Goal: Task Accomplishment & Management: Manage account settings

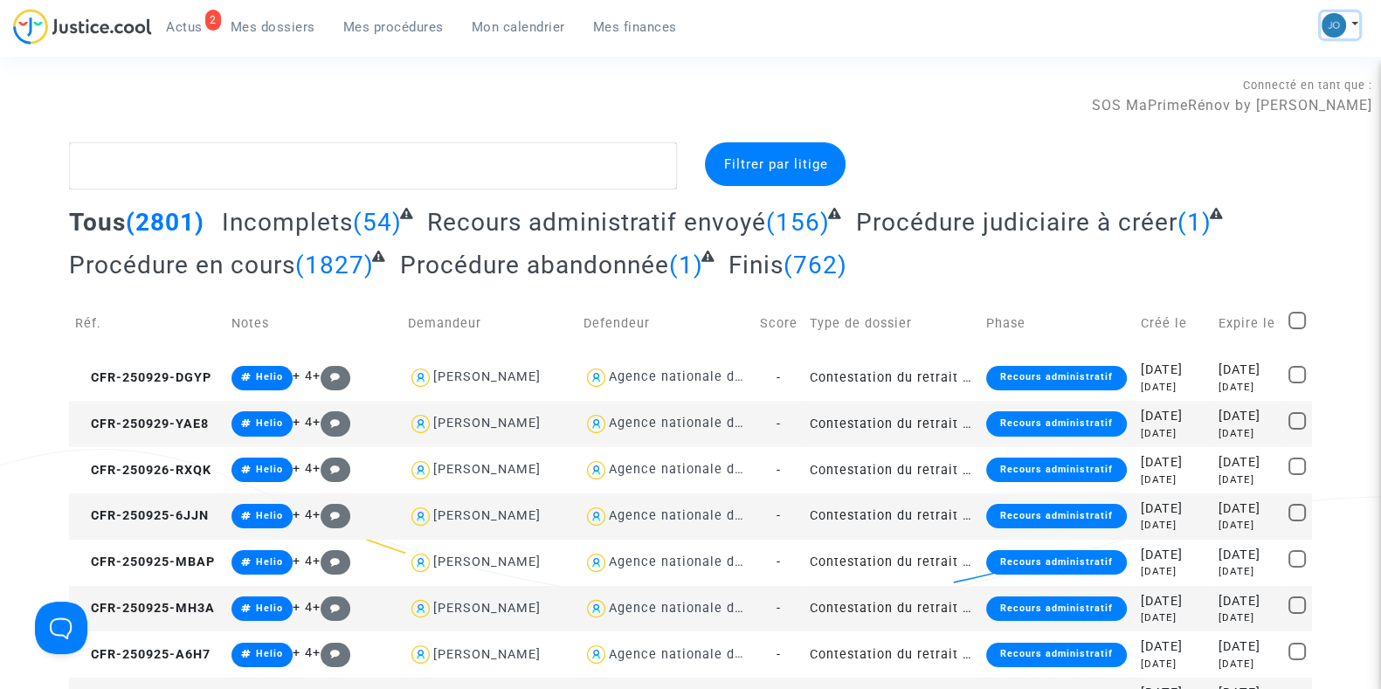
click at [1354, 23] on button at bounding box center [1339, 25] width 38 height 26
click at [1256, 114] on link "Paramètres" at bounding box center [1270, 118] width 176 height 28
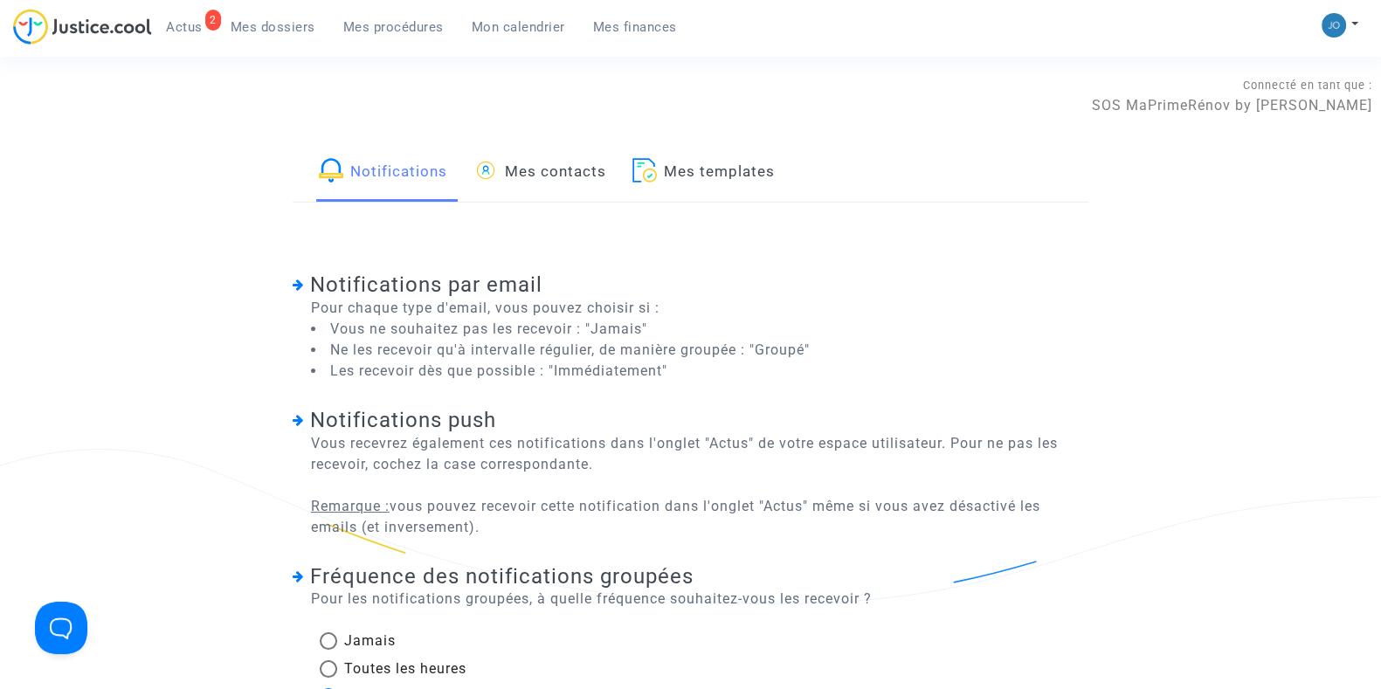
click at [529, 176] on link "Mes contacts" at bounding box center [539, 171] width 133 height 59
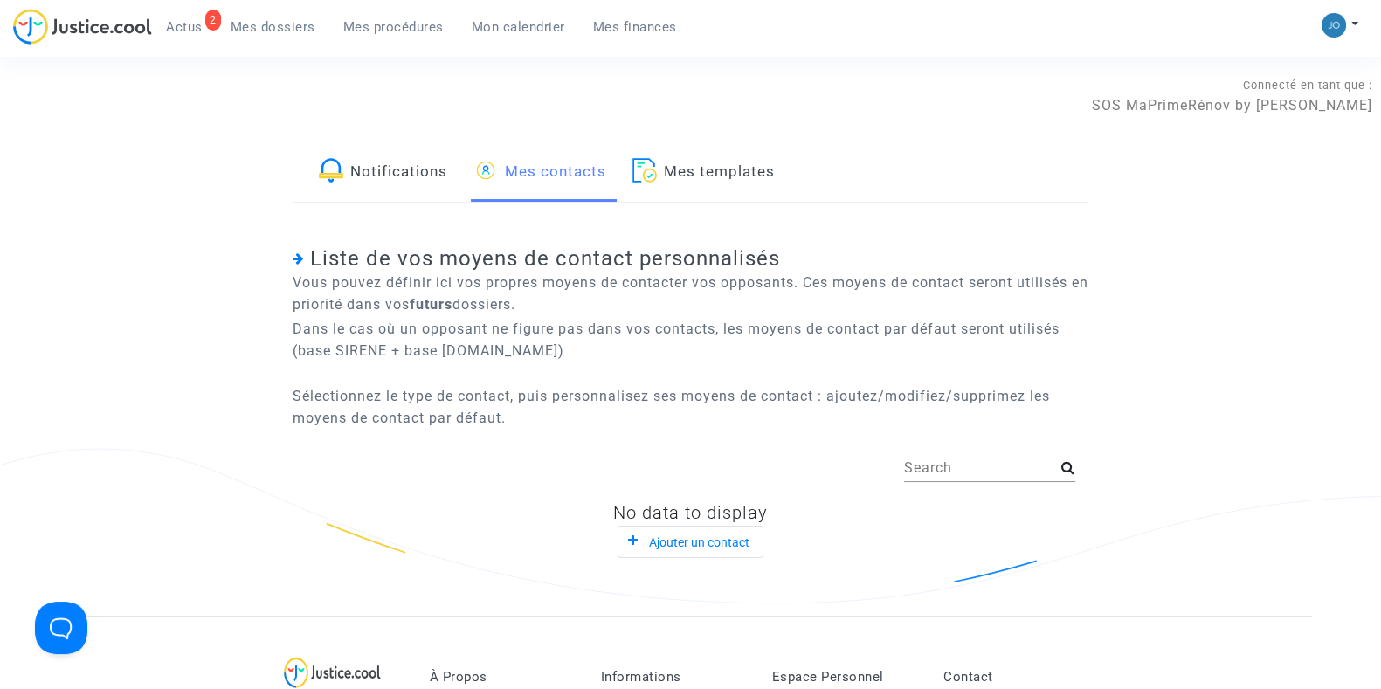
click at [384, 169] on link "Notifications" at bounding box center [383, 171] width 128 height 59
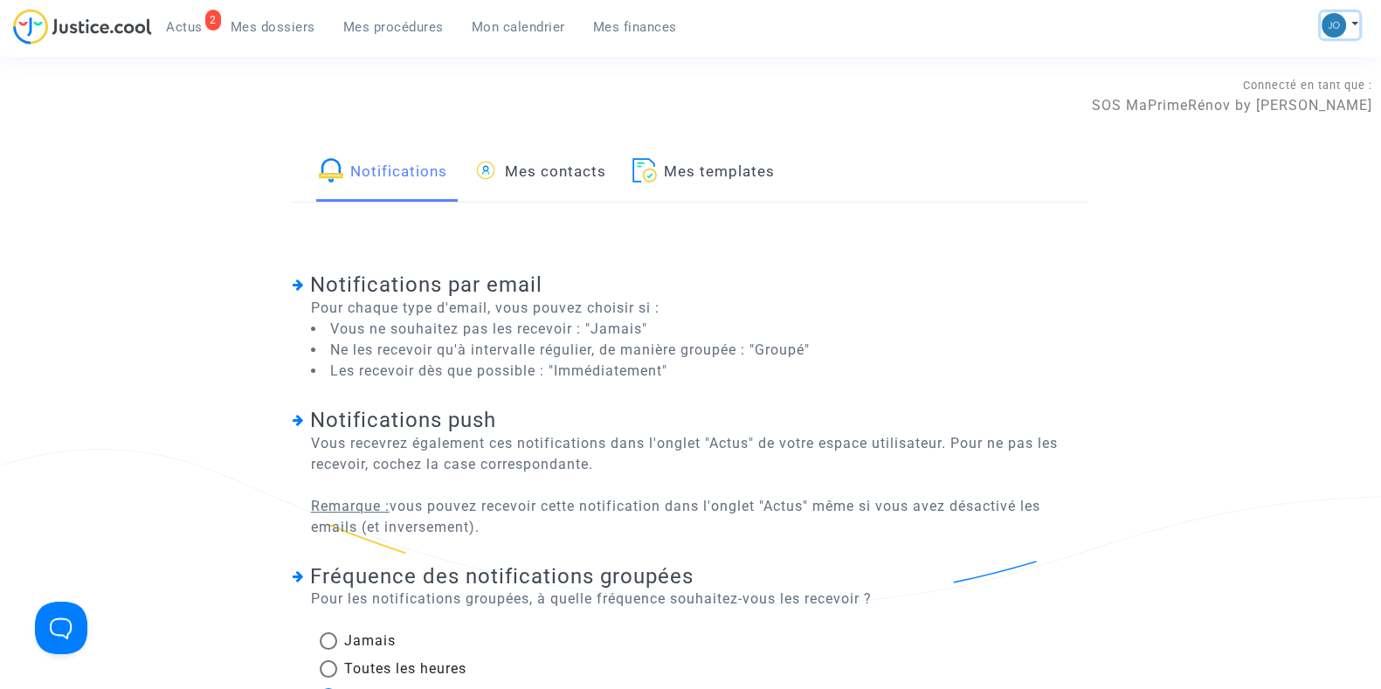
click at [1345, 15] on button at bounding box center [1339, 25] width 38 height 26
click at [1231, 65] on link "Mon profil" at bounding box center [1270, 62] width 176 height 28
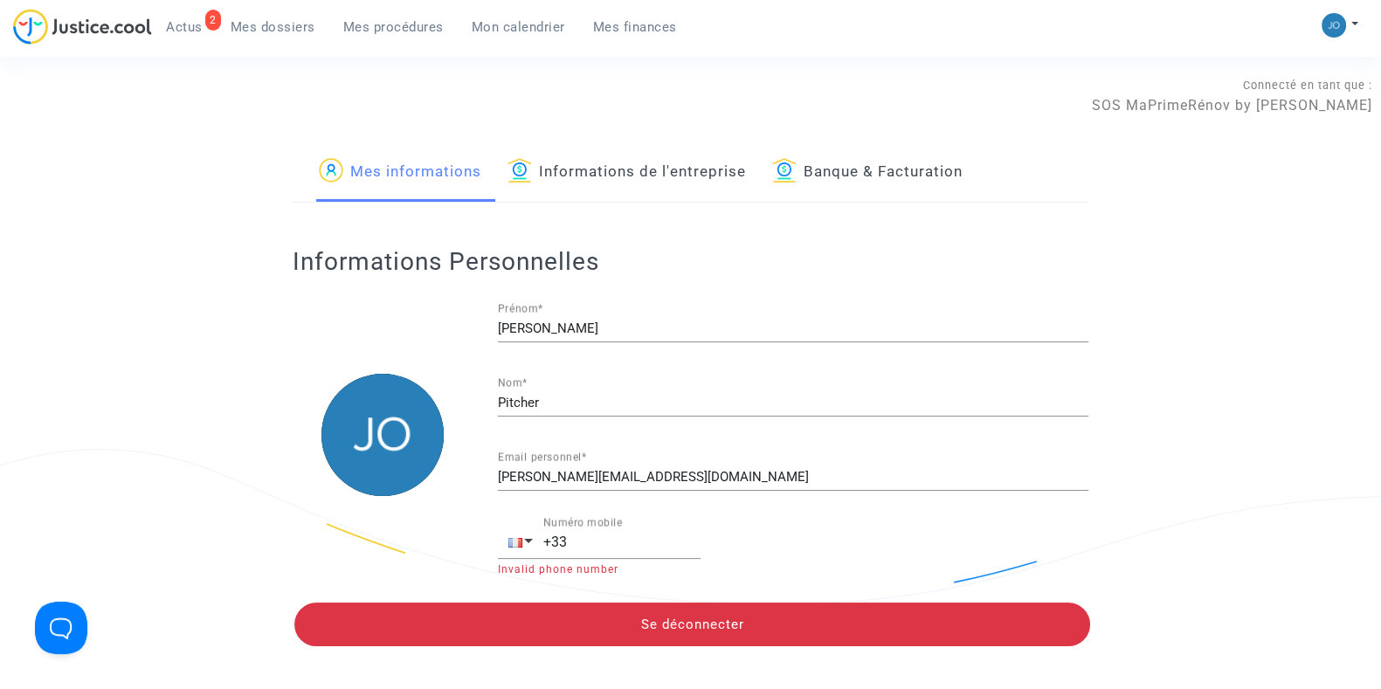
scroll to position [2, 0]
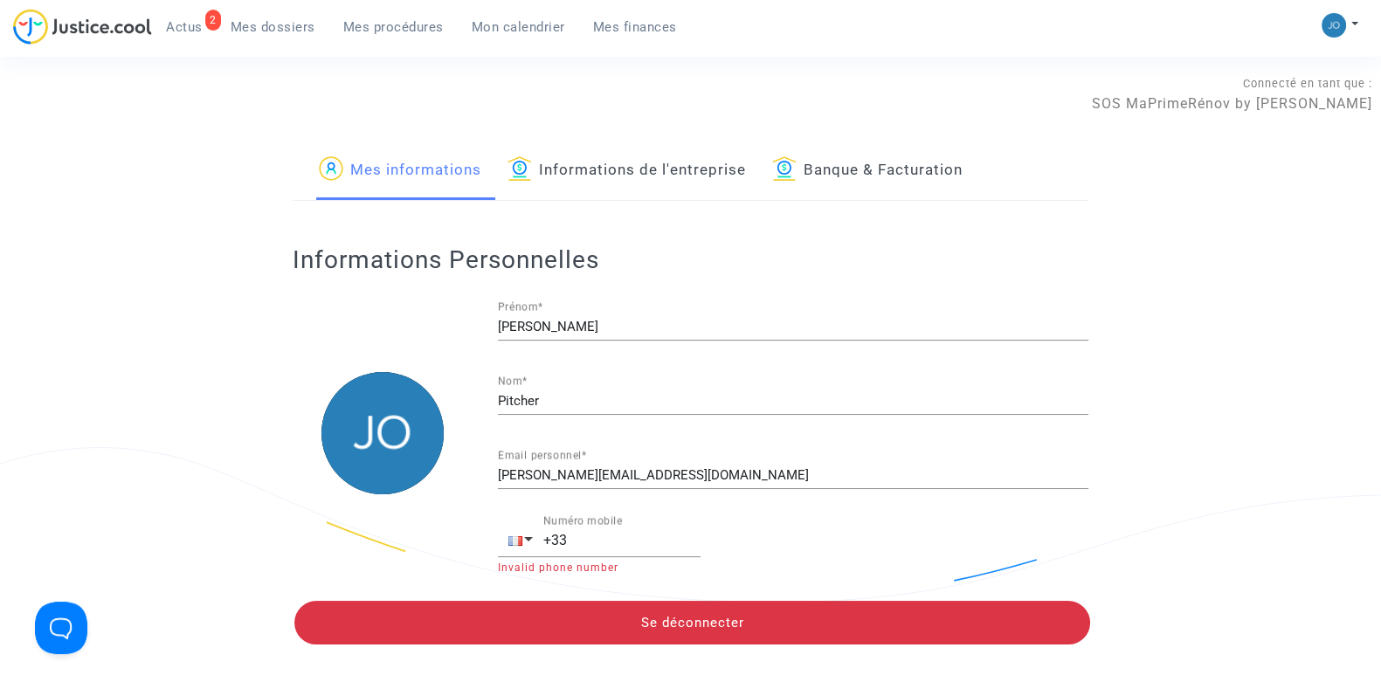
click at [677, 183] on link "Informations de l'entreprise" at bounding box center [626, 170] width 238 height 59
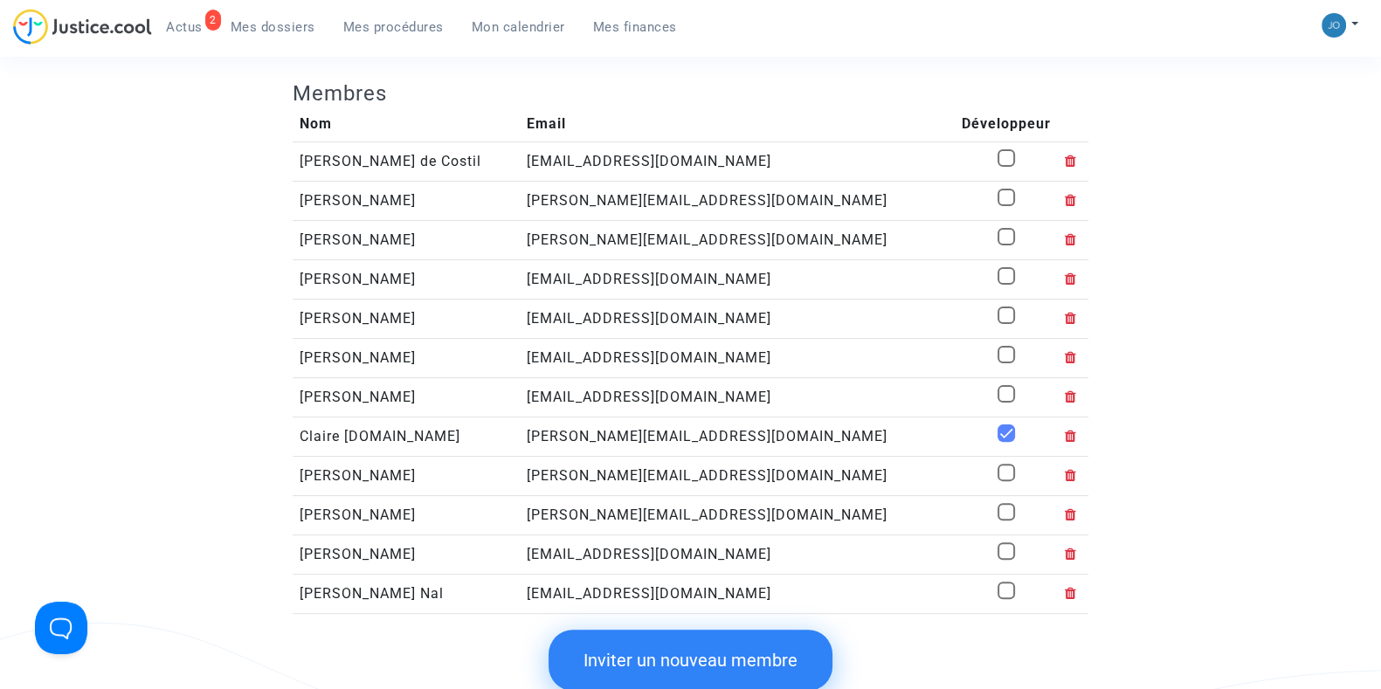
scroll to position [593, 0]
click at [1064, 162] on icon at bounding box center [1070, 162] width 12 height 14
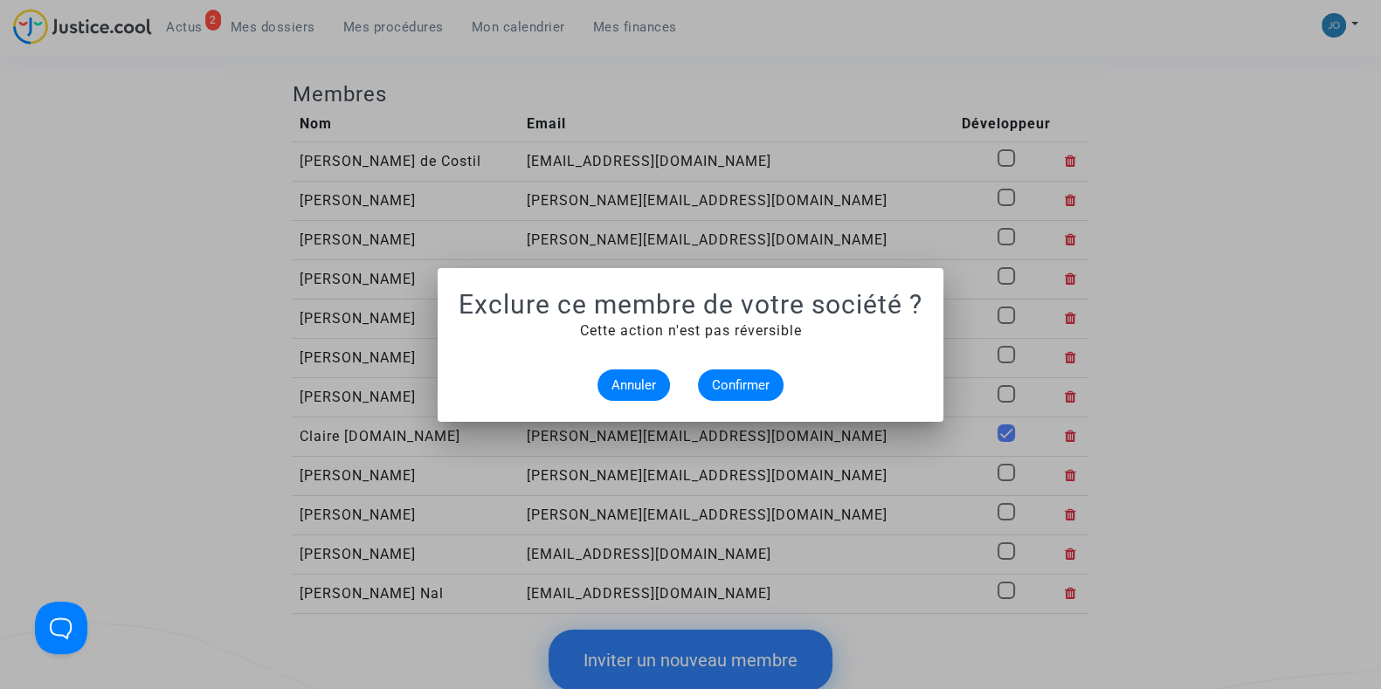
scroll to position [0, 0]
click at [749, 380] on span "Confirmer" at bounding box center [741, 385] width 58 height 16
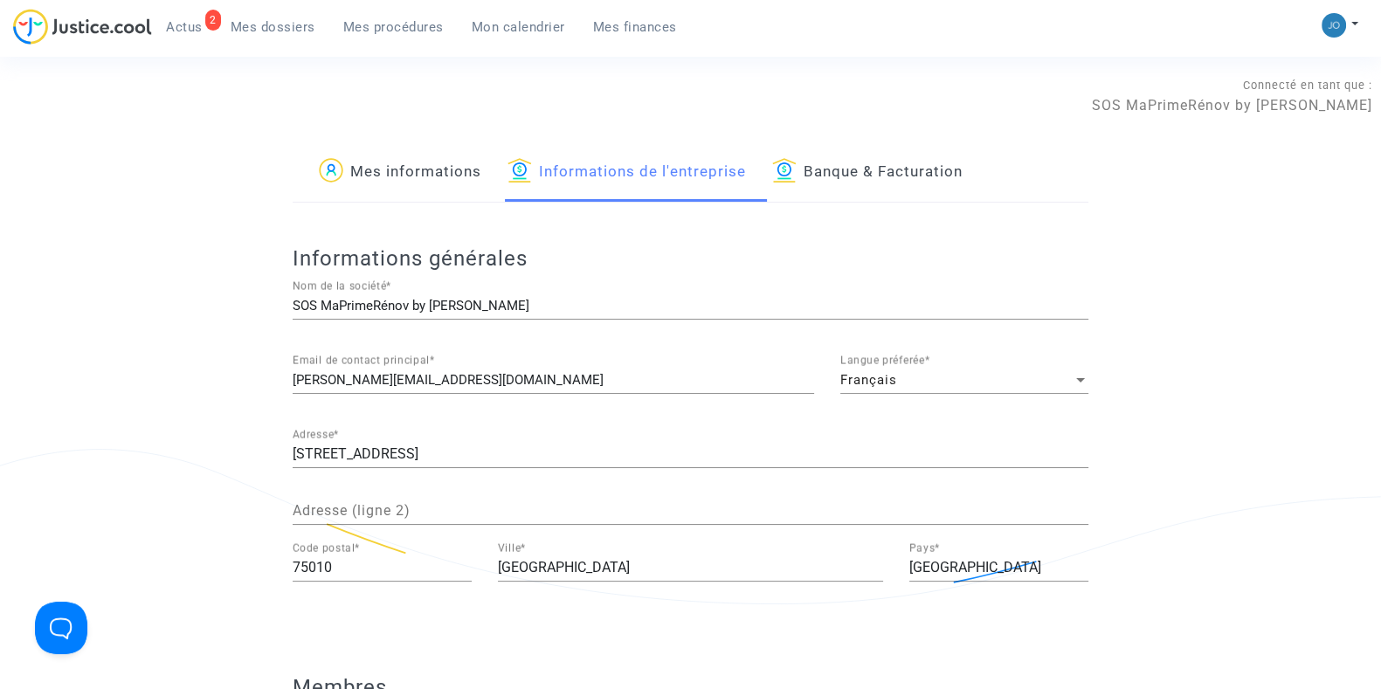
scroll to position [593, 0]
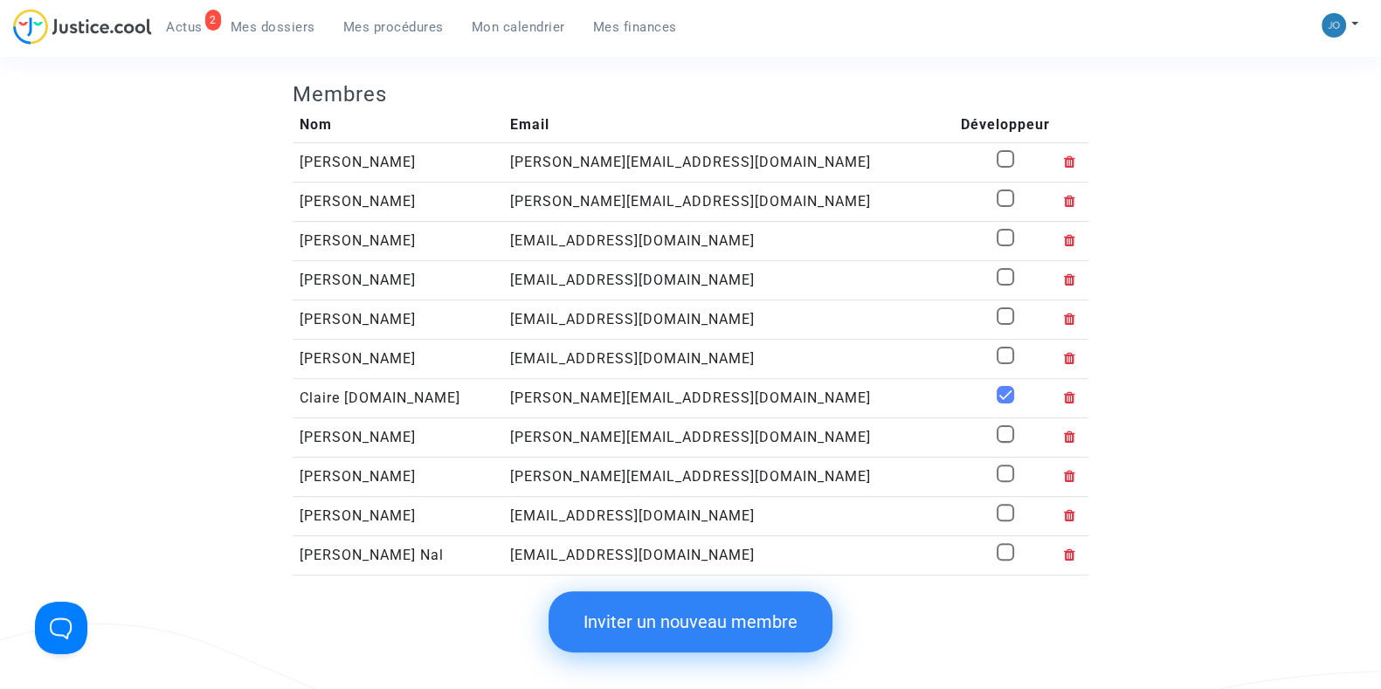
click at [656, 609] on button "Inviter un nouveau membre" at bounding box center [690, 621] width 284 height 61
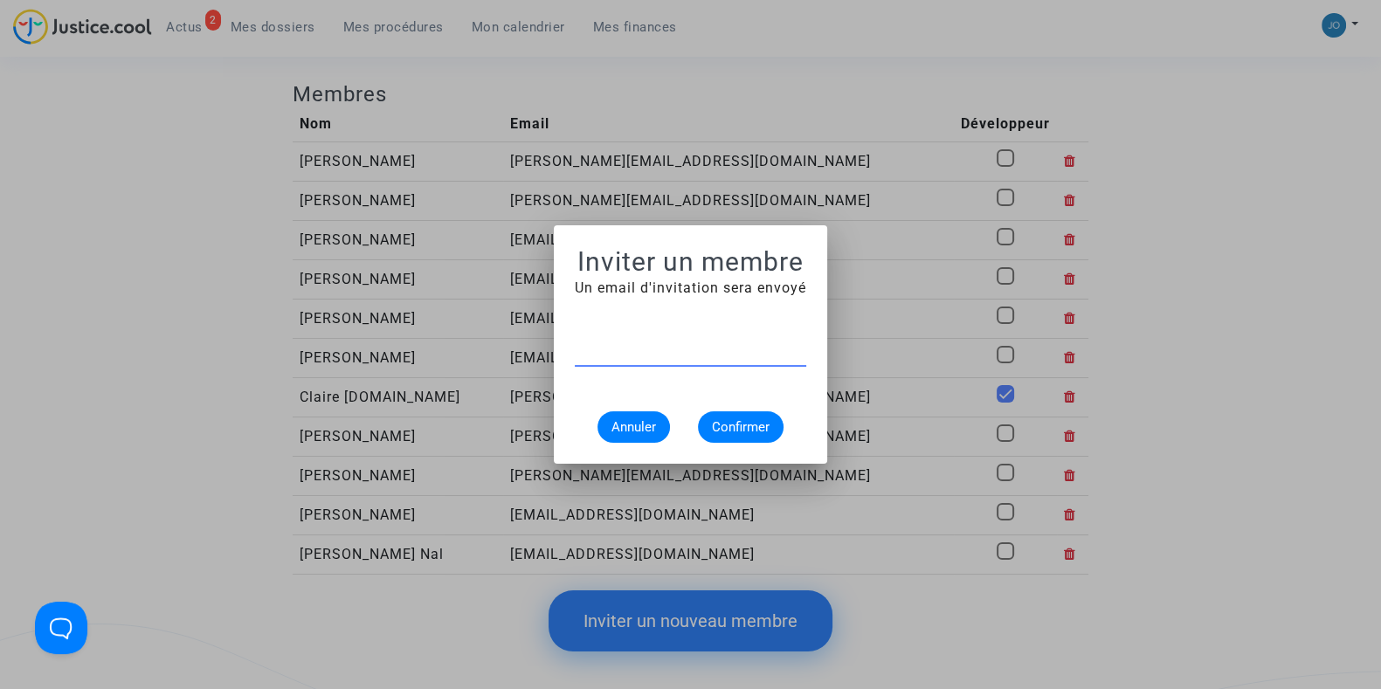
paste input "[EMAIL_ADDRESS][DOMAIN_NAME]"
type input "[EMAIL_ADDRESS][DOMAIN_NAME]"
click at [725, 415] on button "Confirmer" at bounding box center [741, 426] width 86 height 31
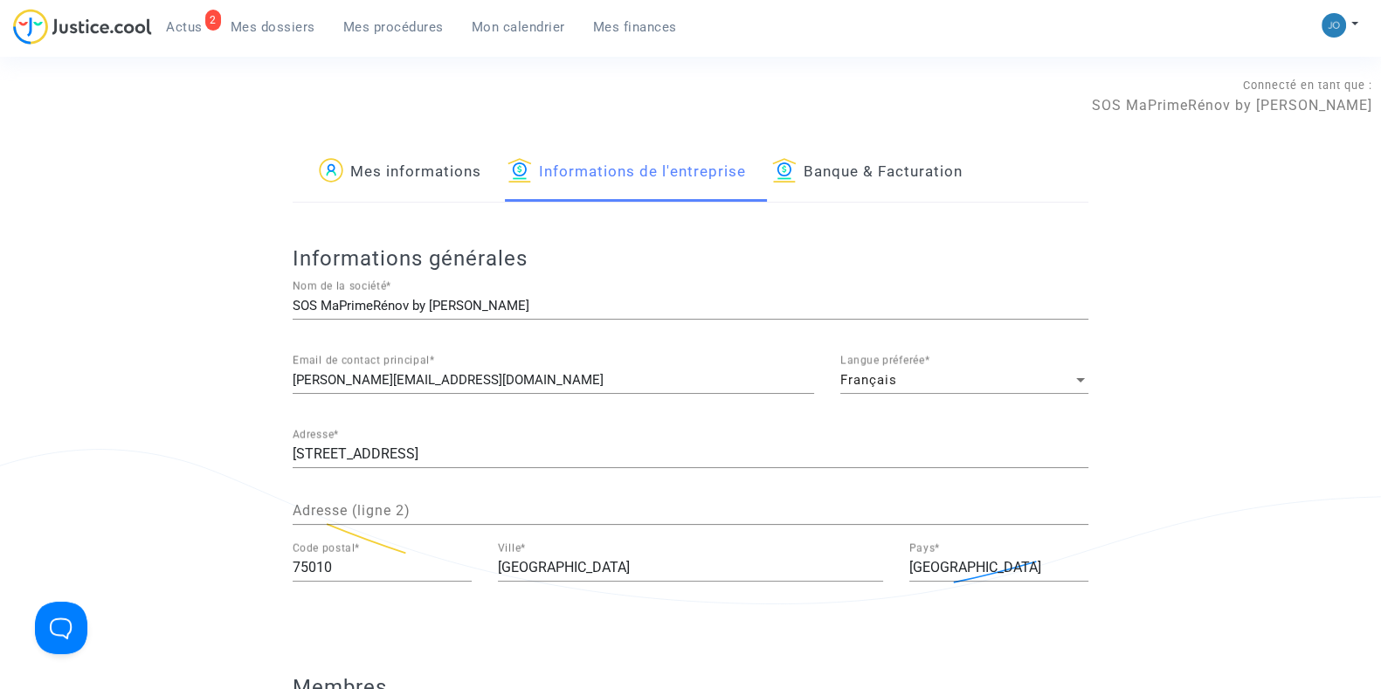
click at [527, 21] on span "Mon calendrier" at bounding box center [518, 27] width 93 height 16
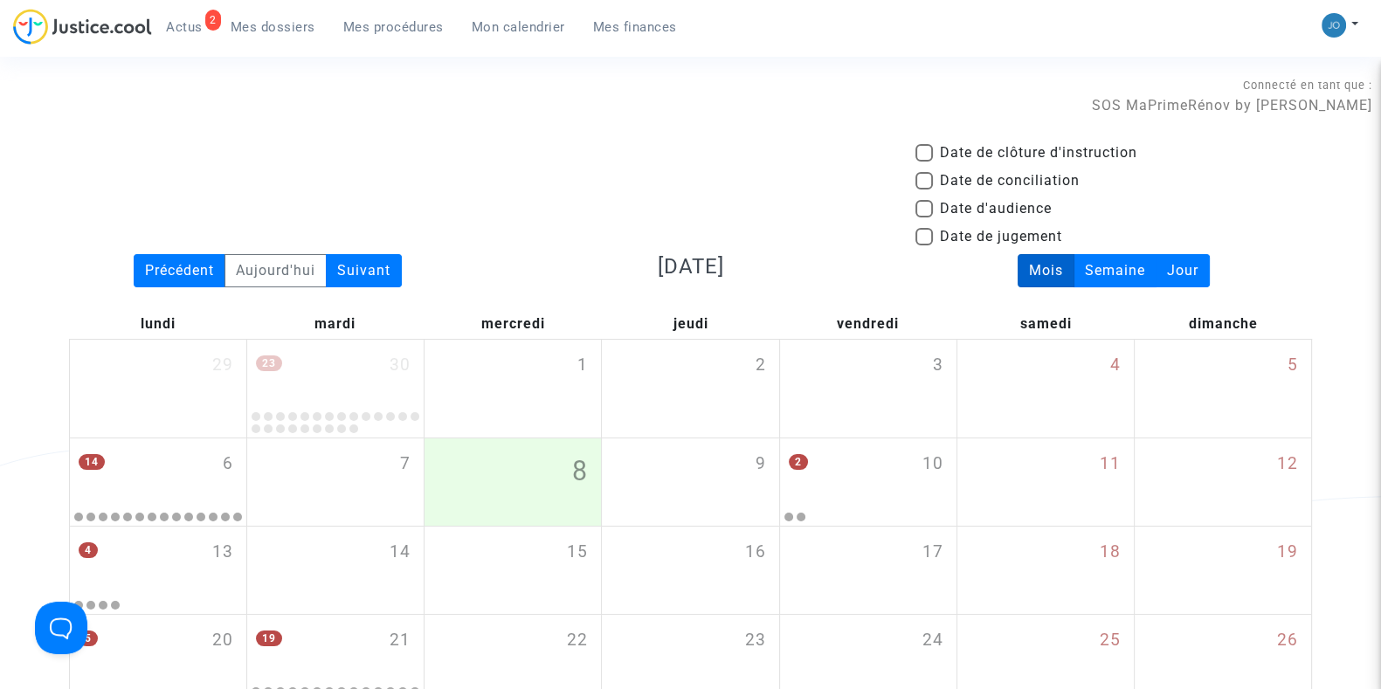
click at [639, 194] on div "Date de clôture d'instruction Date de conciliation Date d'audience Date de juge…" at bounding box center [690, 198] width 1269 height 112
click at [270, 25] on span "Mes dossiers" at bounding box center [273, 27] width 85 height 16
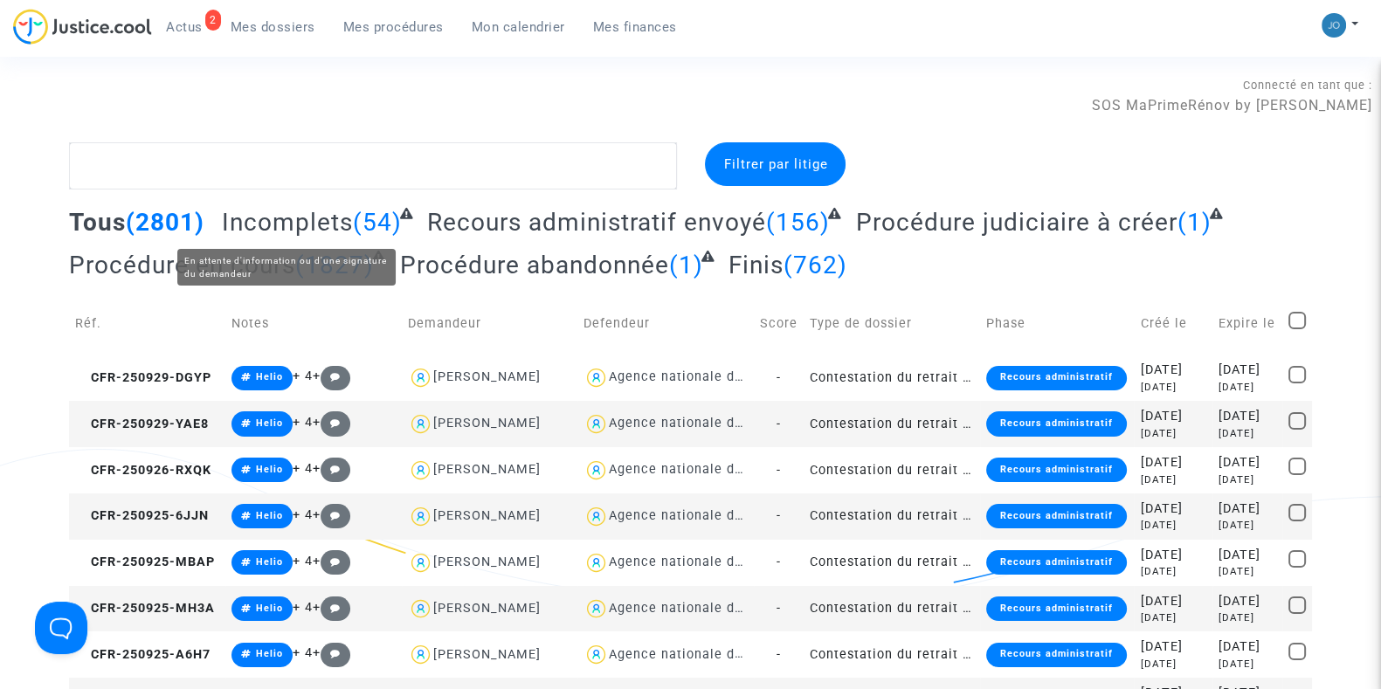
click at [314, 224] on span "Incomplets" at bounding box center [287, 222] width 131 height 29
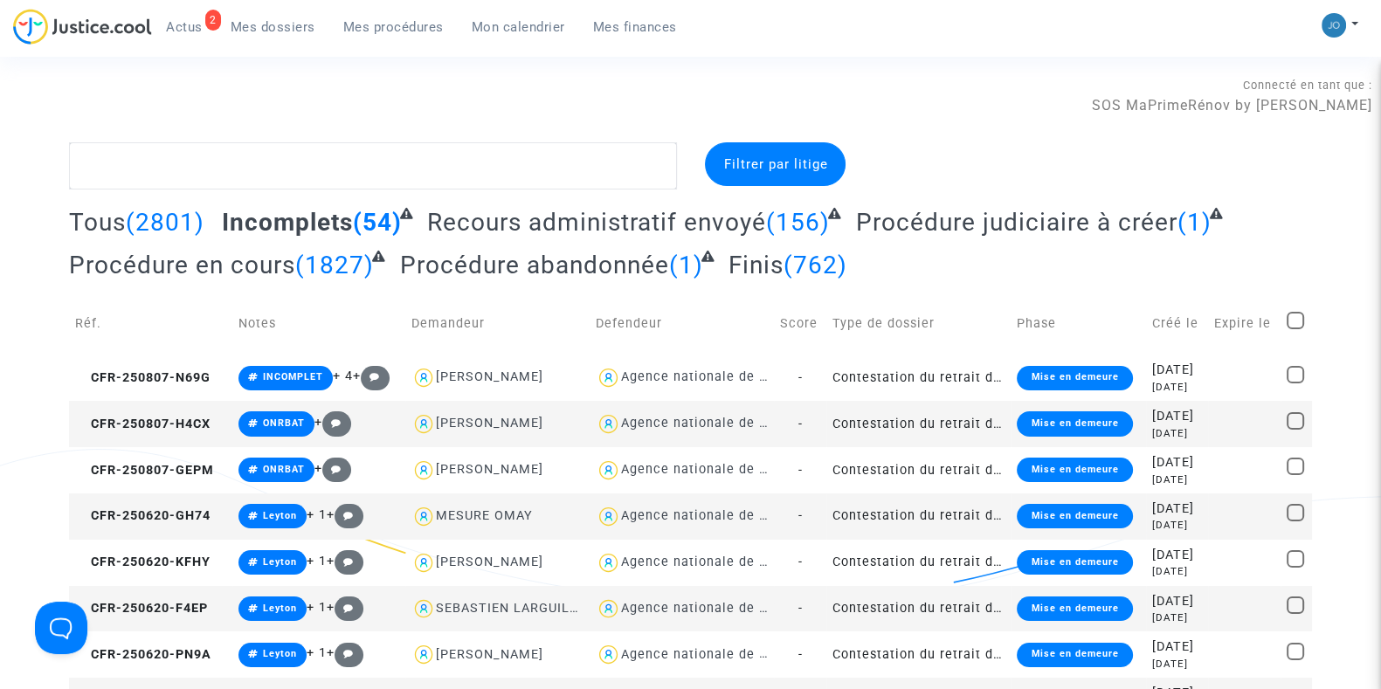
click at [642, 223] on span "Recours administratif envoyé" at bounding box center [596, 222] width 339 height 29
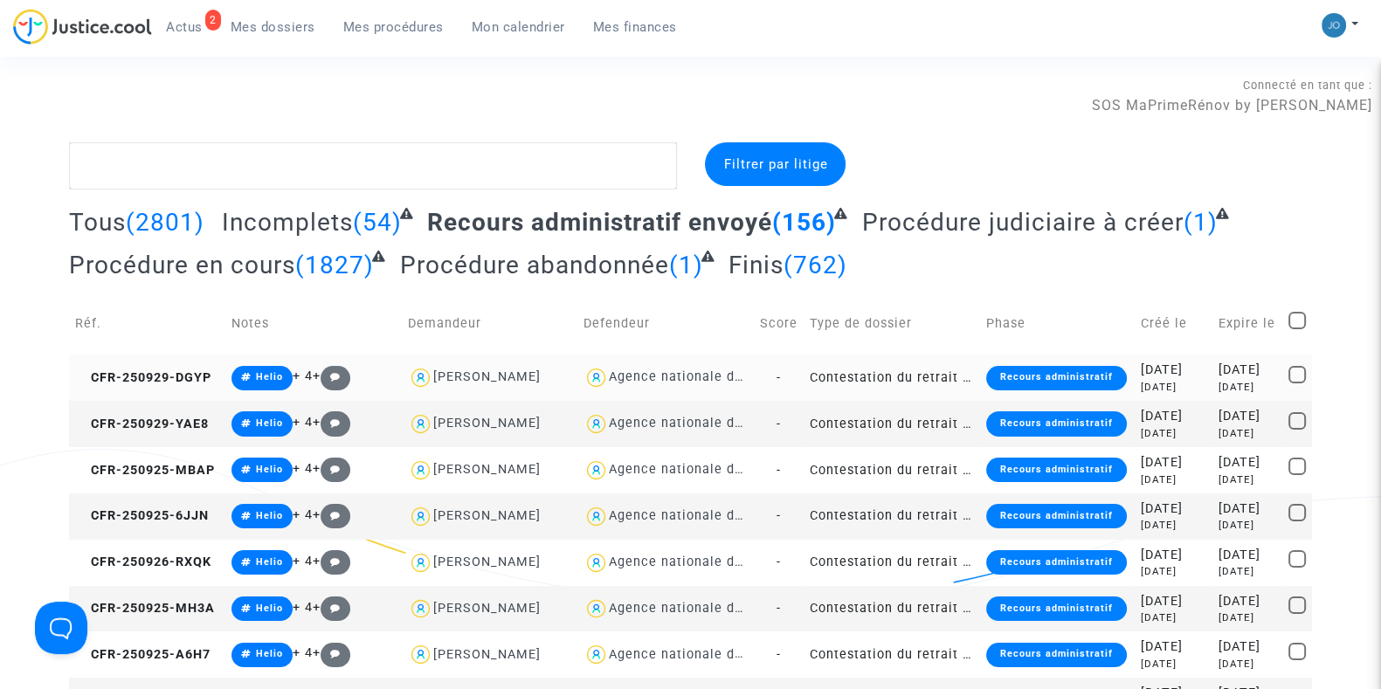
click at [1196, 374] on td "[DATE] [DATE]" at bounding box center [1172, 378] width 79 height 46
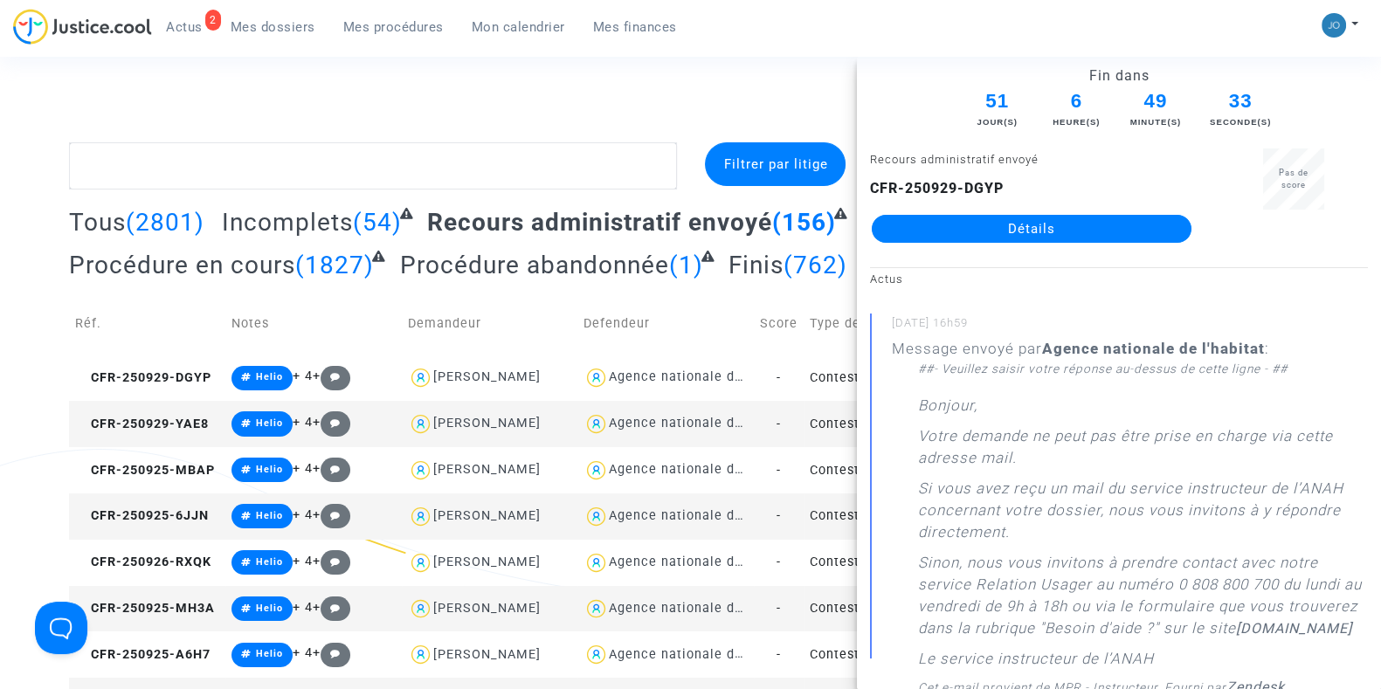
click at [801, 88] on div "Connecté en tant que : SOS MaPrimeRénov by [PERSON_NAME]" at bounding box center [686, 95] width 1372 height 42
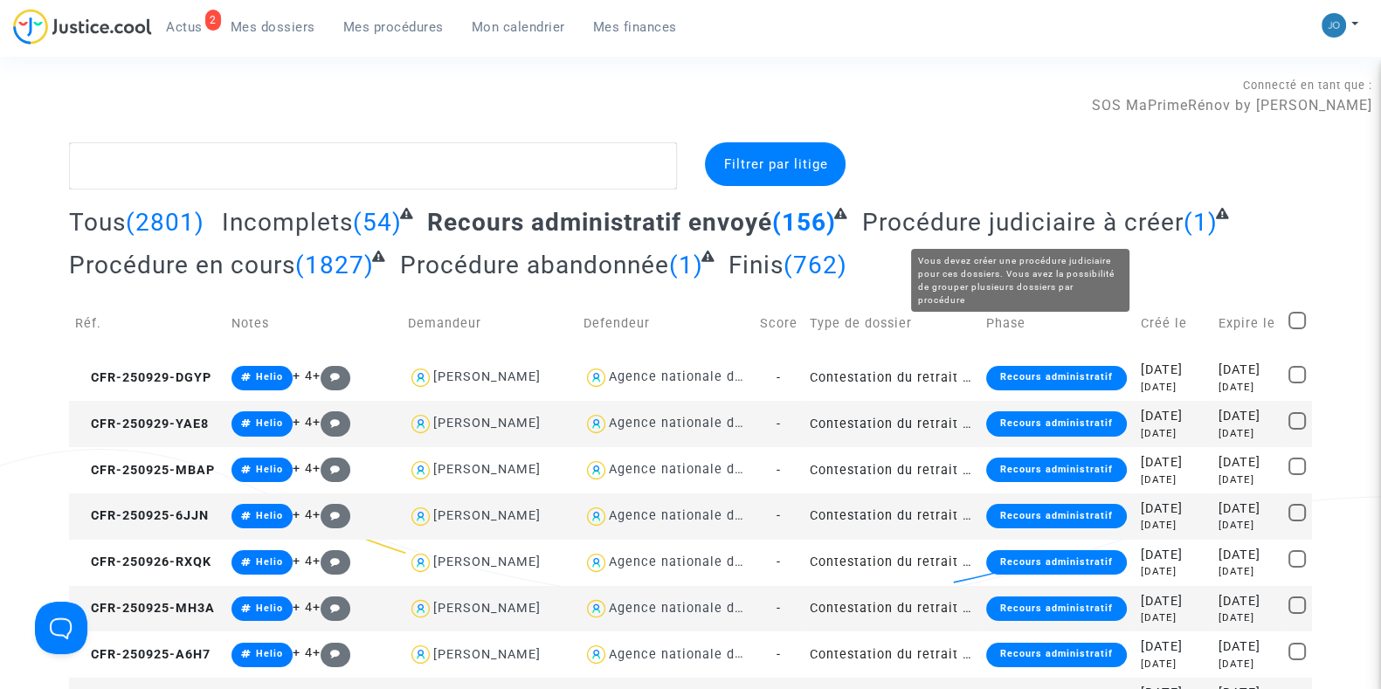
click at [917, 224] on span "Procédure judiciaire à créer" at bounding box center [1022, 222] width 321 height 29
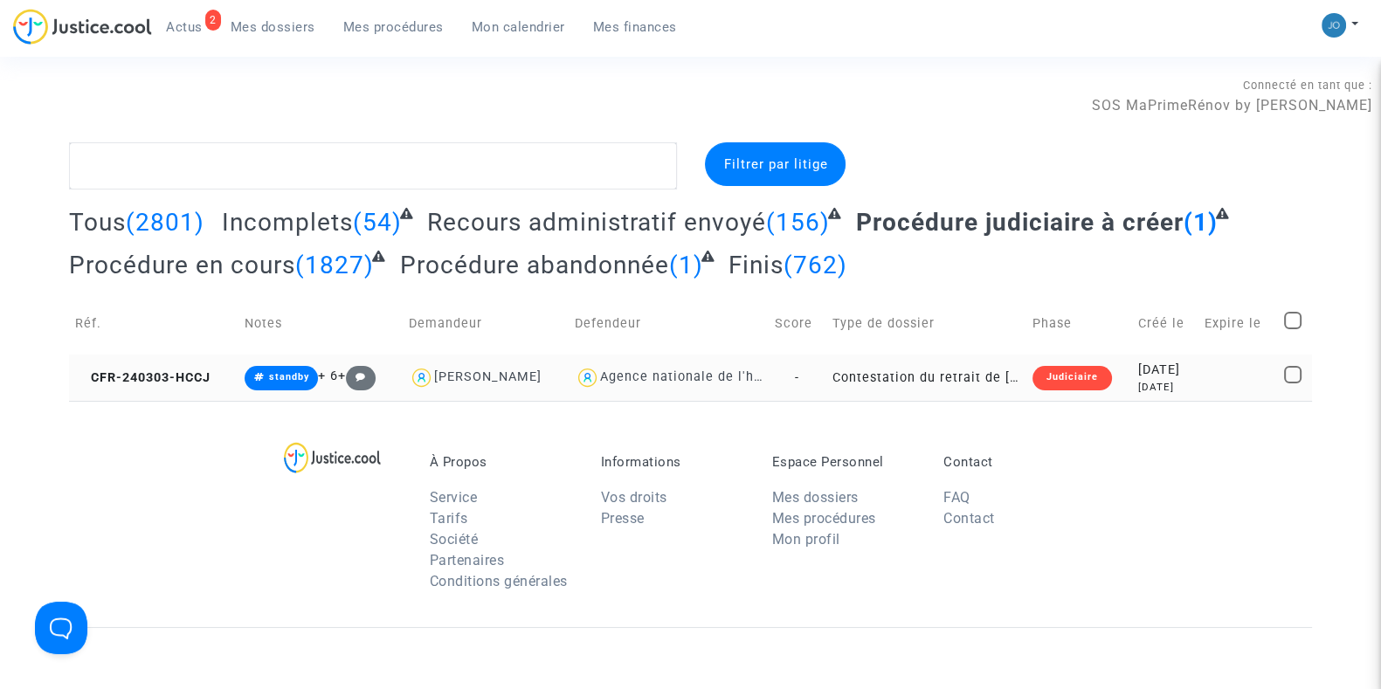
click at [1192, 392] on div "[DATE]" at bounding box center [1165, 387] width 55 height 15
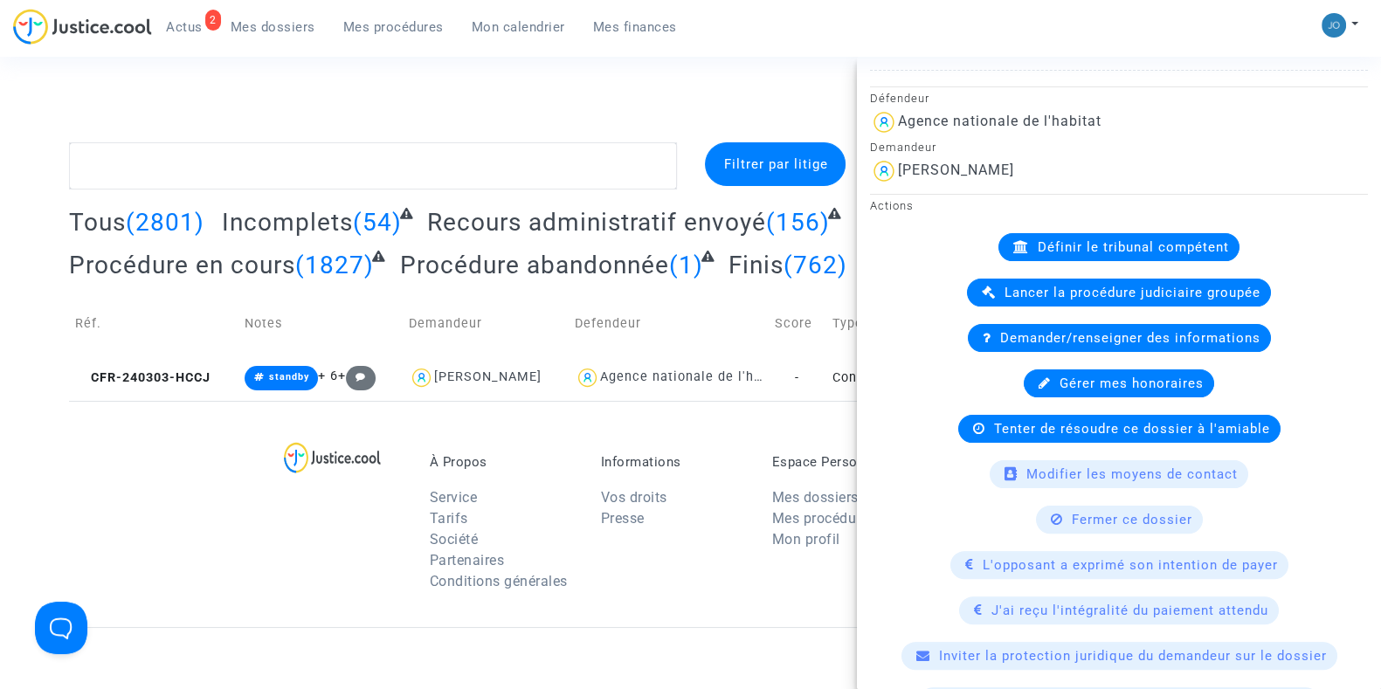
scroll to position [568, 0]
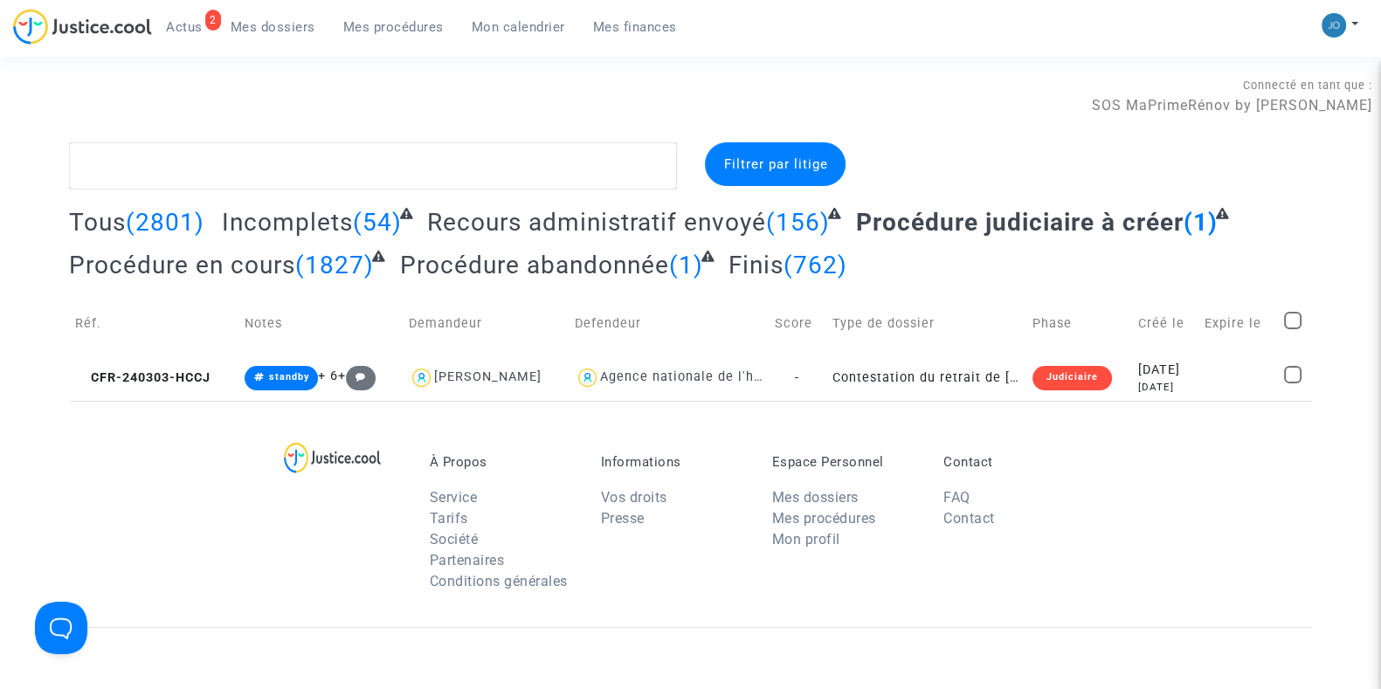
scroll to position [0, 0]
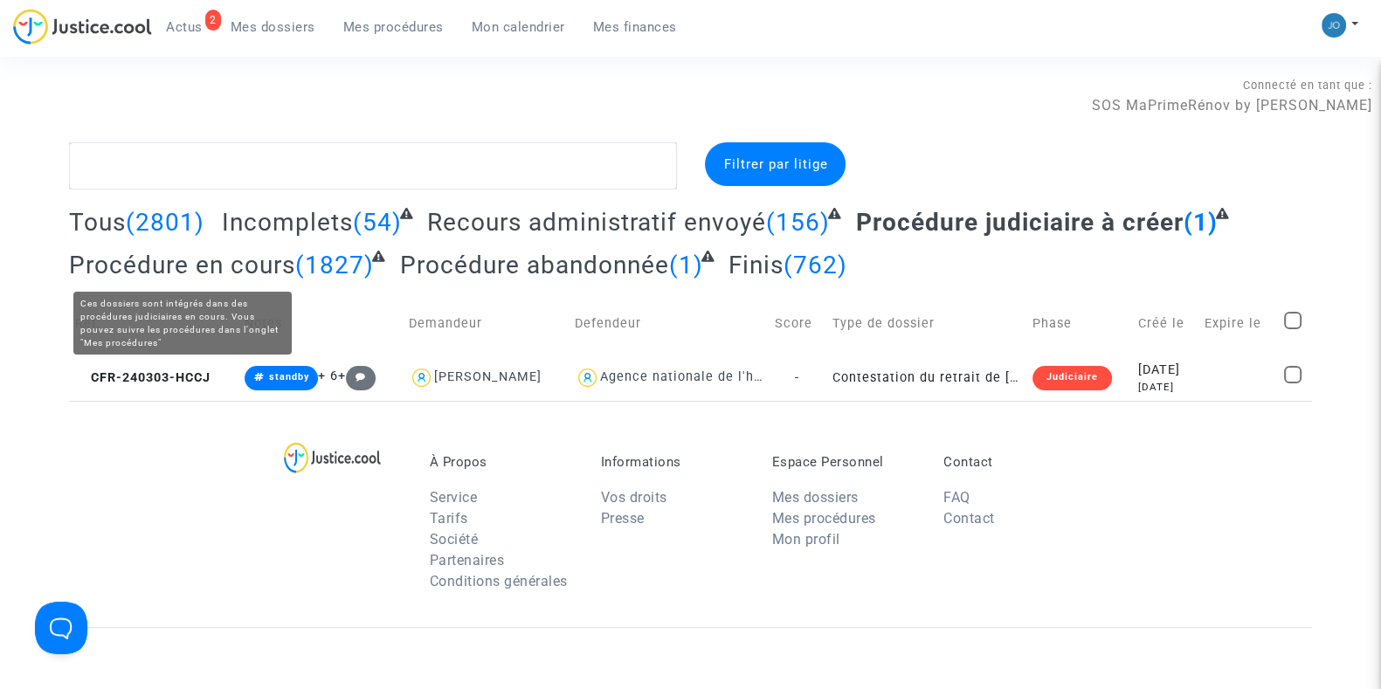
click at [240, 268] on span "Procédure en cours" at bounding box center [182, 265] width 226 height 29
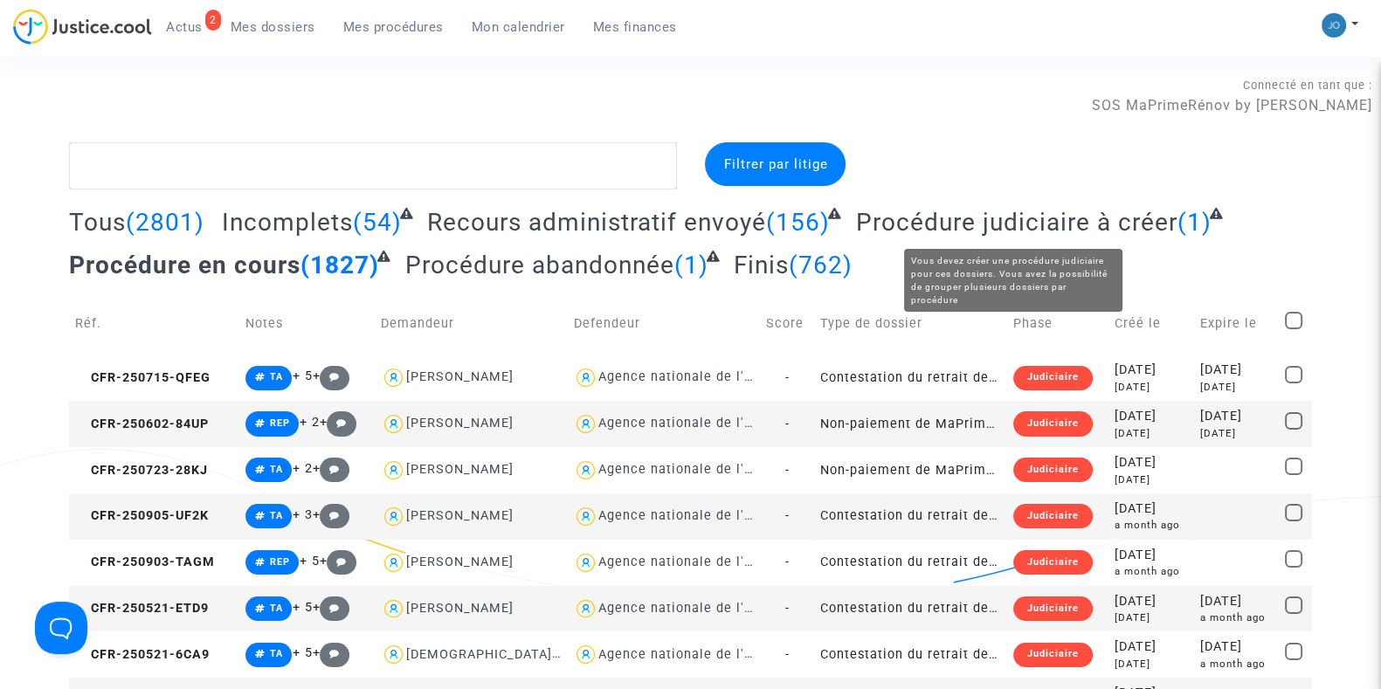
click at [1032, 224] on span "Procédure judiciaire à créer" at bounding box center [1016, 222] width 321 height 29
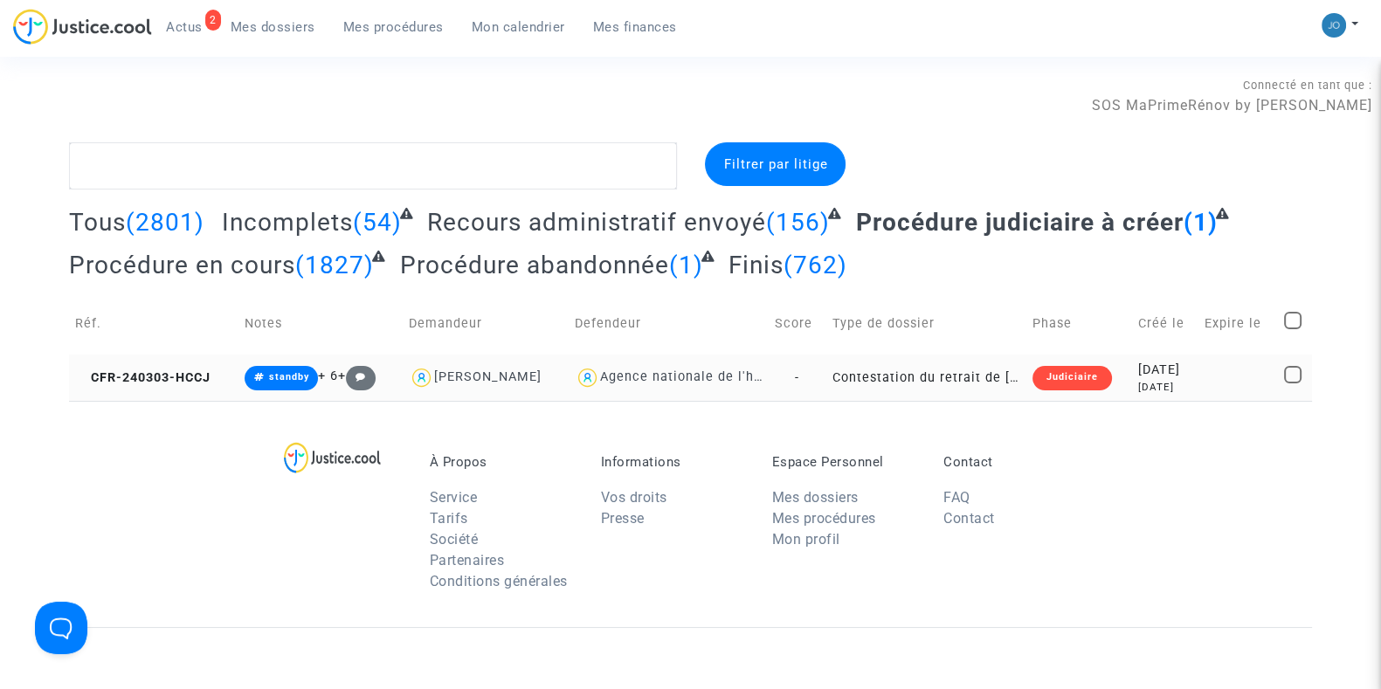
click at [1199, 381] on td "[DATE] [DATE]" at bounding box center [1165, 378] width 67 height 46
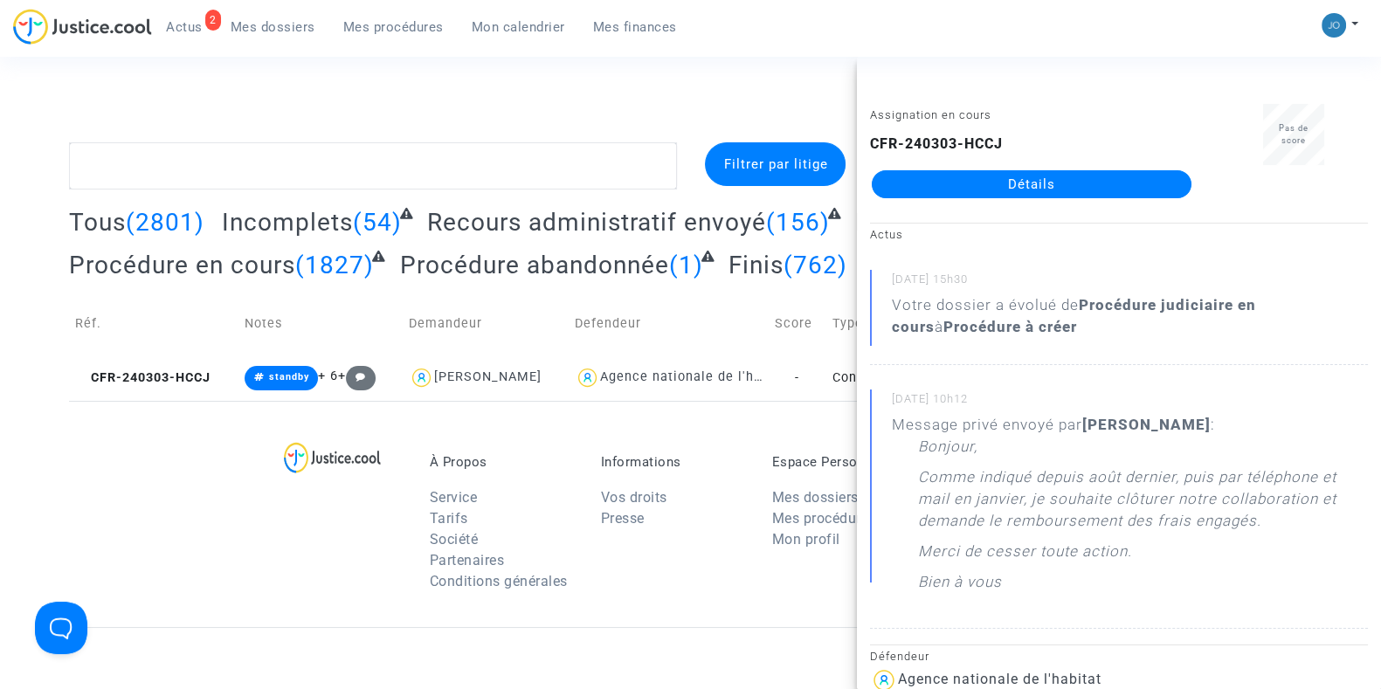
click at [700, 71] on section "Connecté en tant que : SOS MaPrimeRénov by Pitcher Avocat Filtrer par litige To…" at bounding box center [690, 524] width 1381 height 1049
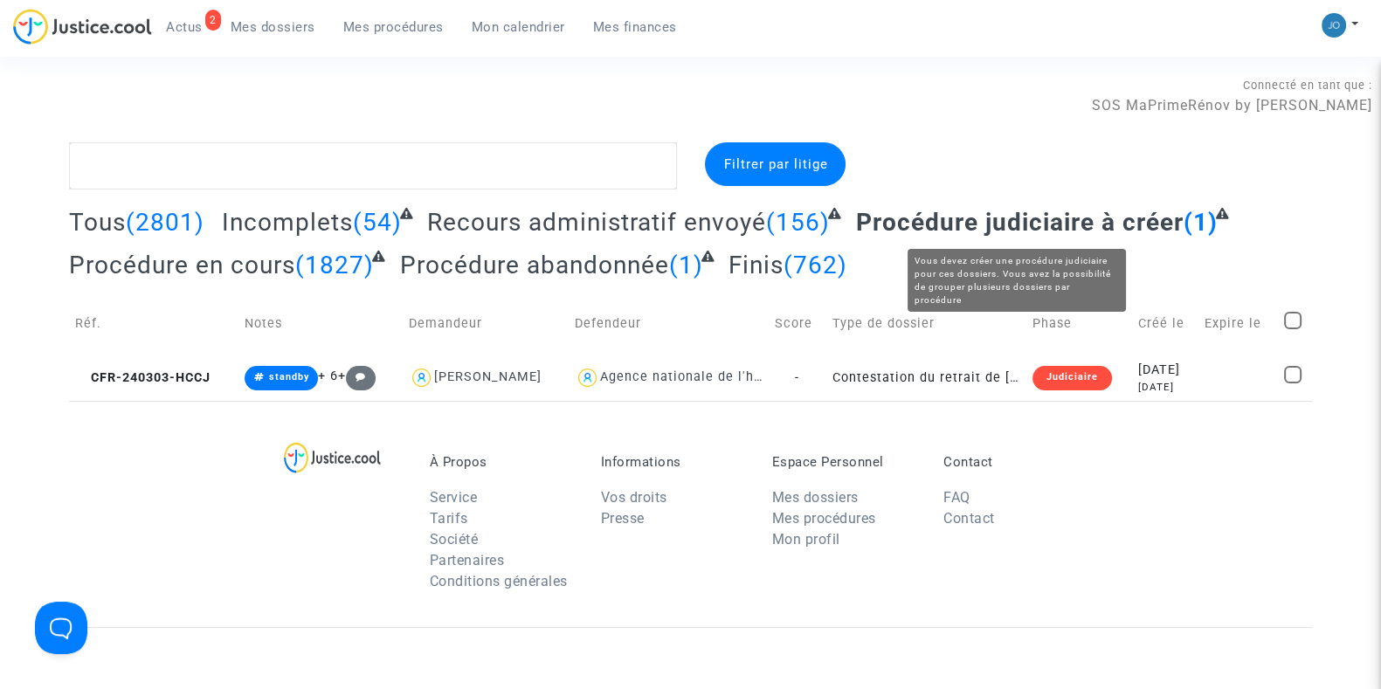
click at [954, 223] on span "Procédure judiciaire à créer" at bounding box center [1019, 222] width 327 height 29
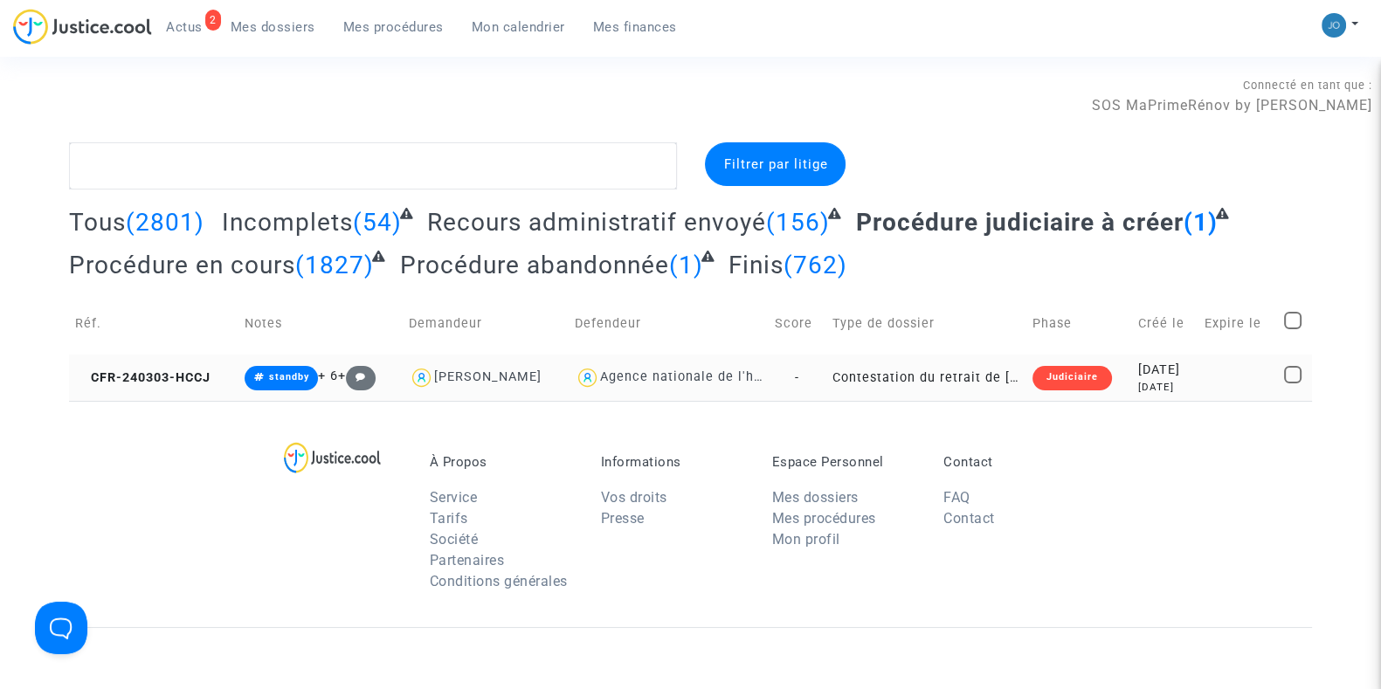
click at [1158, 380] on div "[DATE]" at bounding box center [1165, 387] width 55 height 15
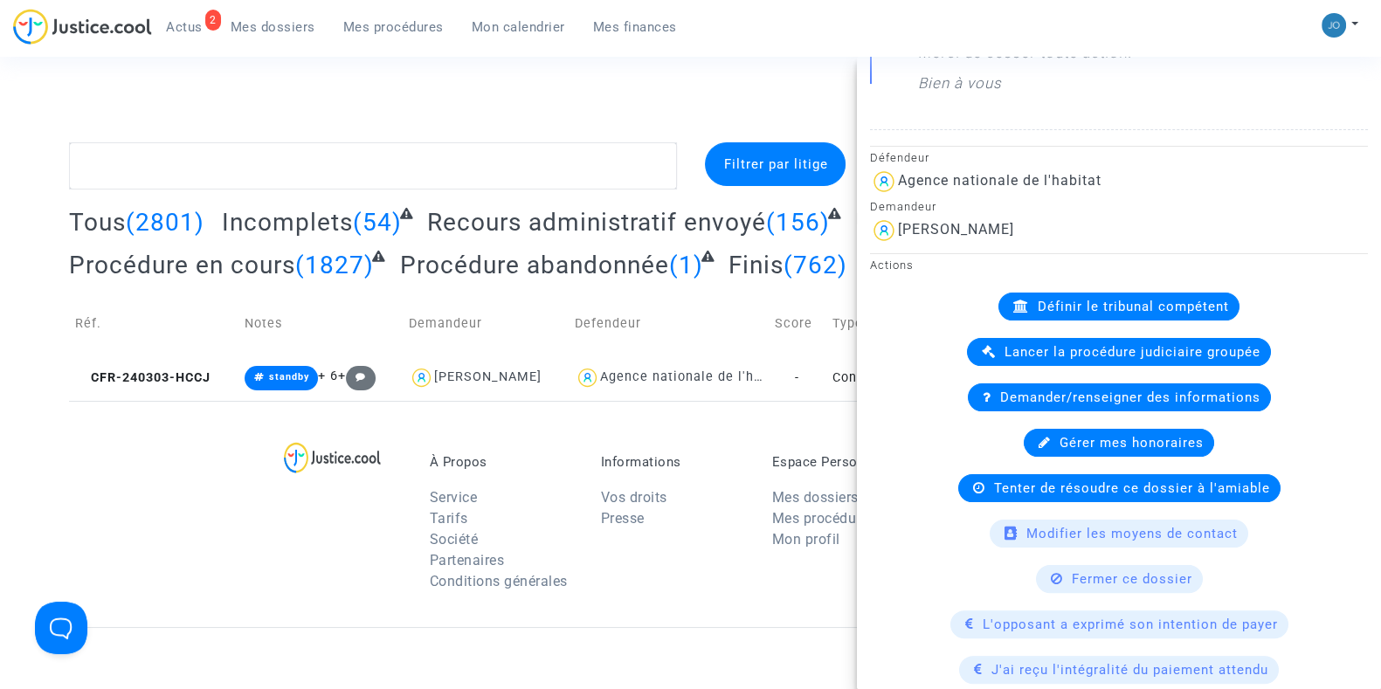
scroll to position [497, 0]
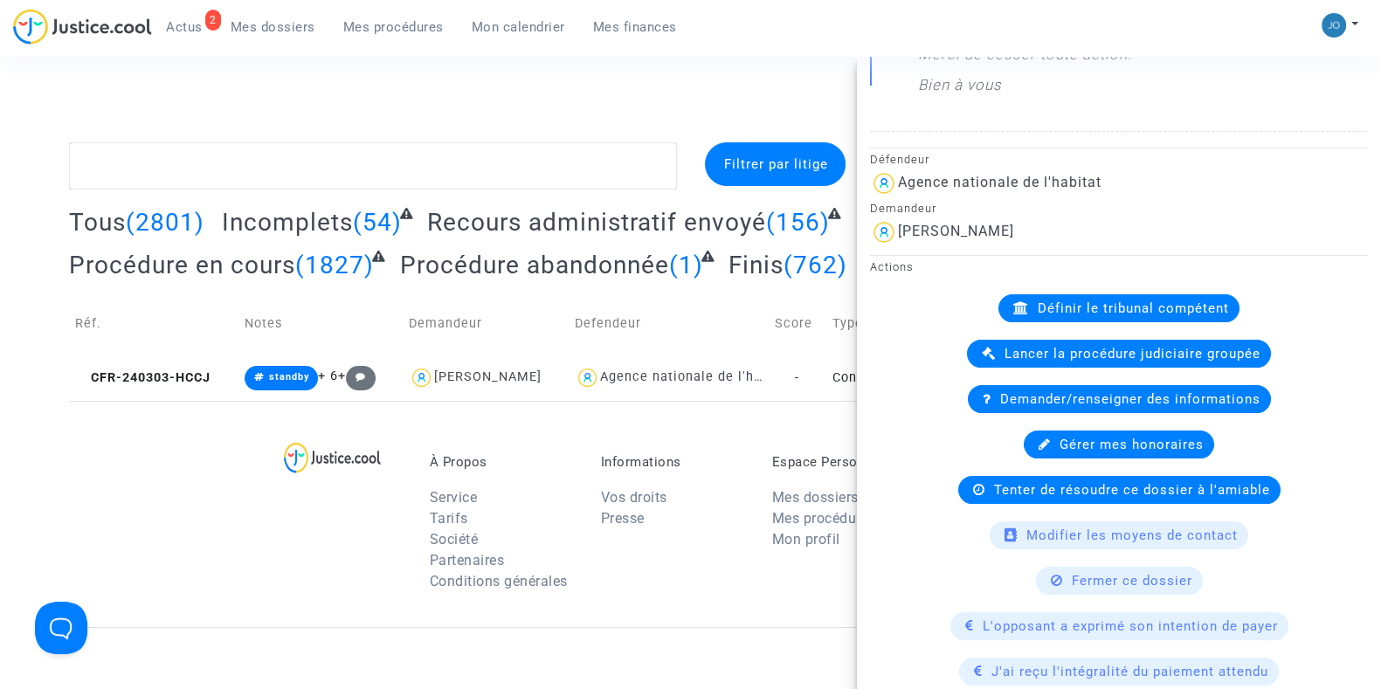
click at [1118, 341] on div "Lancer la procédure judiciaire groupée" at bounding box center [1119, 354] width 304 height 28
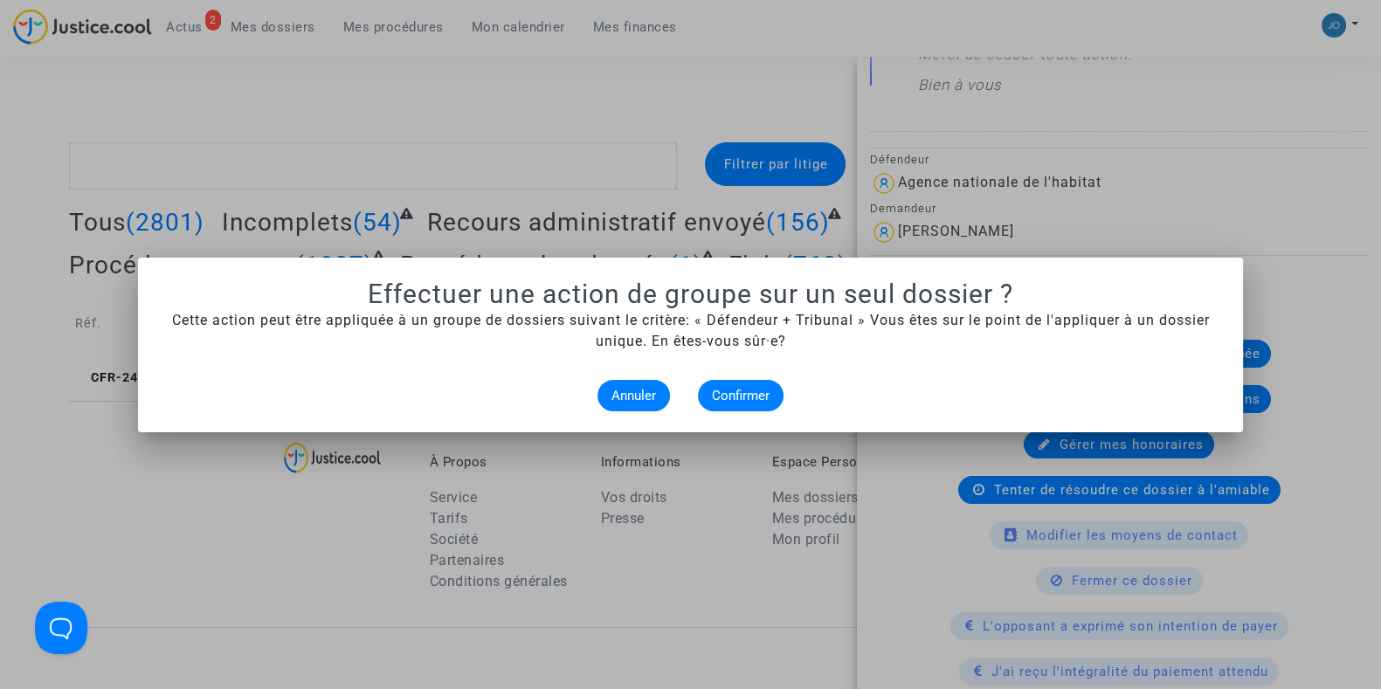
click at [672, 521] on div at bounding box center [690, 344] width 1381 height 689
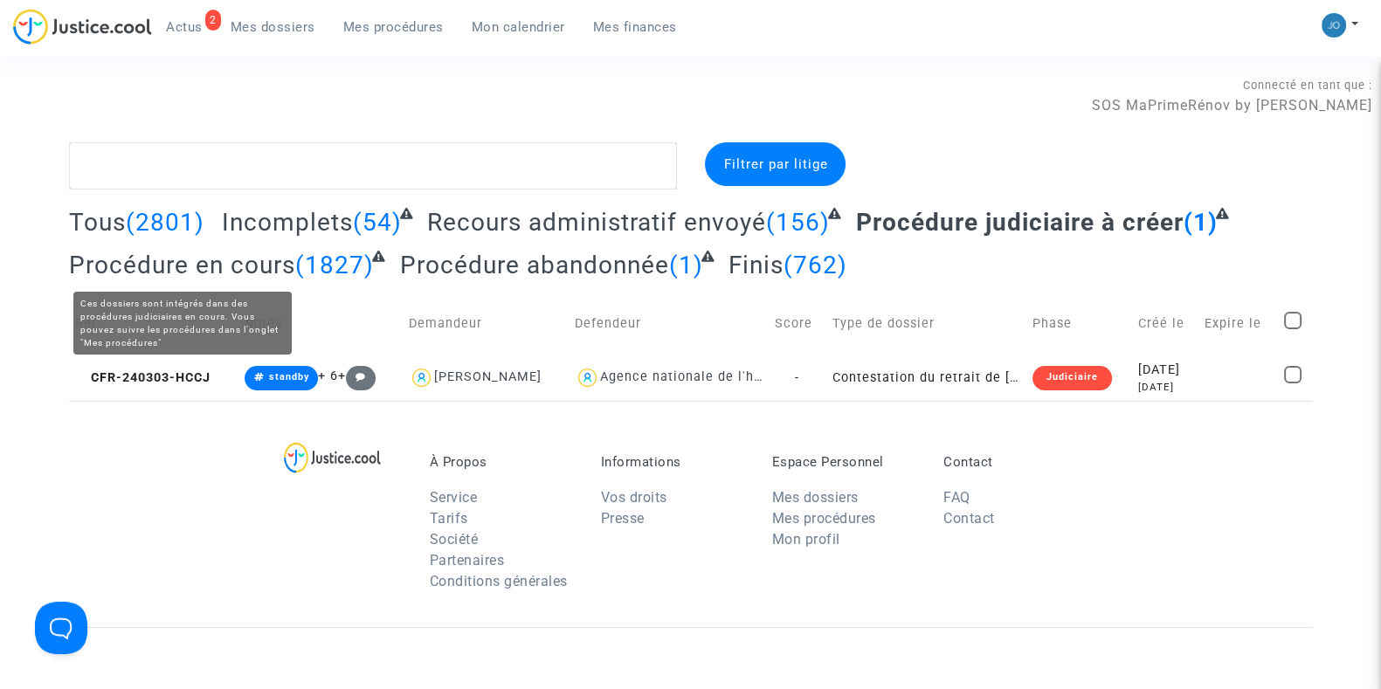
click at [264, 258] on span "Procédure en cours" at bounding box center [182, 265] width 226 height 29
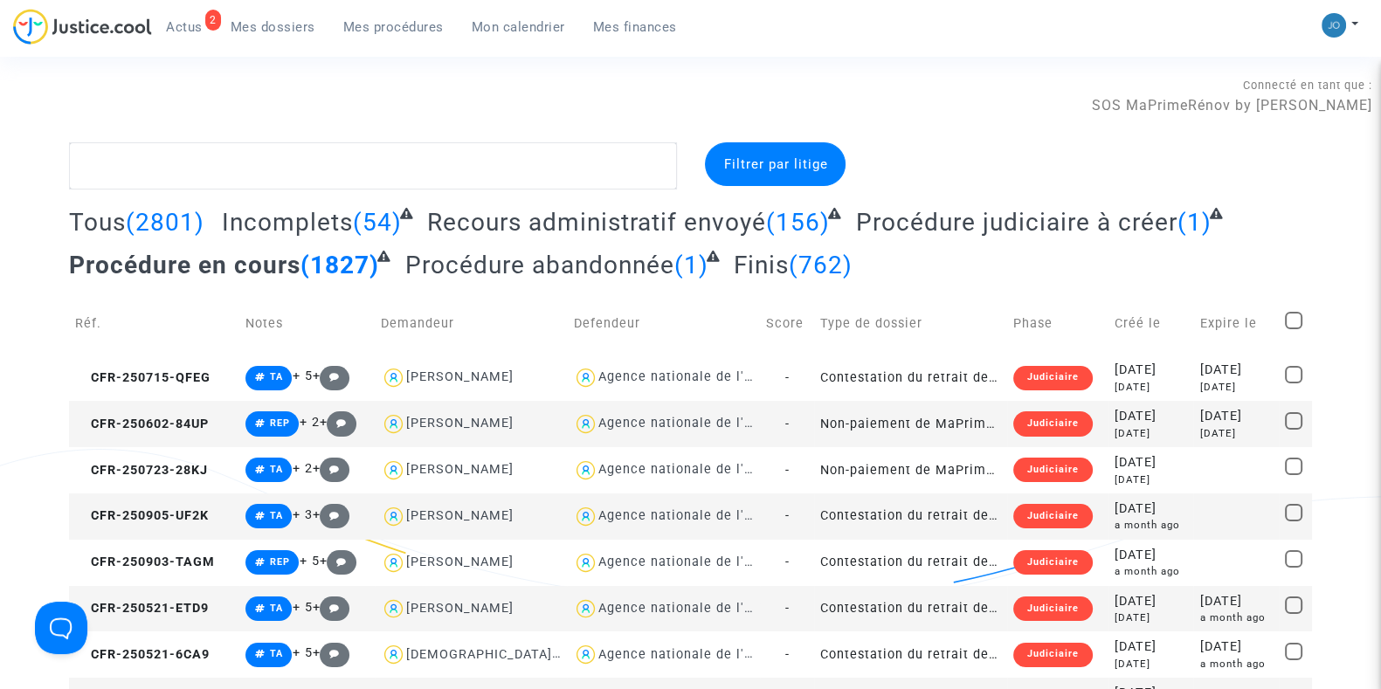
click at [403, 20] on span "Mes procédures" at bounding box center [393, 27] width 100 height 16
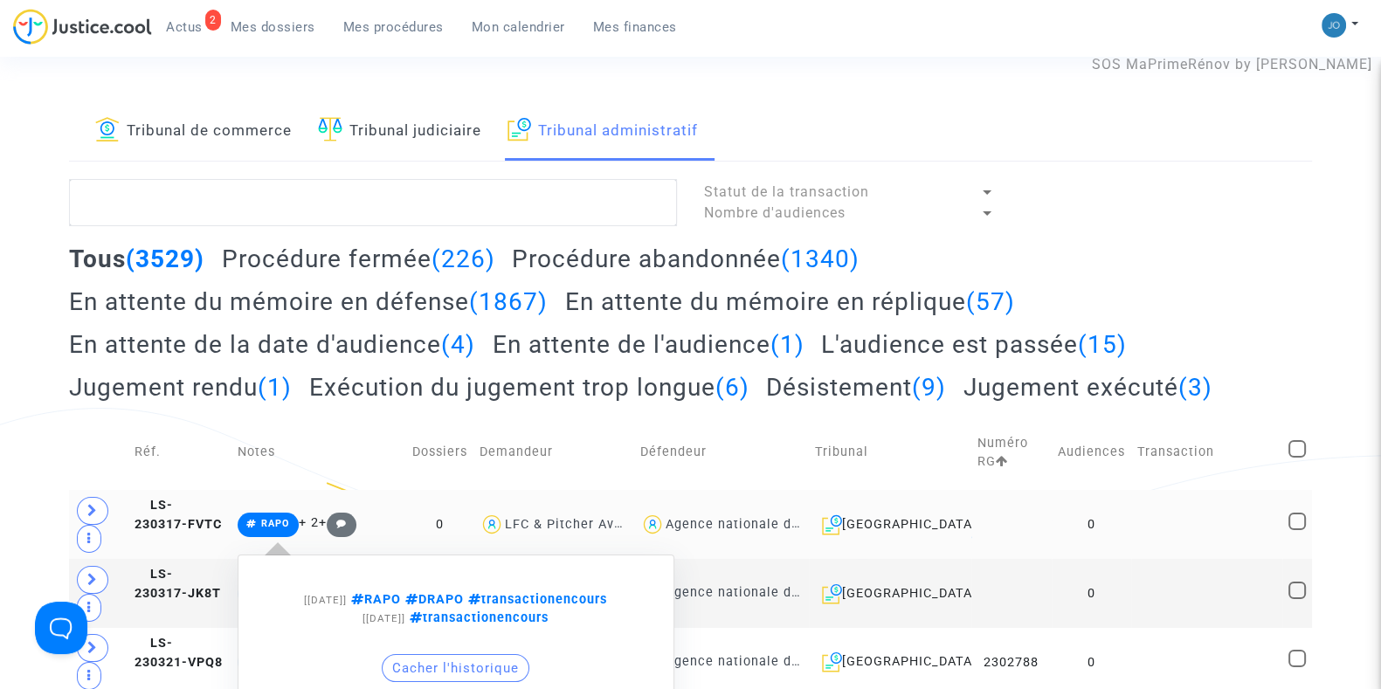
scroll to position [40, 0]
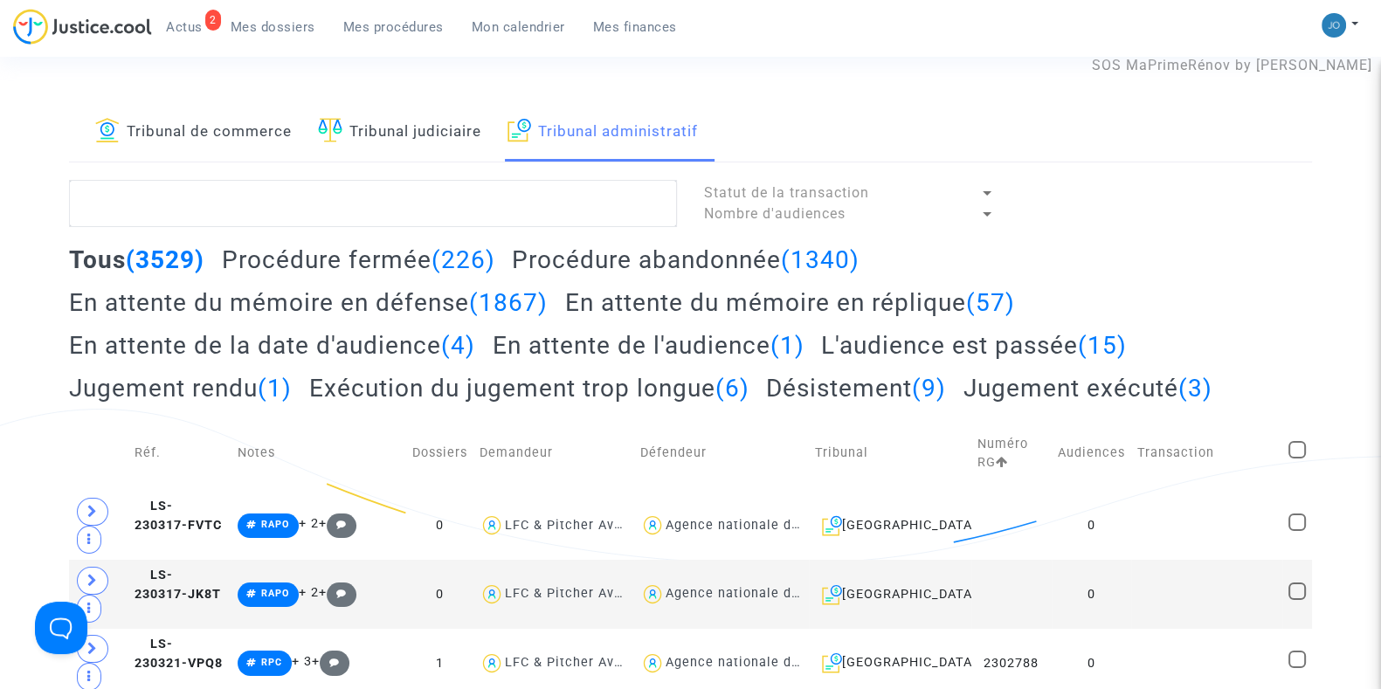
click at [410, 307] on h2 "En attente du mémoire en défense (1867)" at bounding box center [308, 302] width 479 height 31
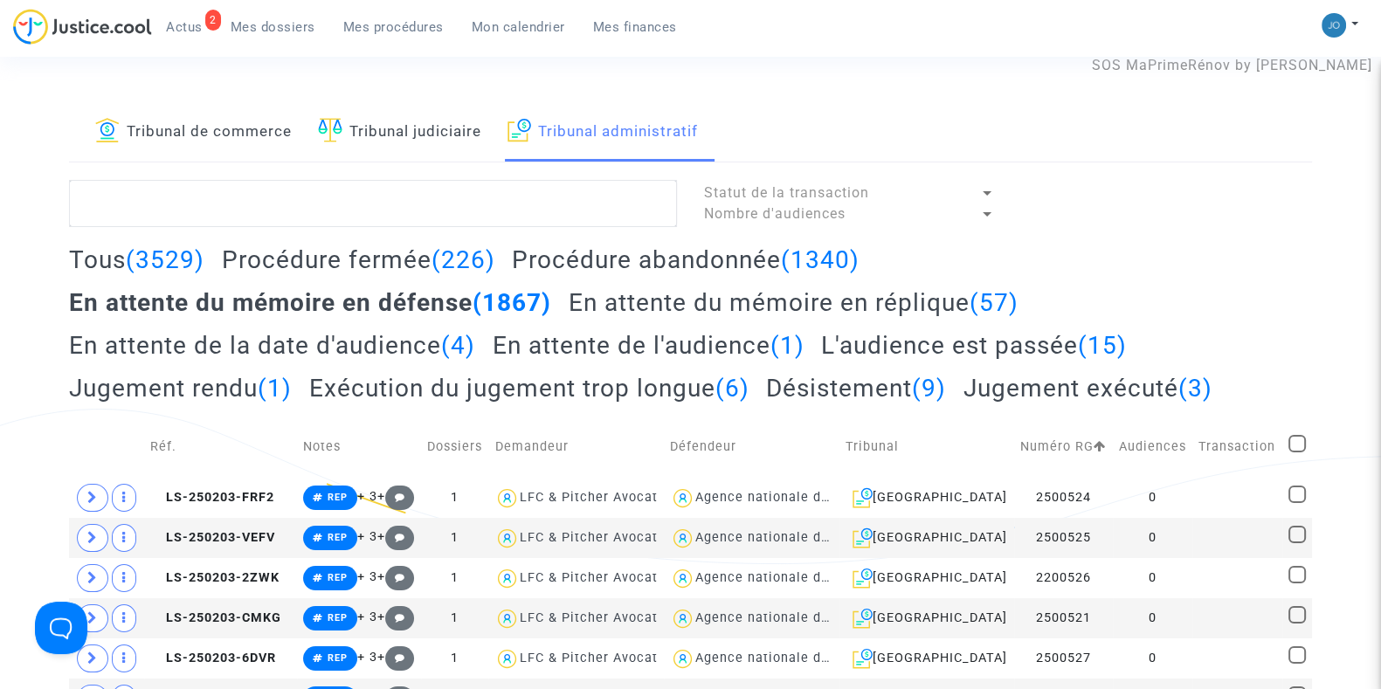
drag, startPoint x: 410, startPoint y: 307, endPoint x: 716, endPoint y: 303, distance: 305.7
click at [716, 303] on h2 "En attente du mémoire en réplique (57)" at bounding box center [793, 302] width 450 height 31
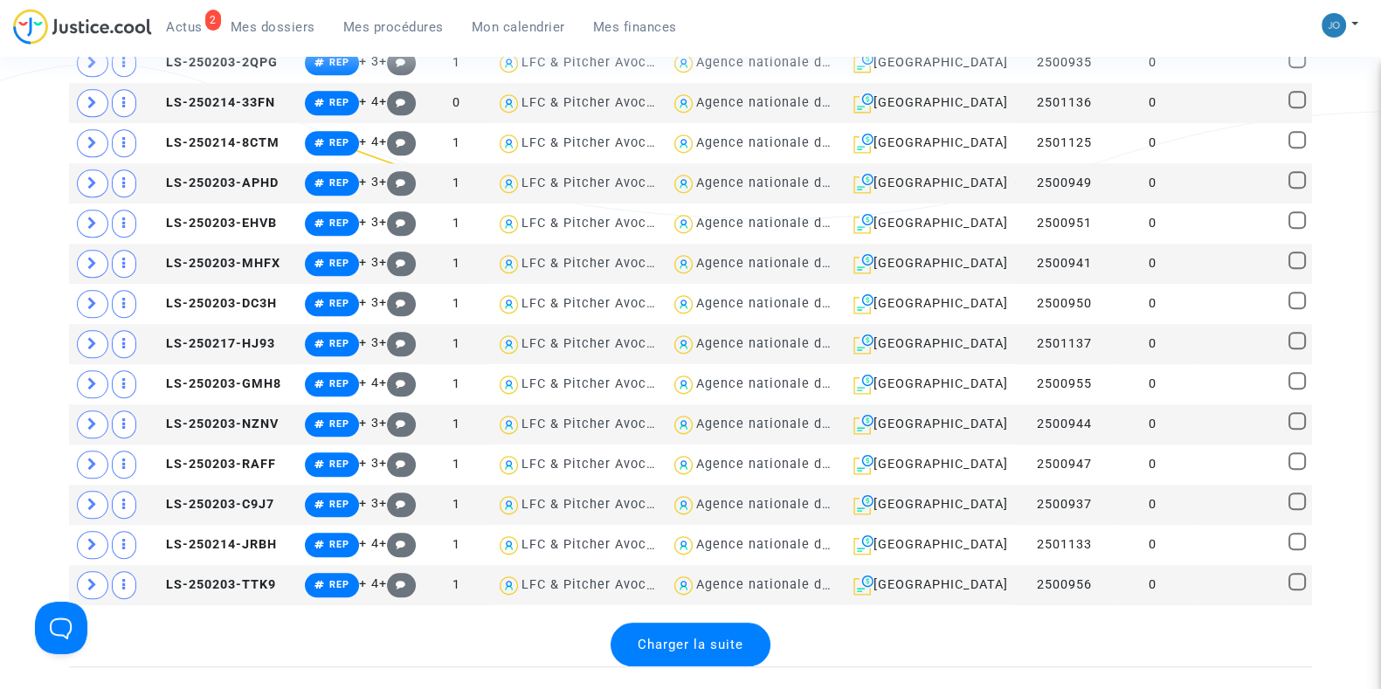
scroll to position [1925, 0]
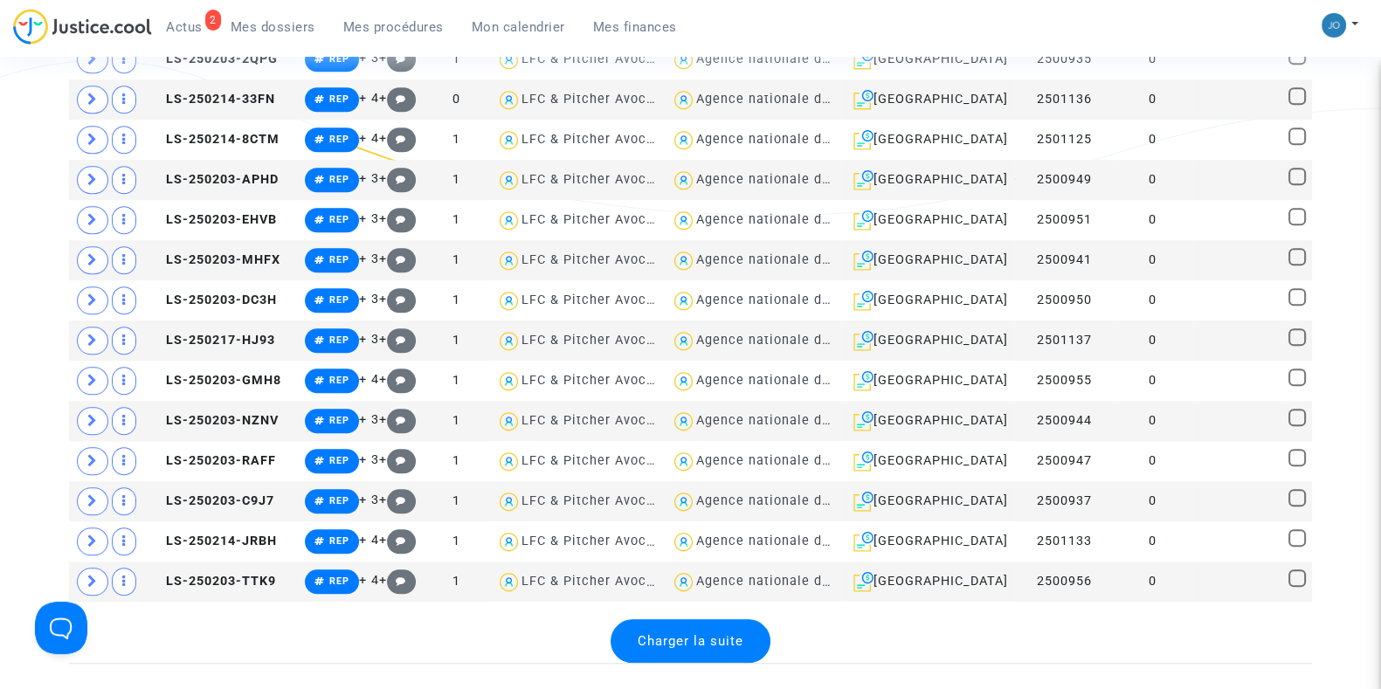
click at [728, 633] on span "Charger la suite" at bounding box center [690, 641] width 106 height 16
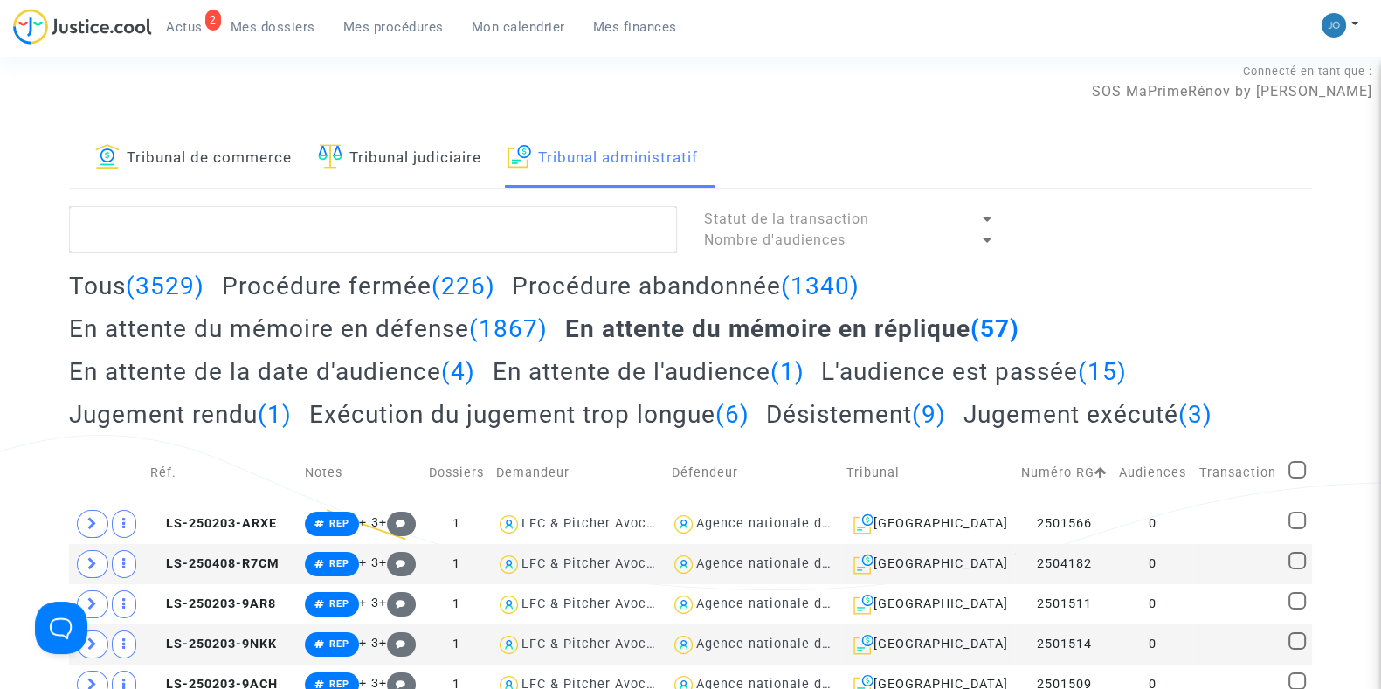
scroll to position [12, 0]
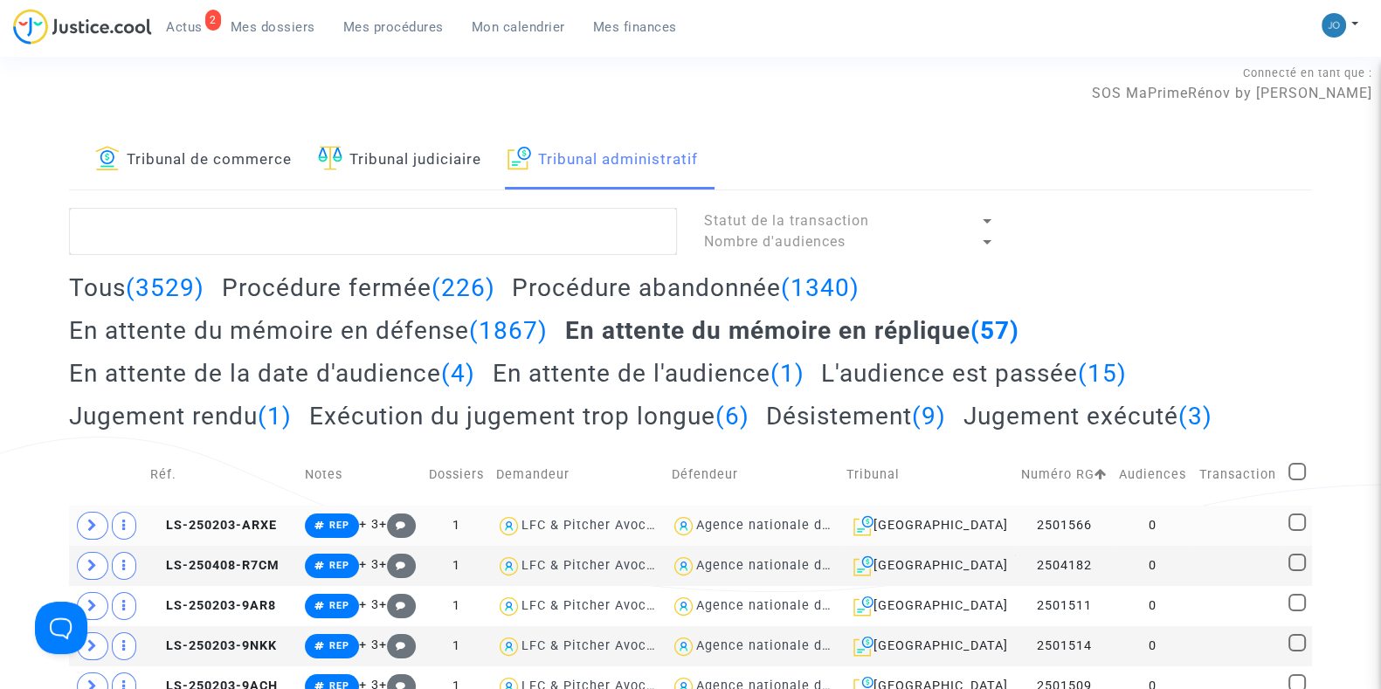
click at [1178, 534] on td "0" at bounding box center [1152, 526] width 79 height 40
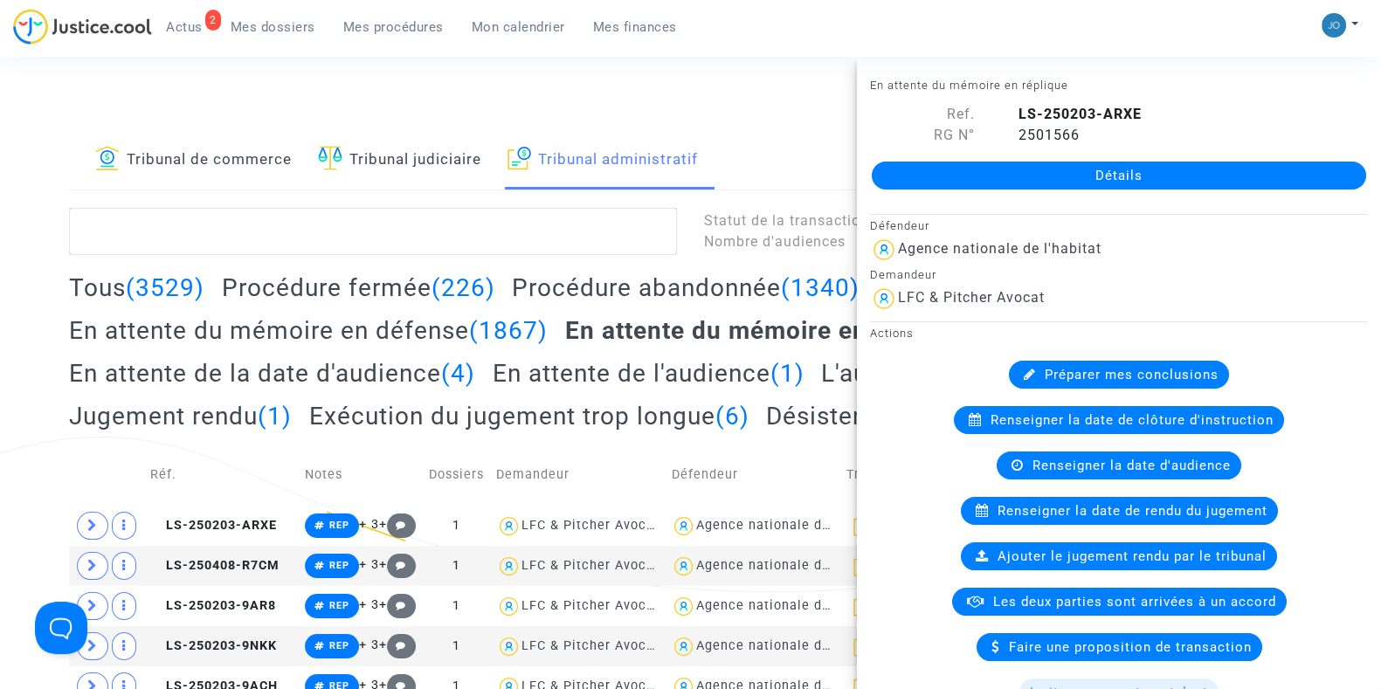
click at [1084, 382] on div "Préparer mes conclusions" at bounding box center [1119, 375] width 220 height 28
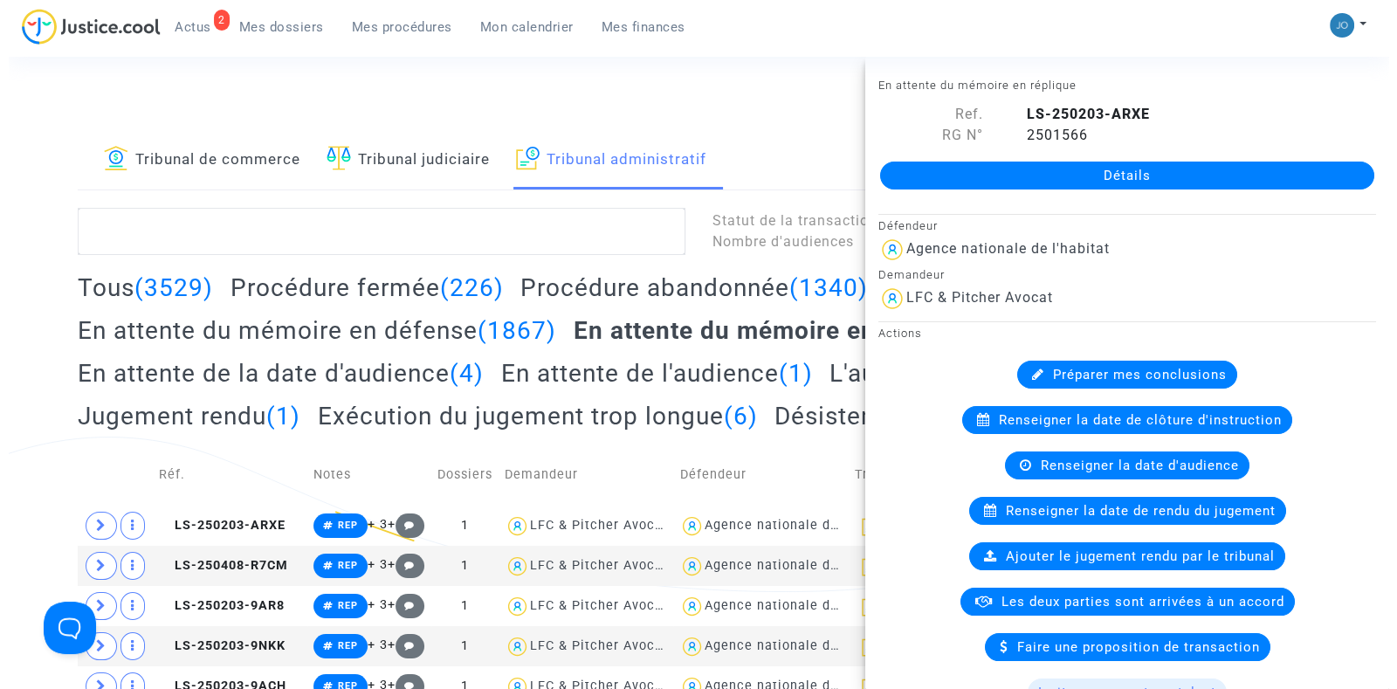
scroll to position [0, 0]
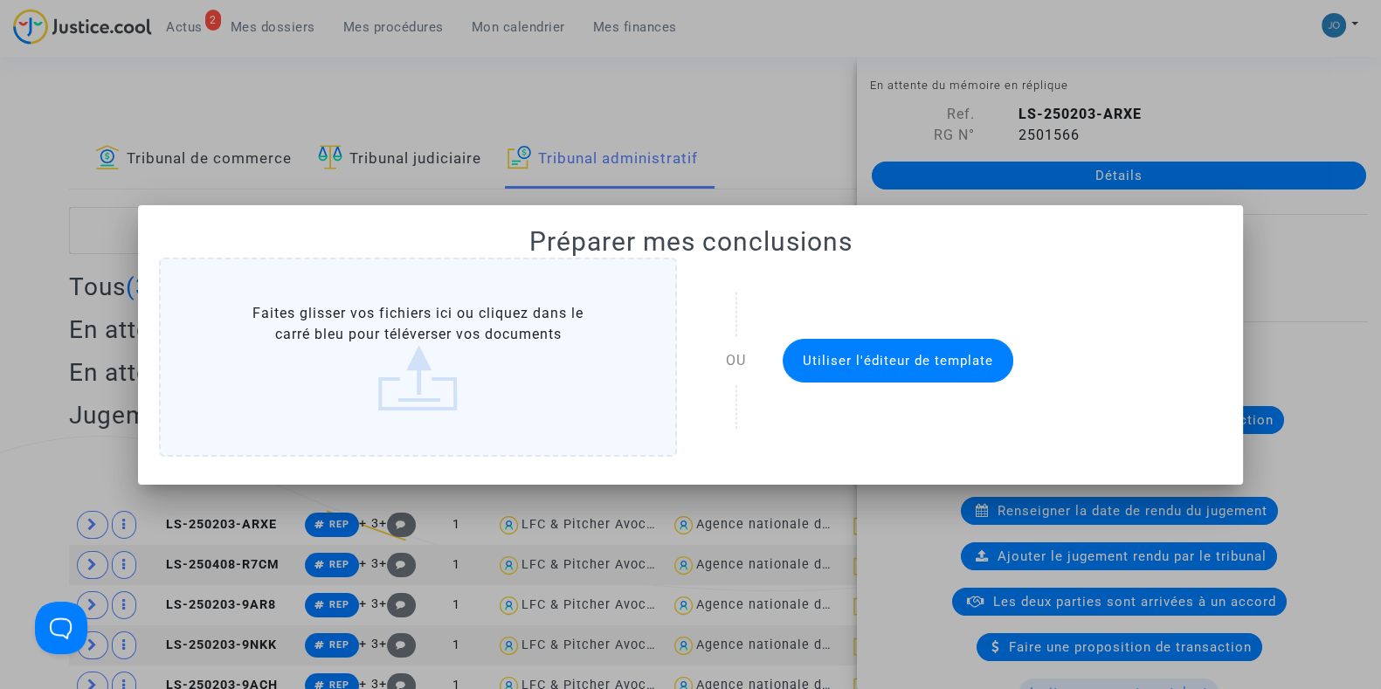
click at [902, 373] on button "Utiliser l'éditeur de template" at bounding box center [897, 361] width 231 height 44
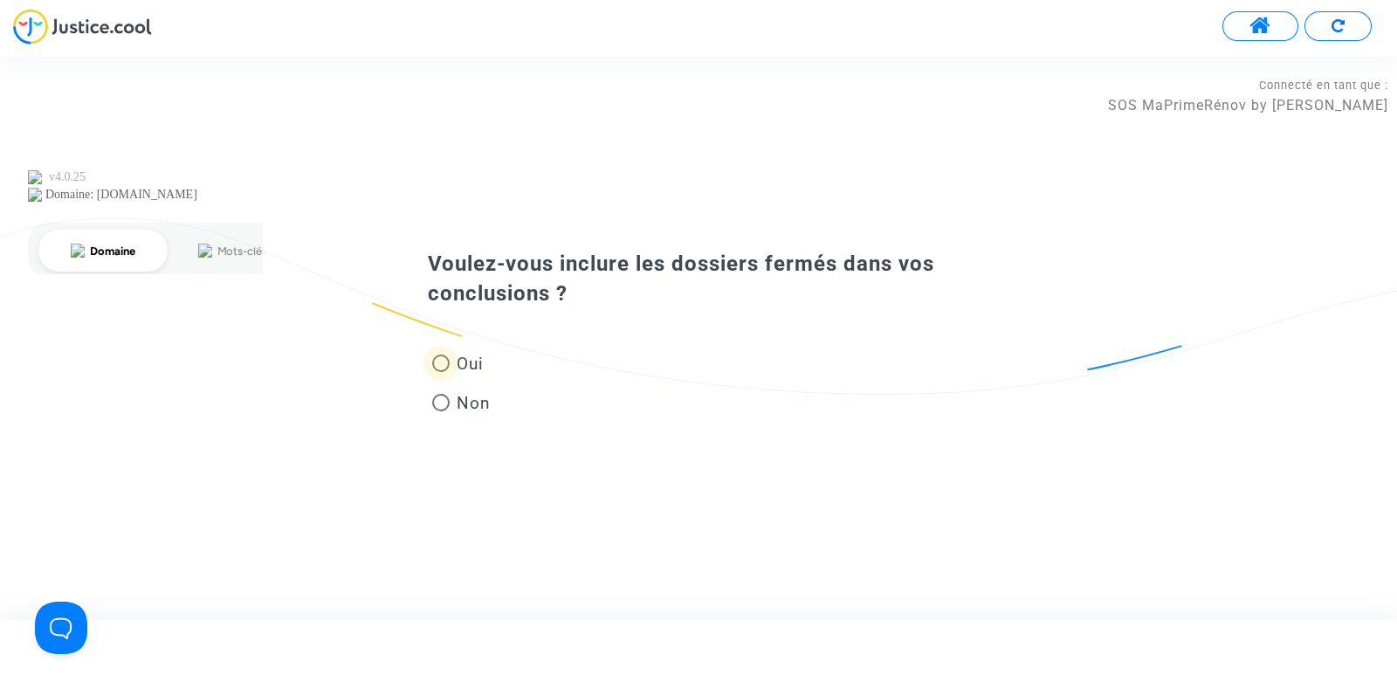
click at [447, 373] on label "Oui" at bounding box center [461, 364] width 59 height 24
click at [441, 373] on input "Oui" at bounding box center [440, 372] width 1 height 1
radio input "true"
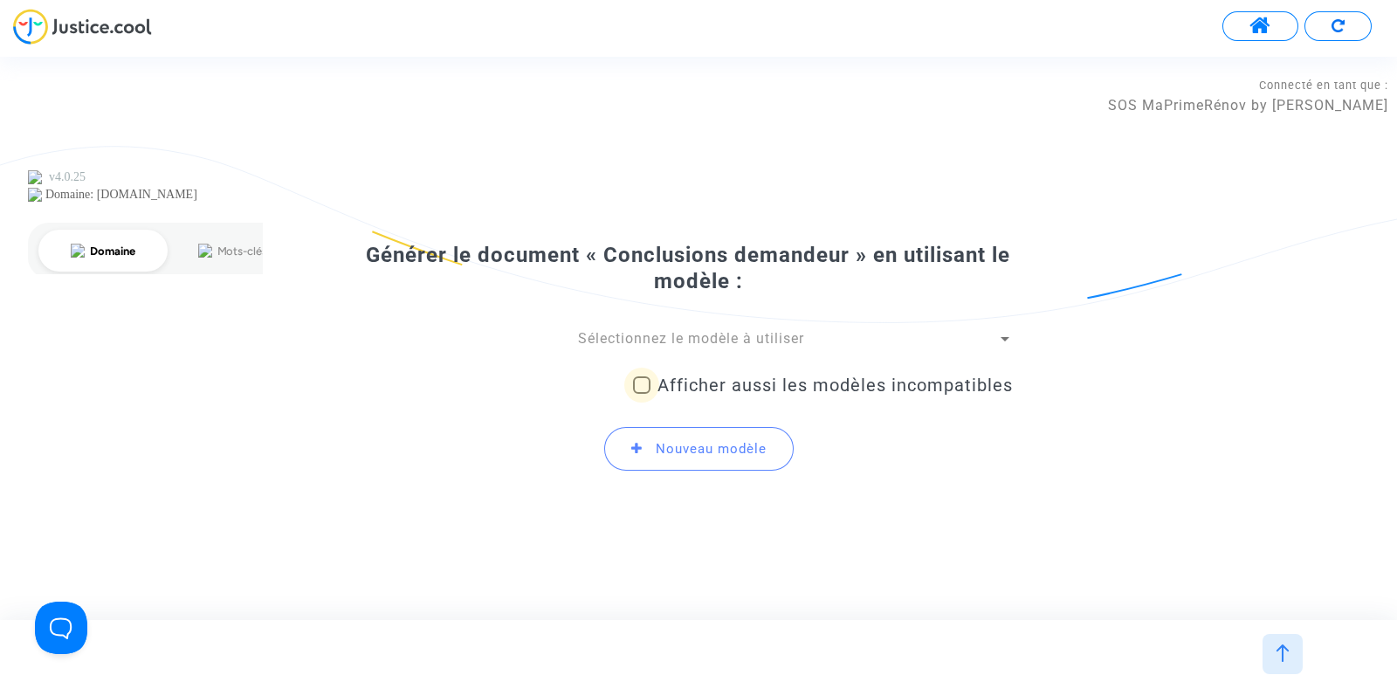
click at [716, 379] on span "Afficher aussi les modèles incompatibles" at bounding box center [835, 385] width 355 height 21
click at [642, 394] on input "Afficher aussi les modèles incompatibles" at bounding box center [641, 394] width 1 height 1
checkbox input "true"
click at [720, 341] on span "Sélectionnez le modèle à utiliser" at bounding box center [691, 338] width 226 height 17
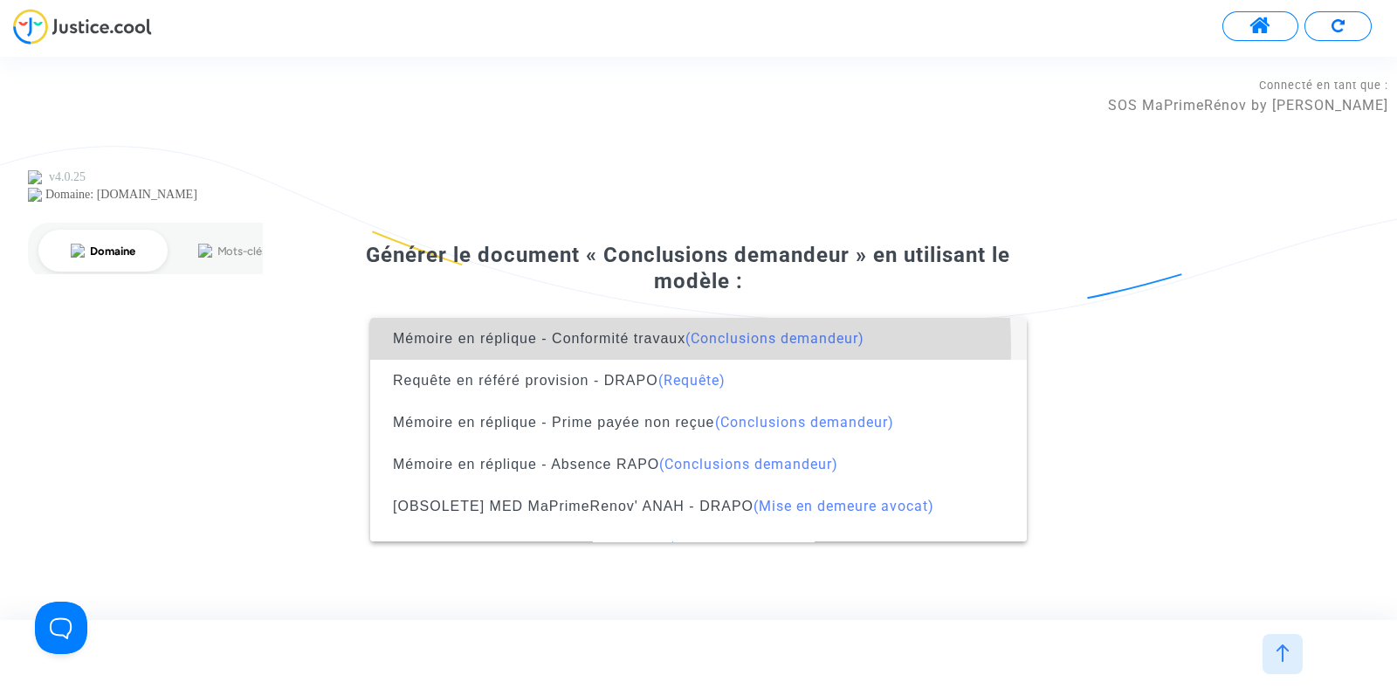
click at [575, 347] on span "Mémoire en réplique - Conformité travaux (Conclusions demandeur)" at bounding box center [698, 339] width 629 height 42
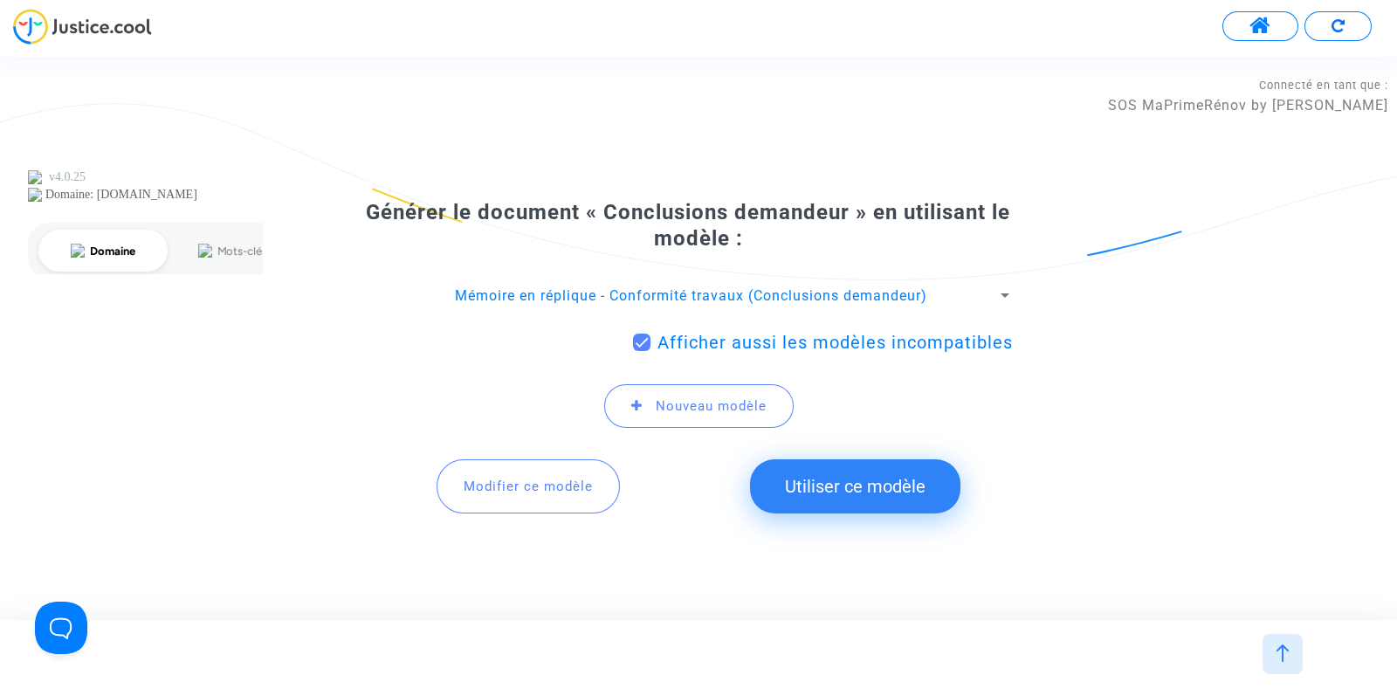
click at [838, 478] on button "Utiliser ce modèle" at bounding box center [855, 486] width 210 height 54
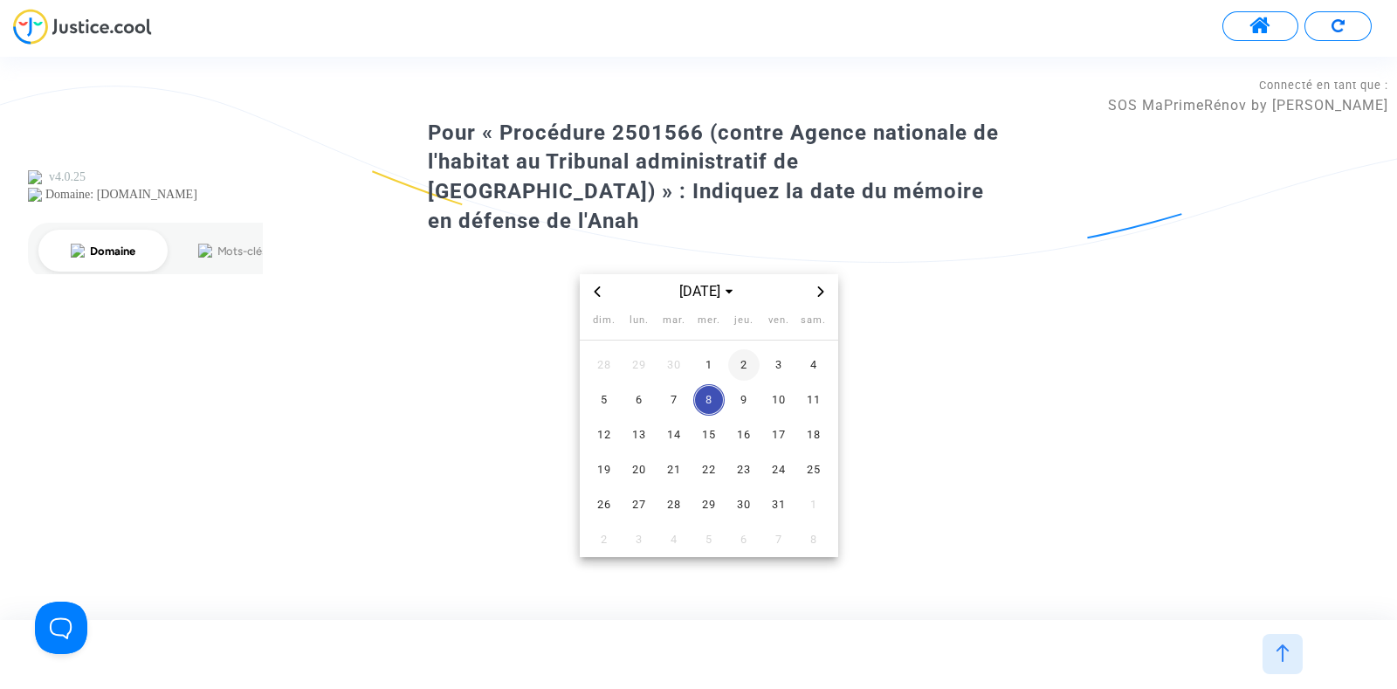
click at [737, 349] on span "2" at bounding box center [743, 364] width 31 height 31
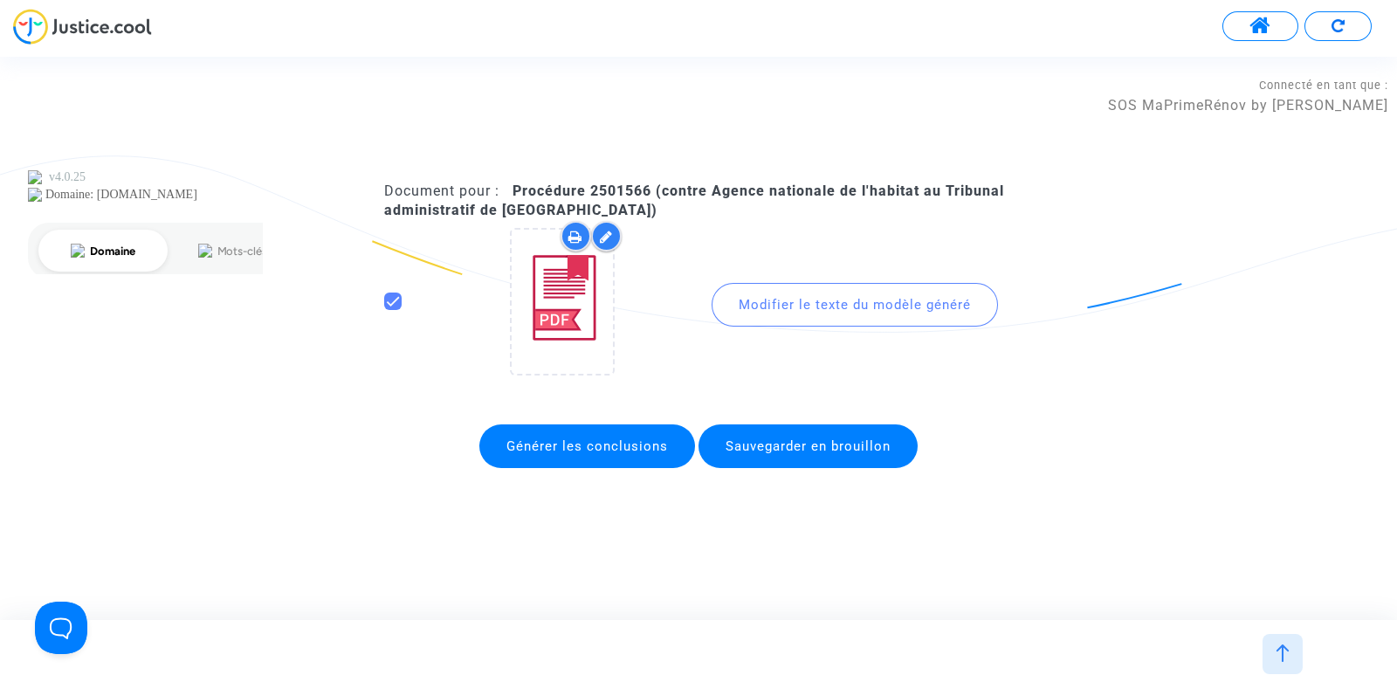
click at [775, 302] on div "Modifier le texte du modèle généré" at bounding box center [855, 305] width 286 height 44
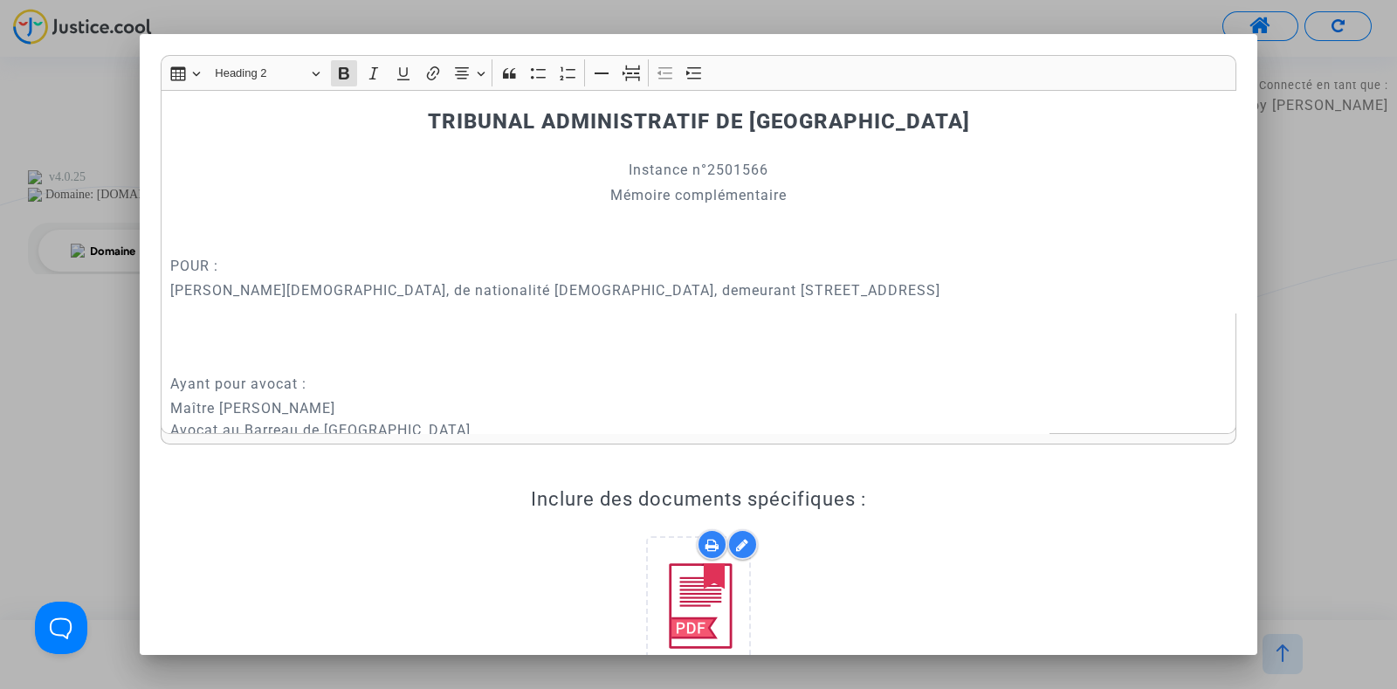
click at [1371, 396] on div at bounding box center [698, 344] width 1397 height 689
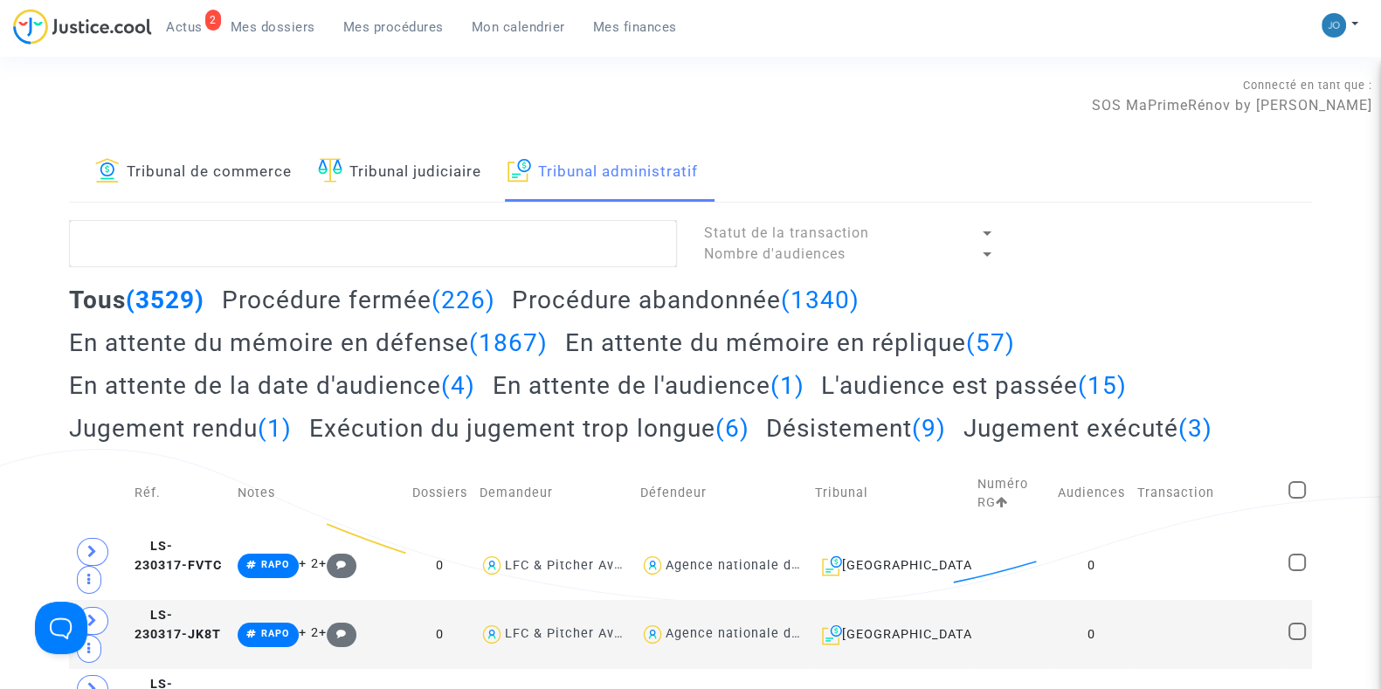
click at [624, 330] on h2 "En attente du mémoire en réplique (57)" at bounding box center [790, 342] width 450 height 31
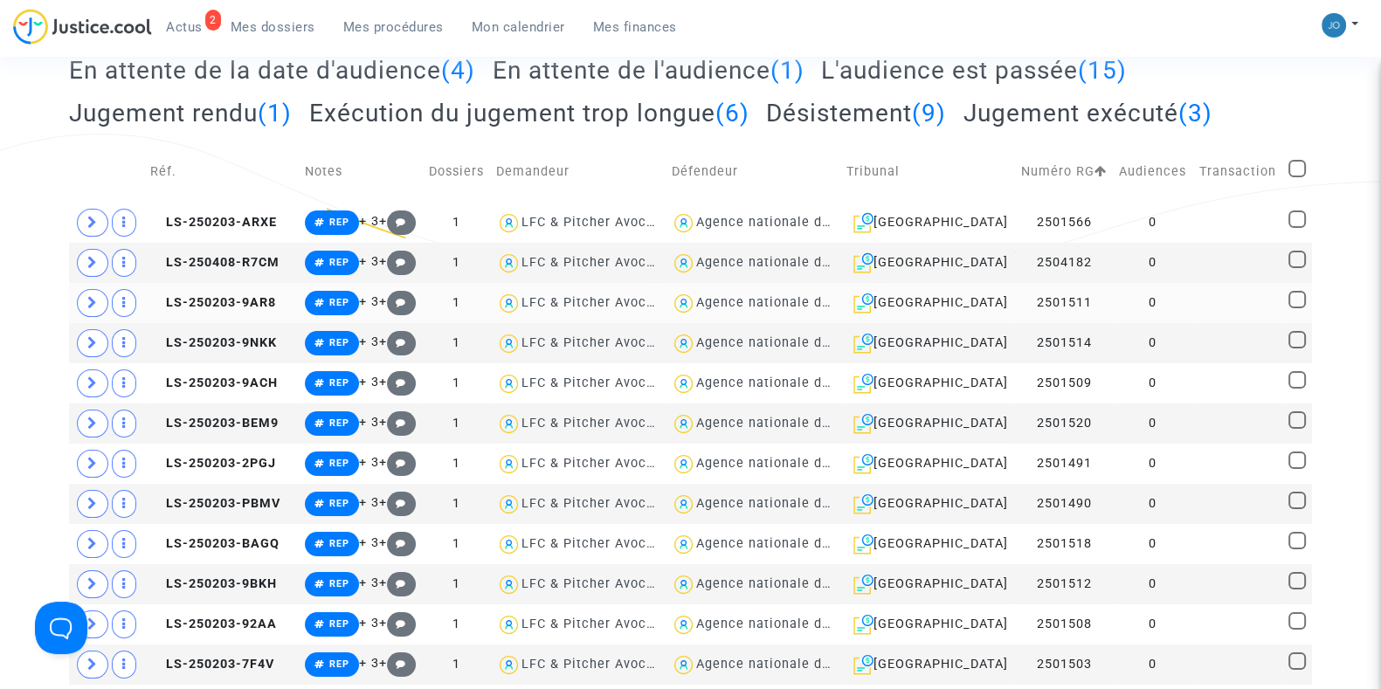
scroll to position [319, 0]
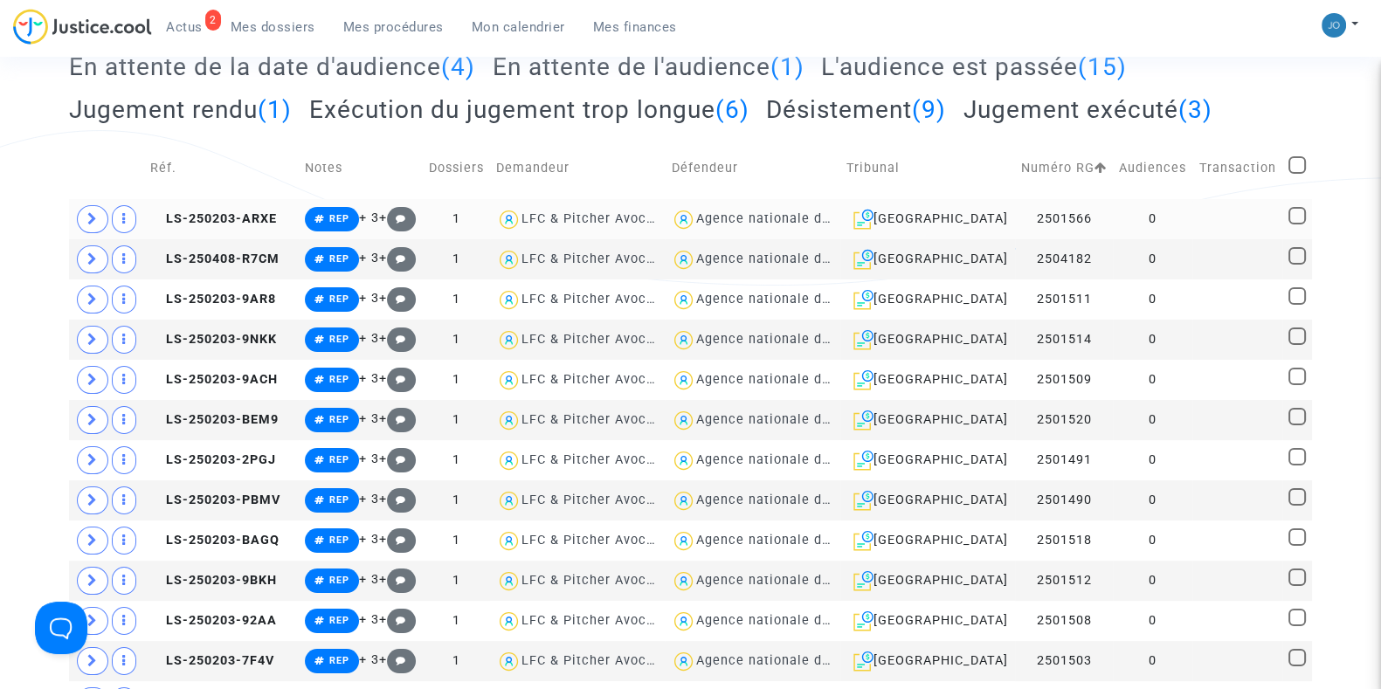
click at [1196, 213] on td at bounding box center [1236, 219] width 89 height 40
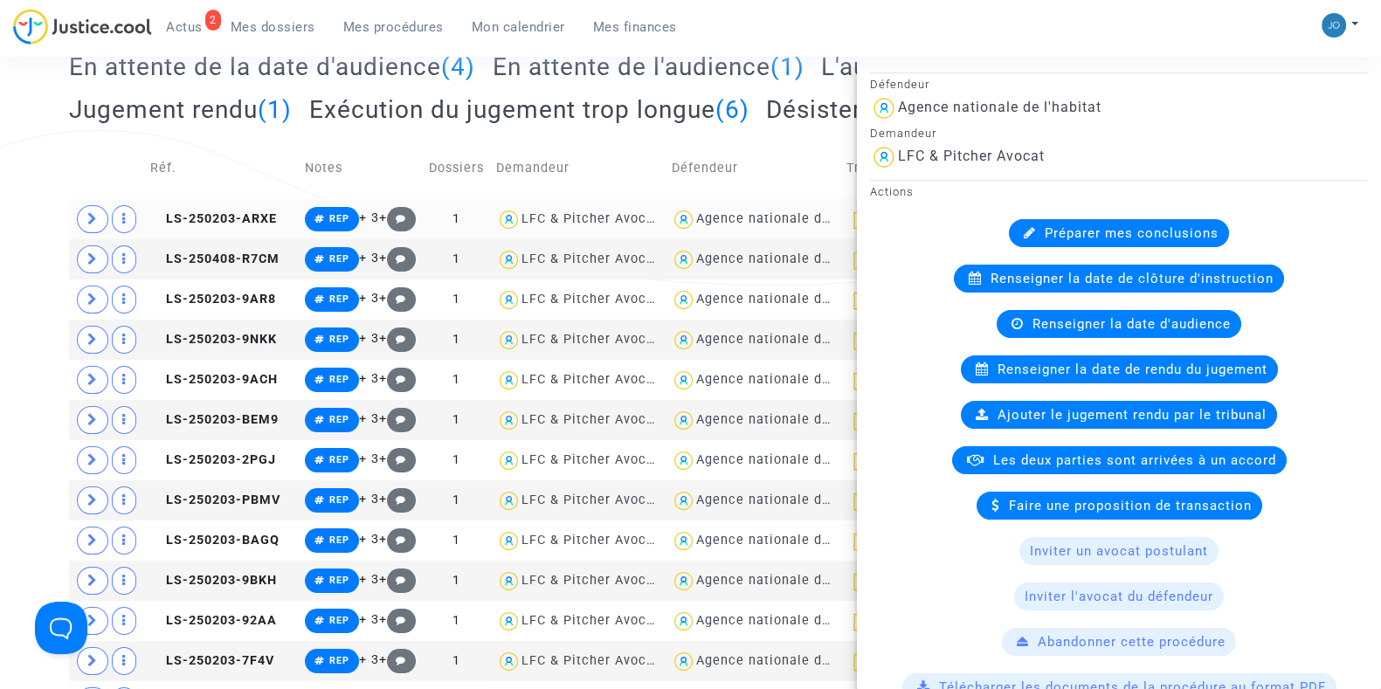
scroll to position [0, 0]
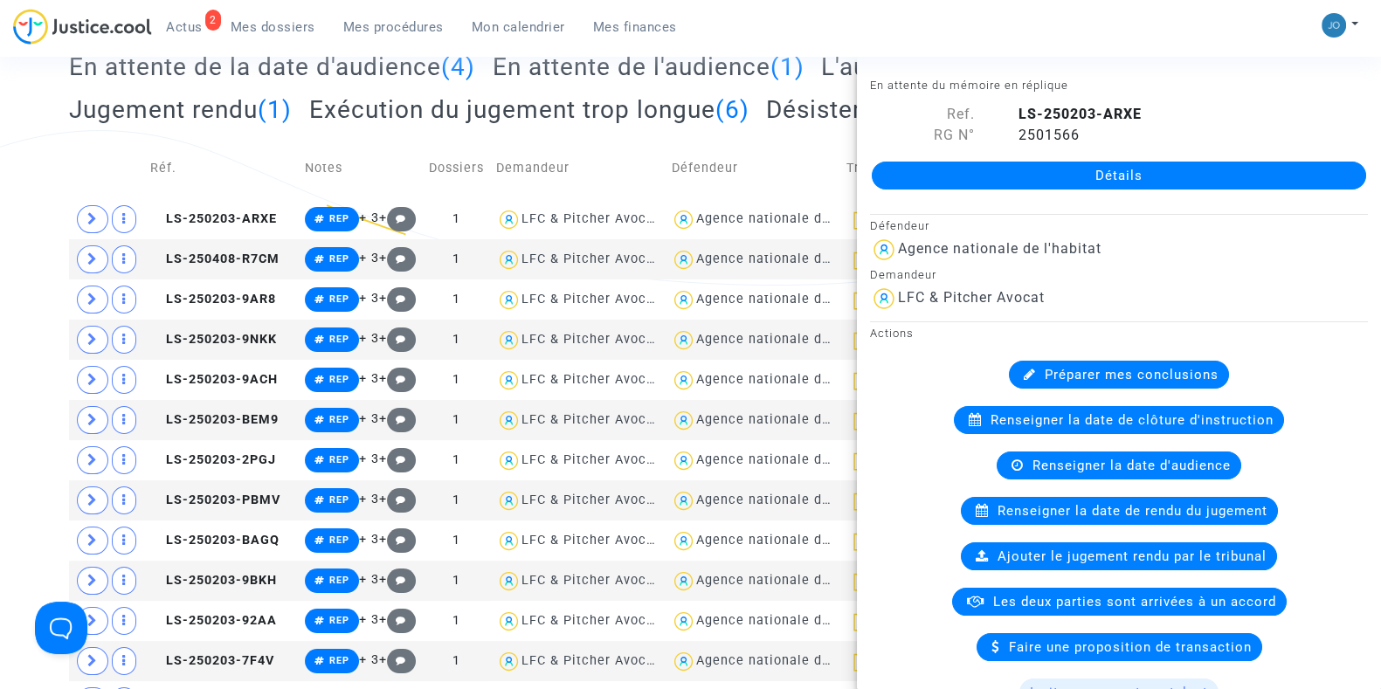
click at [1091, 175] on link "Détails" at bounding box center [1119, 176] width 494 height 28
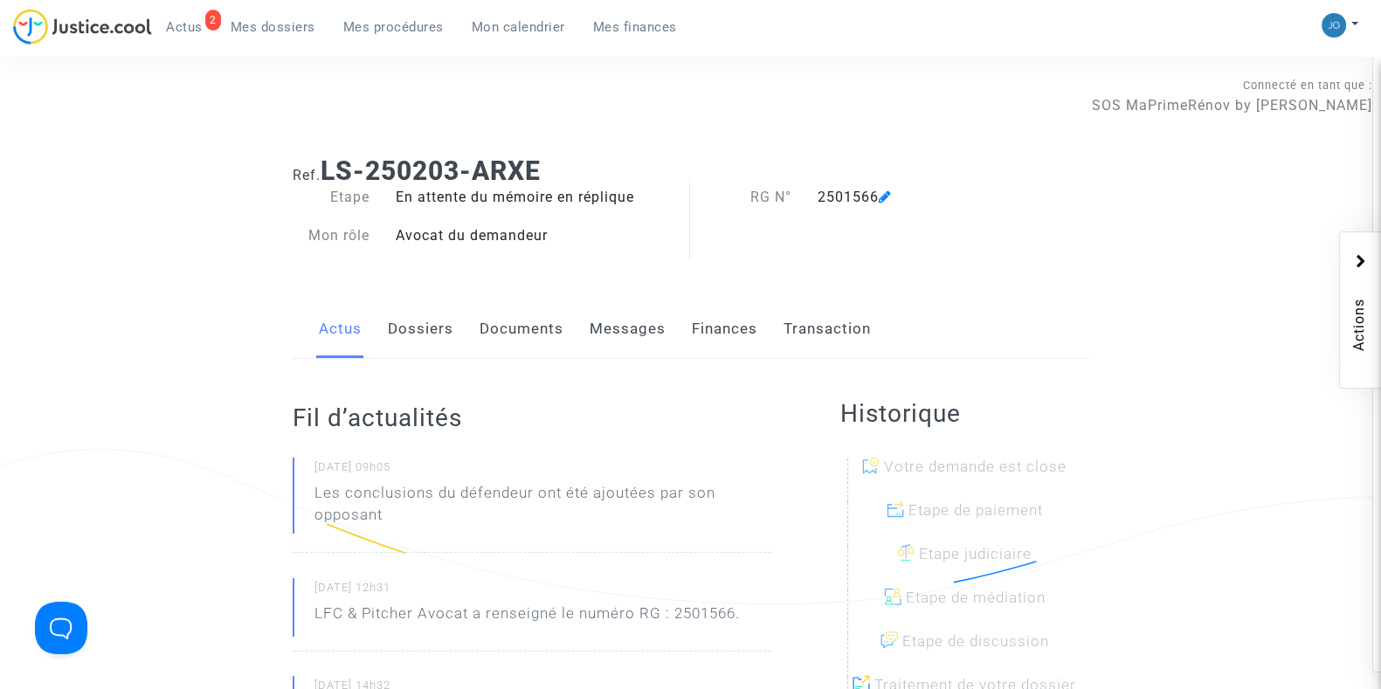
click at [520, 340] on link "Documents" at bounding box center [521, 329] width 84 height 58
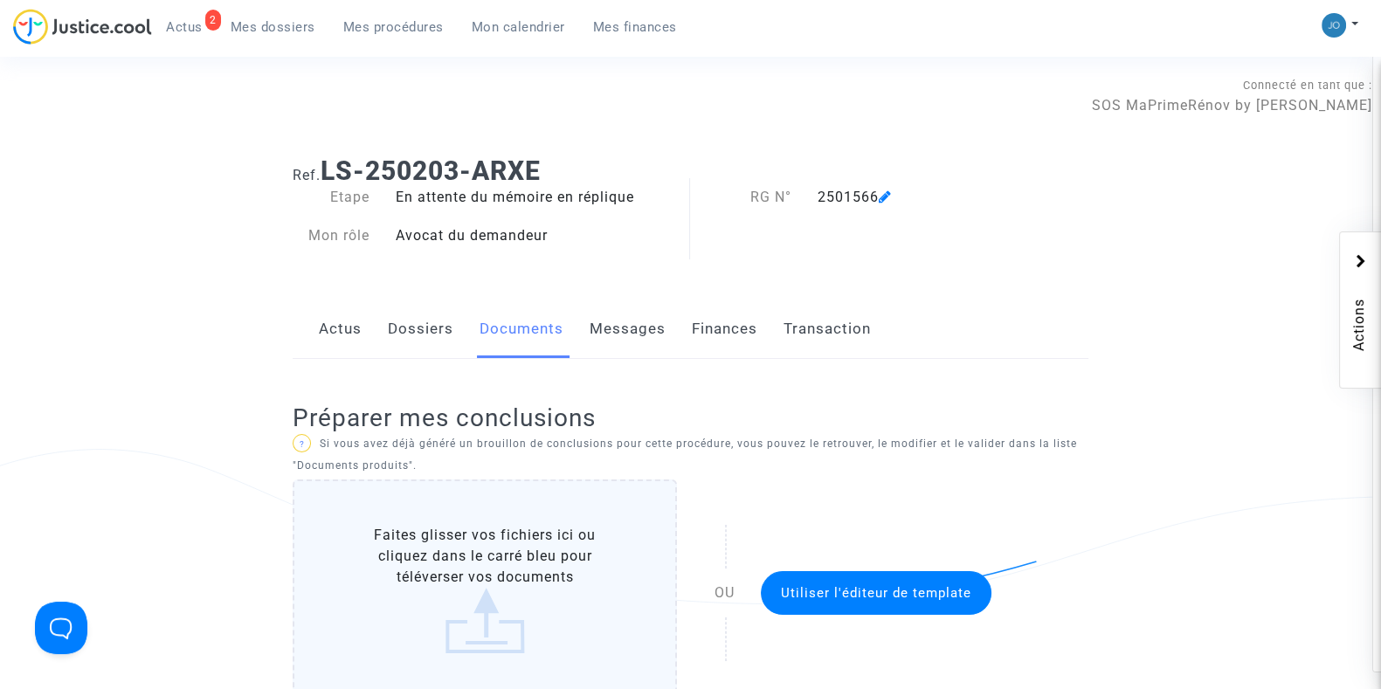
click at [384, 45] on div "2 Actus Mes dossiers Mes procédures Mon calendrier Mes finances" at bounding box center [352, 33] width 678 height 48
click at [403, 34] on span "Mes procédures" at bounding box center [393, 27] width 100 height 16
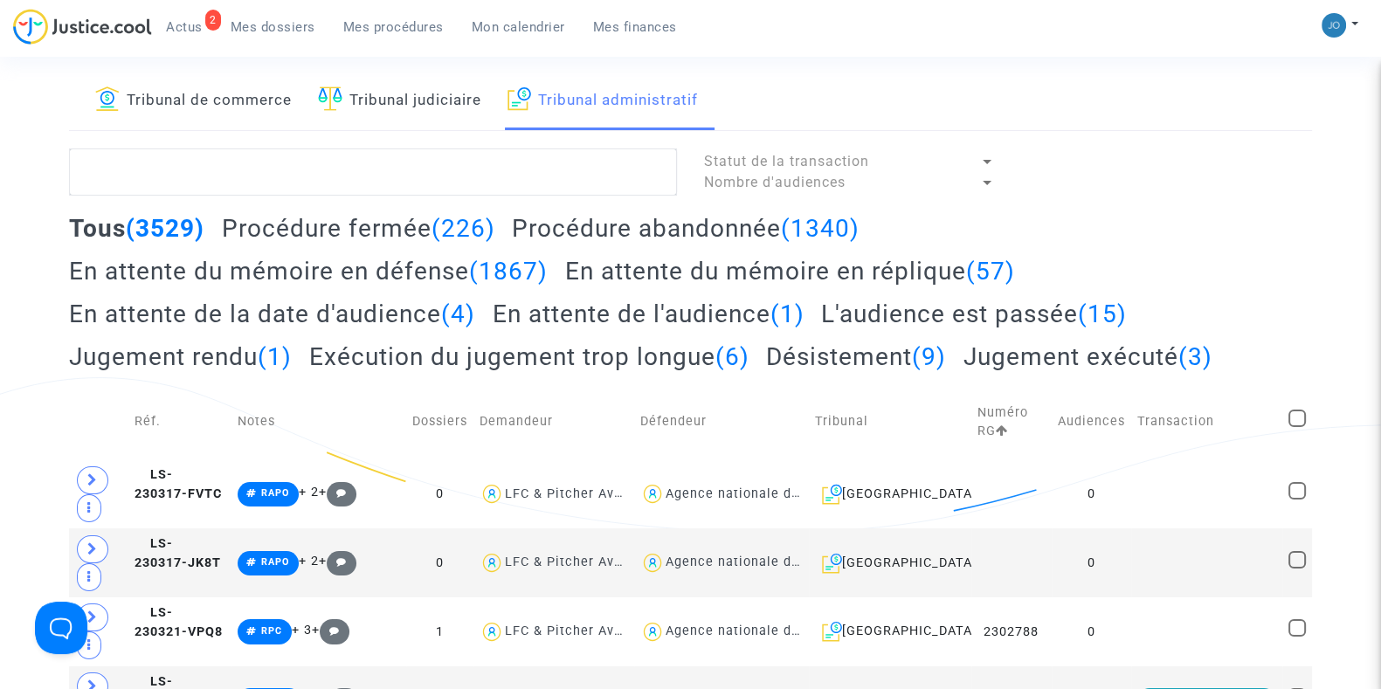
scroll to position [76, 0]
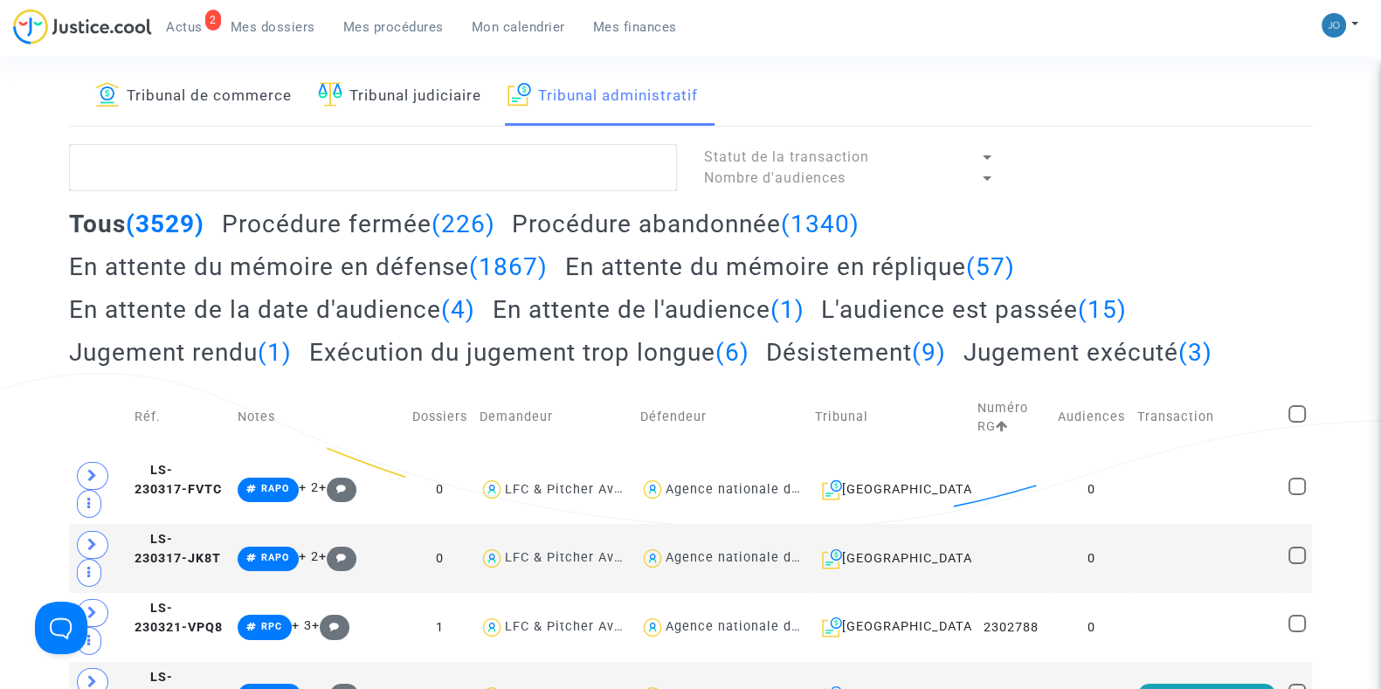
click at [450, 354] on h2 "Exécution du jugement trop longue (6)" at bounding box center [529, 352] width 440 height 31
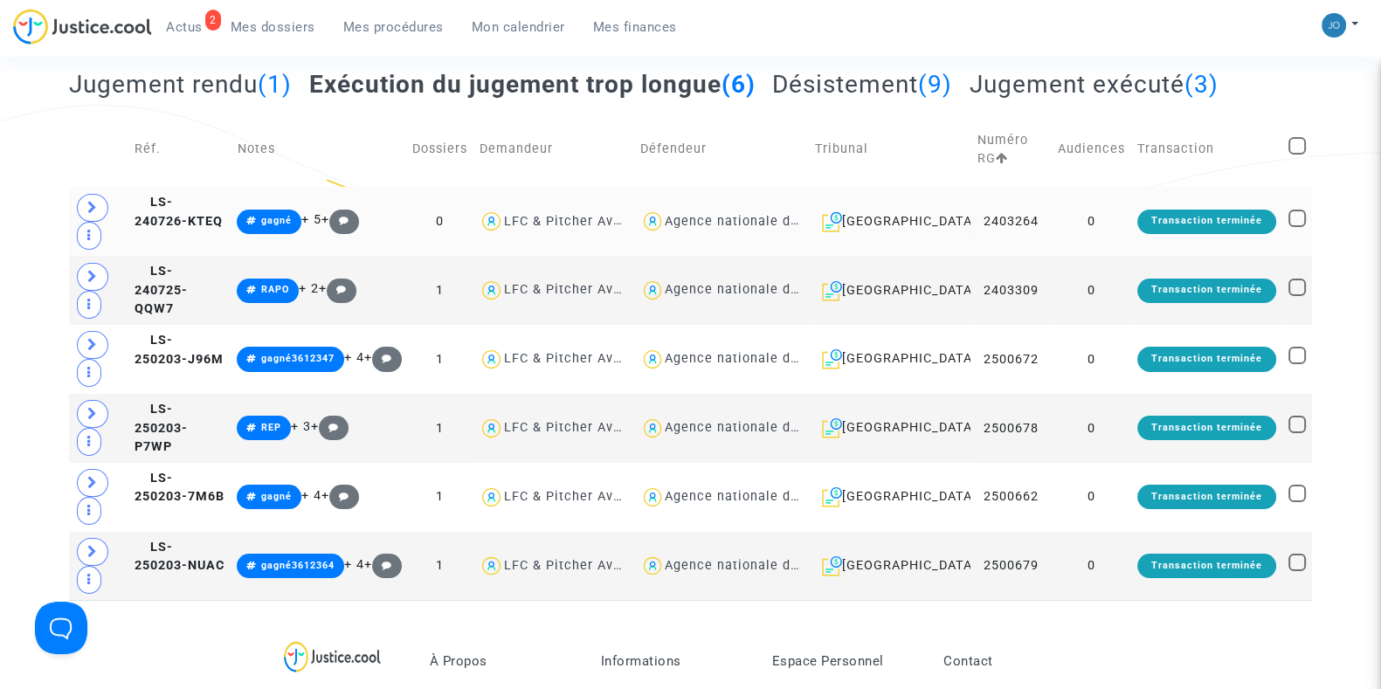
scroll to position [370, 0]
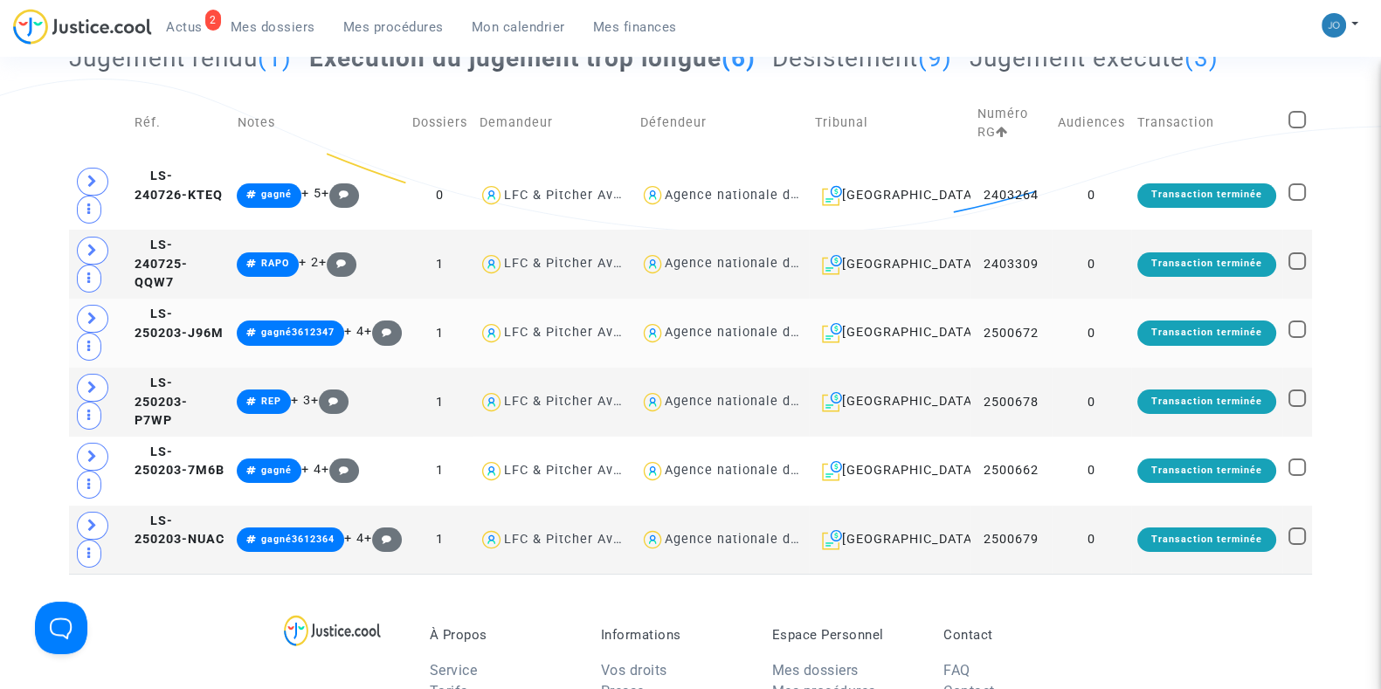
click at [1120, 334] on td "0" at bounding box center [1090, 333] width 79 height 69
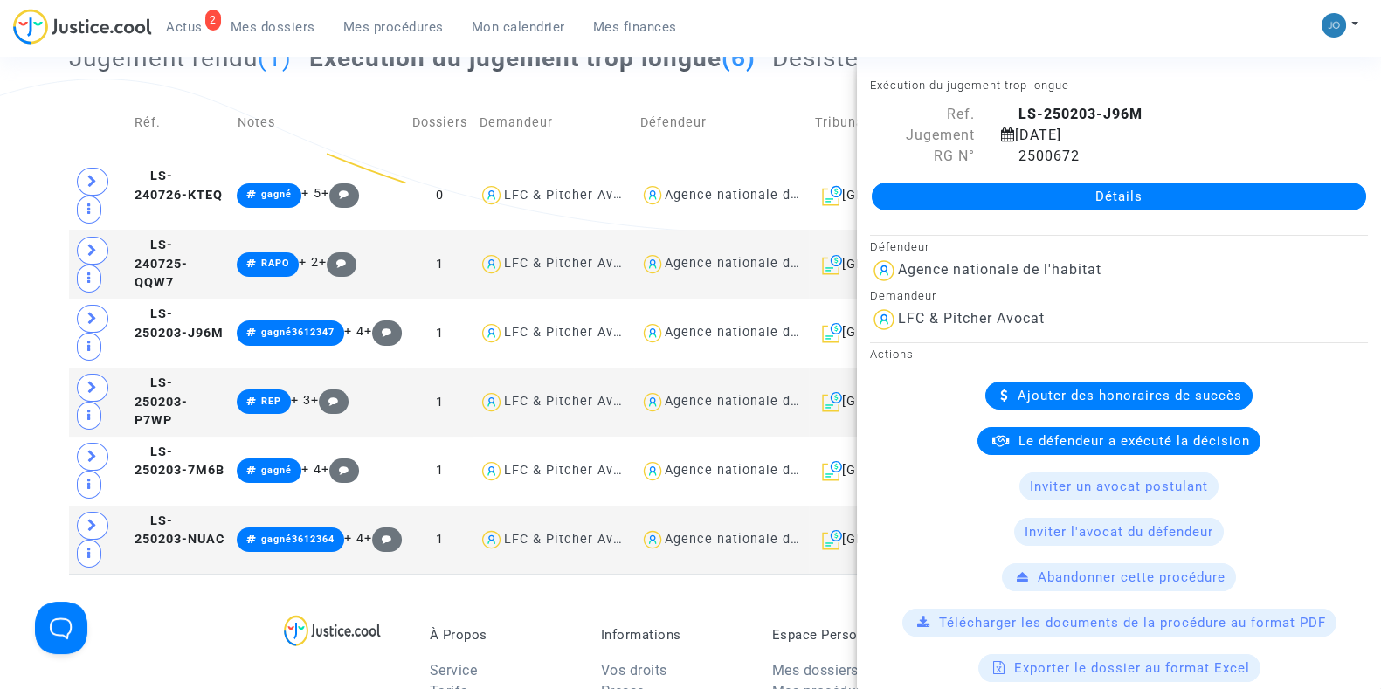
click at [1105, 198] on link "Détails" at bounding box center [1119, 197] width 494 height 28
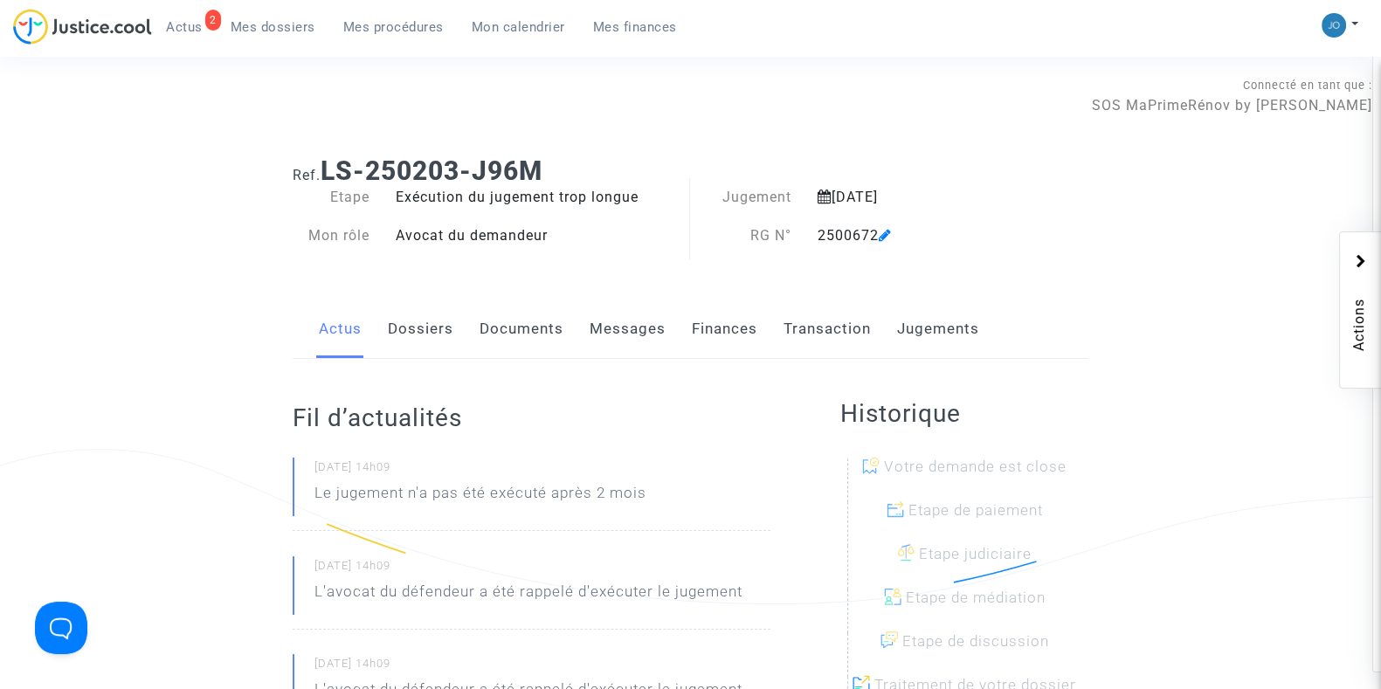
click at [385, 24] on span "Mes procédures" at bounding box center [393, 27] width 100 height 16
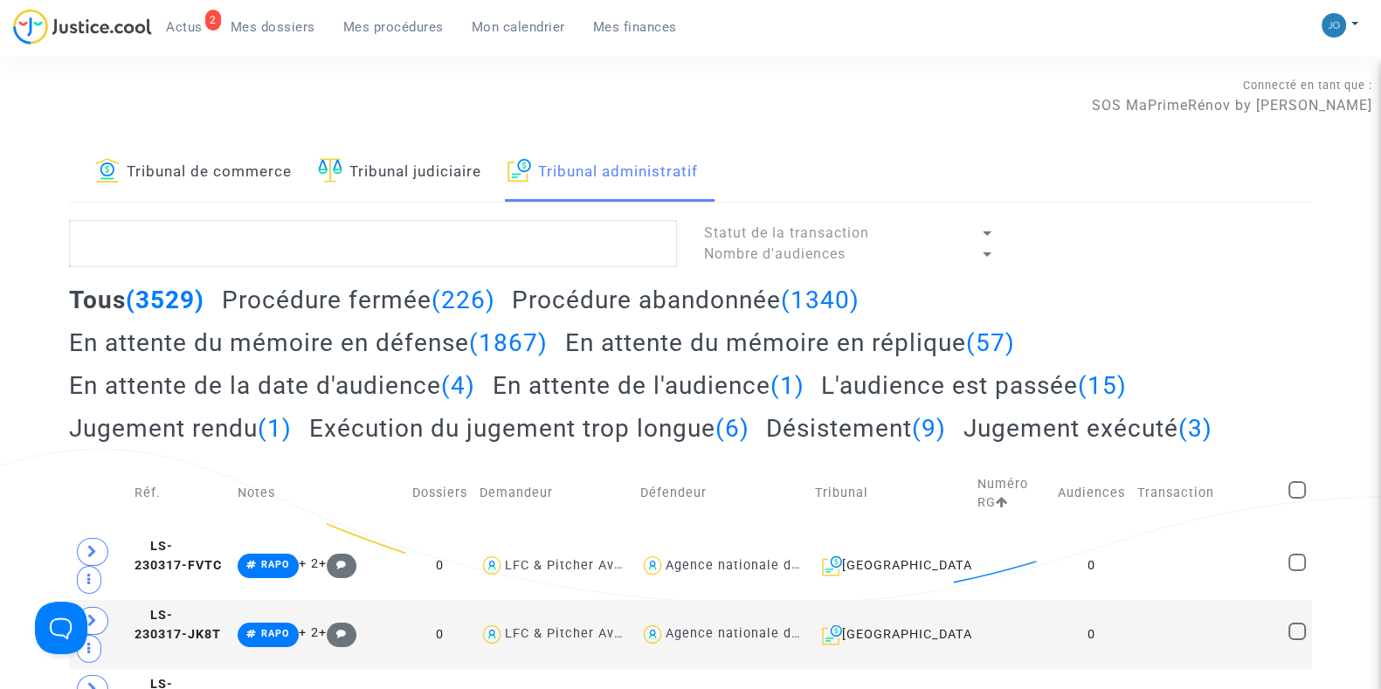
click at [183, 31] on span "Actus" at bounding box center [184, 27] width 37 height 16
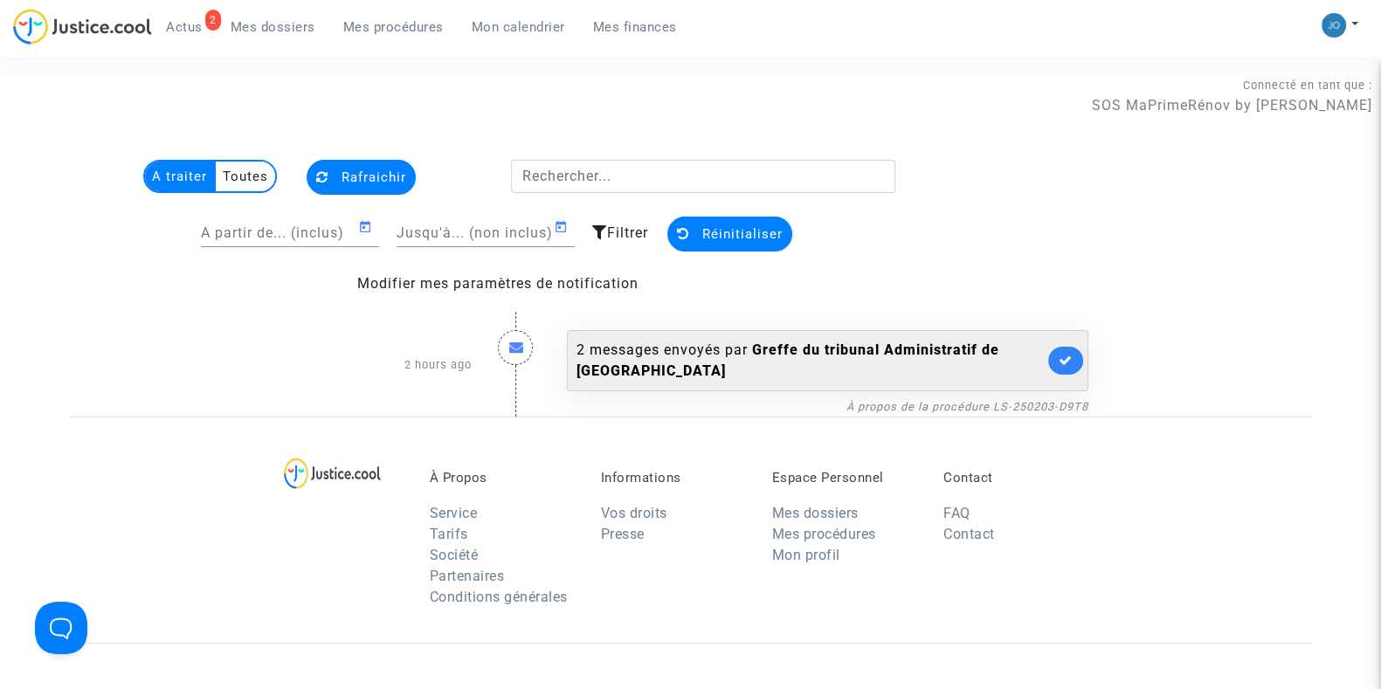
click at [727, 358] on div "2 messages envoyés par [PERSON_NAME] du tribunal Administratif de [GEOGRAPHIC_D…" at bounding box center [809, 361] width 467 height 42
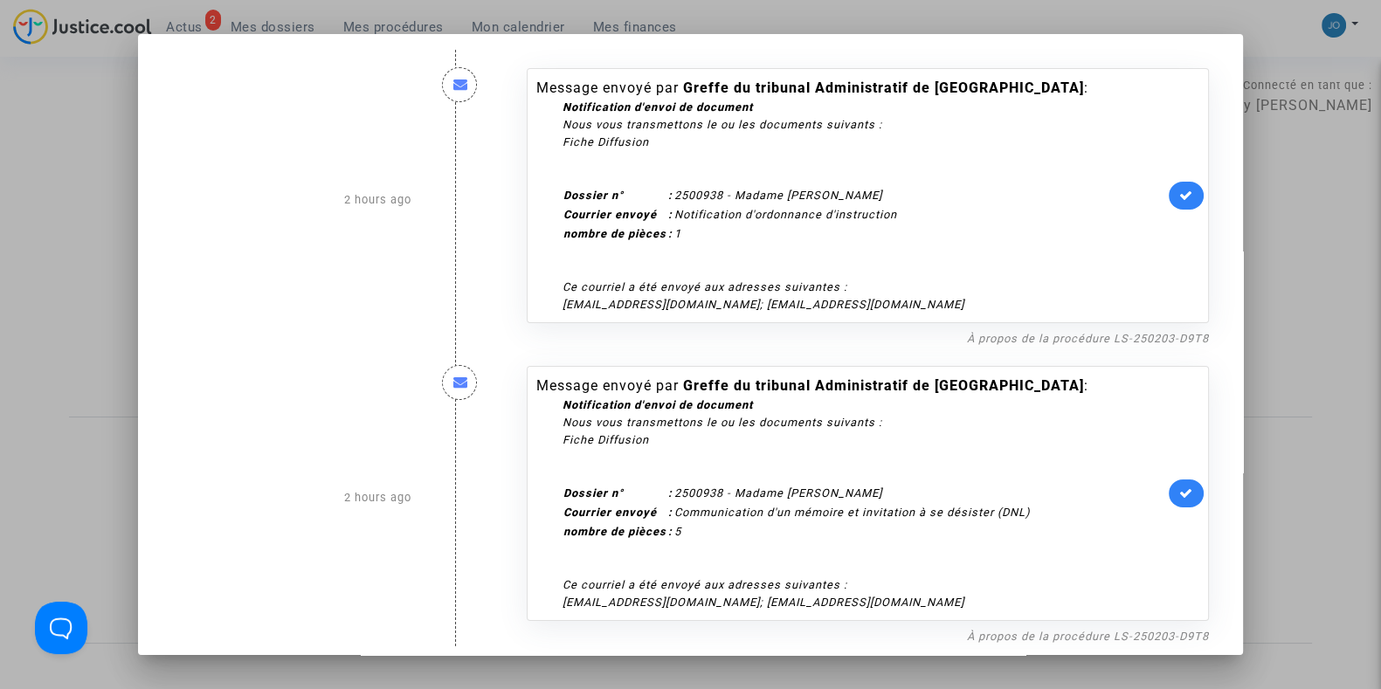
scroll to position [17, 0]
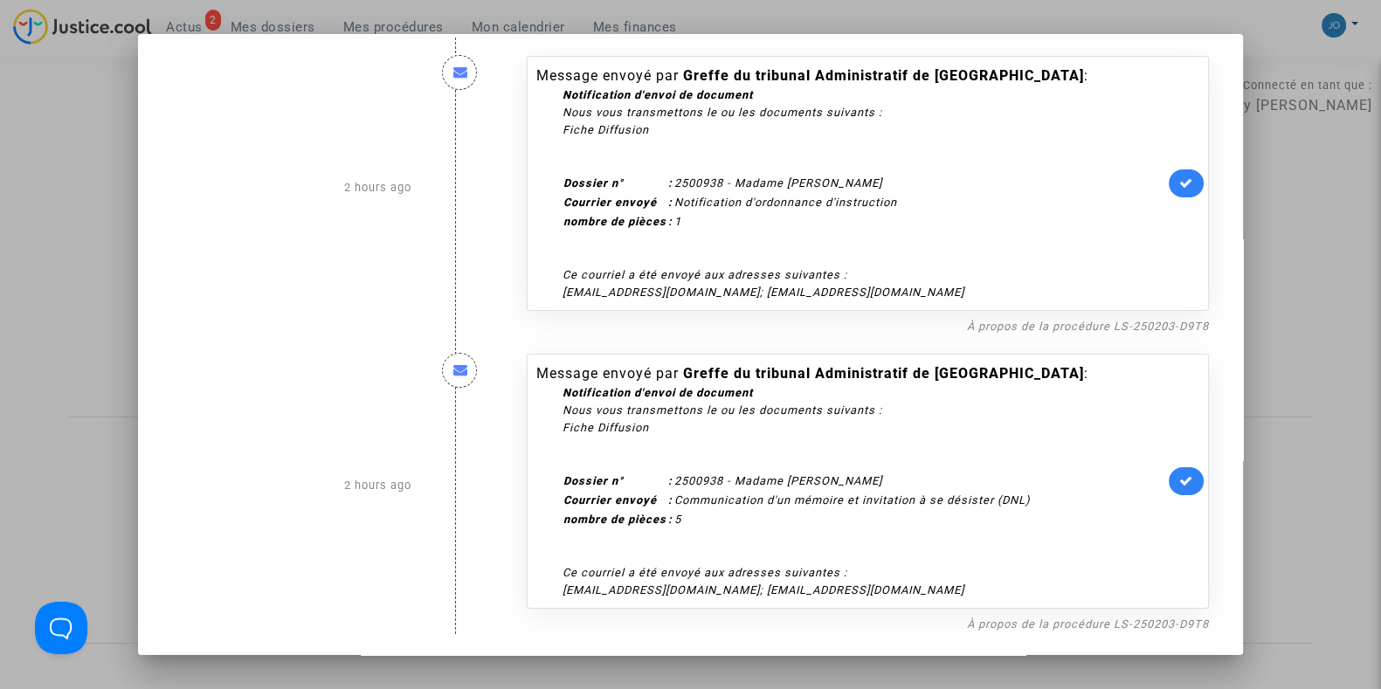
drag, startPoint x: 612, startPoint y: 390, endPoint x: 965, endPoint y: 596, distance: 408.1
click at [965, 596] on div "Notification d'envoi de document Nous vous transmettons le ou les documents sui…" at bounding box center [863, 491] width 602 height 215
drag, startPoint x: 965, startPoint y: 596, endPoint x: 1306, endPoint y: 514, distance: 350.1
click at [1306, 514] on div at bounding box center [690, 344] width 1381 height 689
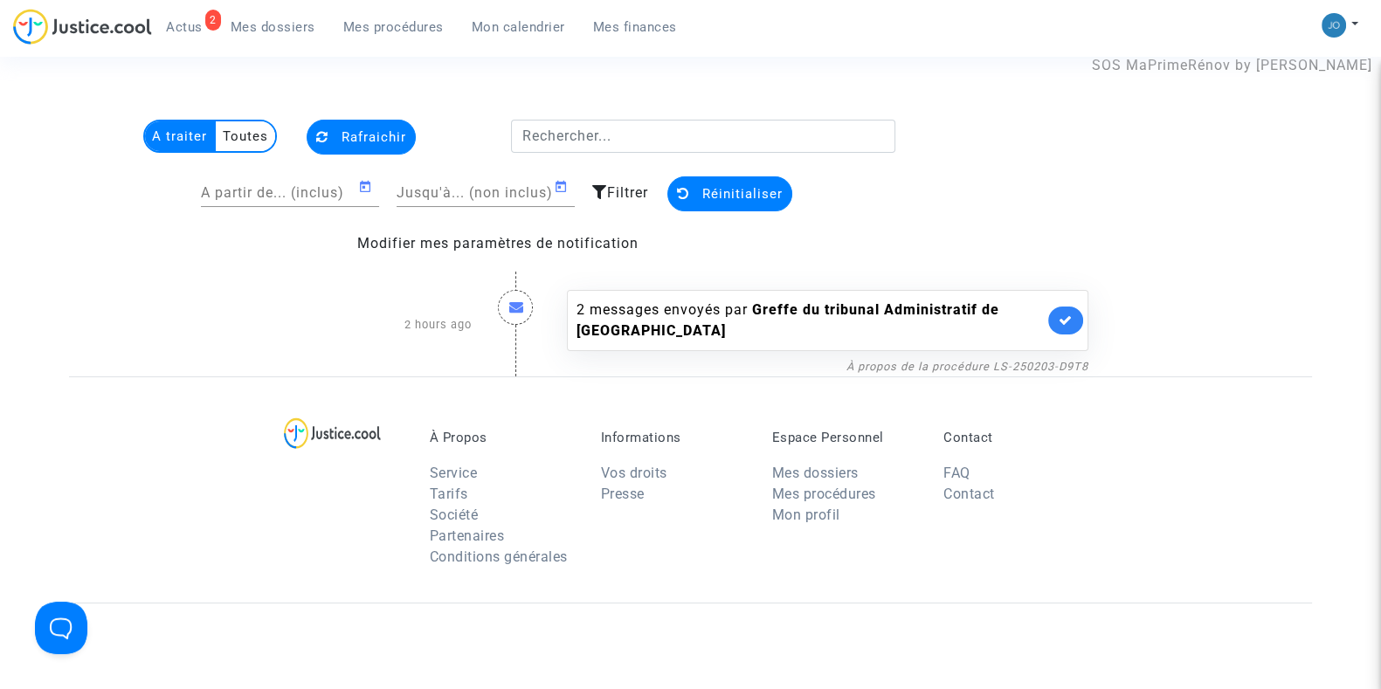
scroll to position [0, 0]
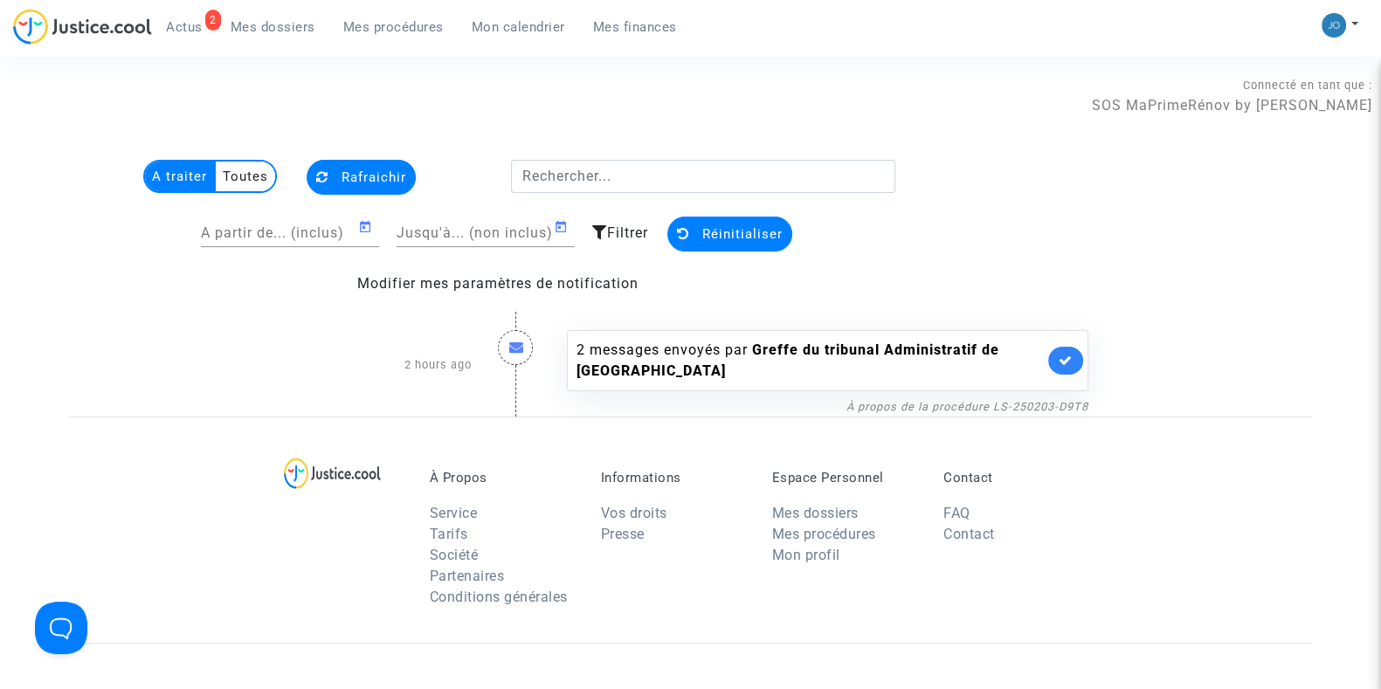
click at [426, 115] on div "Connecté en tant que : SOS MaPrimeRénov by [PERSON_NAME]" at bounding box center [686, 95] width 1372 height 42
click at [843, 133] on div "Connecté en tant que : SOS MaPrimeRénov by [PERSON_NAME]" at bounding box center [686, 121] width 1372 height 42
click at [500, 38] on link "Mon calendrier" at bounding box center [518, 27] width 121 height 26
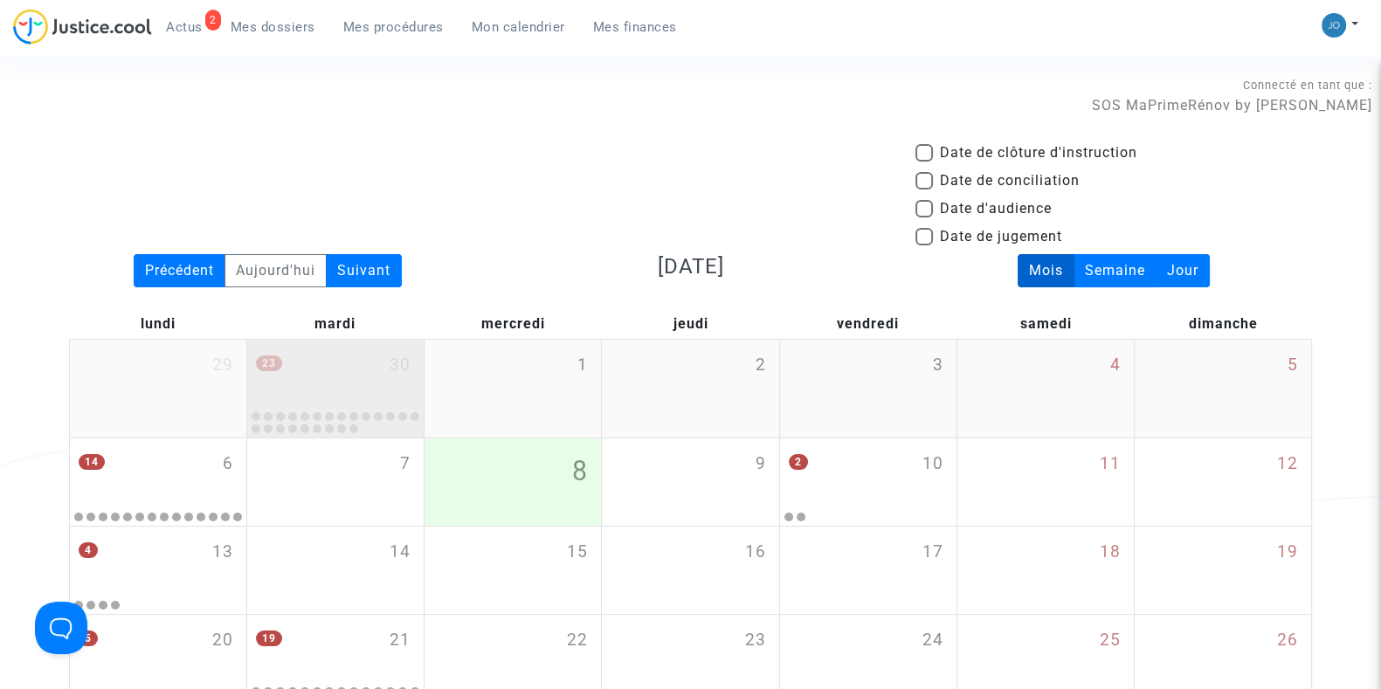
click at [353, 375] on div "23 30" at bounding box center [335, 374] width 176 height 68
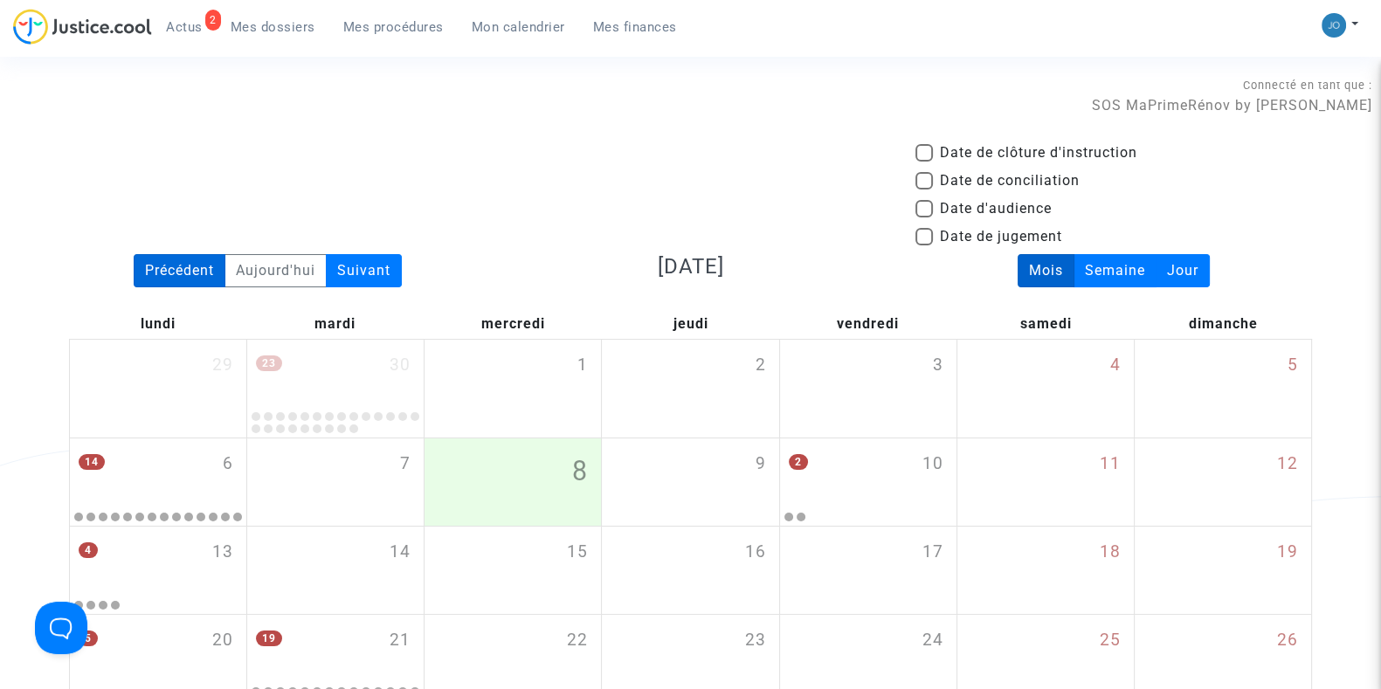
click at [204, 277] on div "Précédent" at bounding box center [180, 270] width 92 height 33
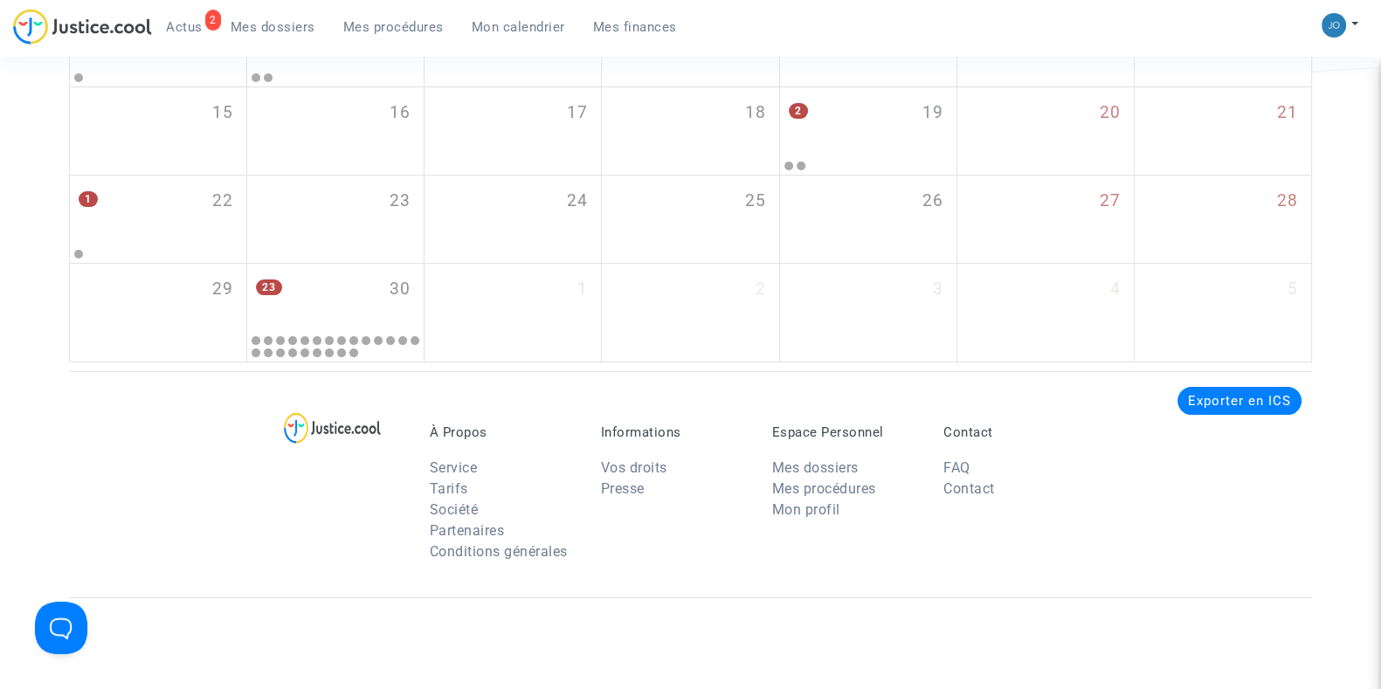
scroll to position [430, 0]
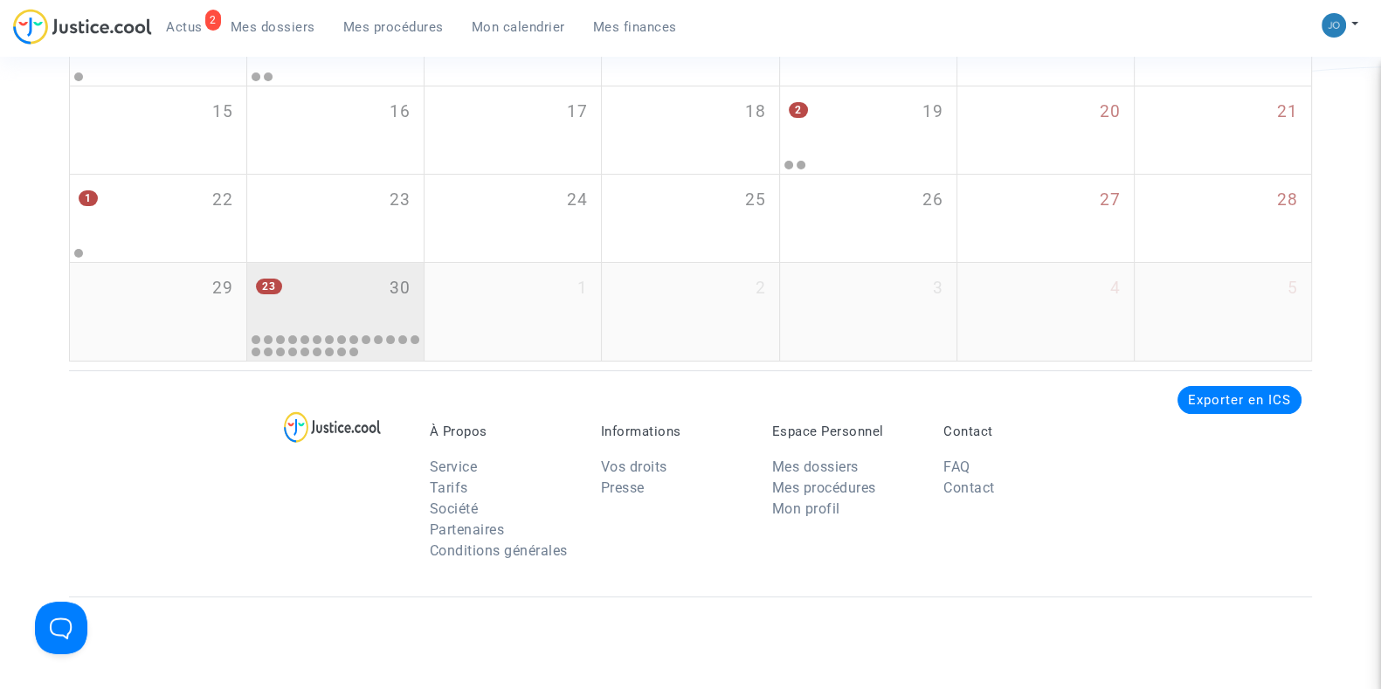
click at [359, 310] on div "23 30" at bounding box center [335, 297] width 176 height 68
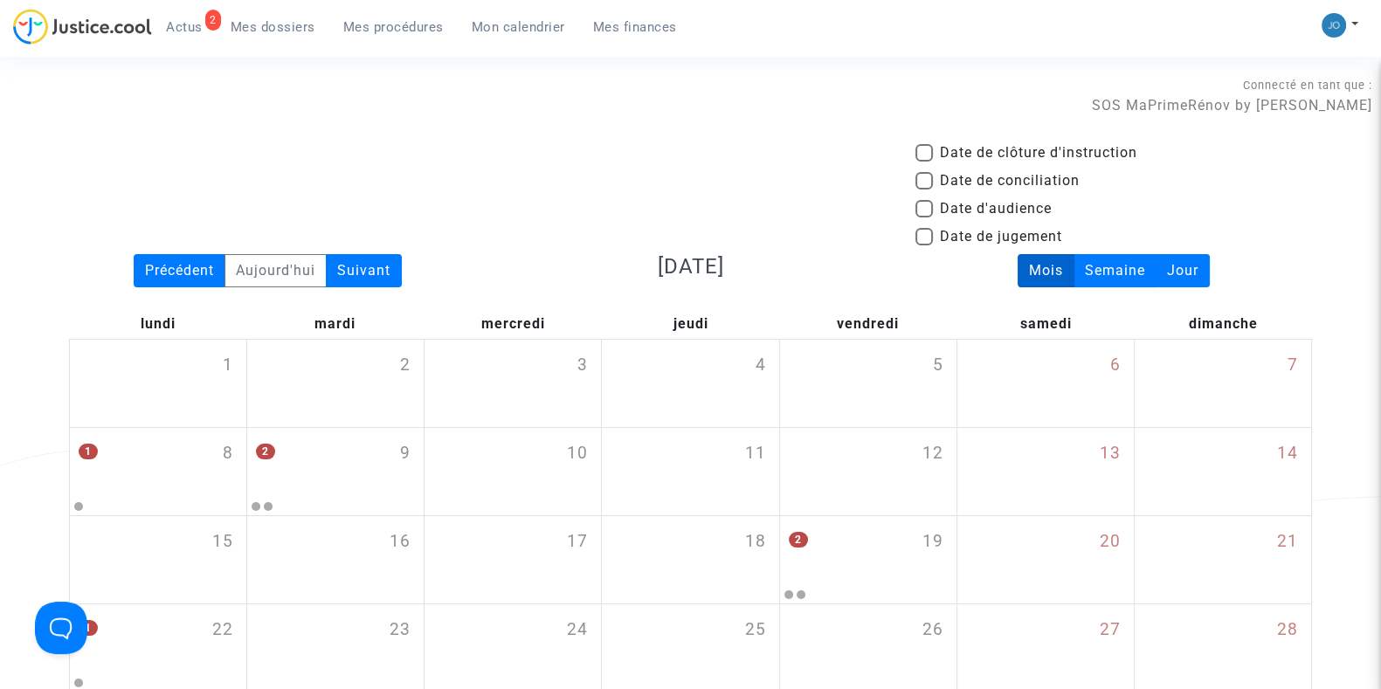
click at [437, 15] on link "Mes procédures" at bounding box center [393, 27] width 128 height 26
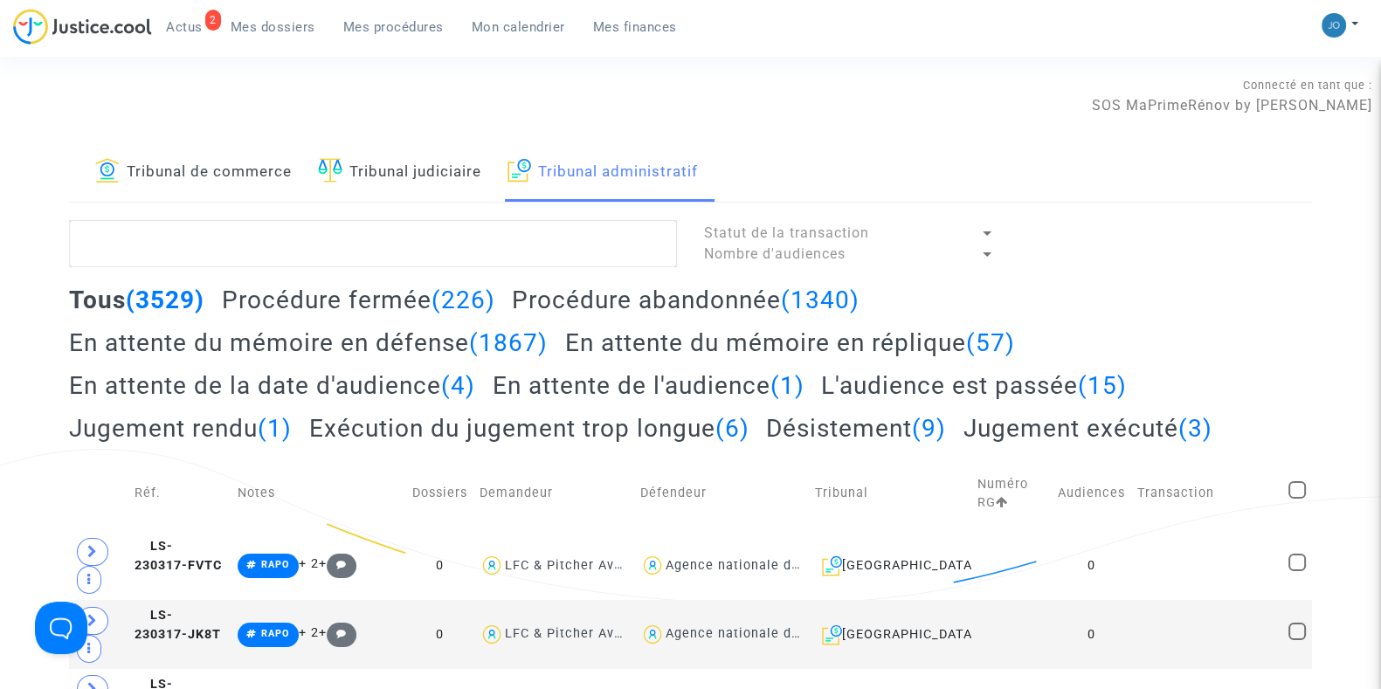
click at [603, 334] on h2 "En attente du mémoire en réplique (57)" at bounding box center [790, 342] width 450 height 31
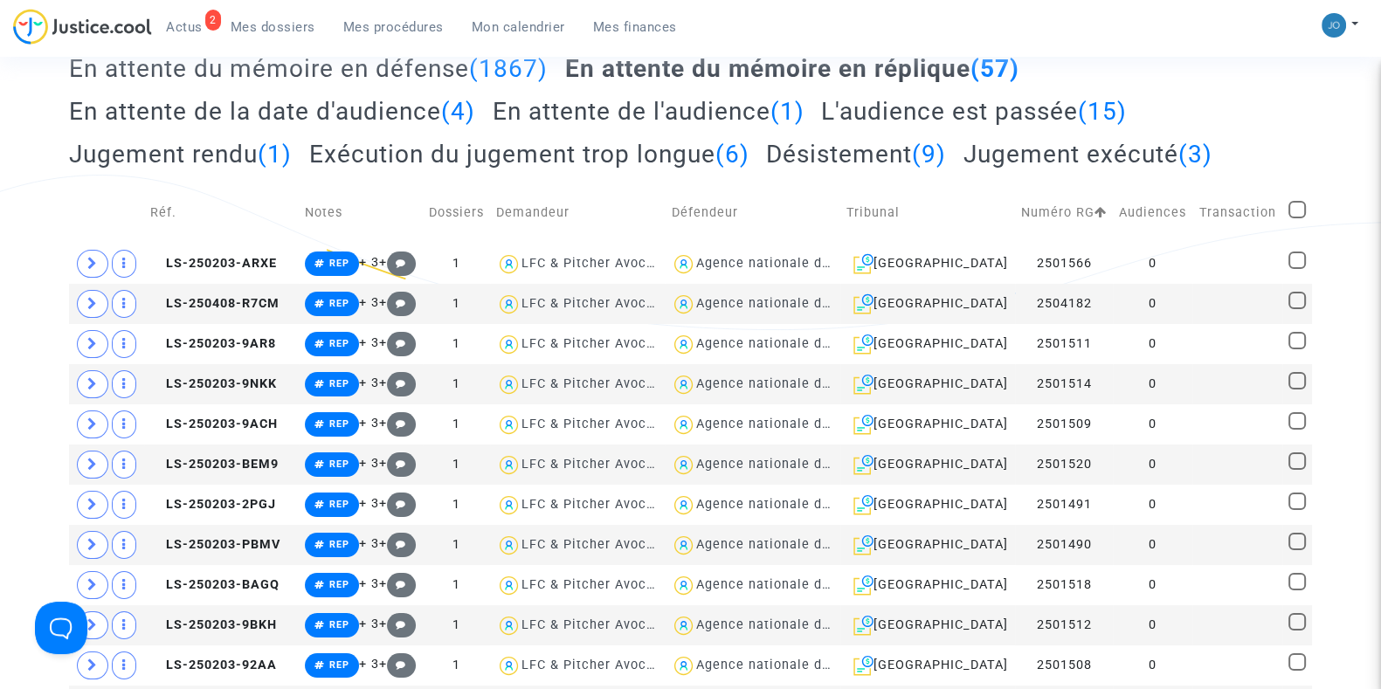
scroll to position [275, 0]
click at [1175, 262] on td "0" at bounding box center [1152, 263] width 79 height 40
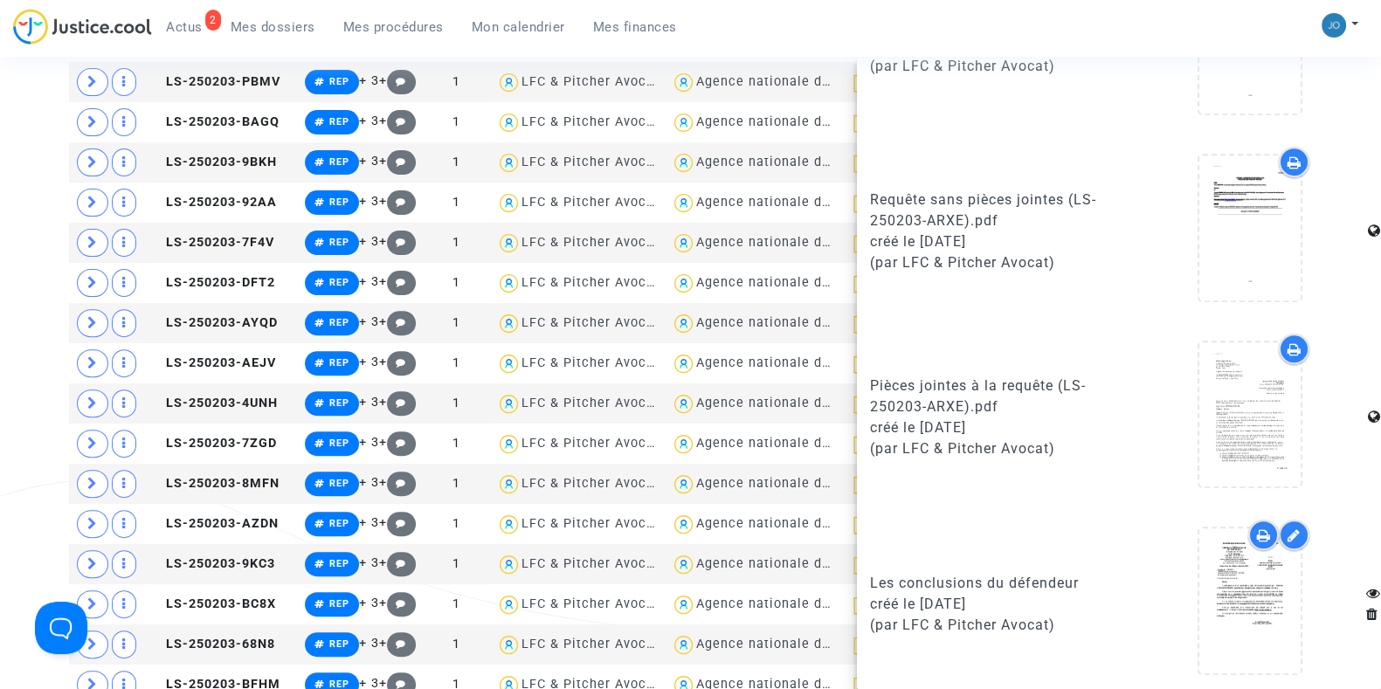
scroll to position [759, 0]
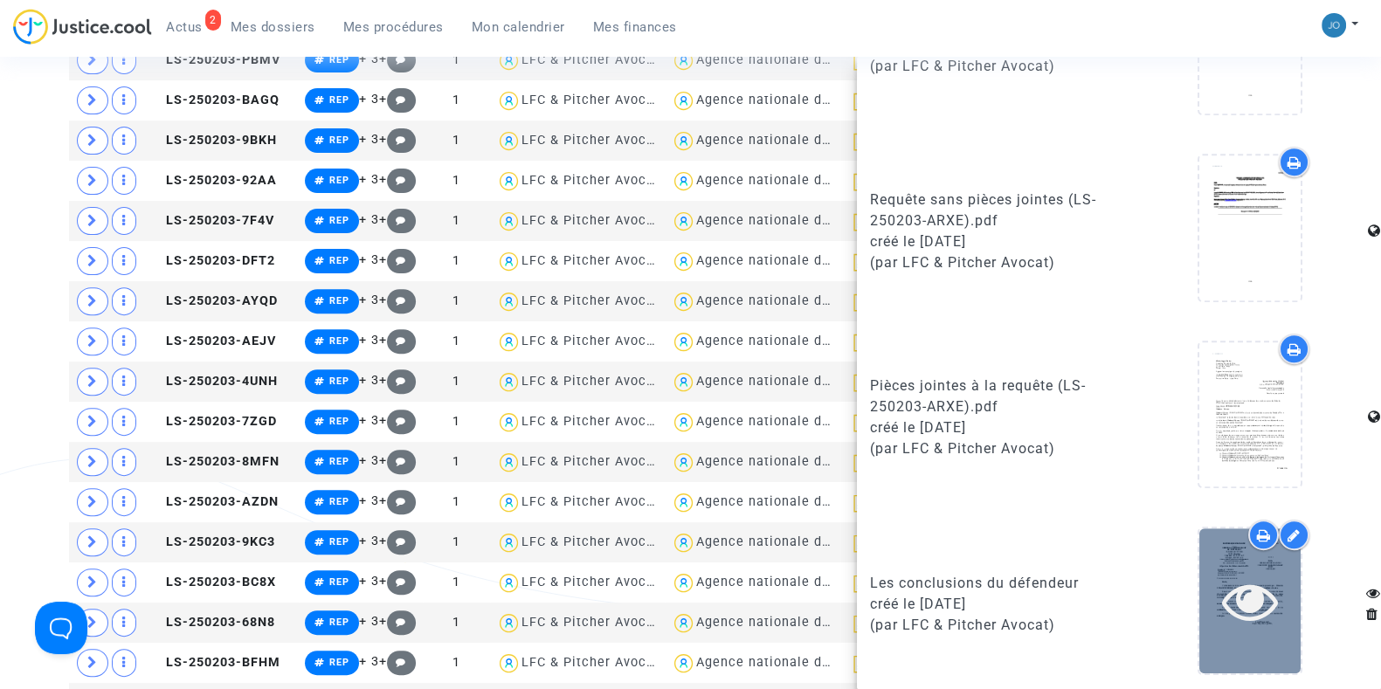
click at [1234, 604] on icon at bounding box center [1250, 601] width 57 height 56
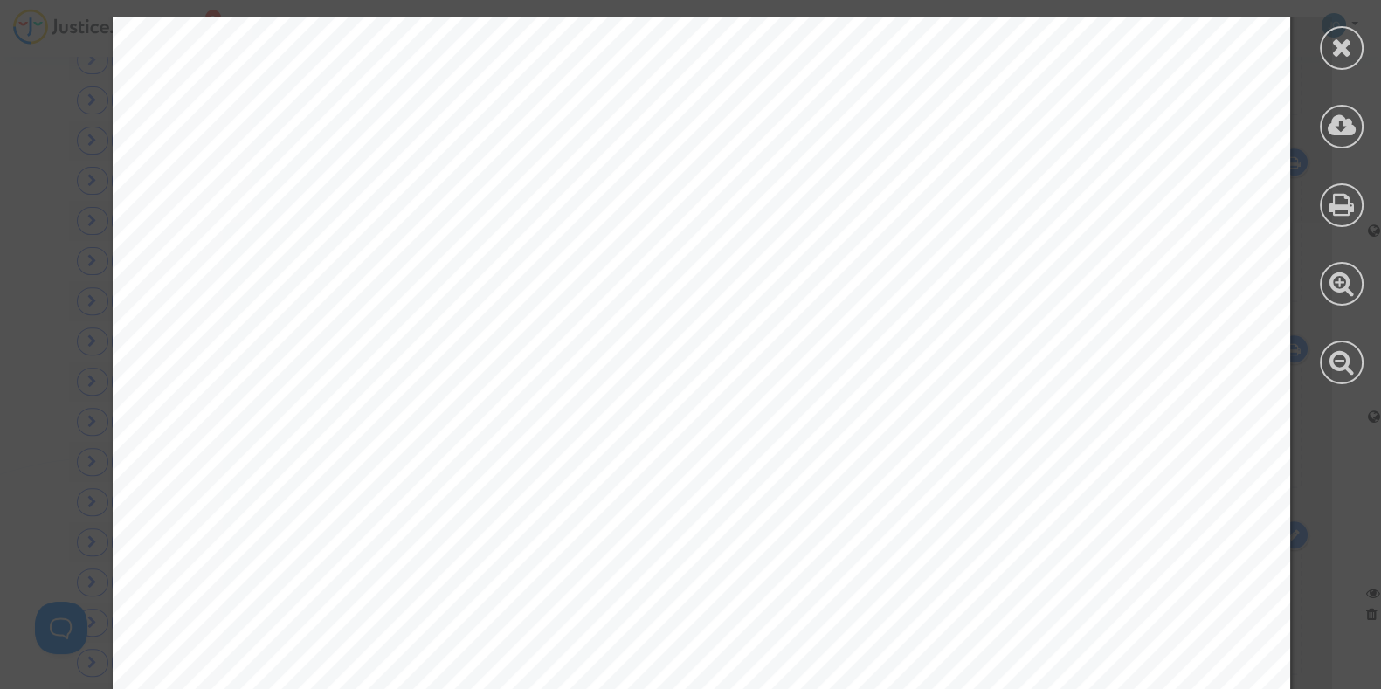
scroll to position [0, 0]
click at [1347, 51] on icon at bounding box center [1342, 47] width 22 height 26
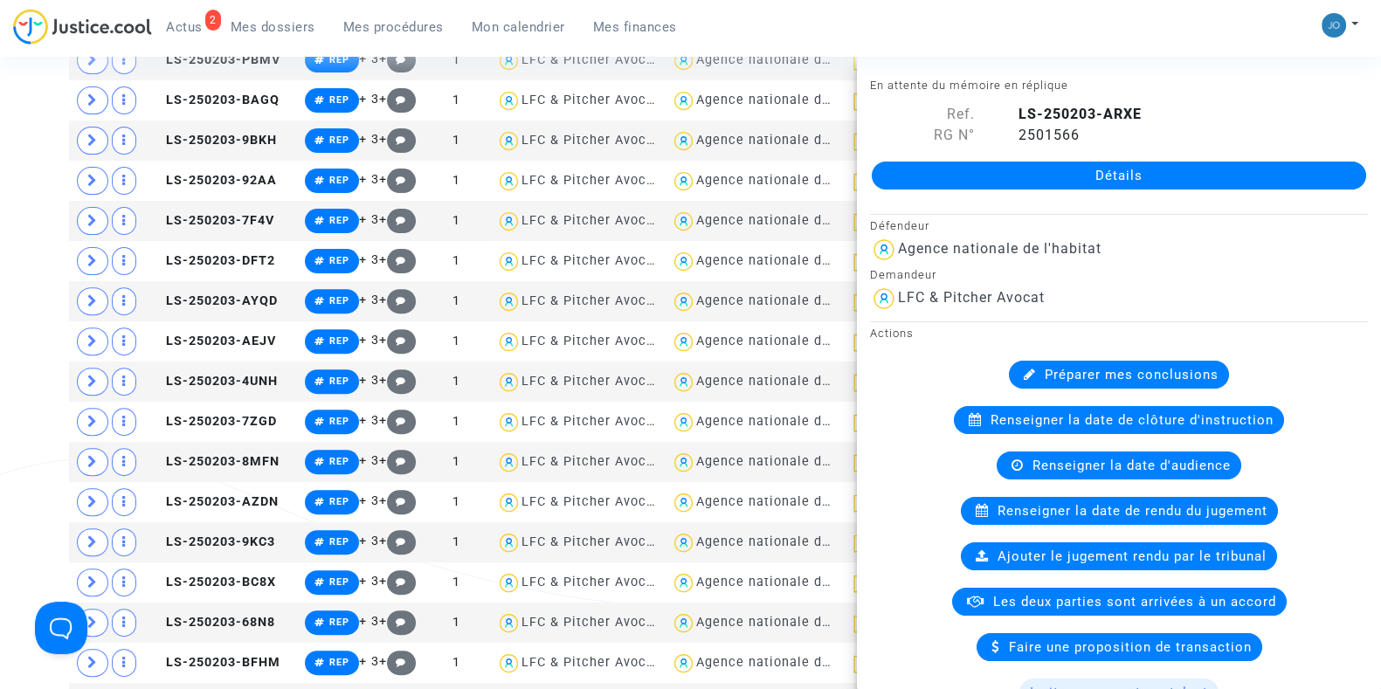
click at [26, 390] on div "Tribunal de commerce Tribunal judiciaire Tribunal administratif Statut de la tr…" at bounding box center [690, 605] width 1381 height 2445
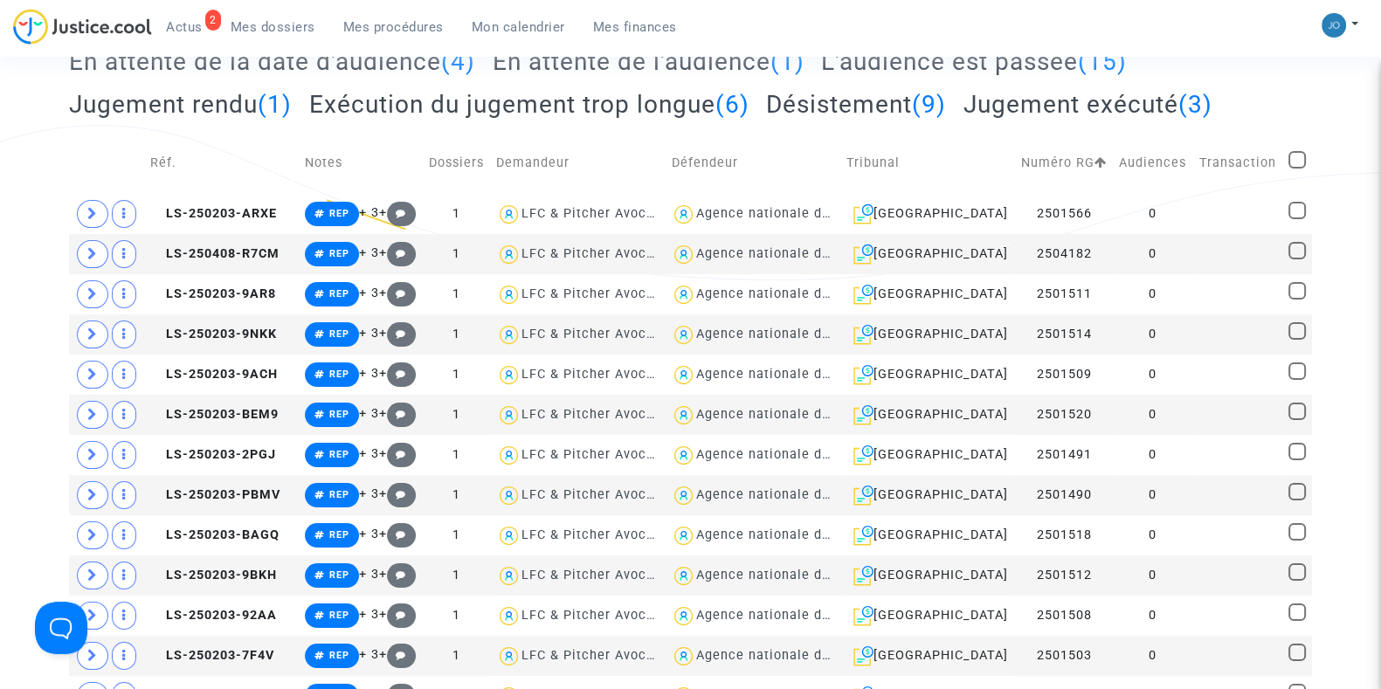
scroll to position [325, 0]
click at [1216, 246] on td at bounding box center [1236, 253] width 89 height 40
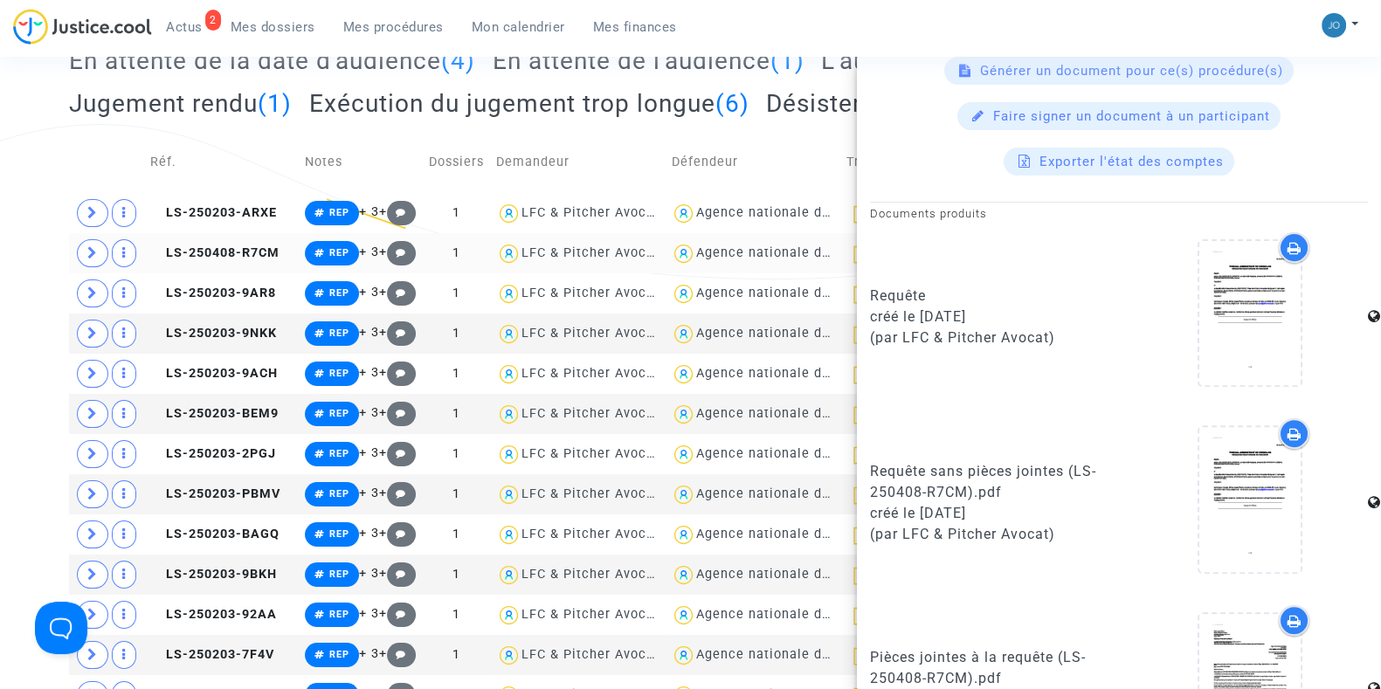
scroll to position [1120, 0]
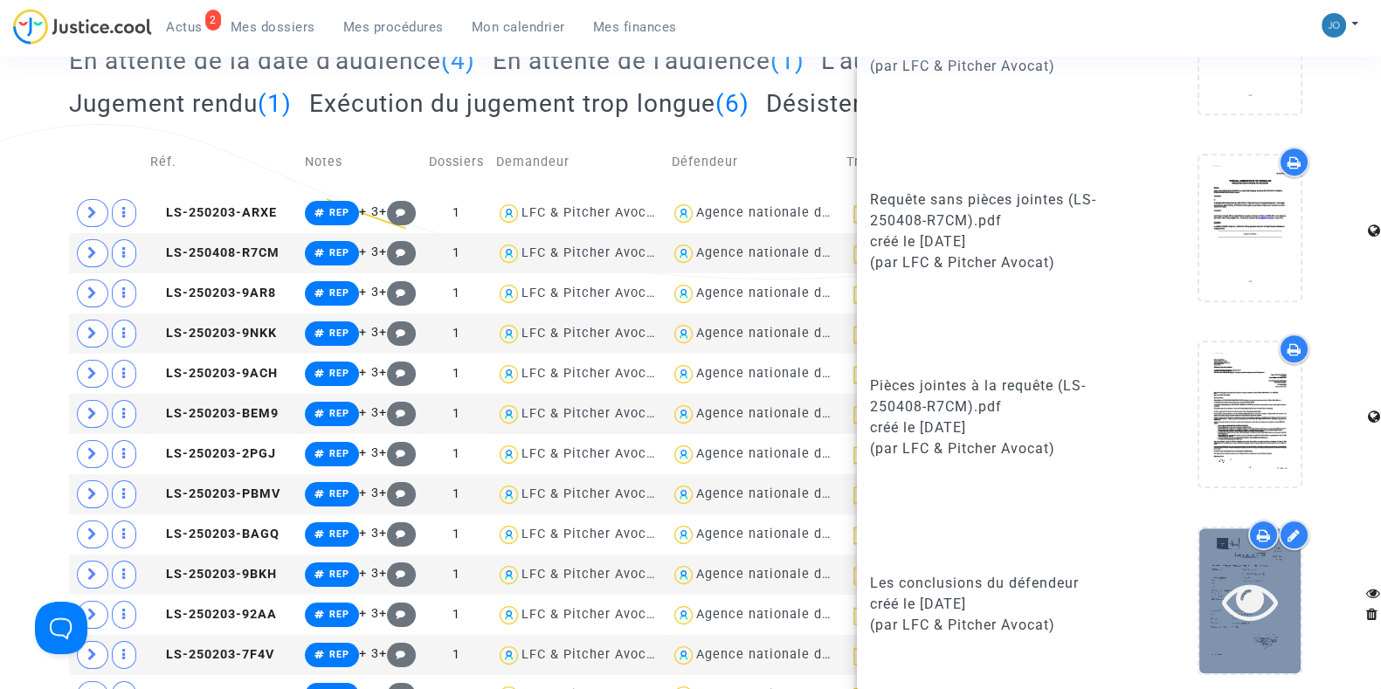
click at [1222, 584] on icon at bounding box center [1250, 601] width 57 height 56
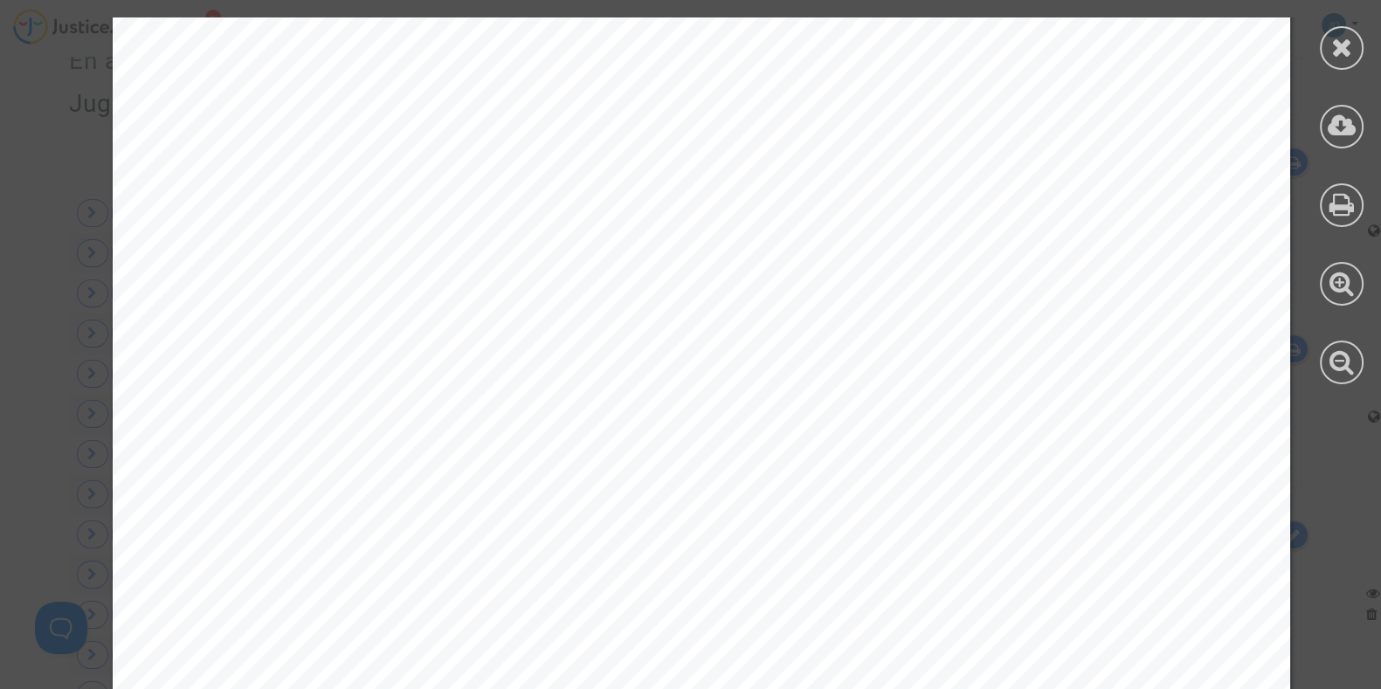
scroll to position [6911, 0]
drag, startPoint x: 355, startPoint y: 341, endPoint x: 533, endPoint y: 348, distance: 177.4
click at [533, 348] on div at bounding box center [701, 631] width 1177 height 1664
click at [1326, 30] on div at bounding box center [1341, 201] width 79 height 402
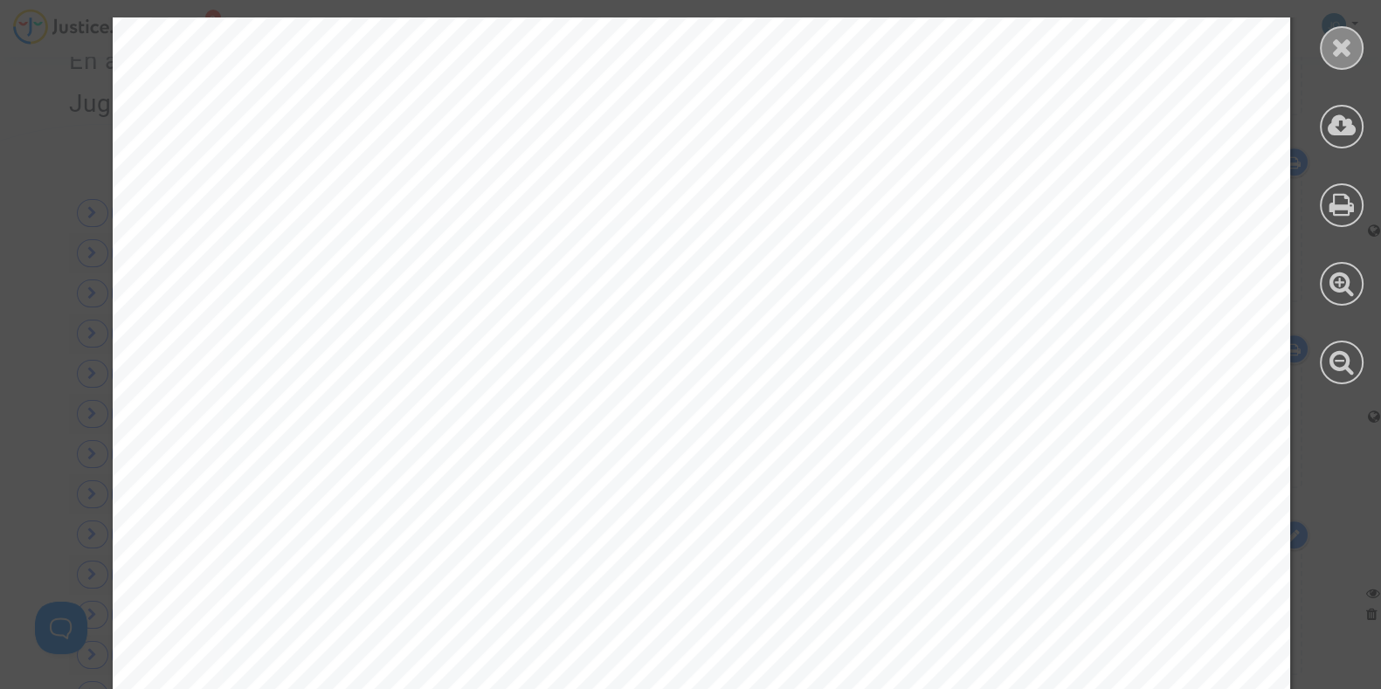
click at [1333, 36] on icon at bounding box center [1342, 47] width 22 height 26
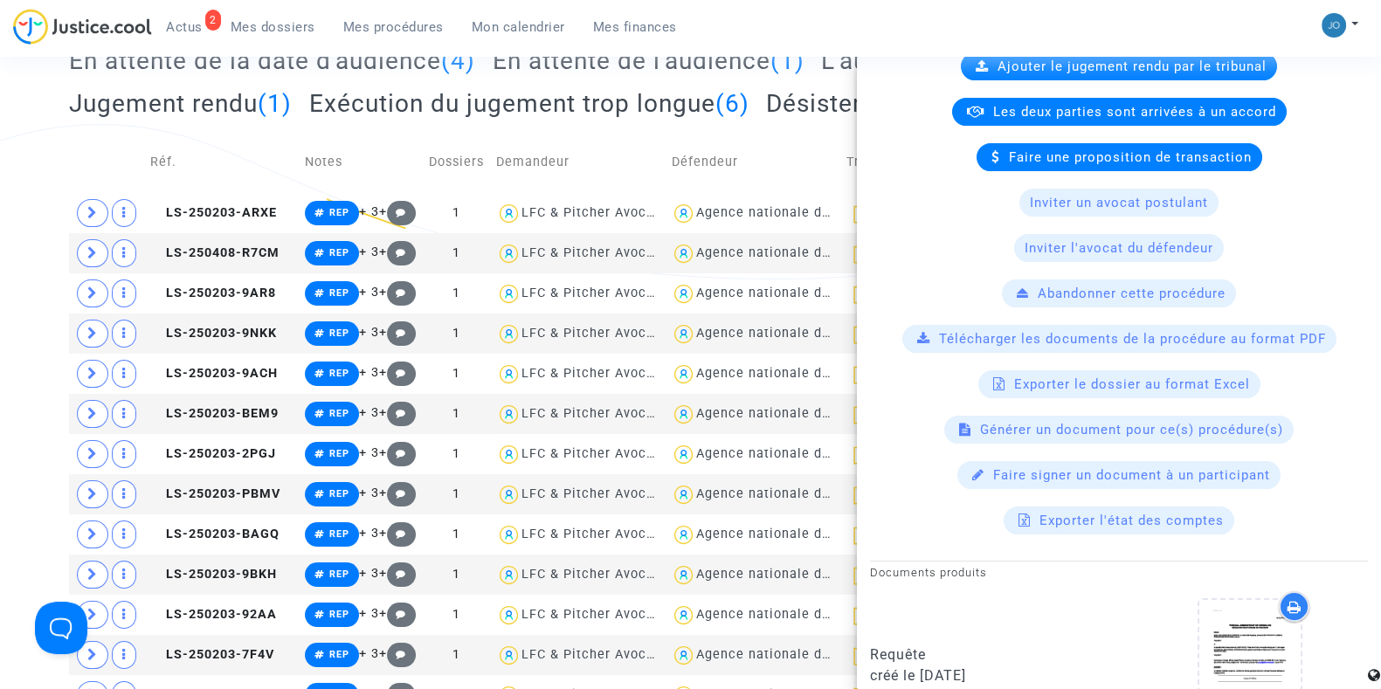
scroll to position [501, 0]
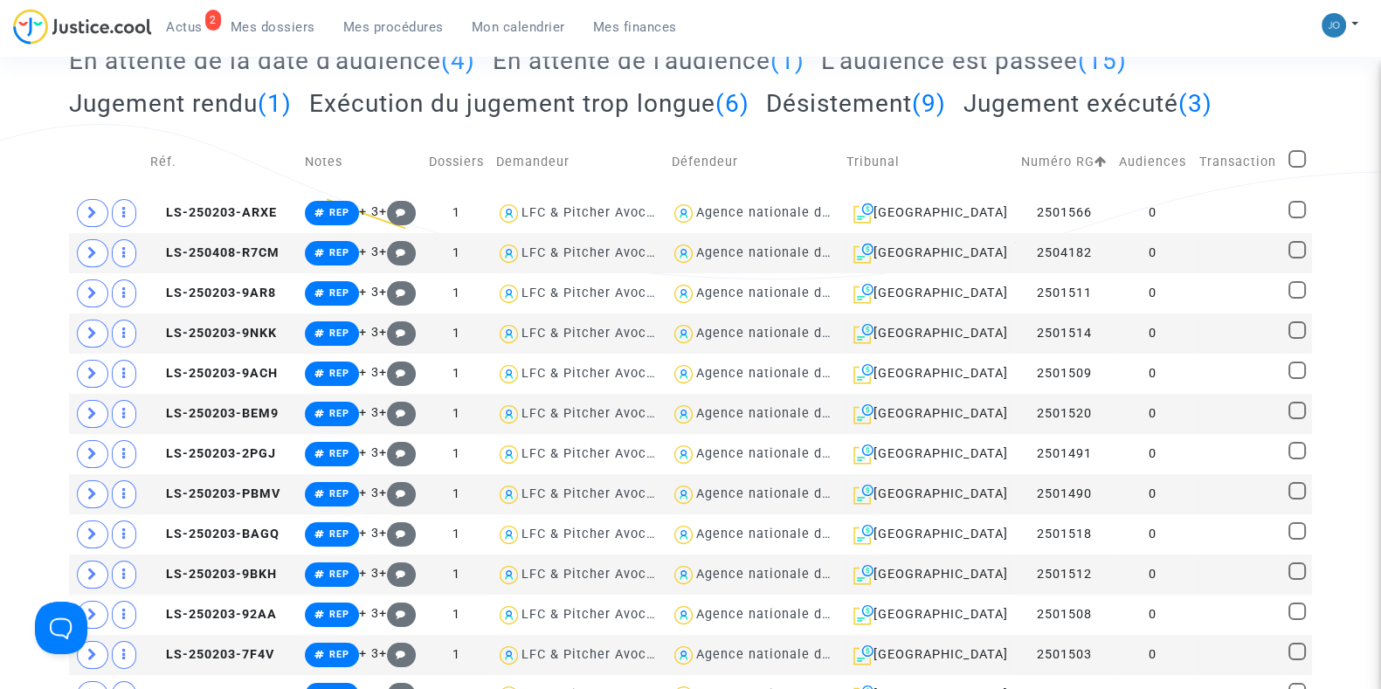
scroll to position [0, 0]
click at [1163, 291] on td "0" at bounding box center [1152, 293] width 79 height 40
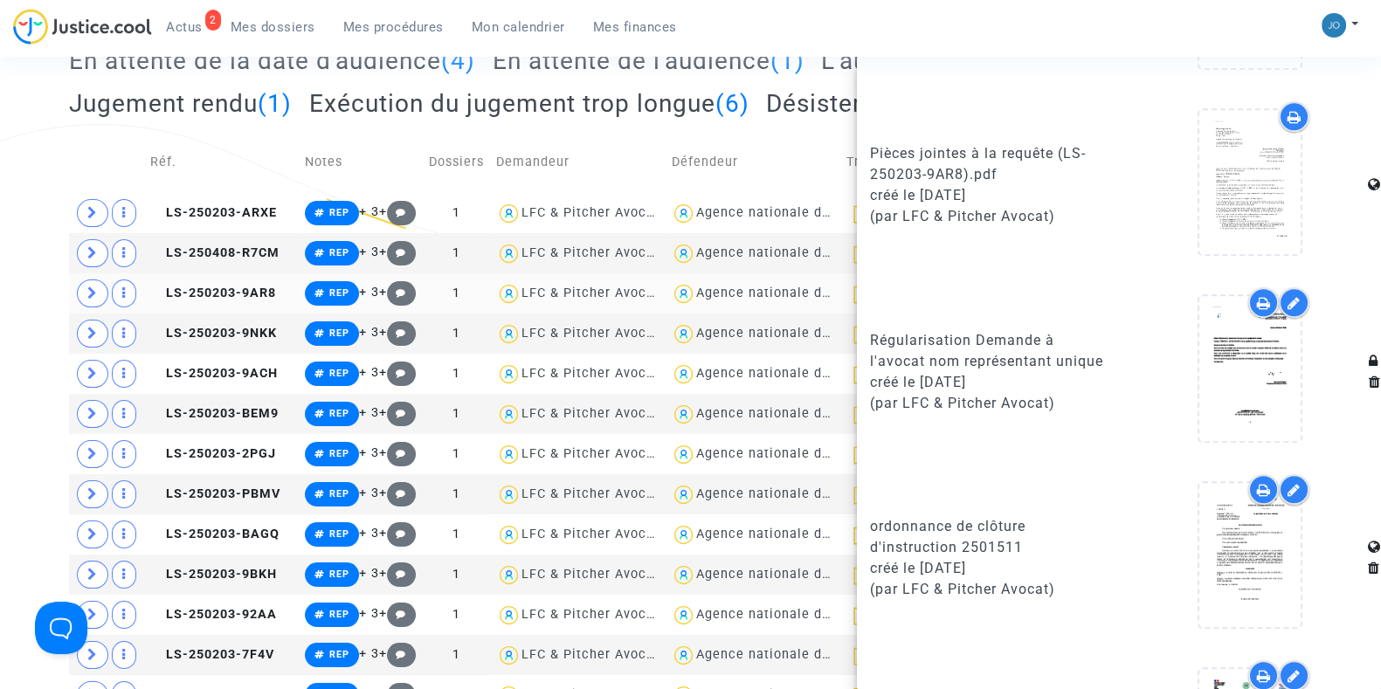
scroll to position [1456, 0]
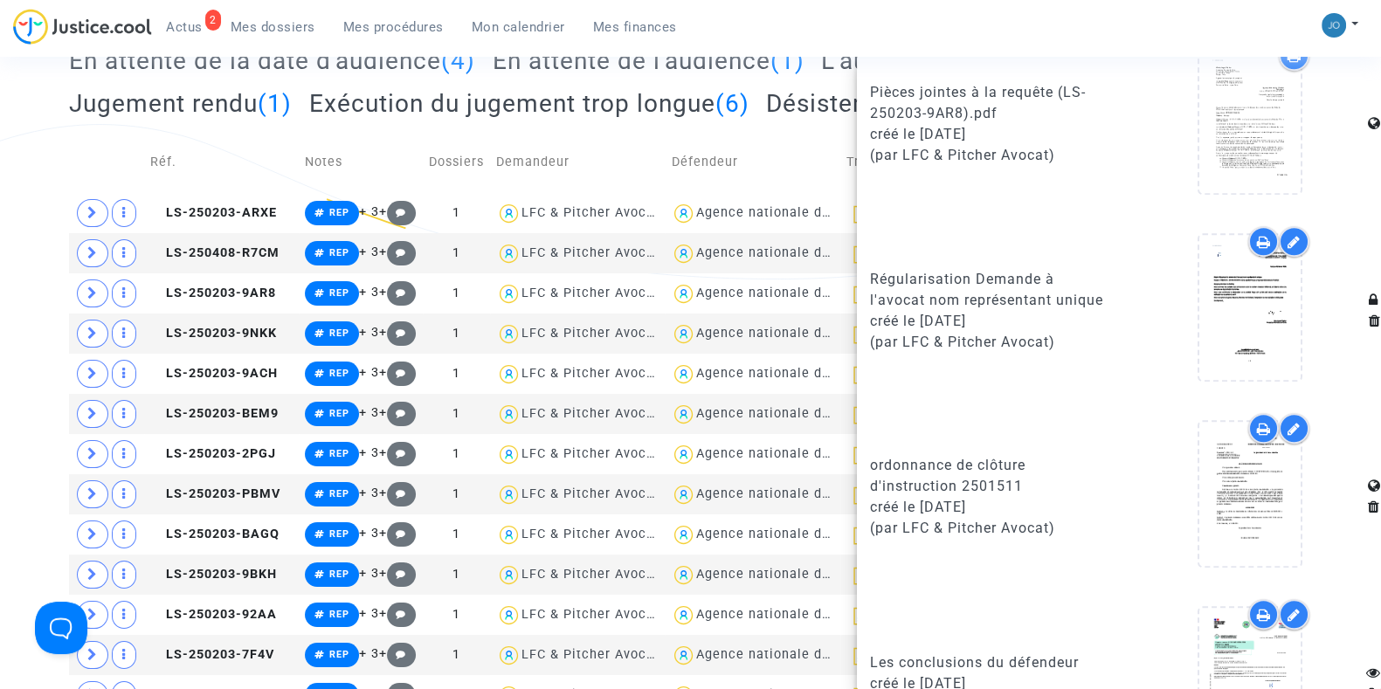
drag, startPoint x: 908, startPoint y: 265, endPoint x: 1068, endPoint y: 355, distance: 183.4
click at [1068, 355] on div "Régularisation Demande à l'avocat nom représentant unique créé le [DATE] (par L…" at bounding box center [988, 310] width 262 height 169
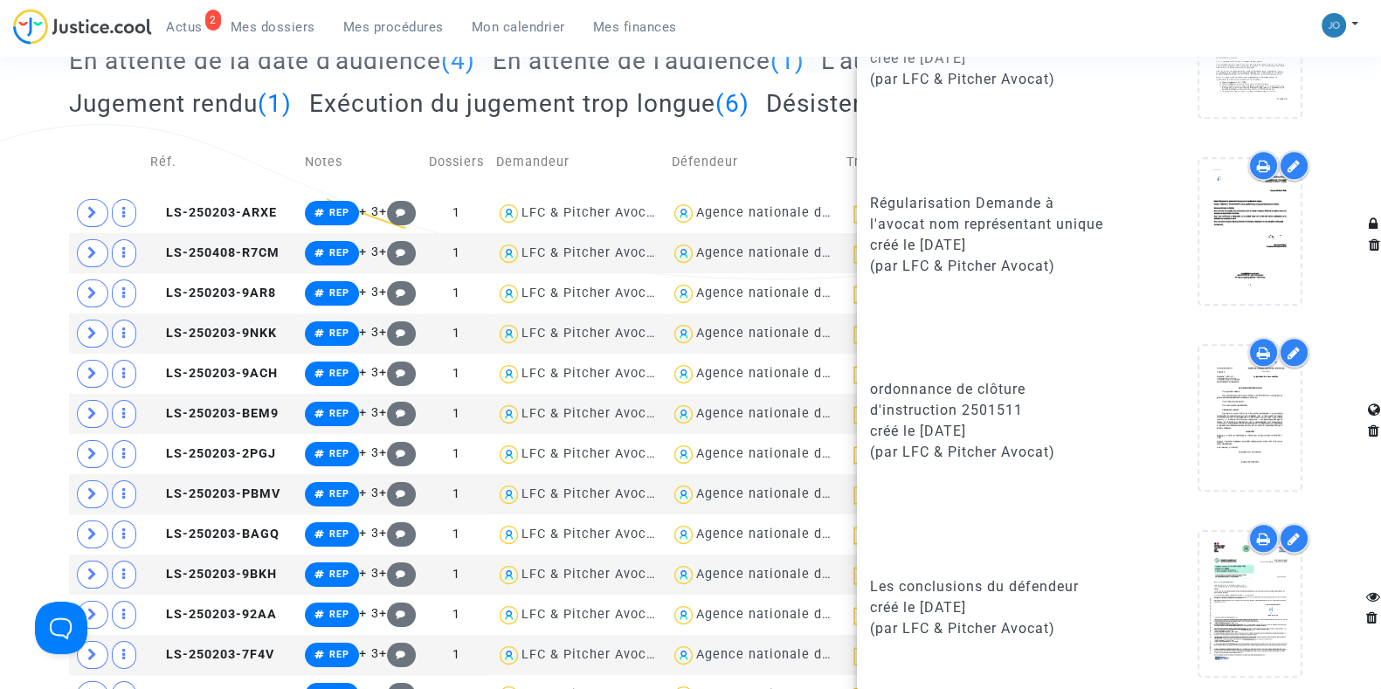
scroll to position [1533, 0]
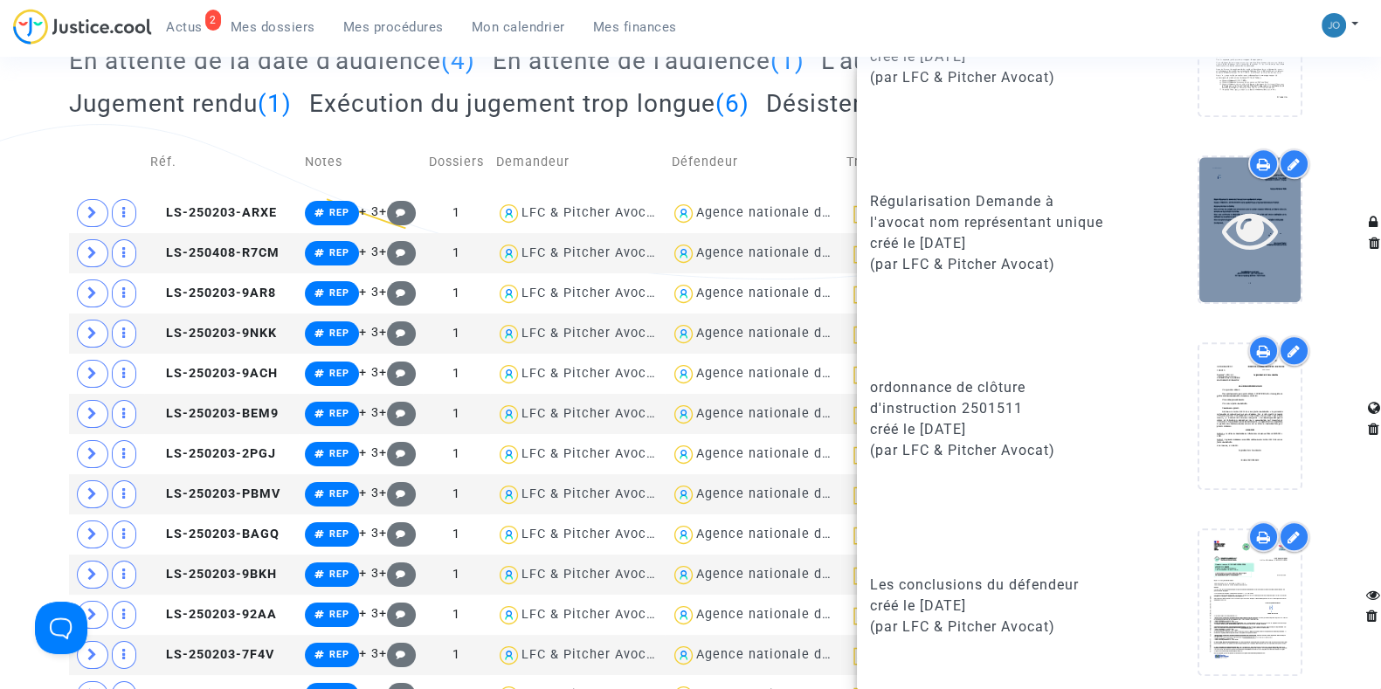
click at [1222, 205] on icon at bounding box center [1250, 230] width 57 height 56
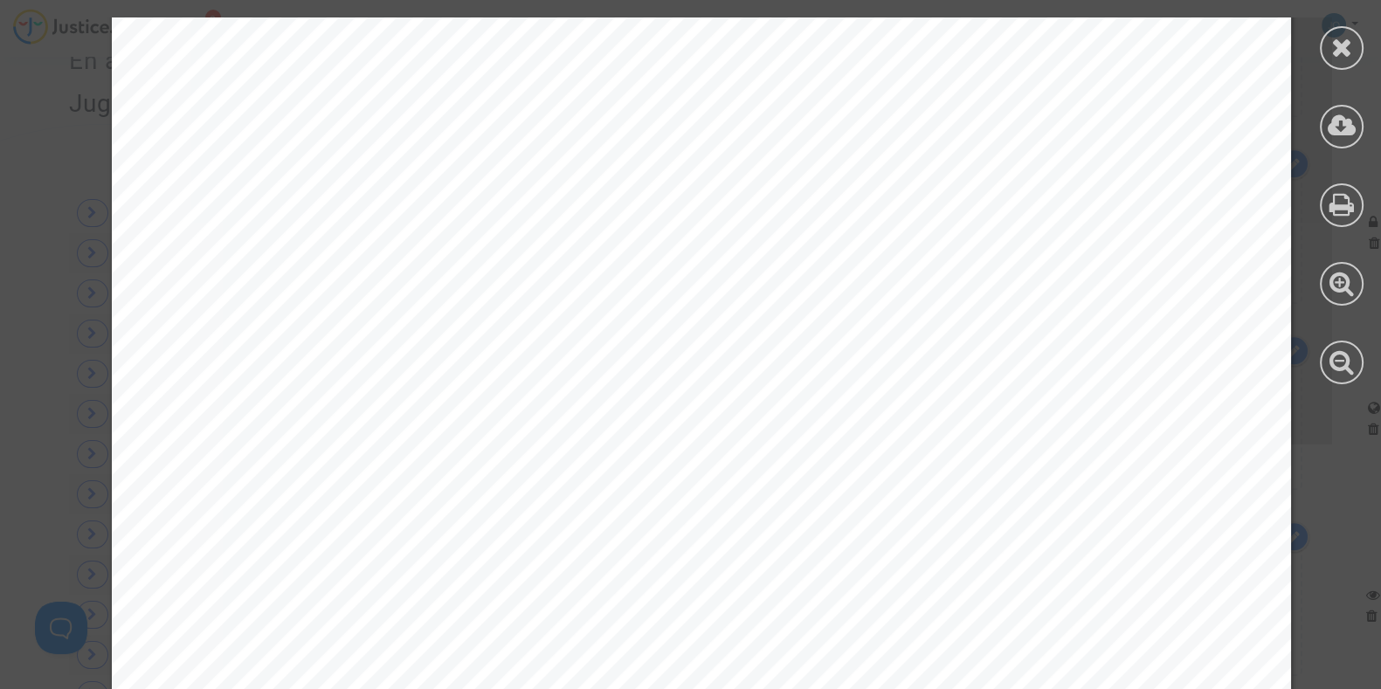
scroll to position [1020, 0]
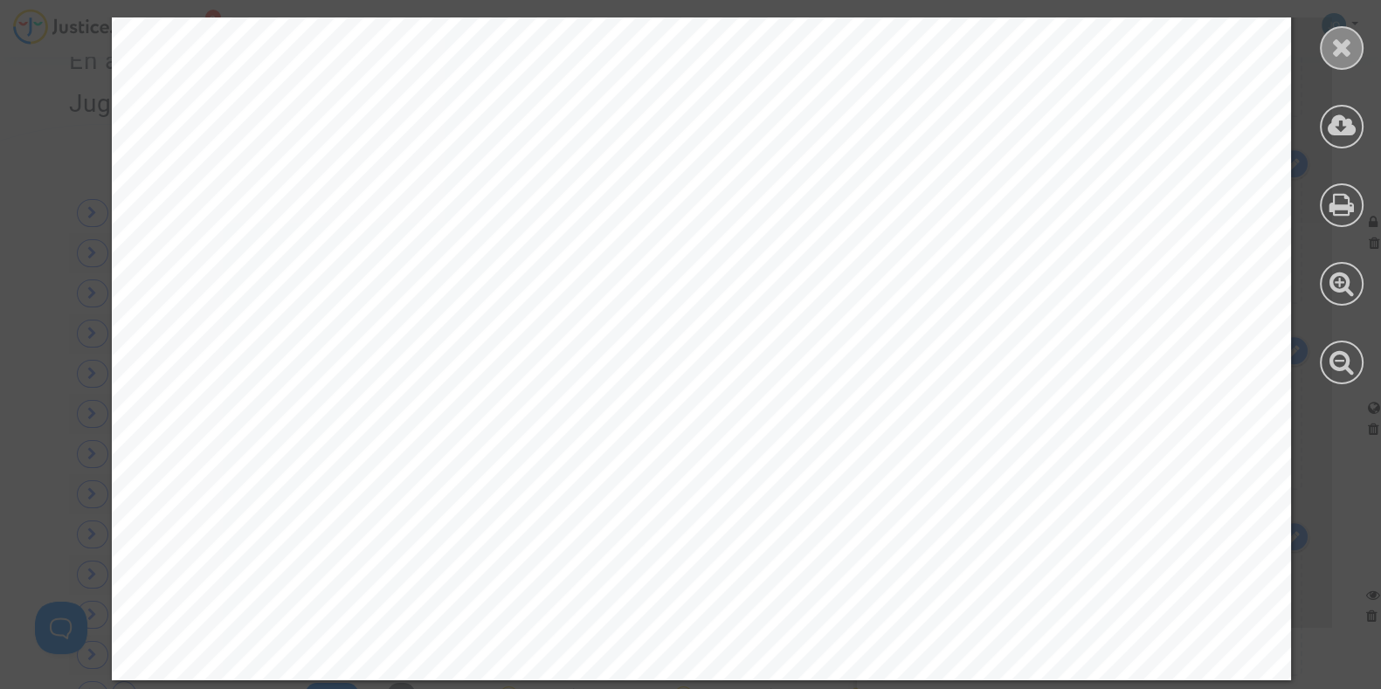
click at [1345, 39] on icon at bounding box center [1342, 47] width 22 height 26
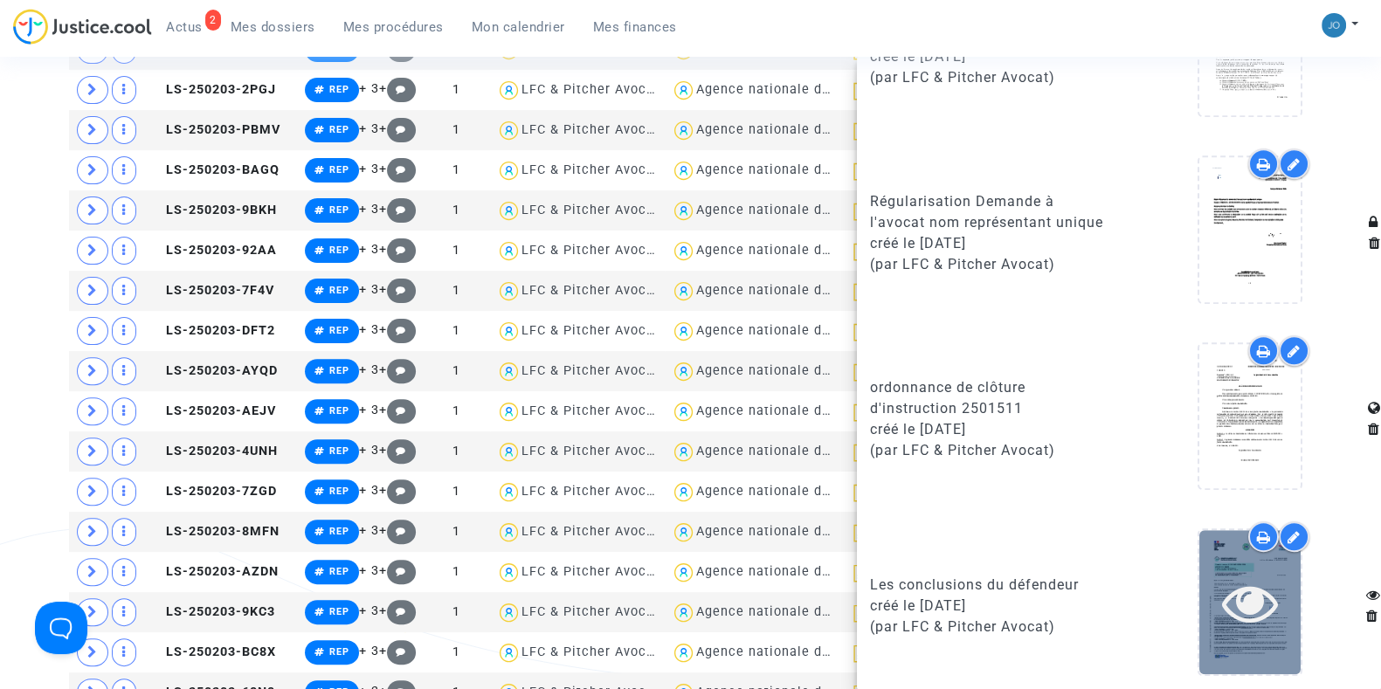
scroll to position [721, 0]
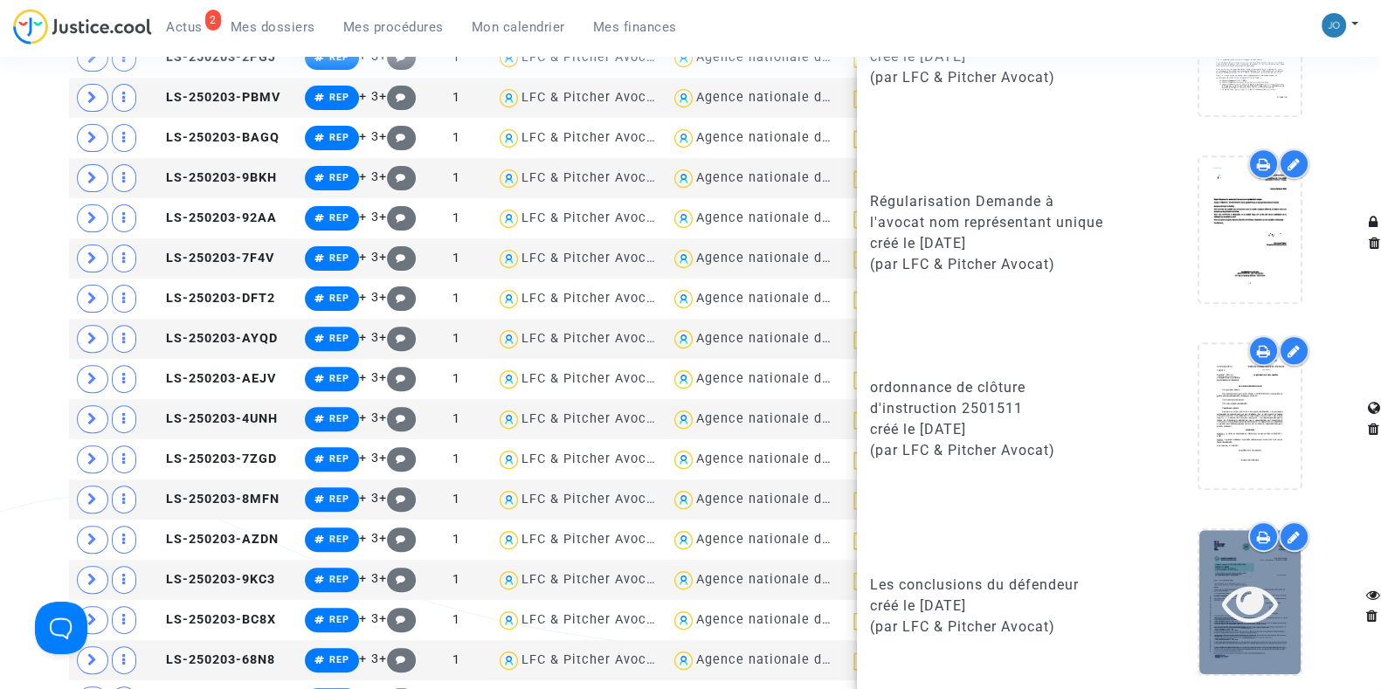
click at [1223, 602] on icon at bounding box center [1250, 603] width 57 height 56
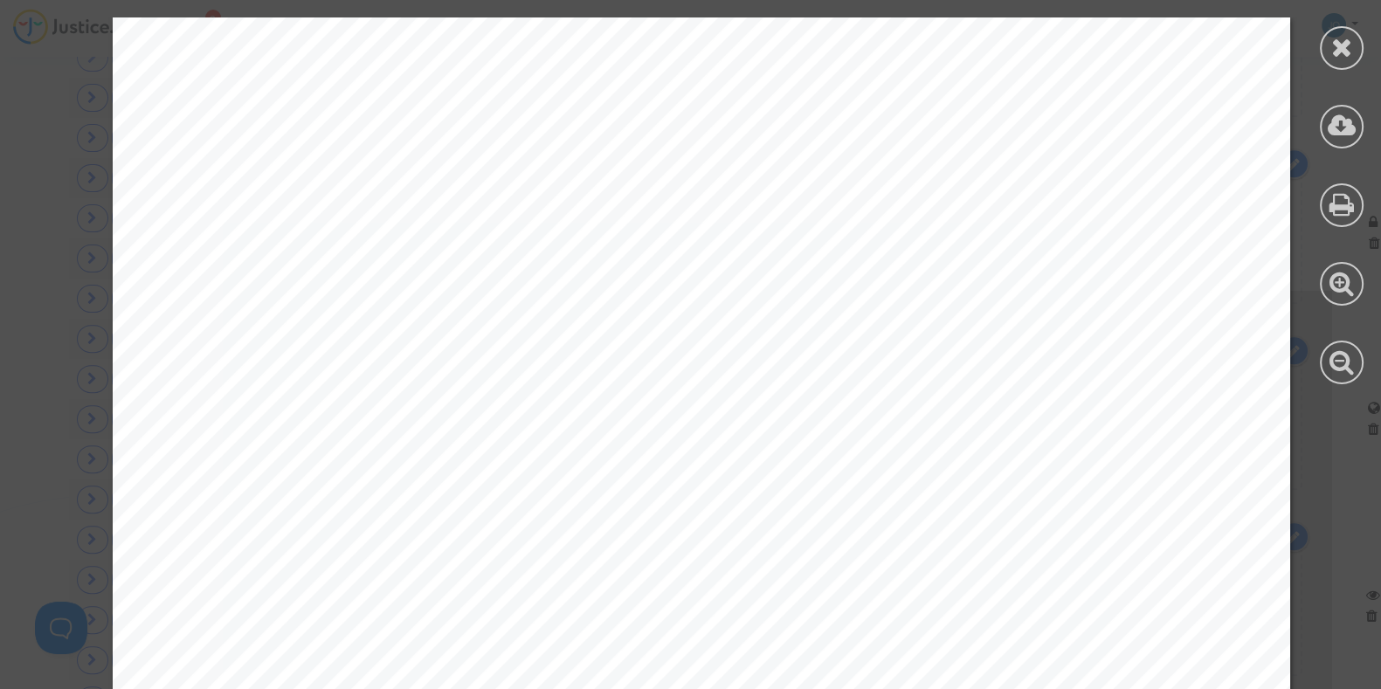
scroll to position [1, 0]
drag, startPoint x: 1053, startPoint y: 531, endPoint x: 1179, endPoint y: 533, distance: 125.8
click at [1179, 533] on span "[GEOGRAPHIC_DATA], [GEOGRAPHIC_DATA] [DATE]" at bounding box center [1264, 532] width 394 height 14
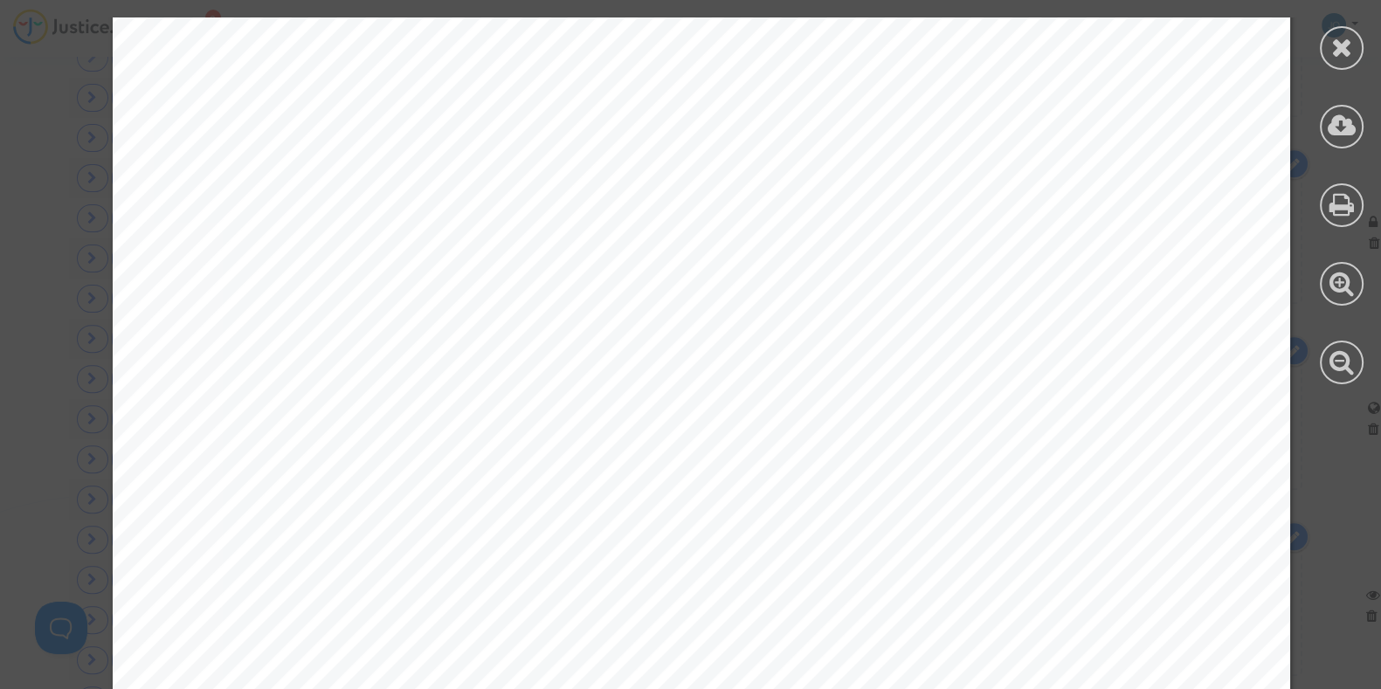
drag, startPoint x: 556, startPoint y: 210, endPoint x: 542, endPoint y: 302, distance: 93.6
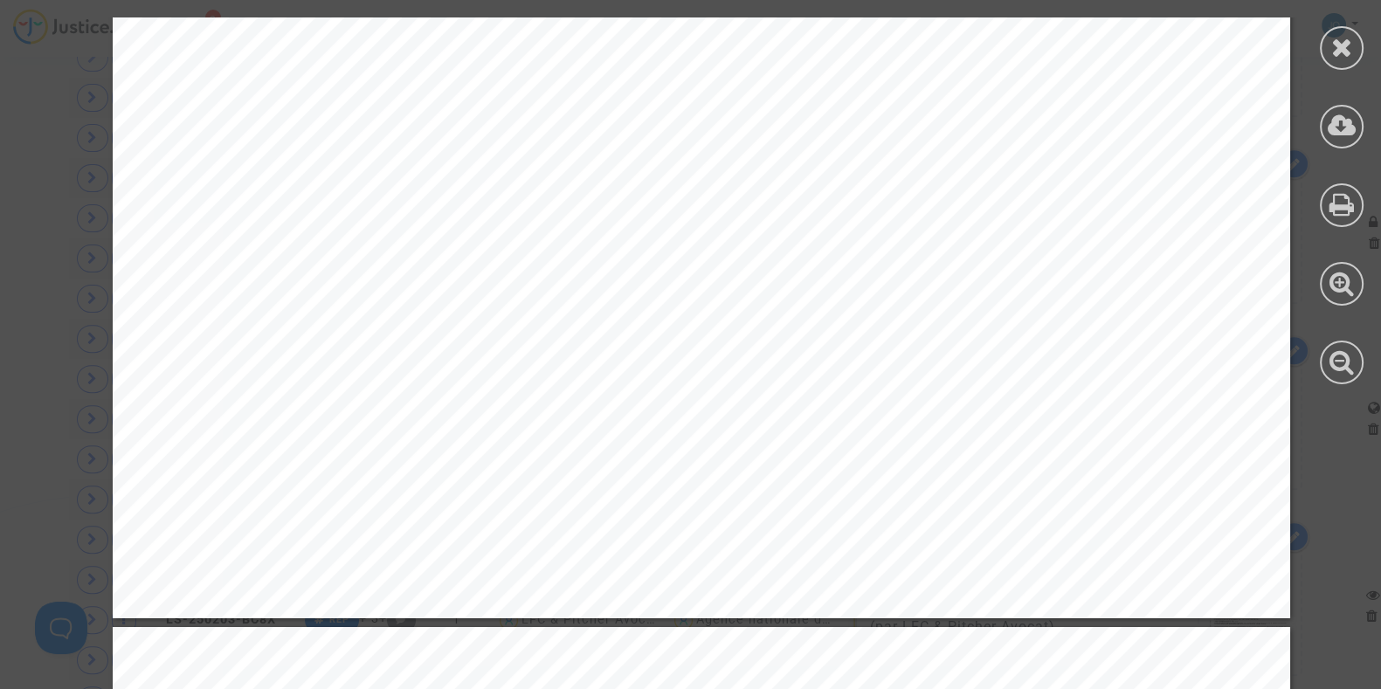
scroll to position [7767, 0]
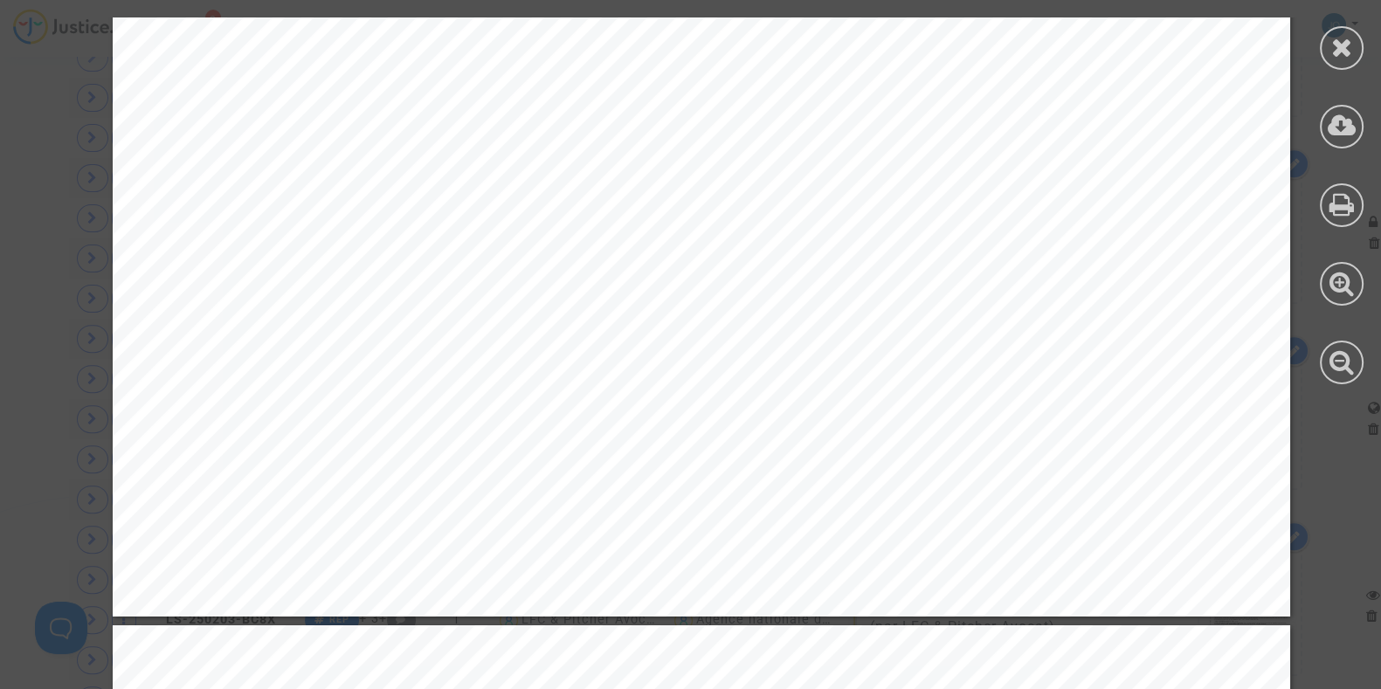
drag, startPoint x: 555, startPoint y: 325, endPoint x: 697, endPoint y: 390, distance: 155.9
click at [697, 390] on span ", soit avant l’introduction de la présente requête." at bounding box center [535, 383] width 417 height 22
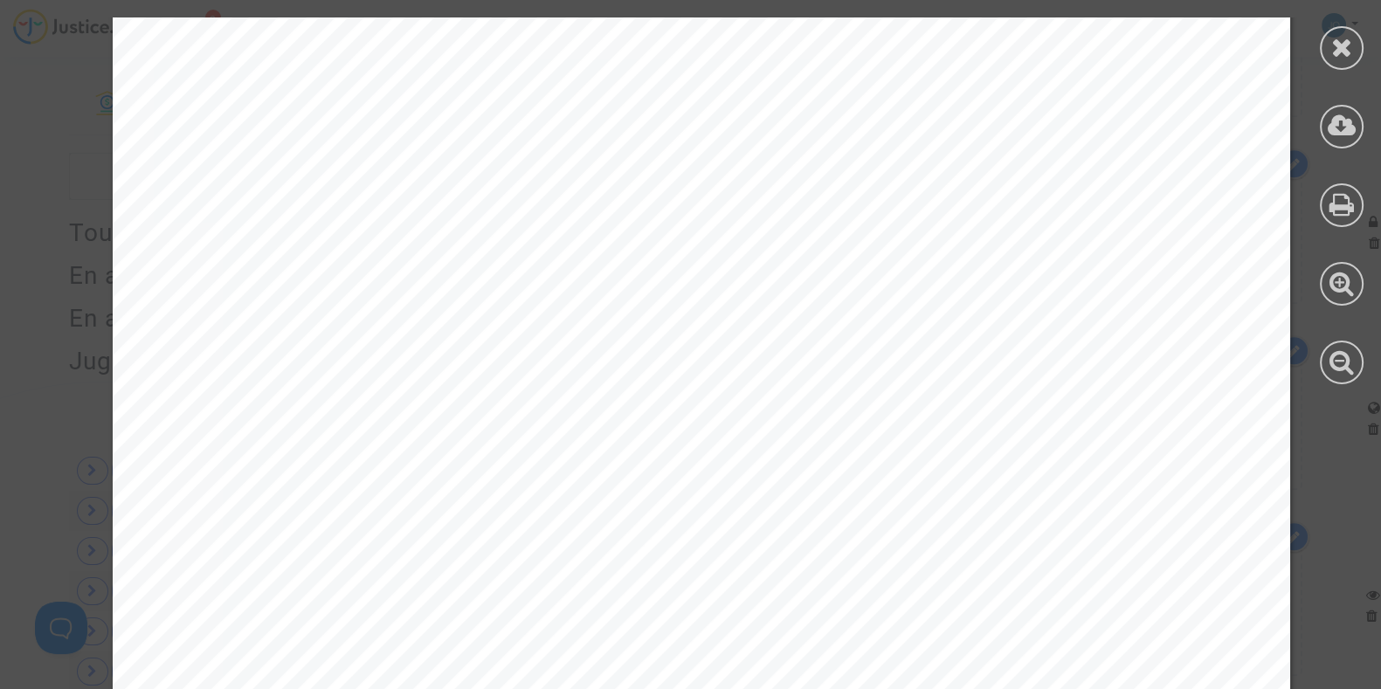
scroll to position [7011, 0]
click at [579, 421] on span "Contre l’Agence nationale de l’habitat (Anah)" at bounding box center [486, 415] width 354 height 20
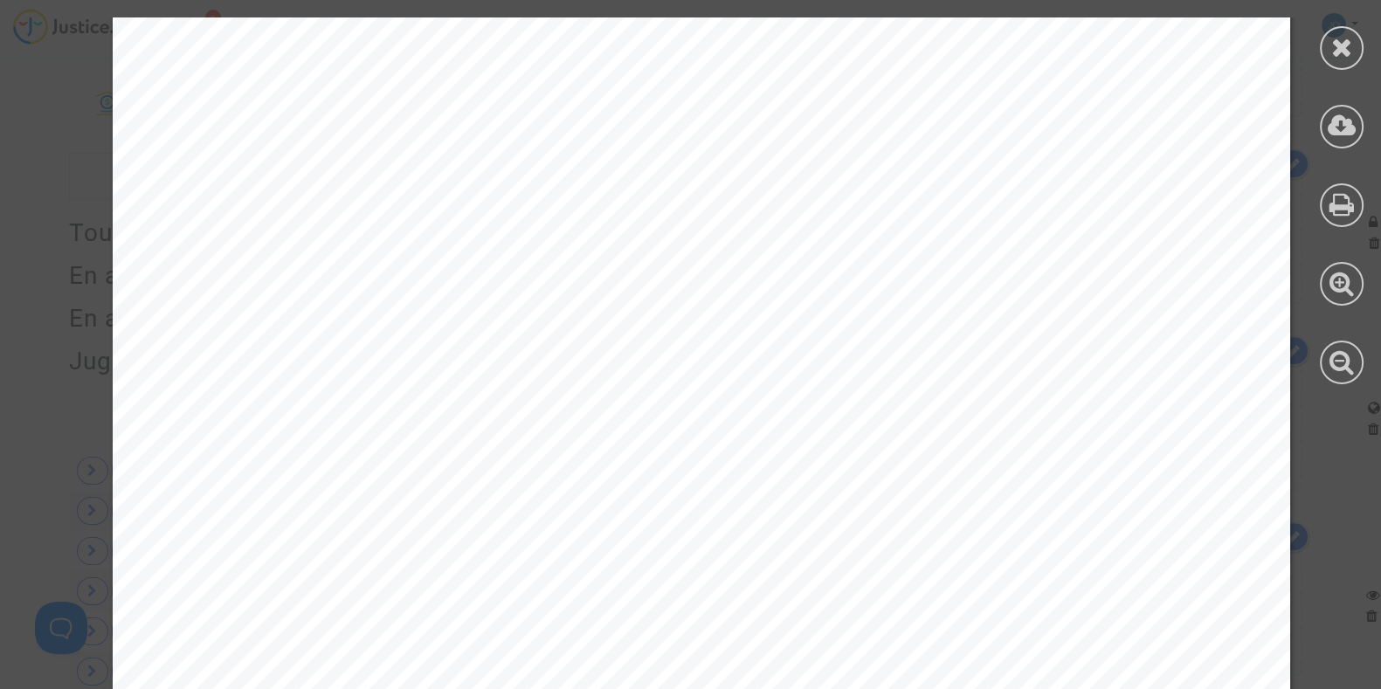
click at [572, 471] on div "[GEOGRAPHIC_DATA], le [DATE] Tribunal administratif de Grenoble [STREET_ADDRESS…" at bounding box center [701, 539] width 1177 height 1666
click at [1332, 37] on icon at bounding box center [1342, 47] width 22 height 26
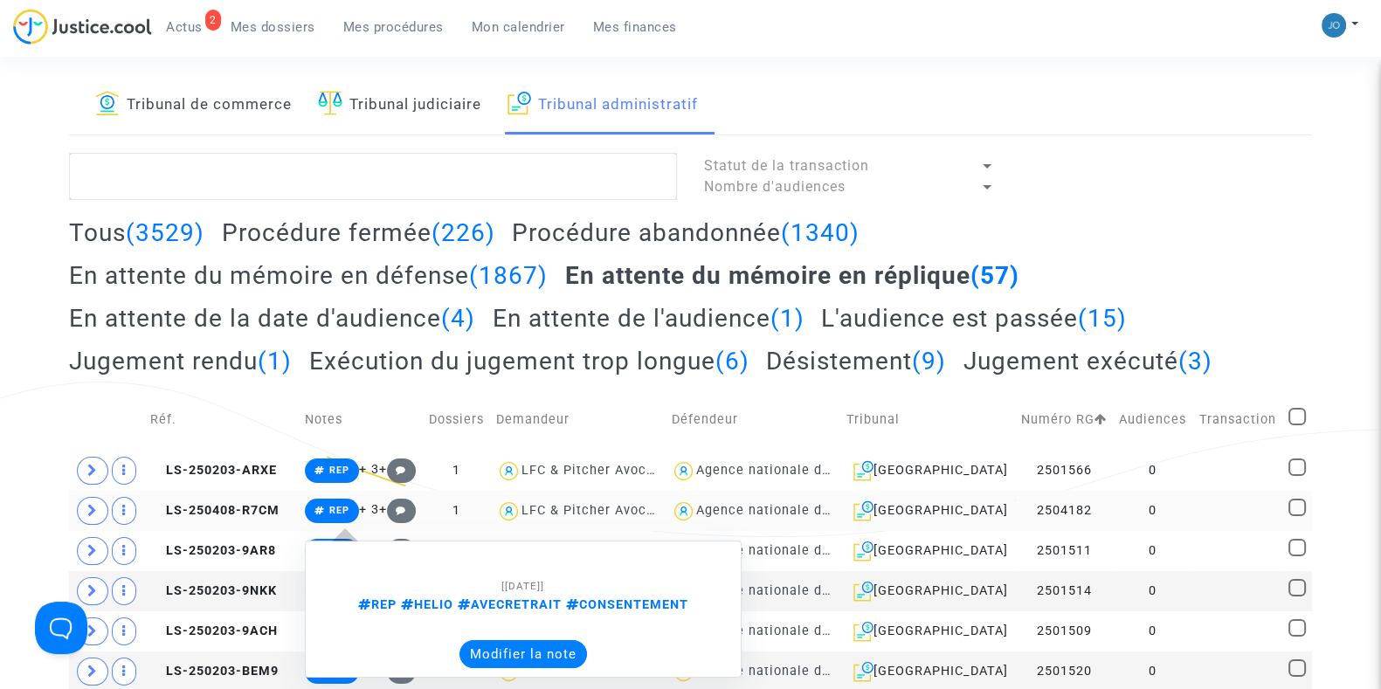
click at [486, 651] on button "Modifier la note" at bounding box center [522, 654] width 127 height 28
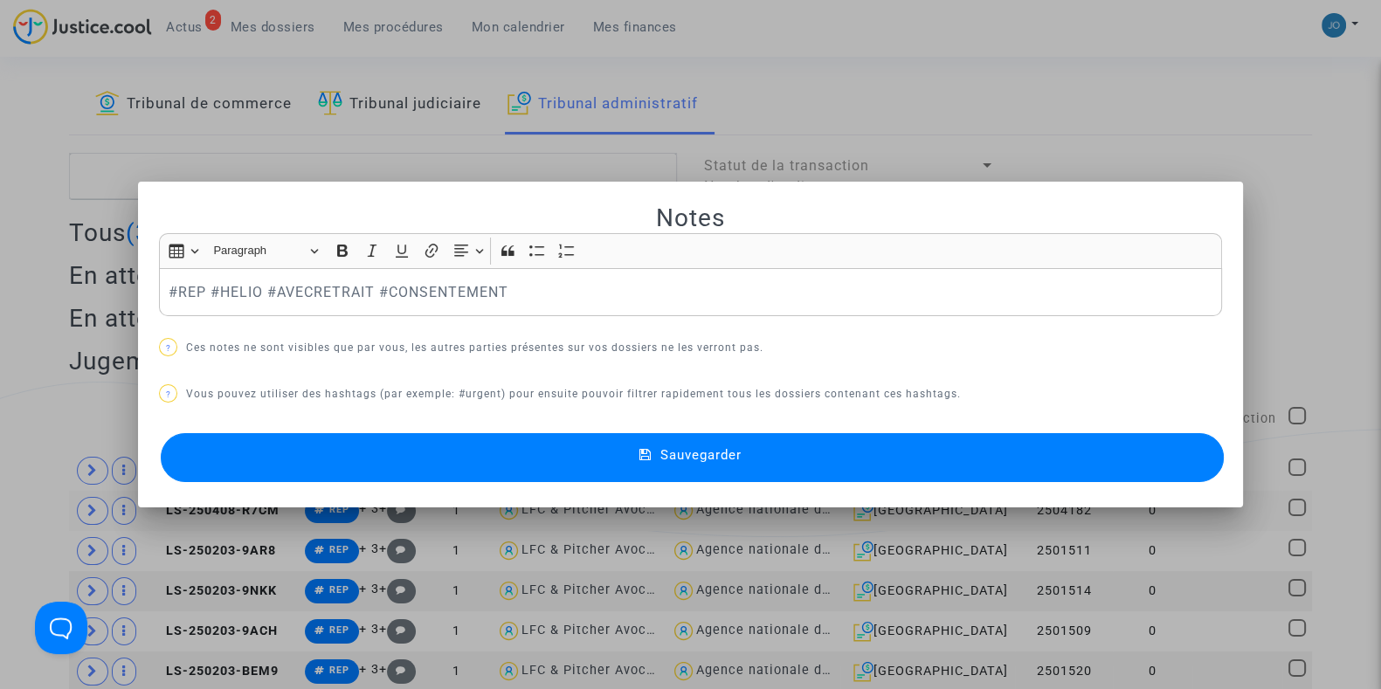
click at [0, 379] on div at bounding box center [690, 344] width 1381 height 689
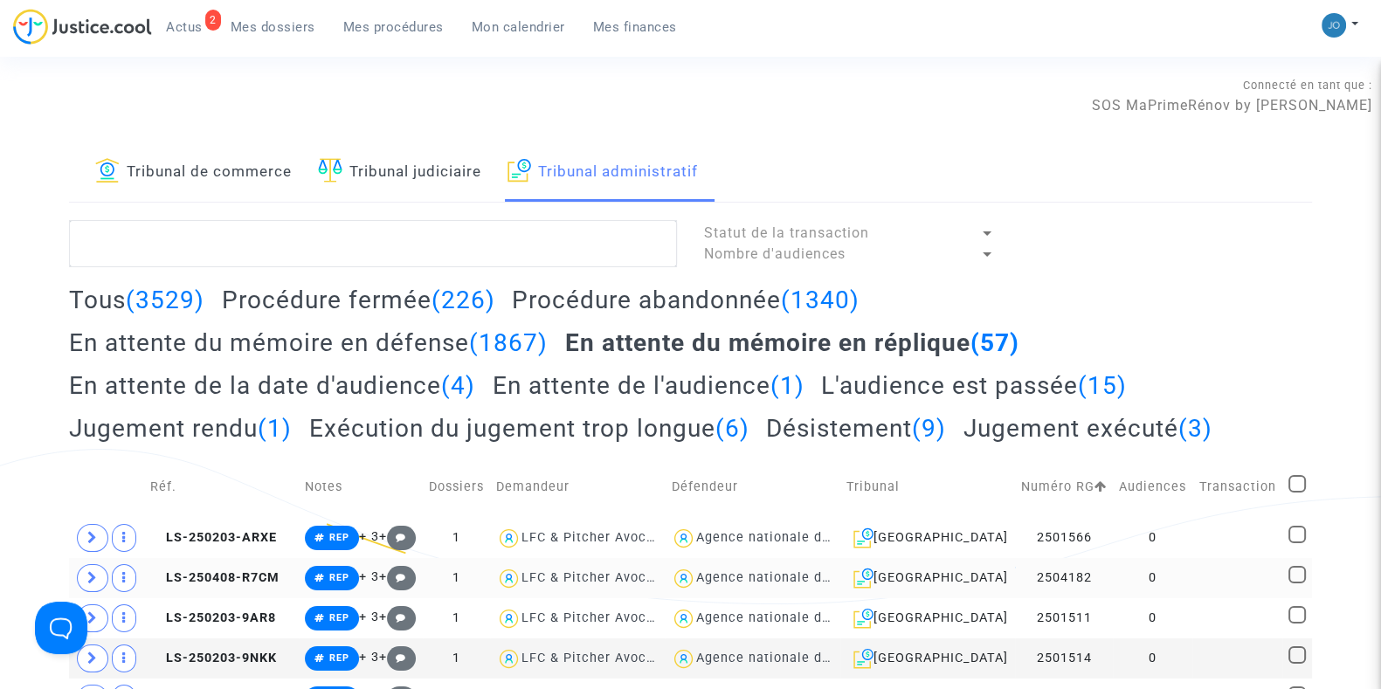
scroll to position [67, 0]
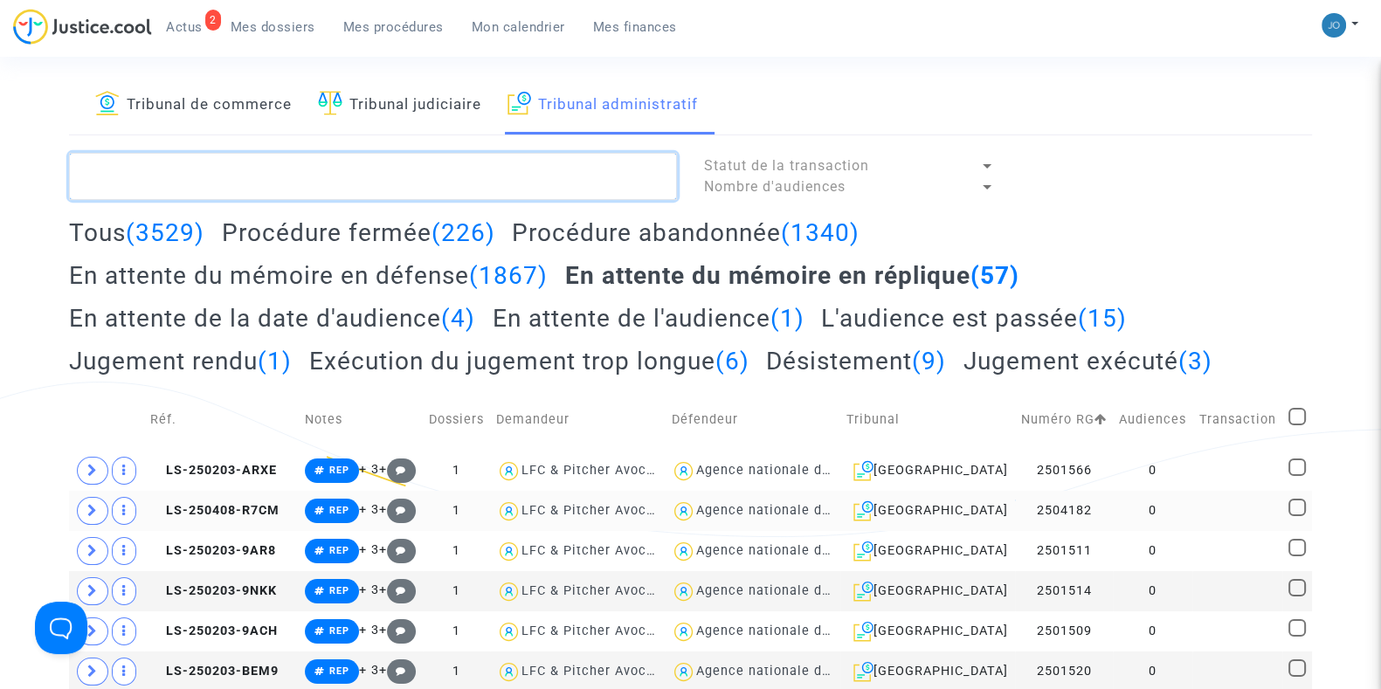
click at [153, 181] on textarea at bounding box center [373, 176] width 608 height 47
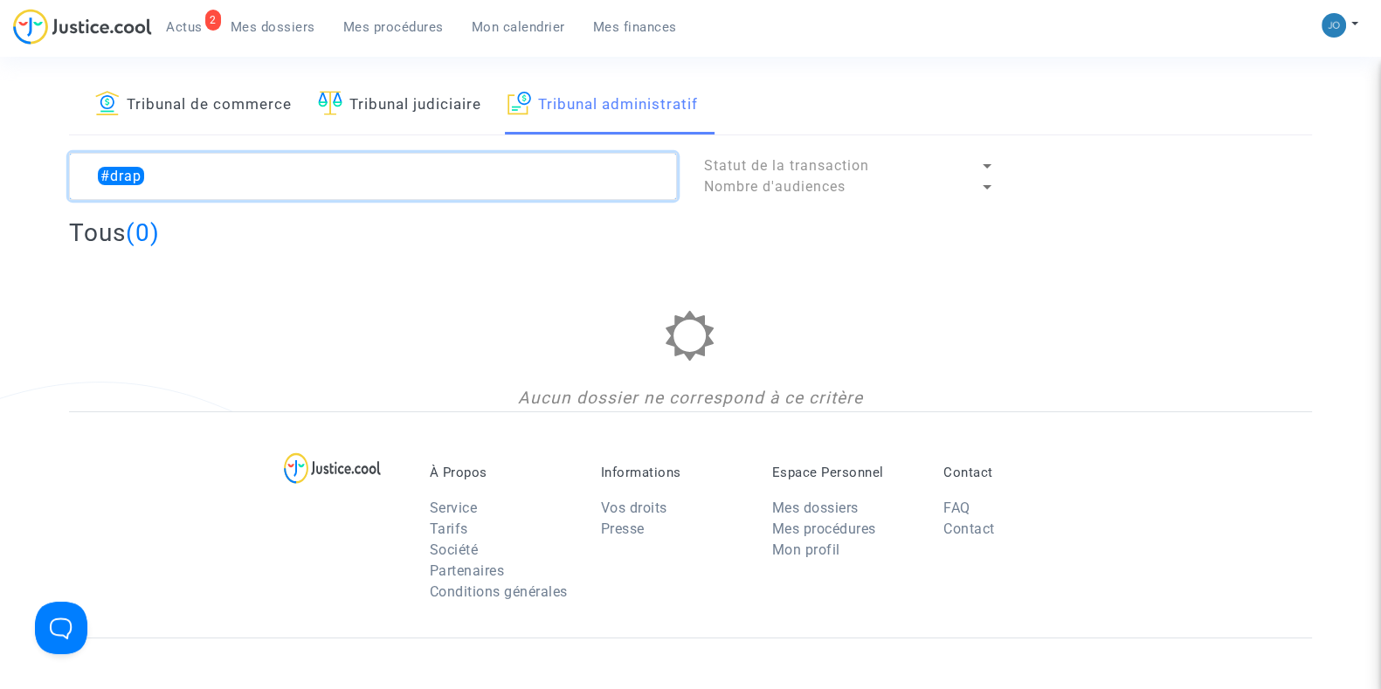
type textarea "#drapo"
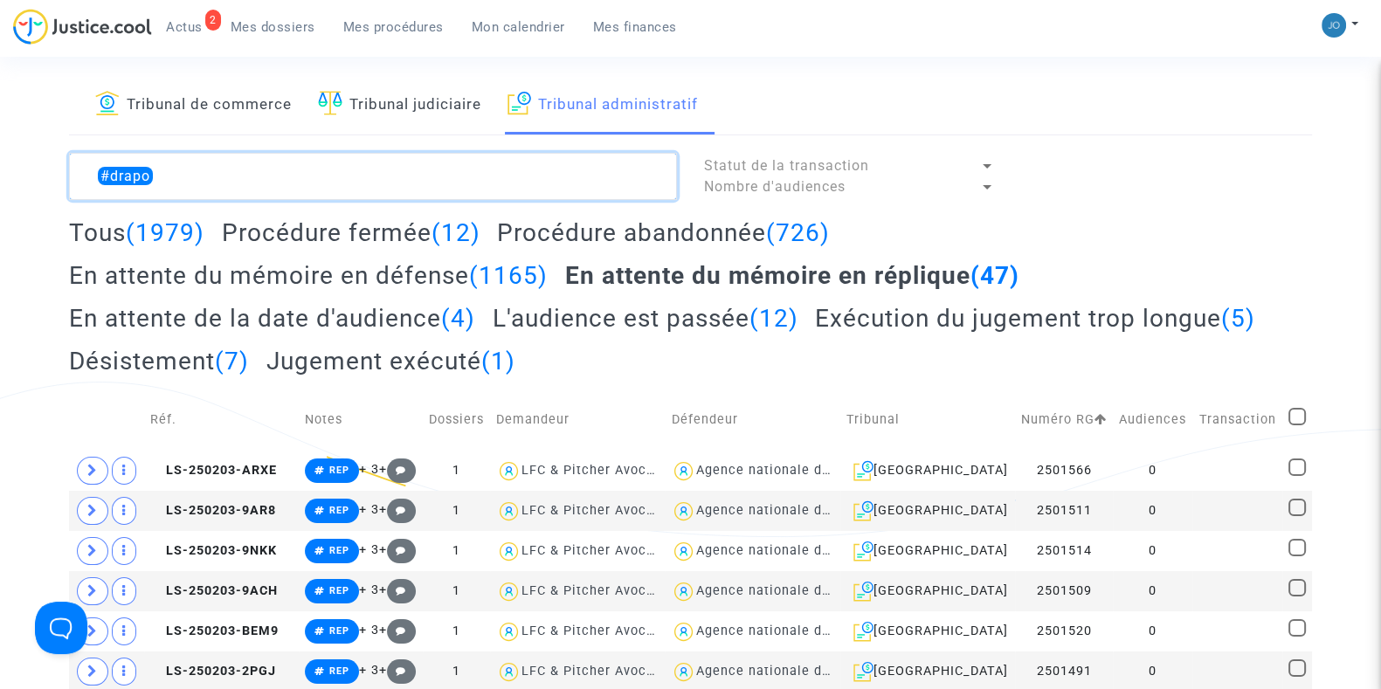
click at [218, 173] on textarea at bounding box center [373, 176] width 608 height 47
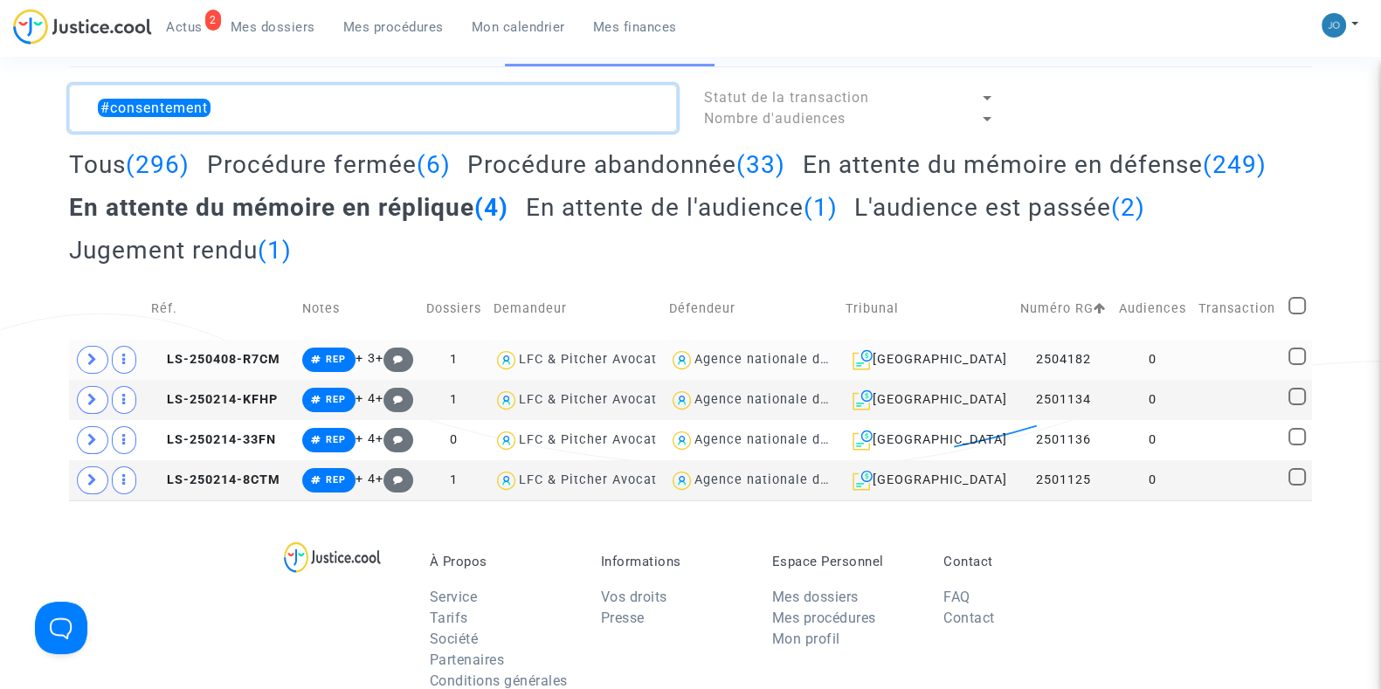
scroll to position [136, 0]
type textarea "#consentement"
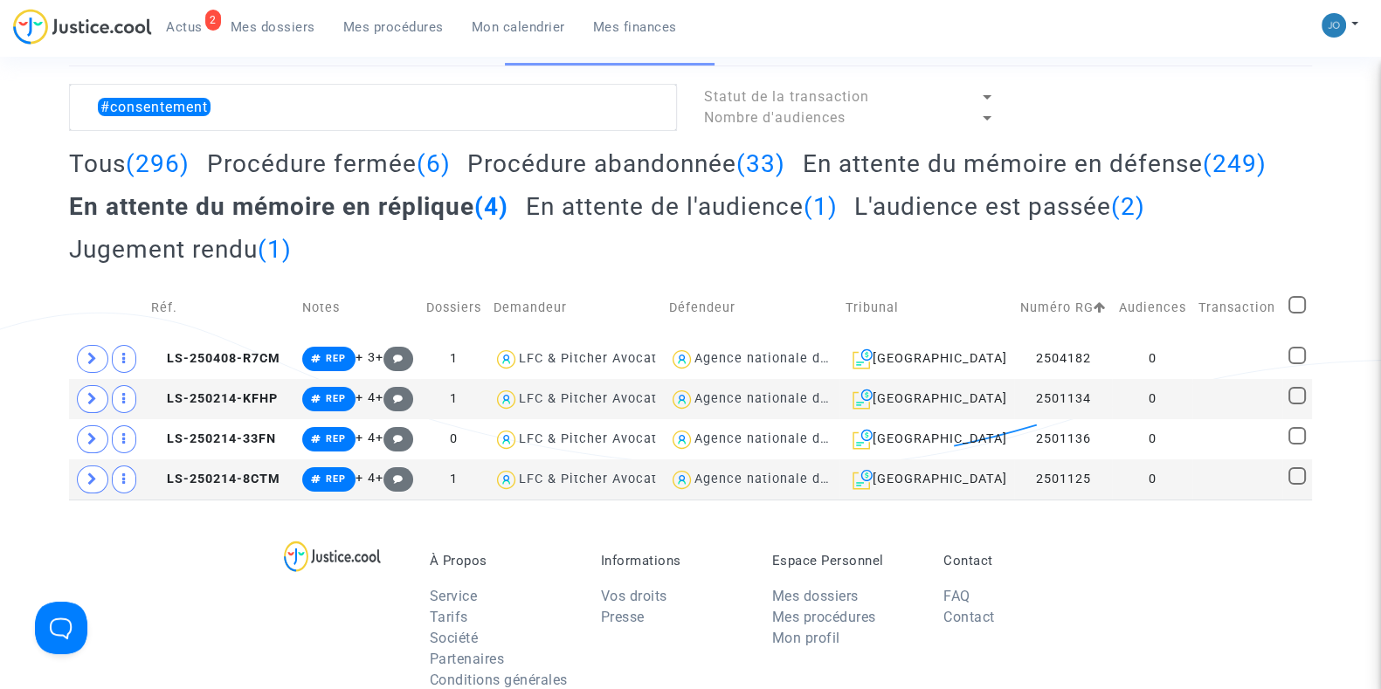
click at [1297, 303] on span at bounding box center [1296, 304] width 17 height 17
click at [1297, 313] on input "checkbox" at bounding box center [1296, 313] width 1 height 1
checkbox input "true"
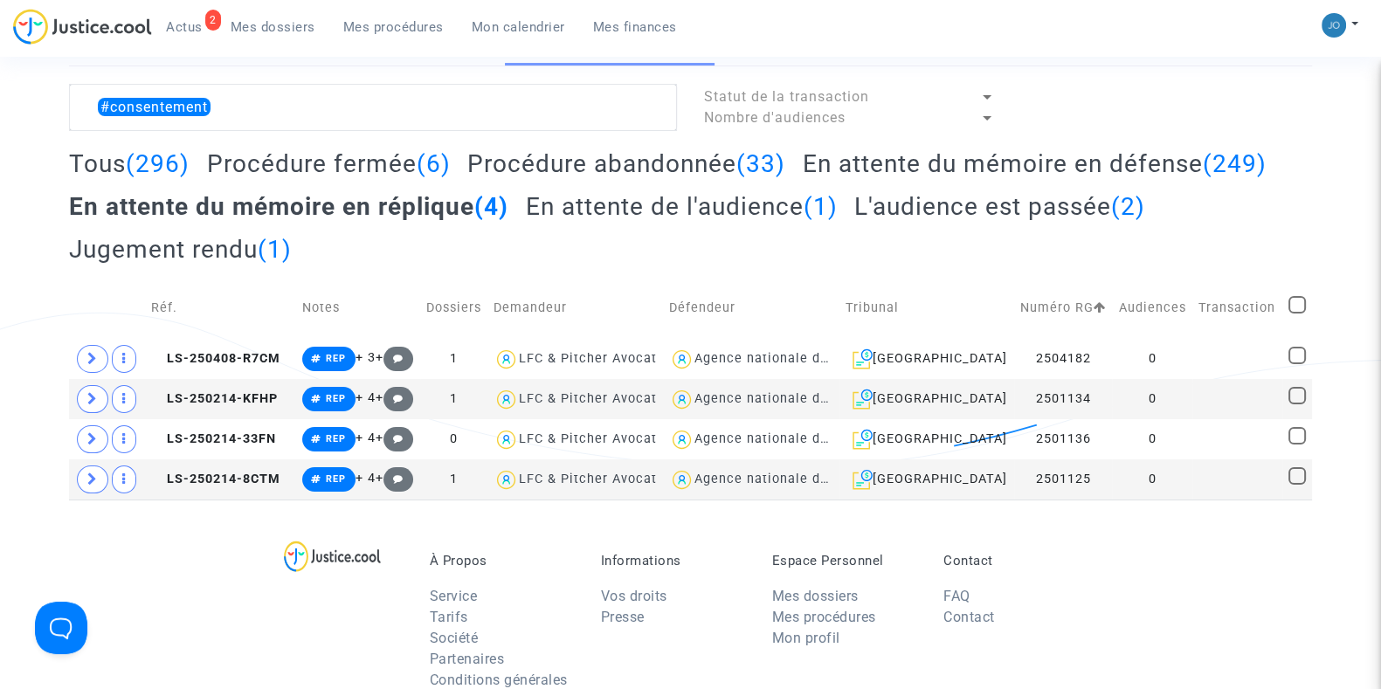
checkbox input "true"
click at [1222, 98] on span "Sélection" at bounding box center [1228, 106] width 63 height 16
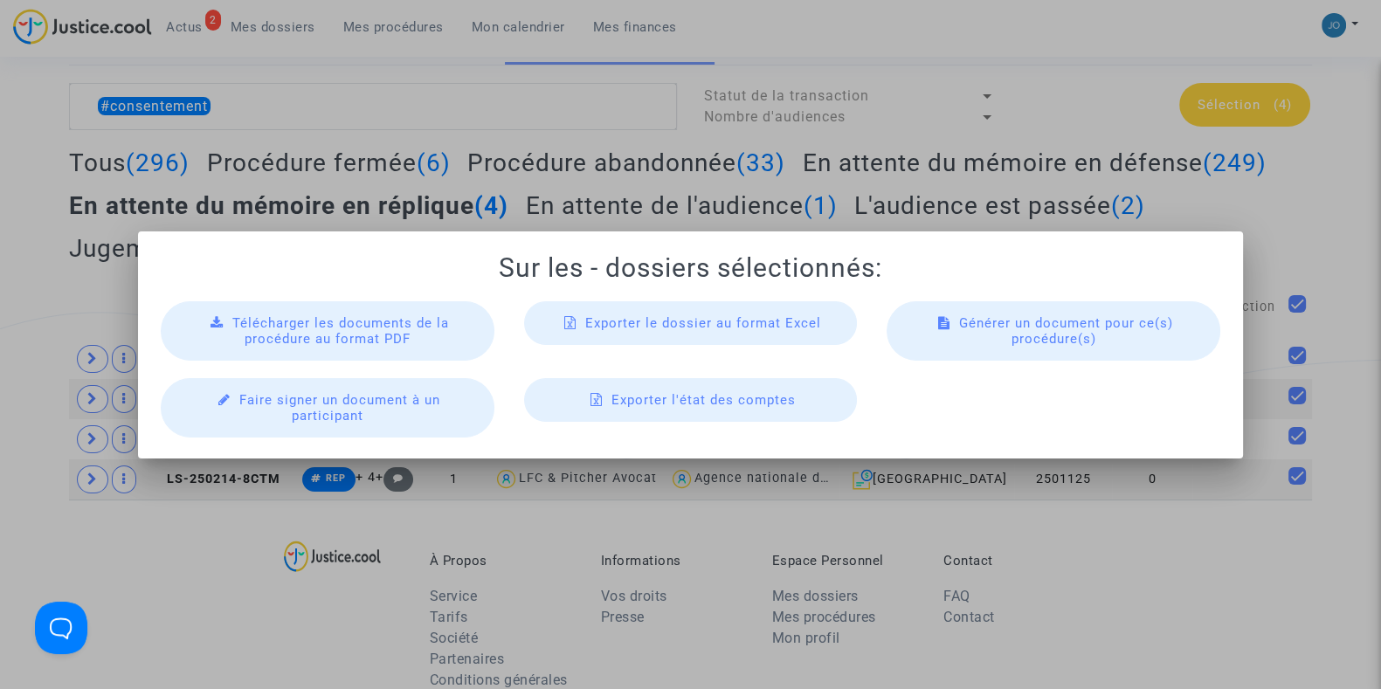
scroll to position [0, 0]
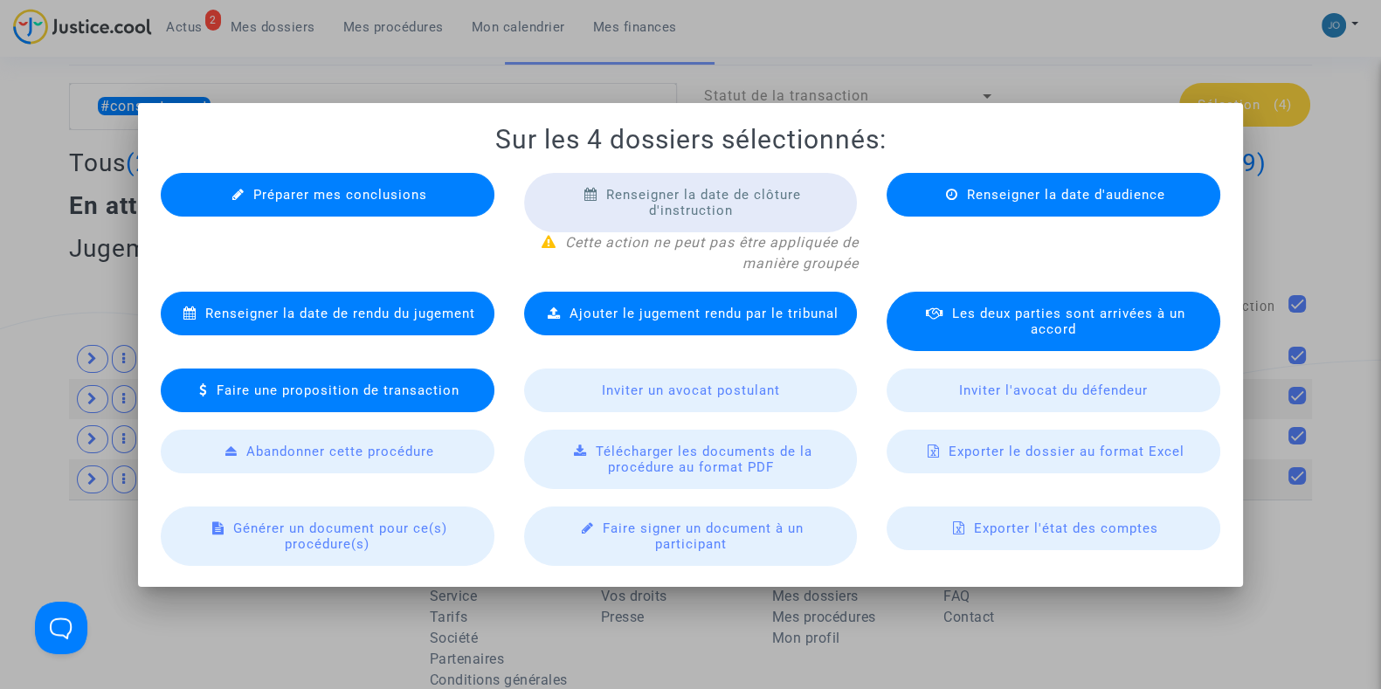
click at [393, 206] on div "Préparer mes conclusions" at bounding box center [328, 195] width 334 height 44
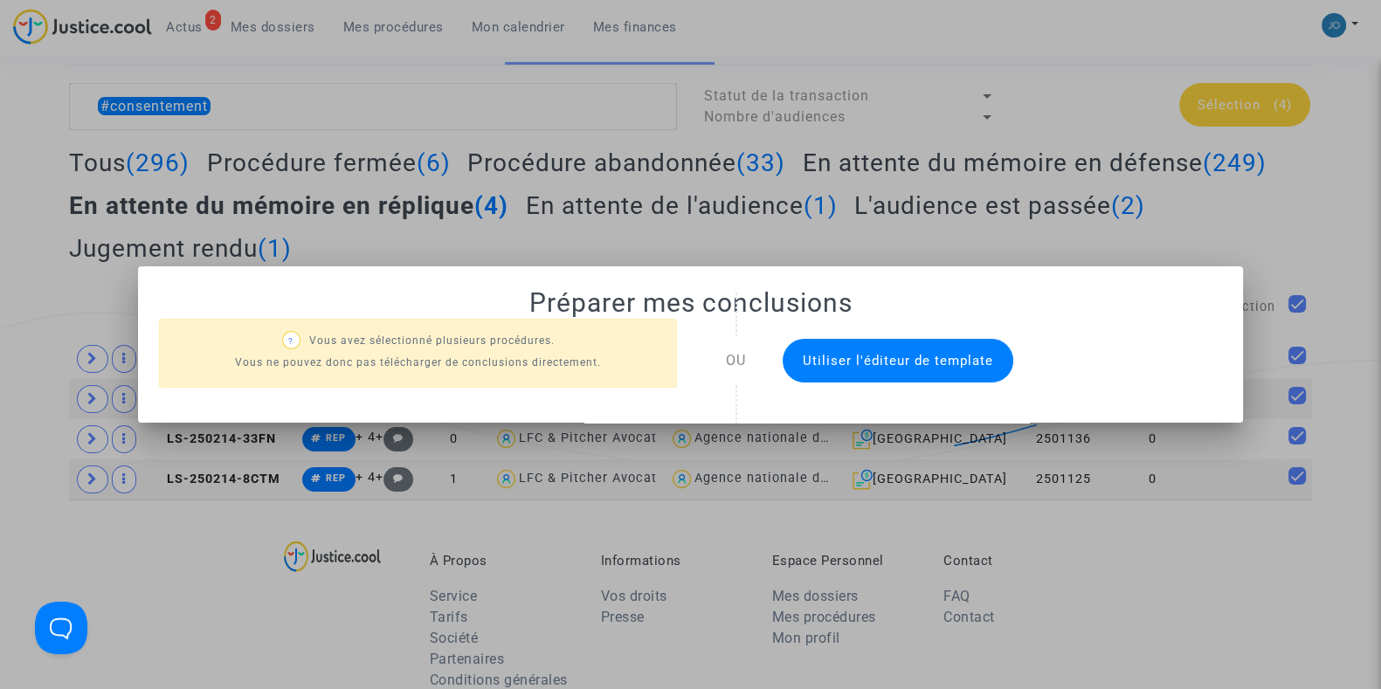
click at [879, 375] on button "Utiliser l'éditeur de template" at bounding box center [897, 361] width 231 height 44
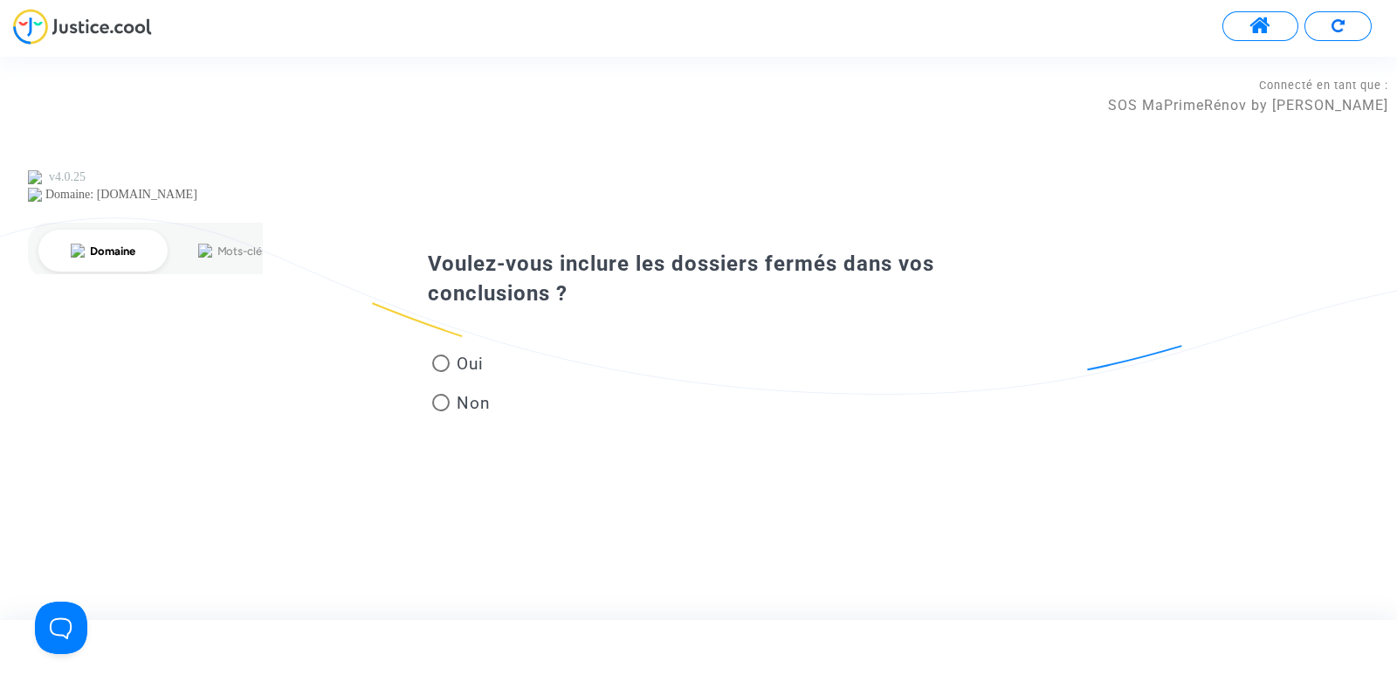
click at [437, 355] on span at bounding box center [440, 363] width 17 height 17
click at [440, 372] on input "Oui" at bounding box center [440, 372] width 1 height 1
radio input "true"
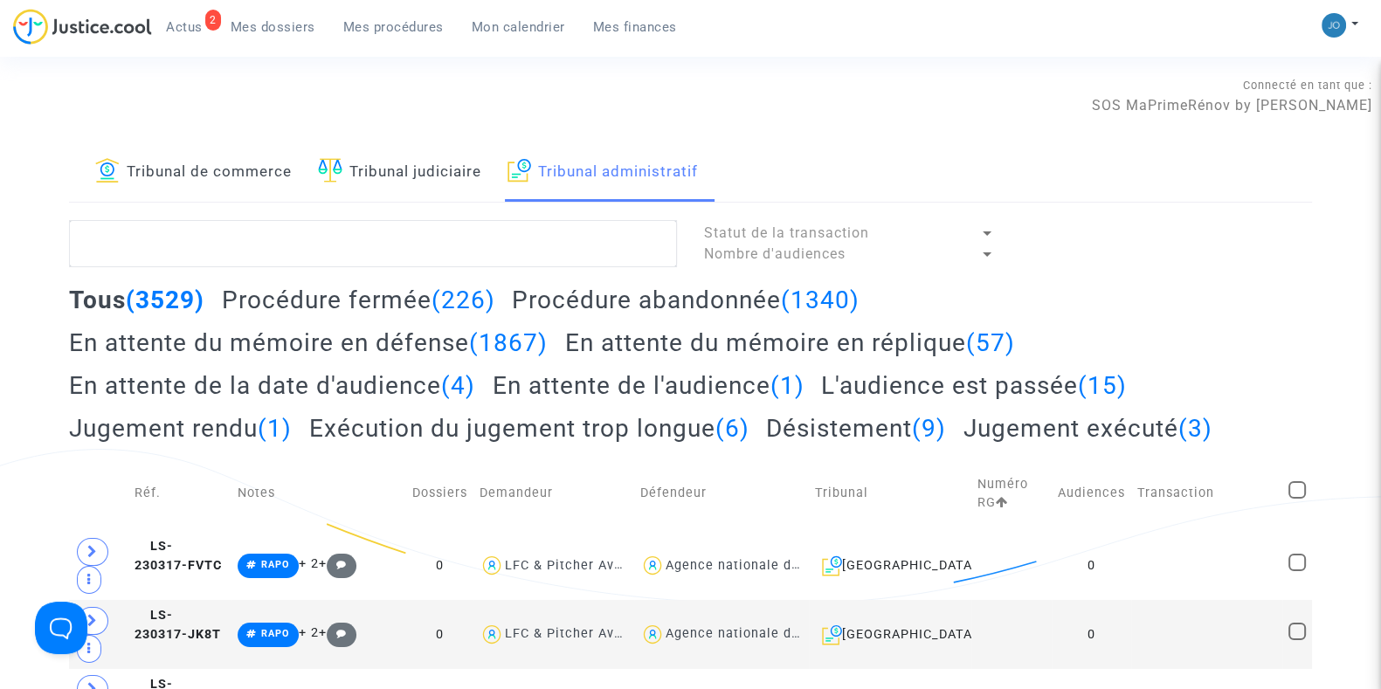
click at [1257, 292] on div "Tous (3529) Procédure fermée (226) Procédure abandonnée (1340) En attente du mé…" at bounding box center [690, 370] width 1243 height 171
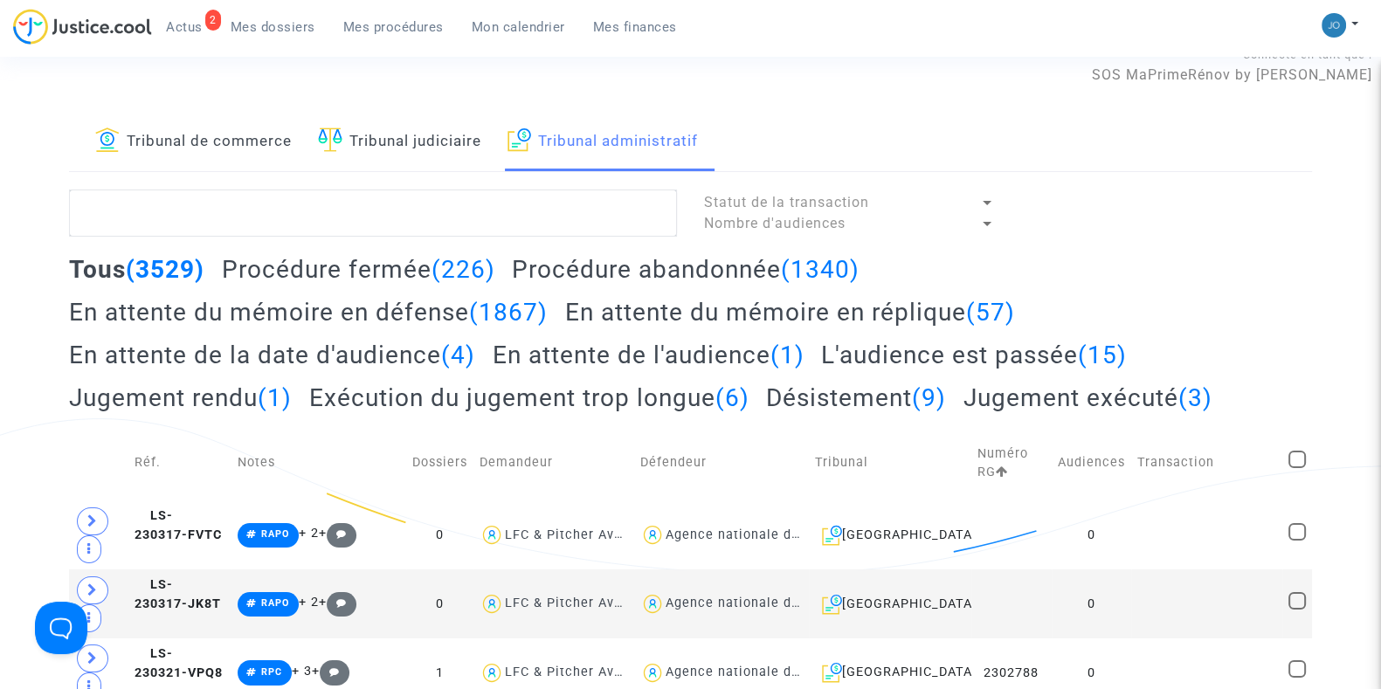
scroll to position [21, 0]
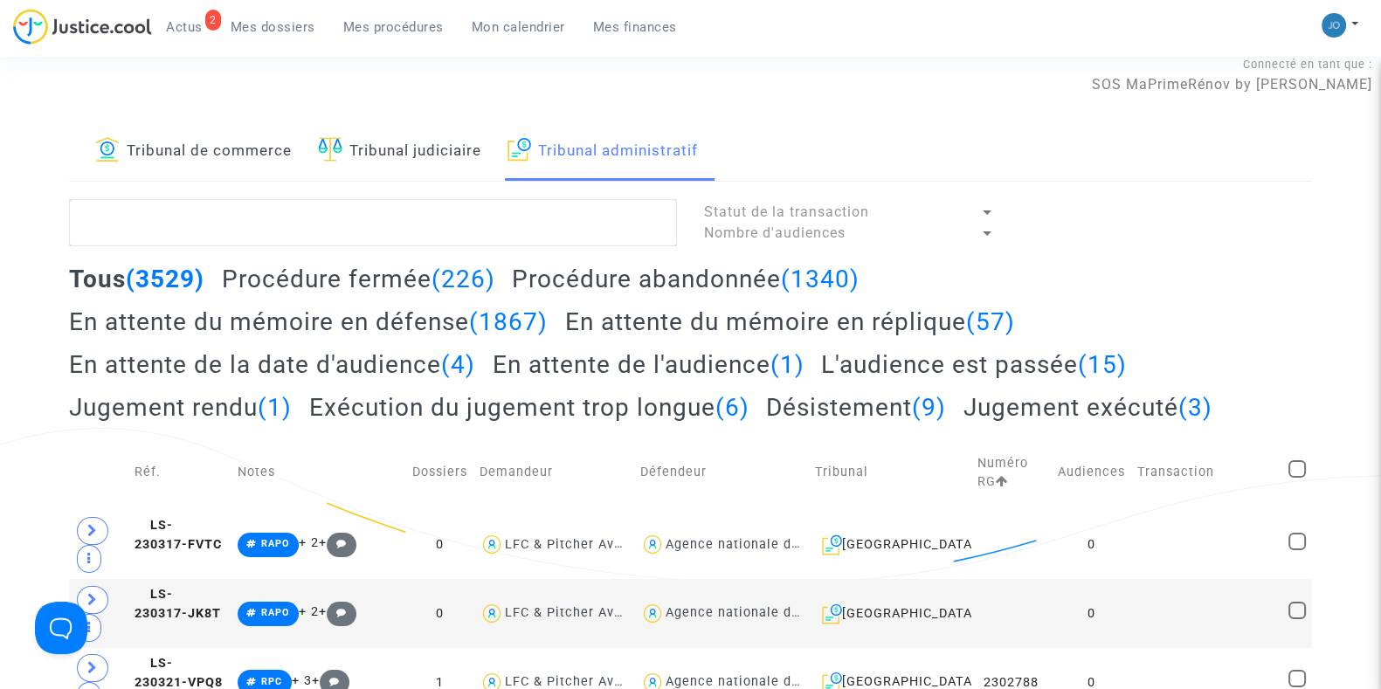
click at [895, 327] on h2 "En attente du mémoire en réplique (57)" at bounding box center [790, 322] width 450 height 31
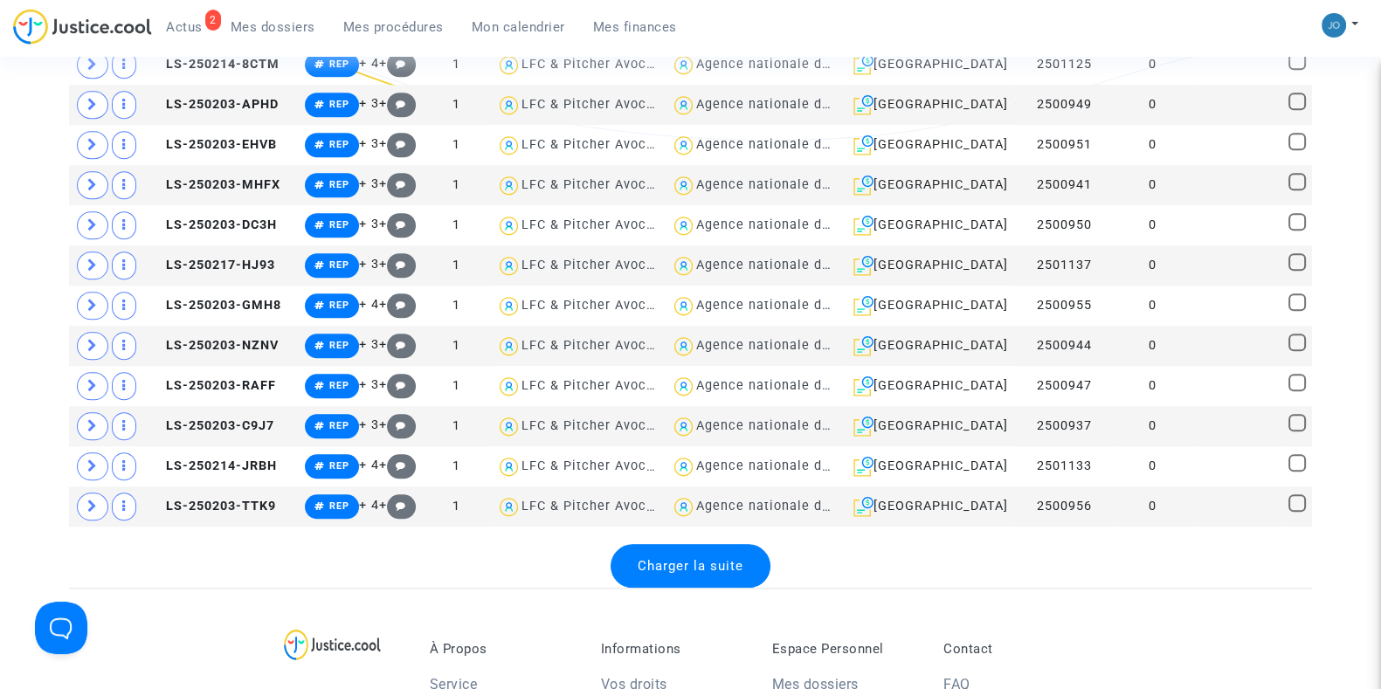
scroll to position [2001, 0]
click at [730, 557] on span "Charger la suite" at bounding box center [690, 565] width 106 height 16
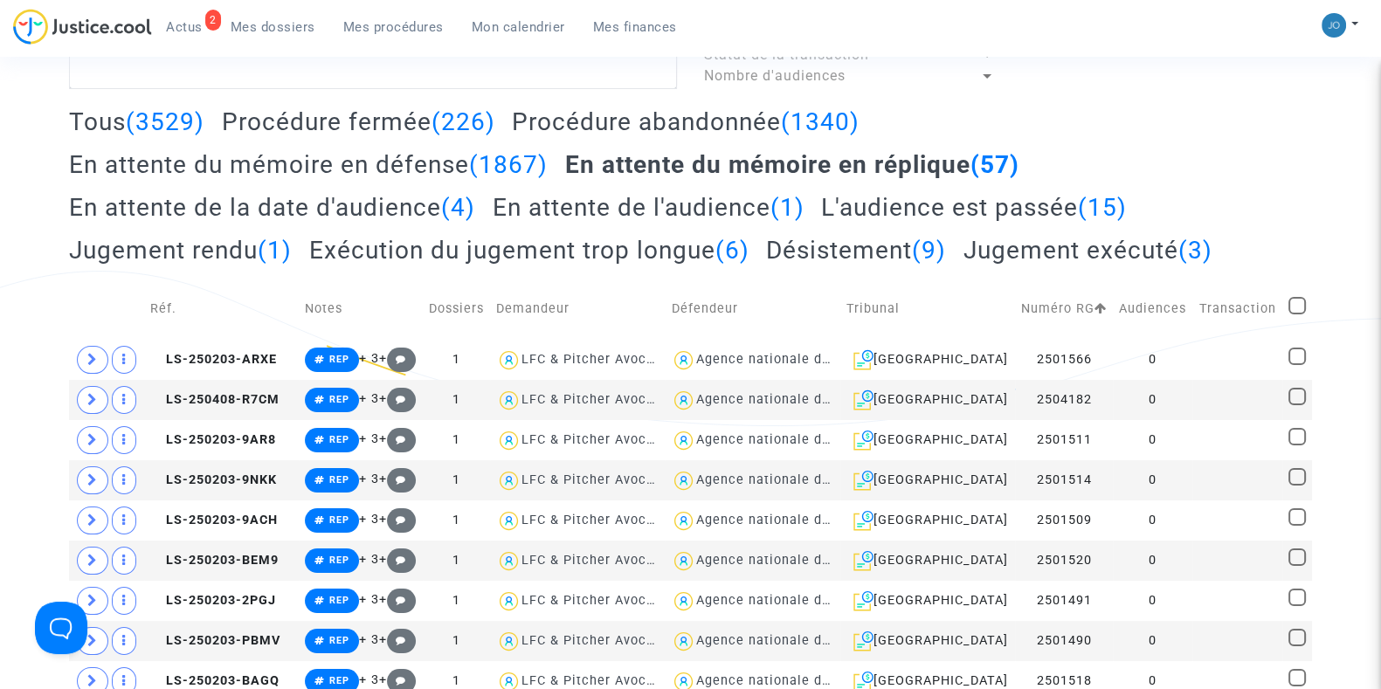
scroll to position [196, 0]
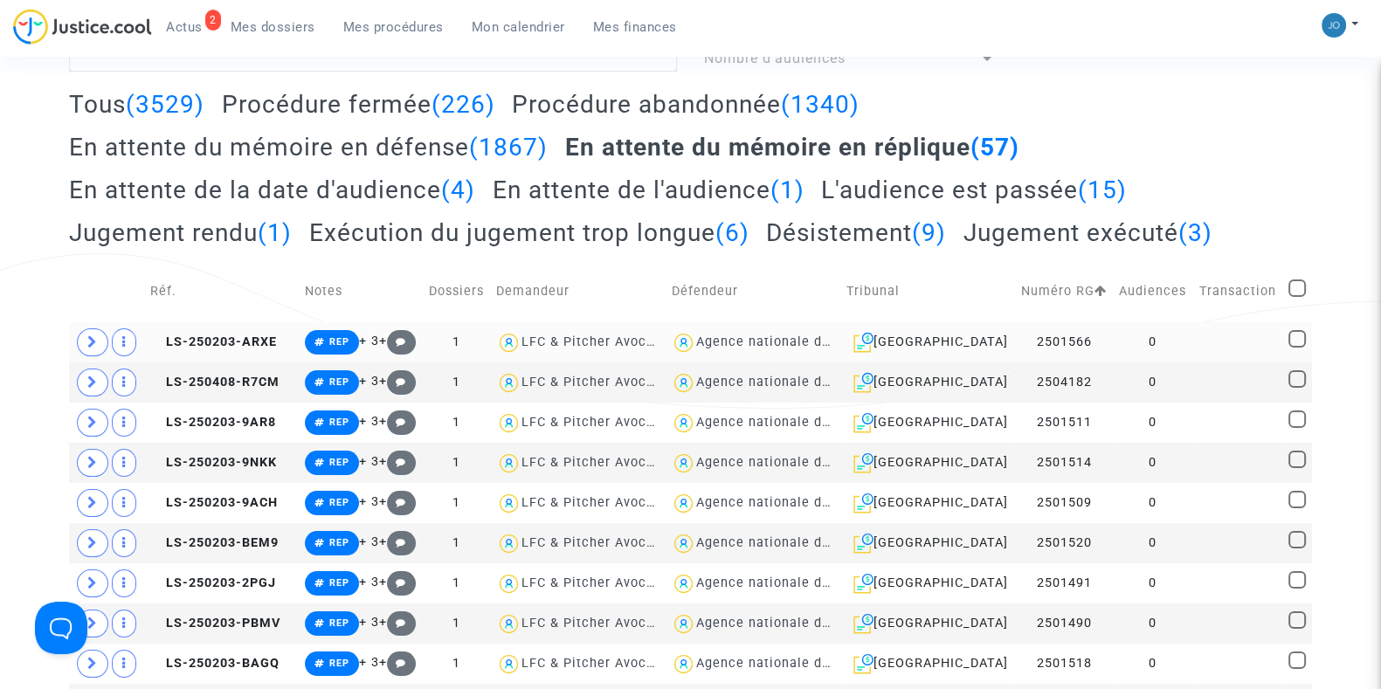
click at [1096, 342] on td "2501566" at bounding box center [1064, 342] width 98 height 40
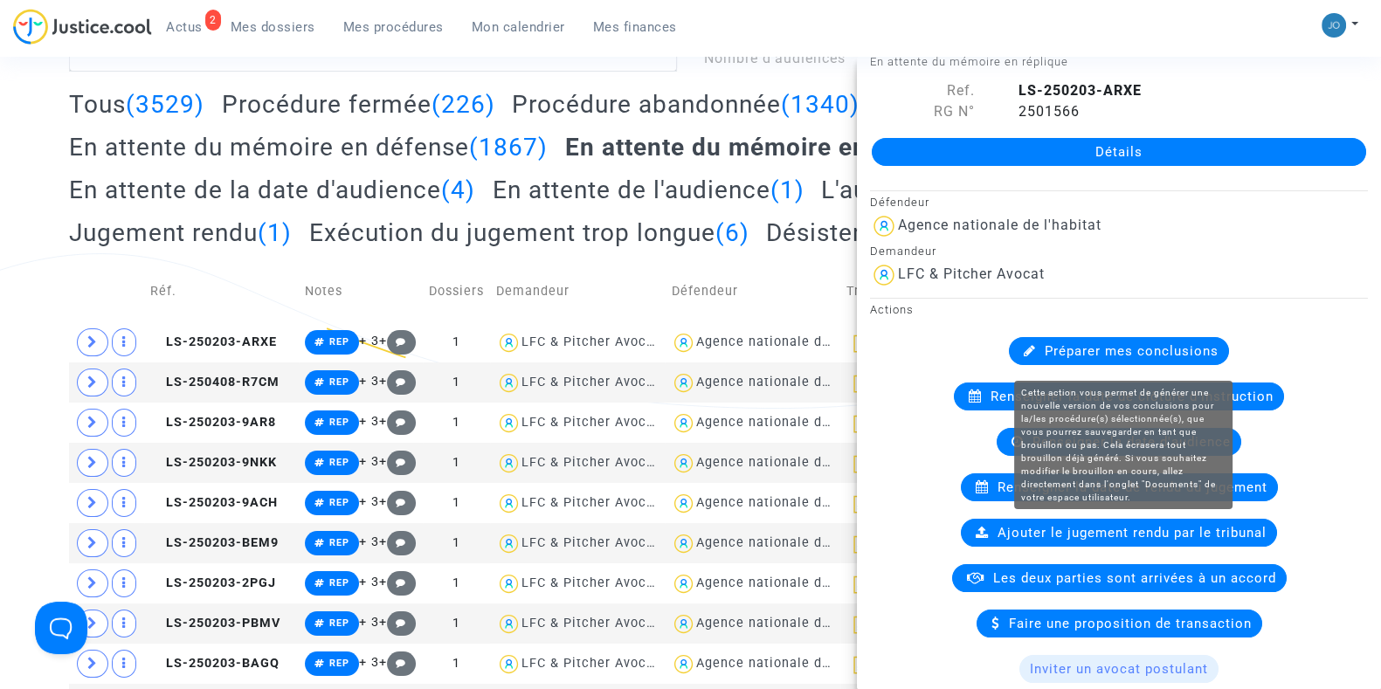
scroll to position [0, 0]
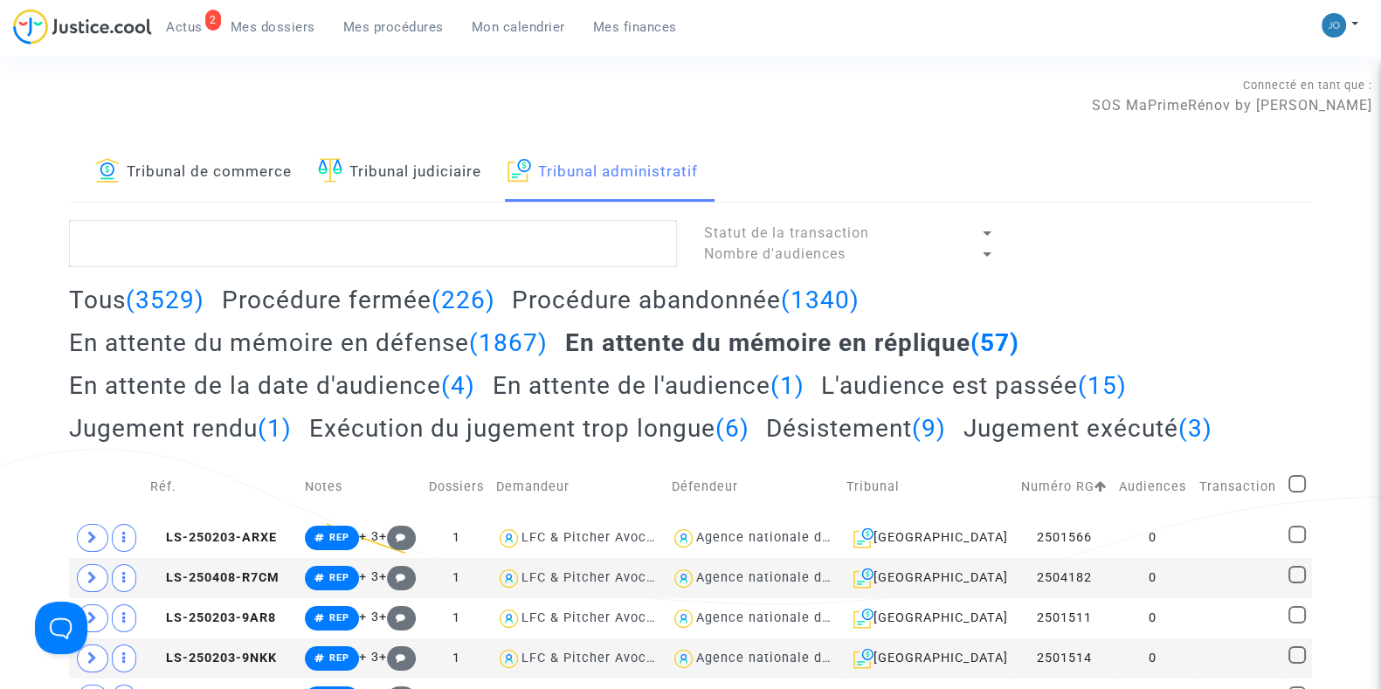
click at [528, 34] on span "Mon calendrier" at bounding box center [518, 27] width 93 height 16
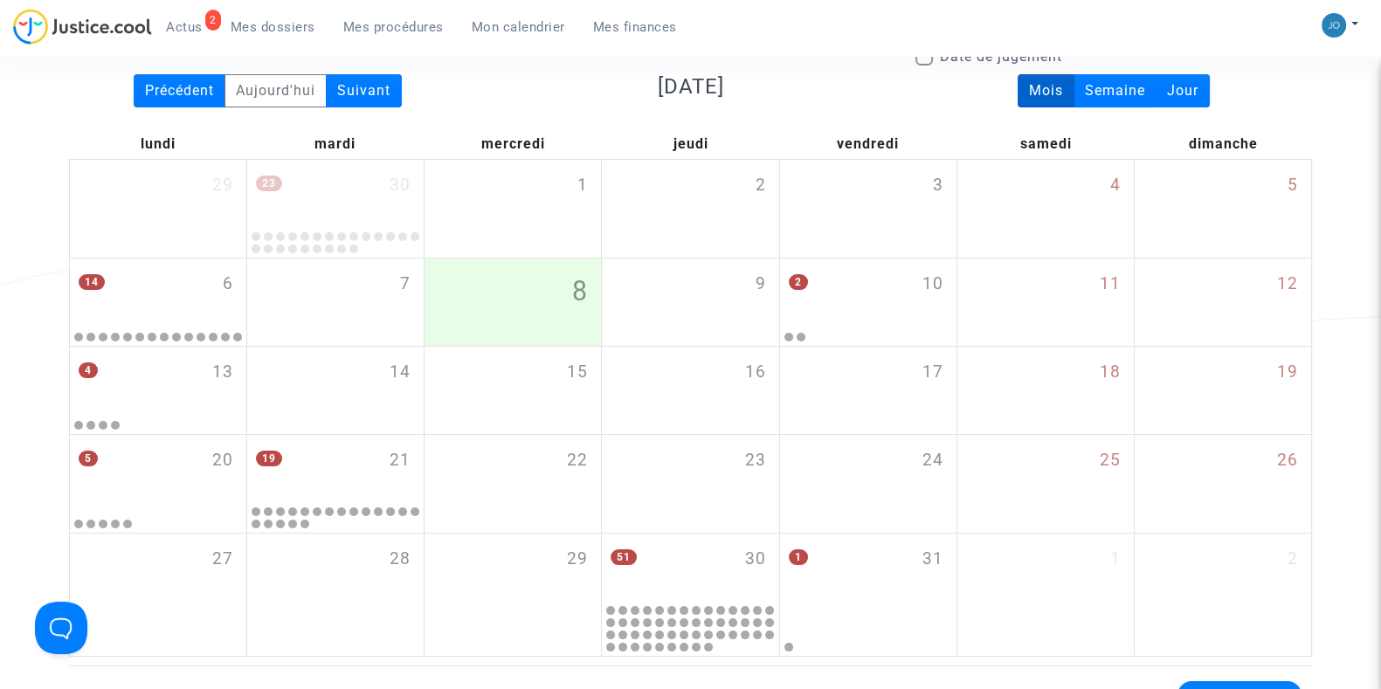
scroll to position [178, 0]
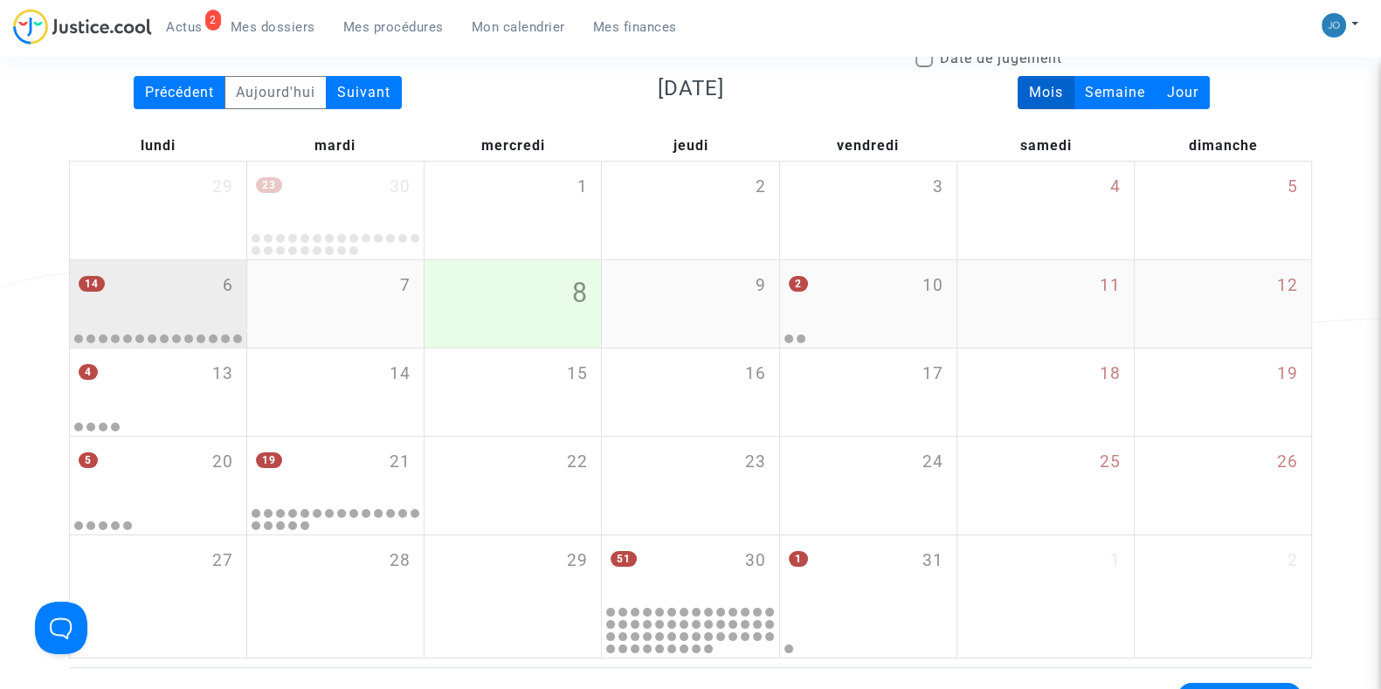
click at [176, 316] on div "14 6" at bounding box center [158, 294] width 176 height 68
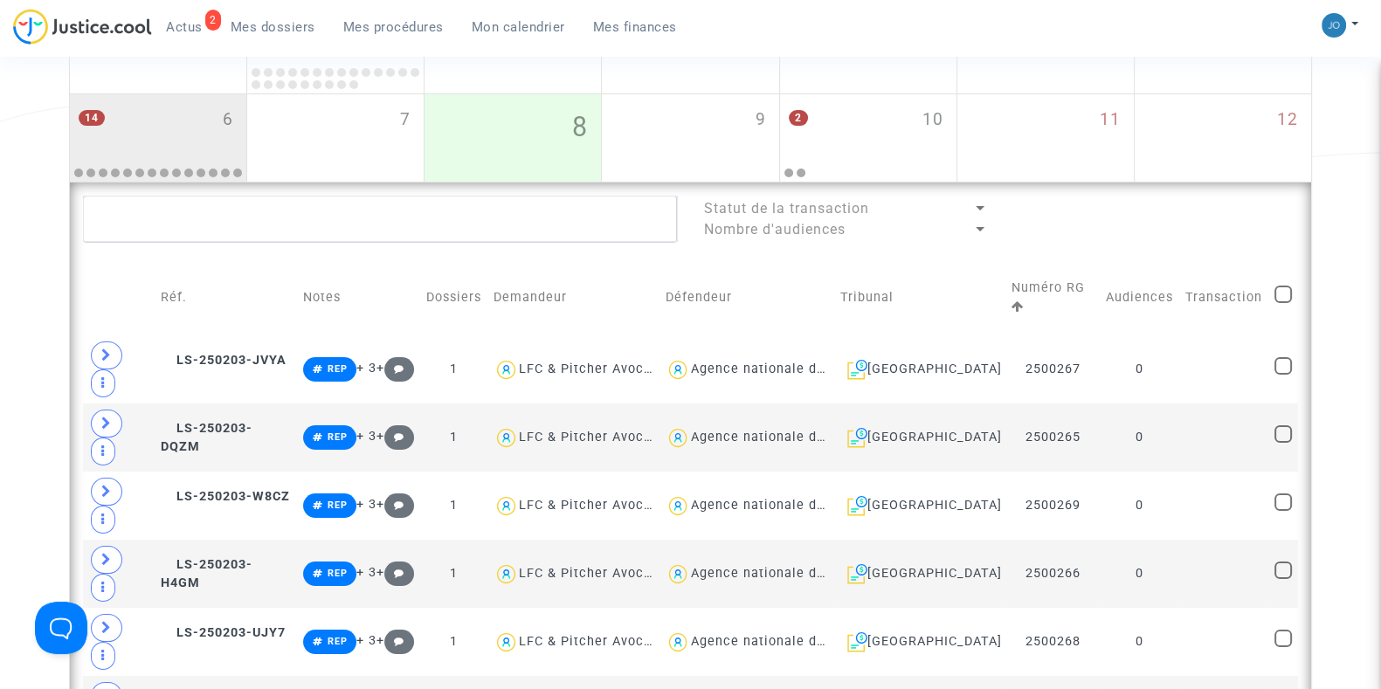
scroll to position [344, 0]
click at [1171, 349] on td "0" at bounding box center [1138, 369] width 79 height 68
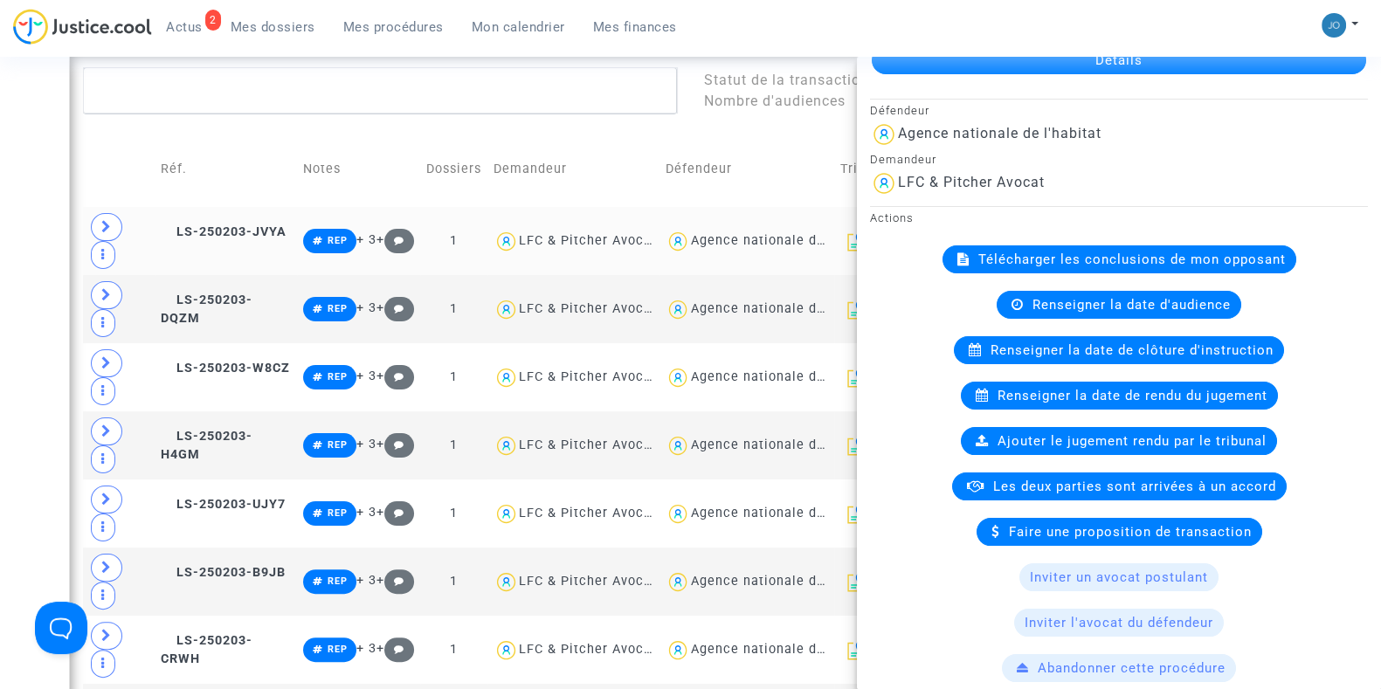
scroll to position [0, 0]
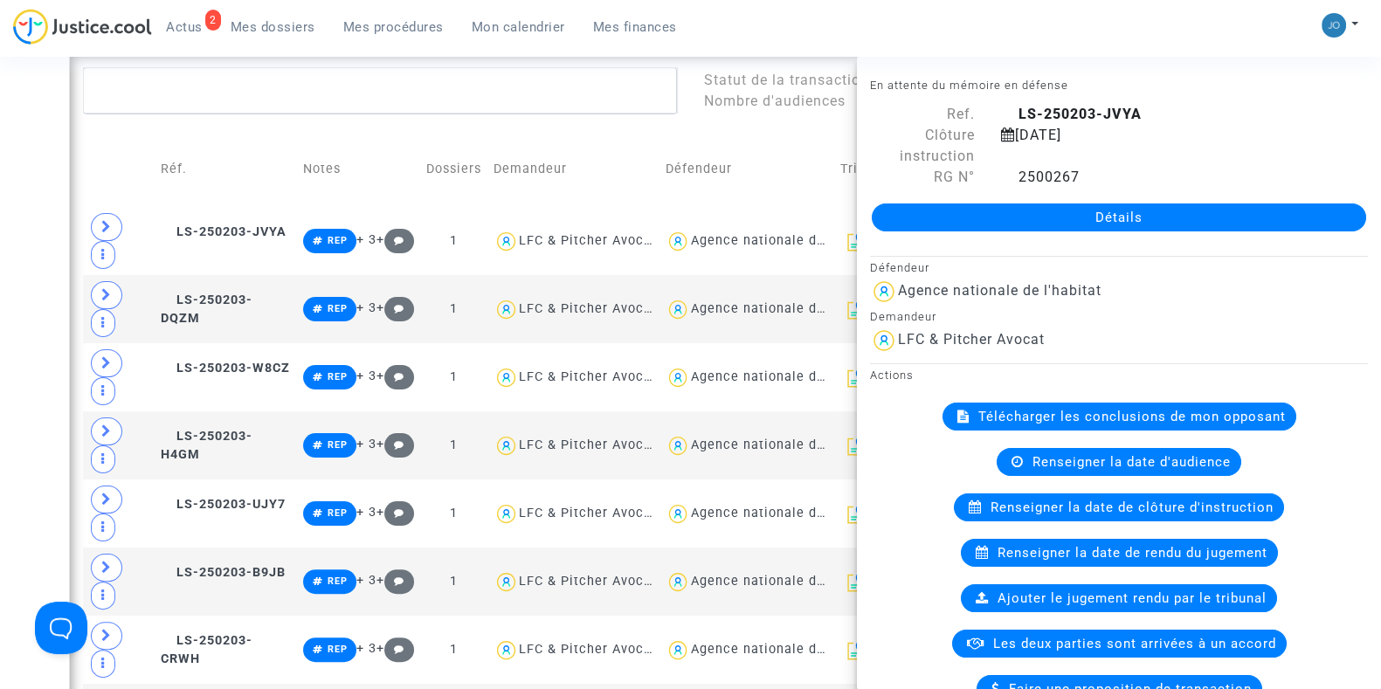
click at [44, 307] on div "Date de clôture d'instruction Date de conciliation Date d'audience Date de juge…" at bounding box center [690, 577] width 1381 height 1814
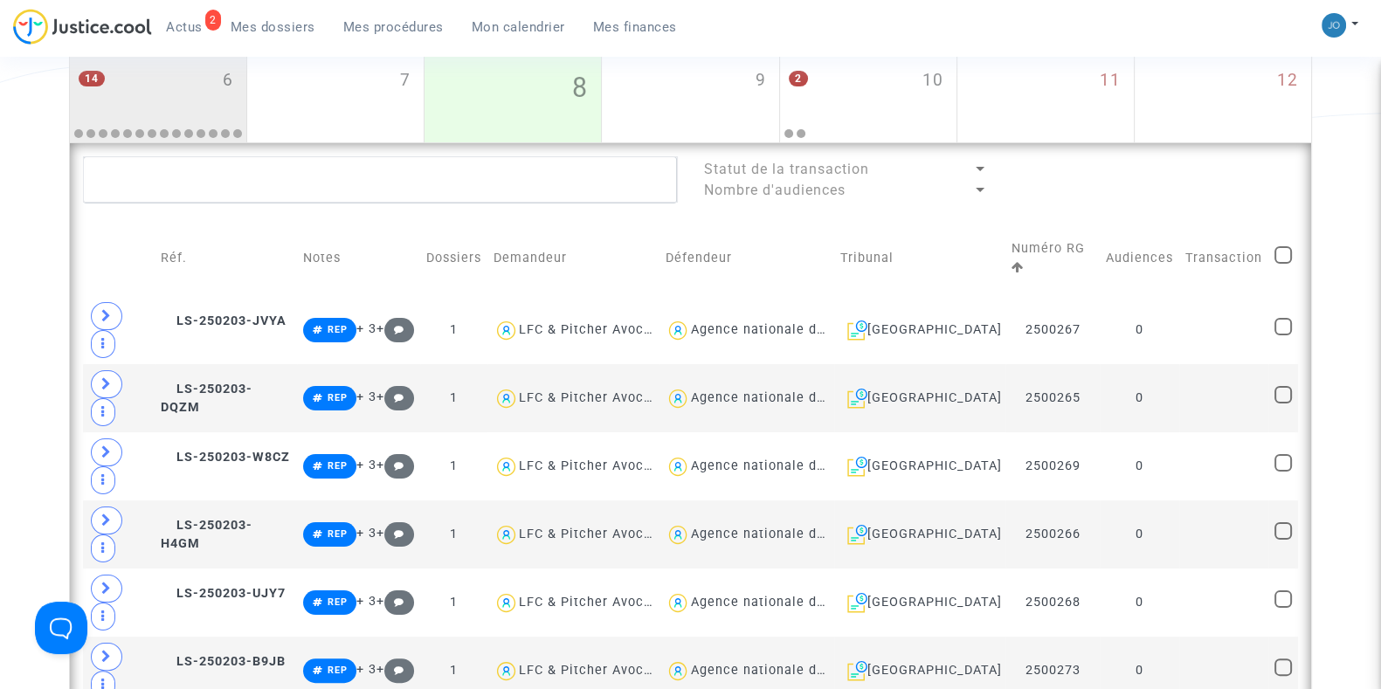
scroll to position [383, 0]
click at [1280, 251] on span at bounding box center [1282, 254] width 17 height 17
click at [1282, 264] on input "checkbox" at bounding box center [1282, 264] width 1 height 1
checkbox input "true"
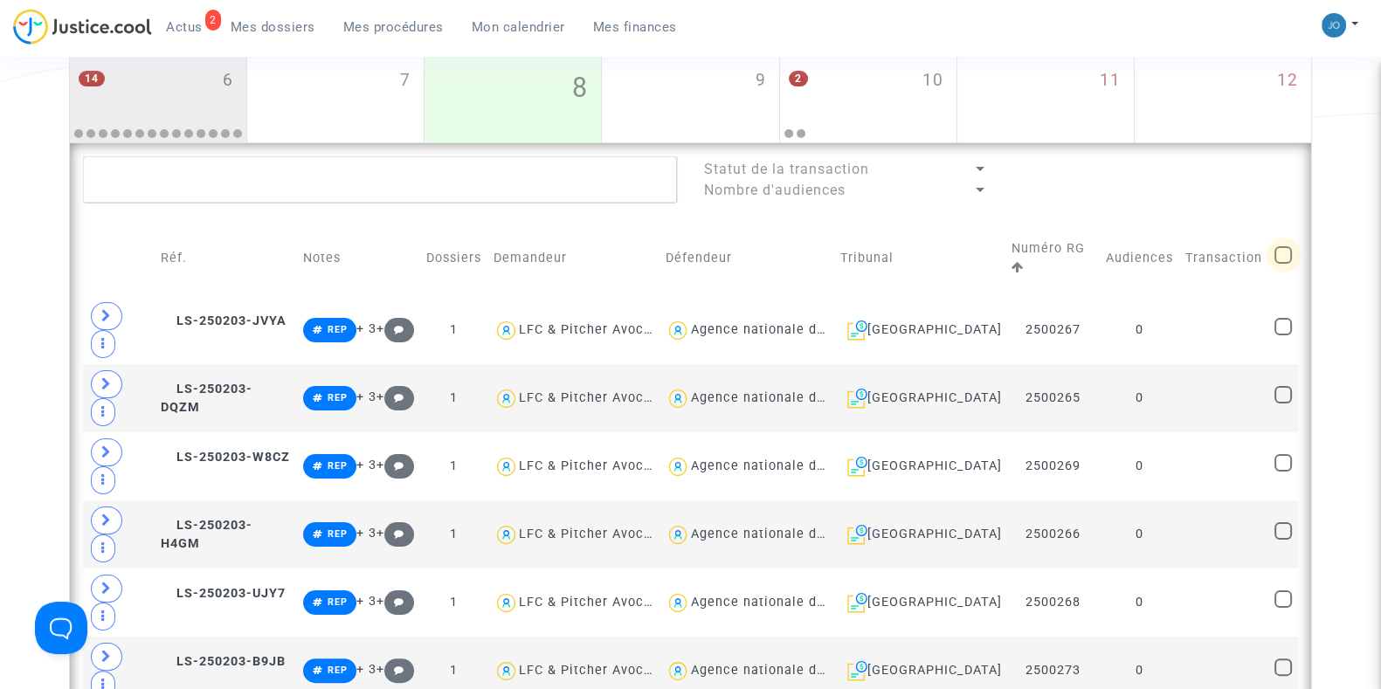
checkbox input "true"
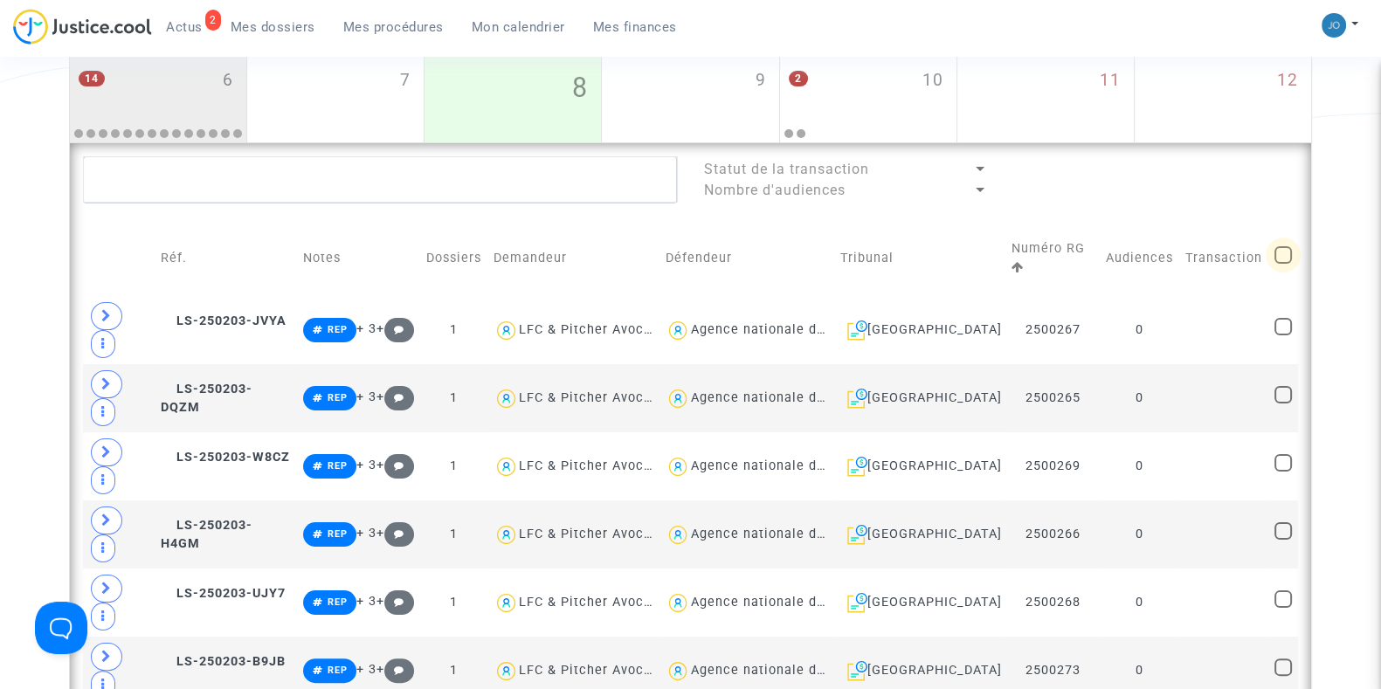
checkbox input "true"
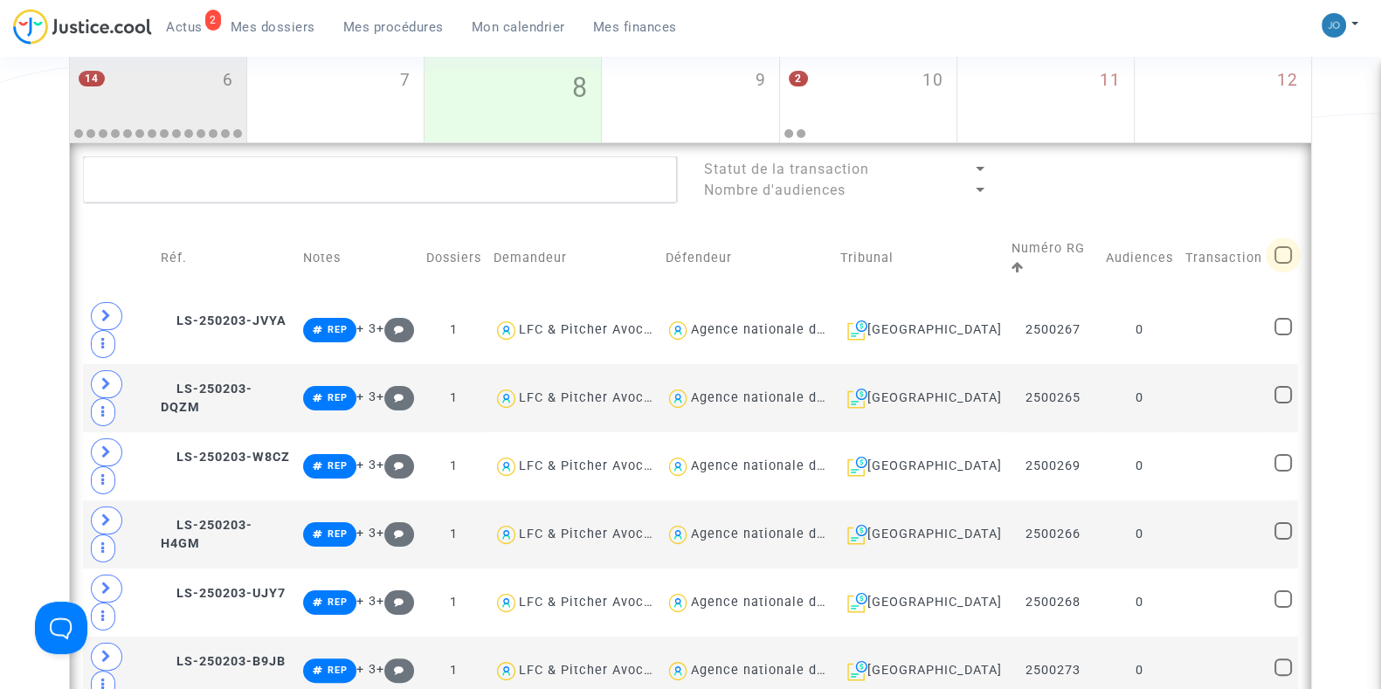
checkbox input "true"
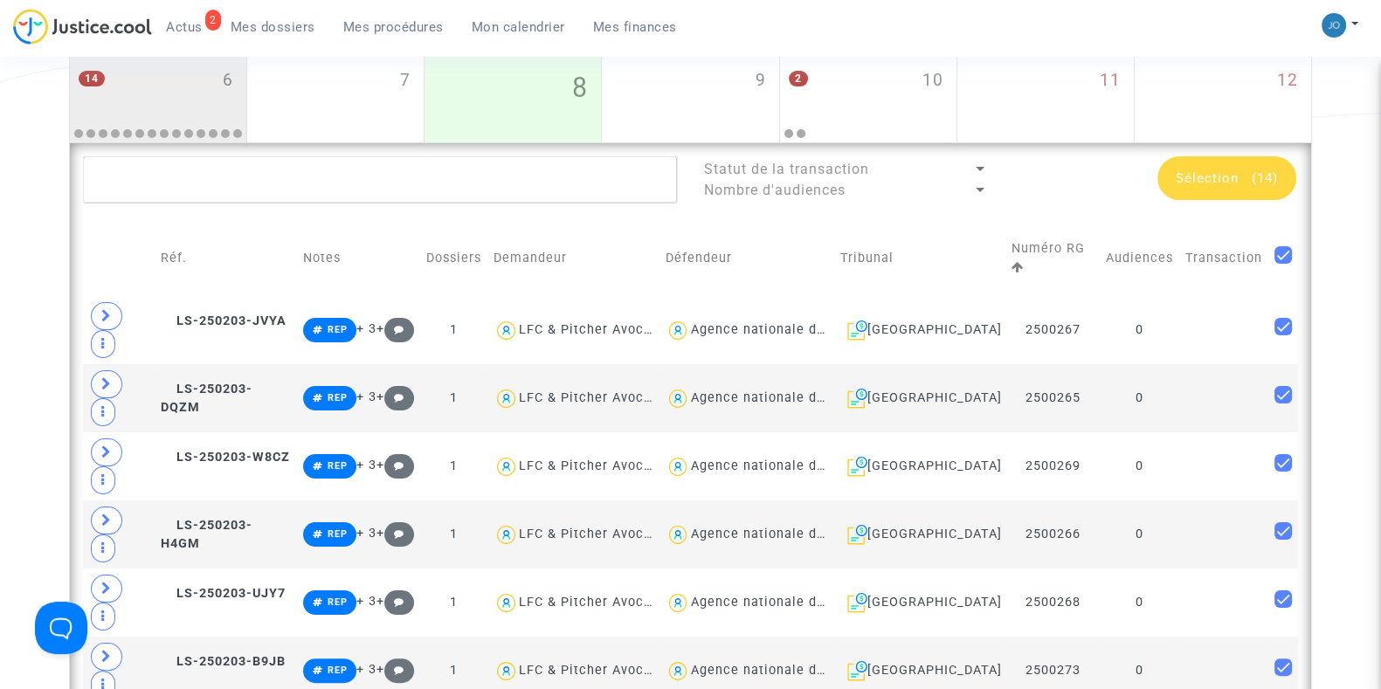
click at [1227, 188] on div "Sélection (14)" at bounding box center [1226, 178] width 139 height 44
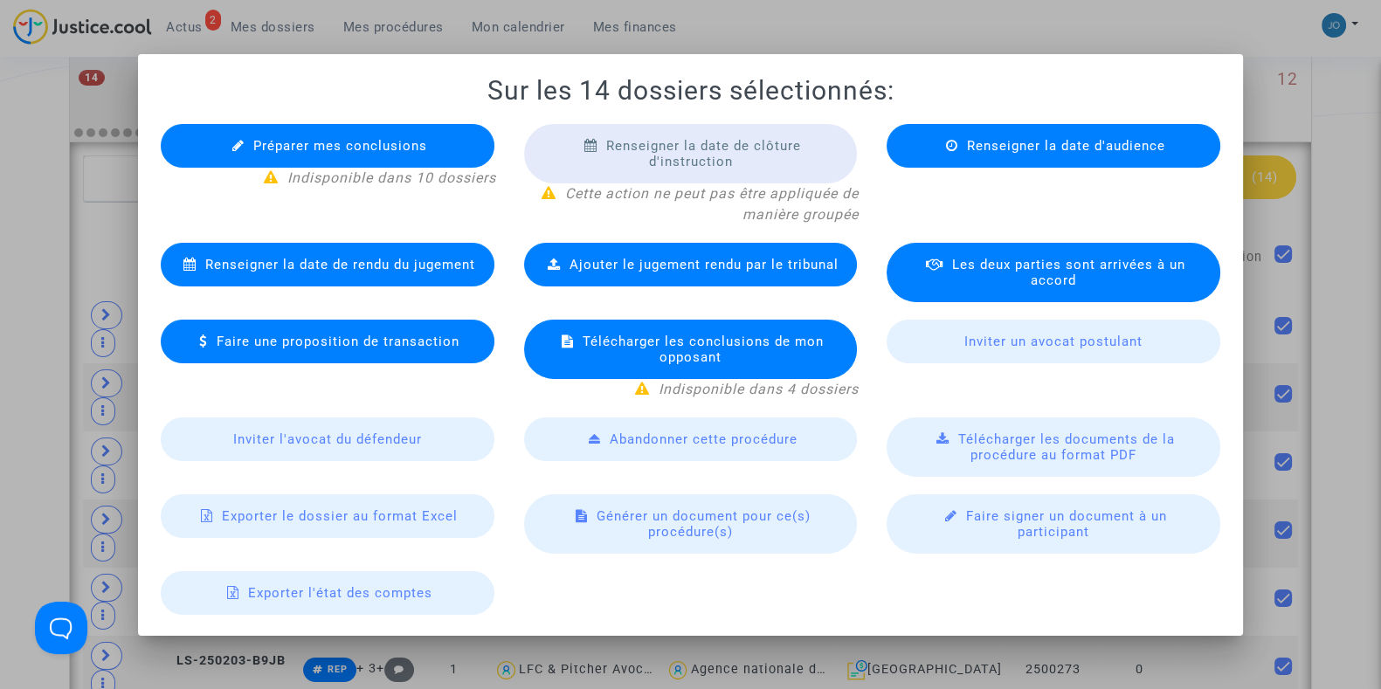
click at [1313, 241] on div at bounding box center [690, 344] width 1381 height 689
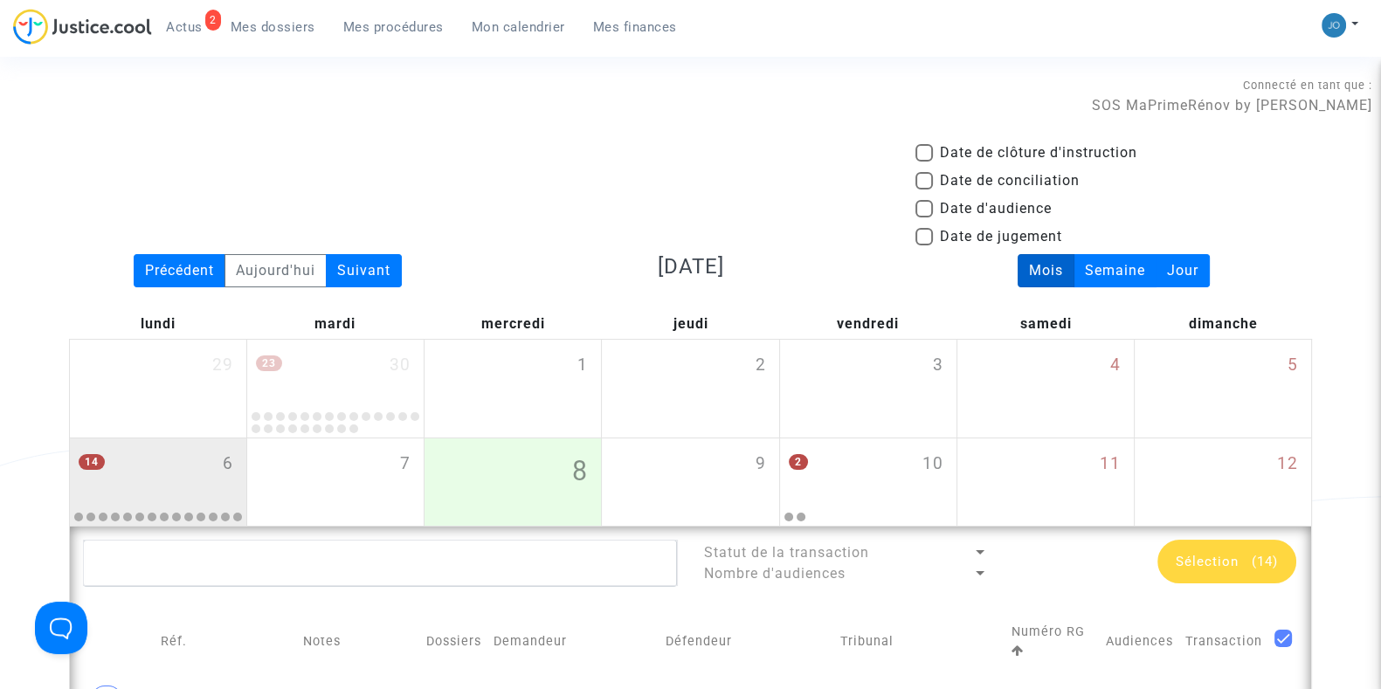
scroll to position [383, 0]
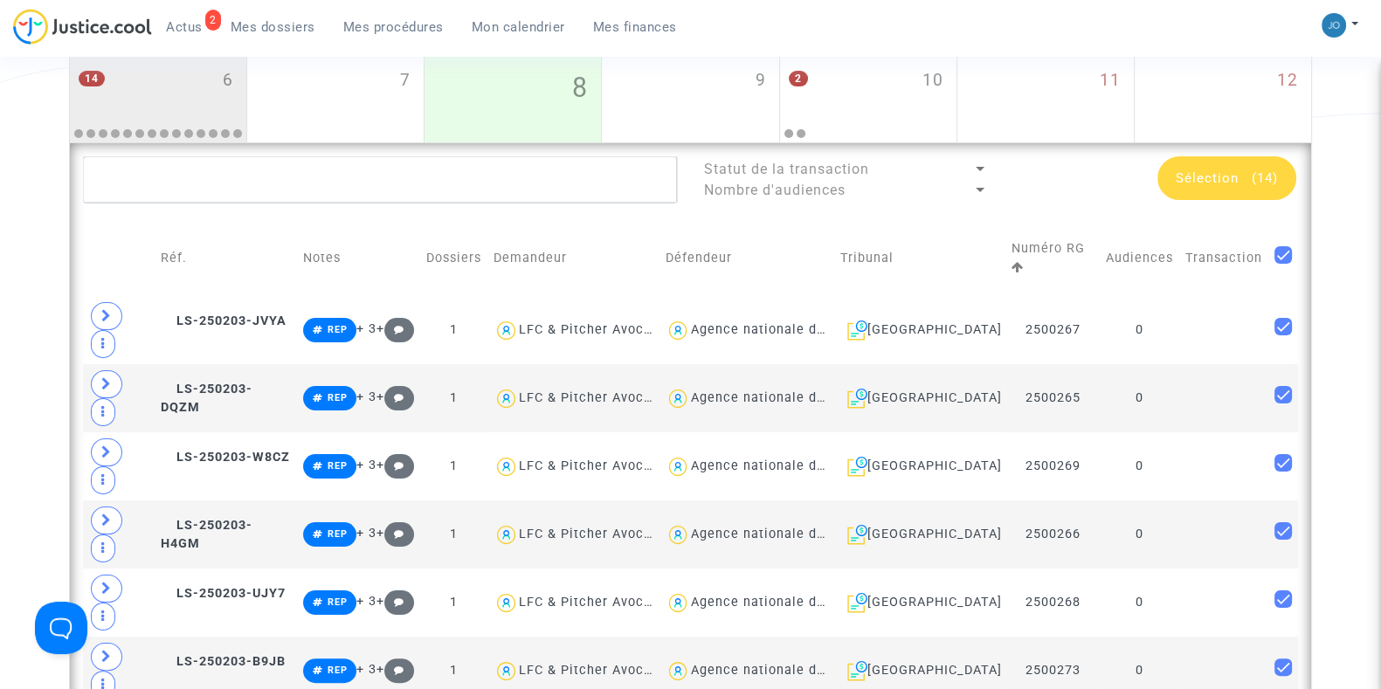
click at [1278, 255] on mat-checkbox at bounding box center [1282, 258] width 17 height 24
click at [1284, 246] on span at bounding box center [1282, 254] width 17 height 17
click at [1283, 264] on input "checkbox" at bounding box center [1282, 264] width 1 height 1
checkbox input "false"
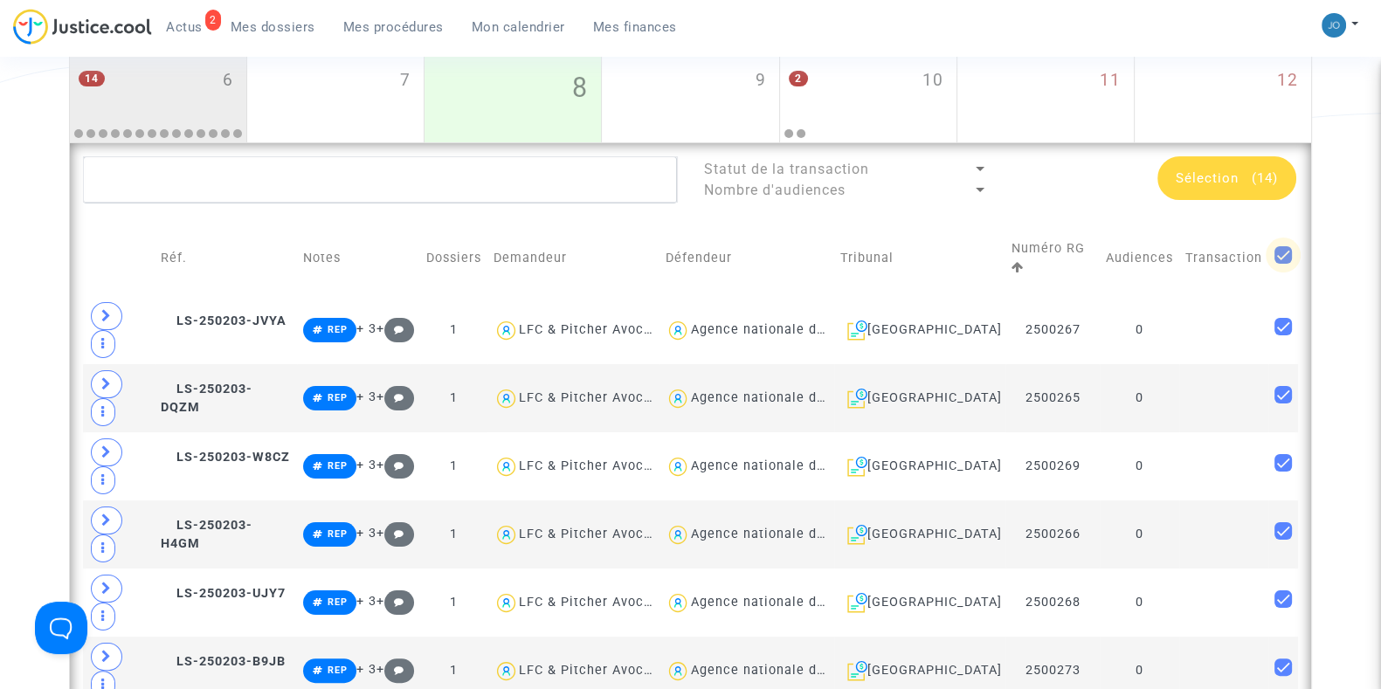
checkbox input "false"
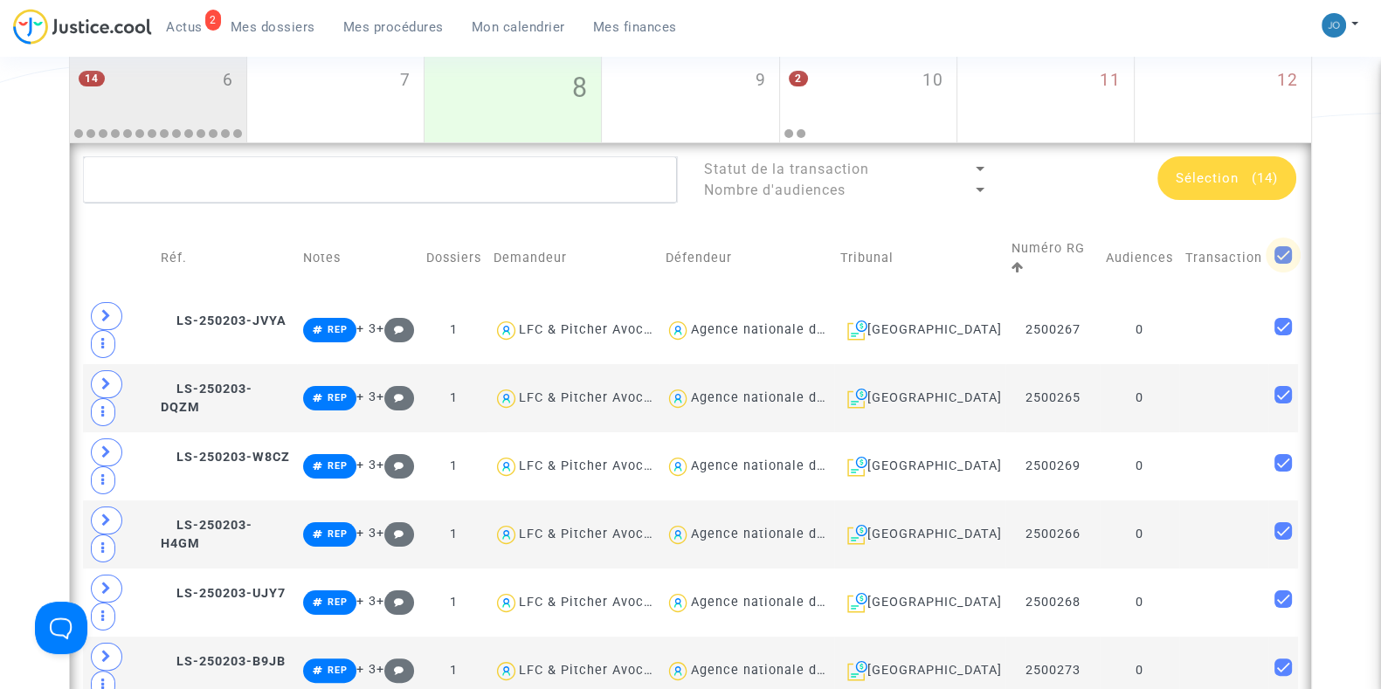
checkbox input "false"
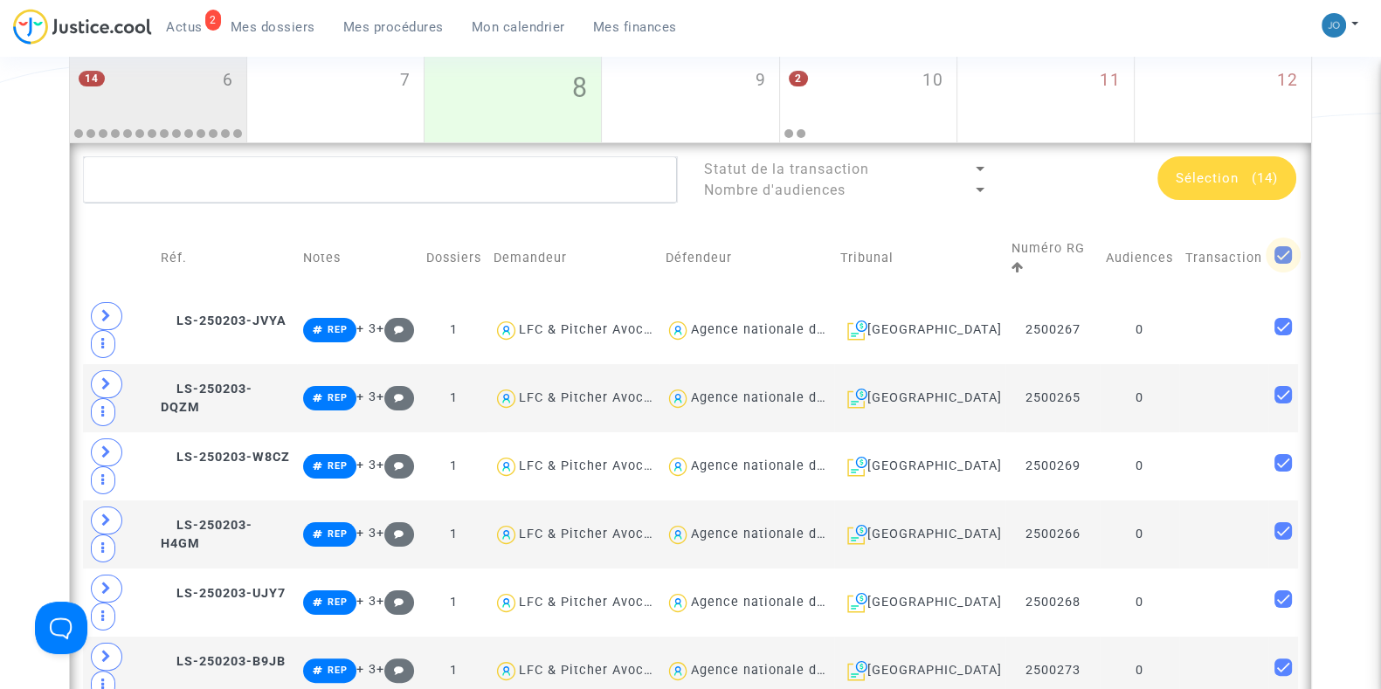
checkbox input "false"
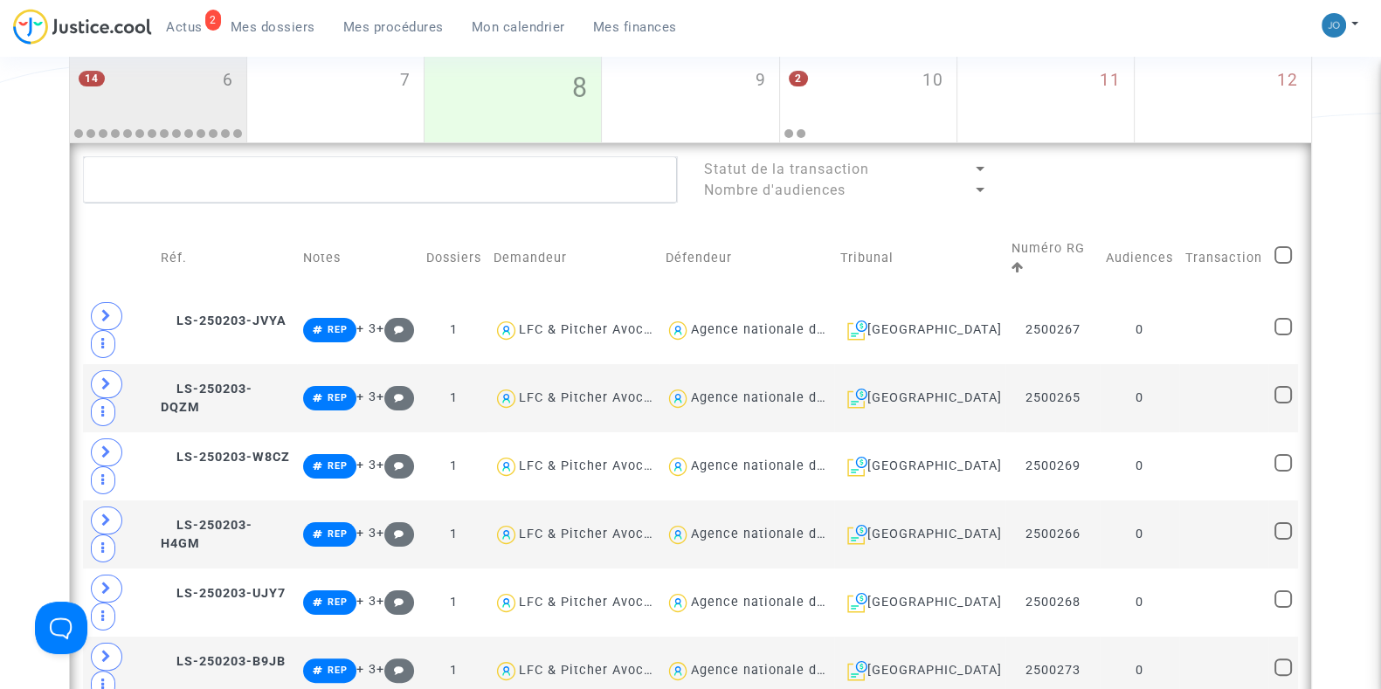
click at [1371, 277] on div "Date de clôture d'instruction Date de conciliation Date d'audience Date de juge…" at bounding box center [690, 666] width 1381 height 1814
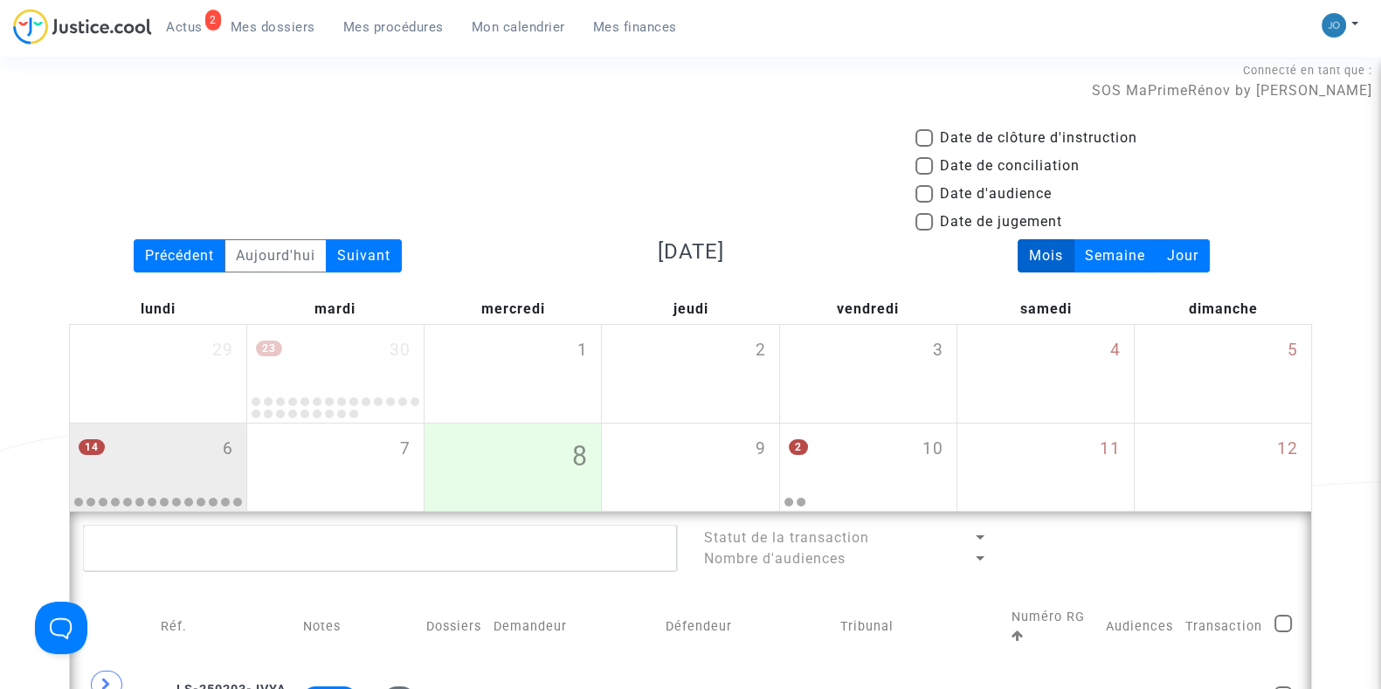
scroll to position [14, 0]
click at [432, 35] on link "Mes procédures" at bounding box center [393, 27] width 128 height 26
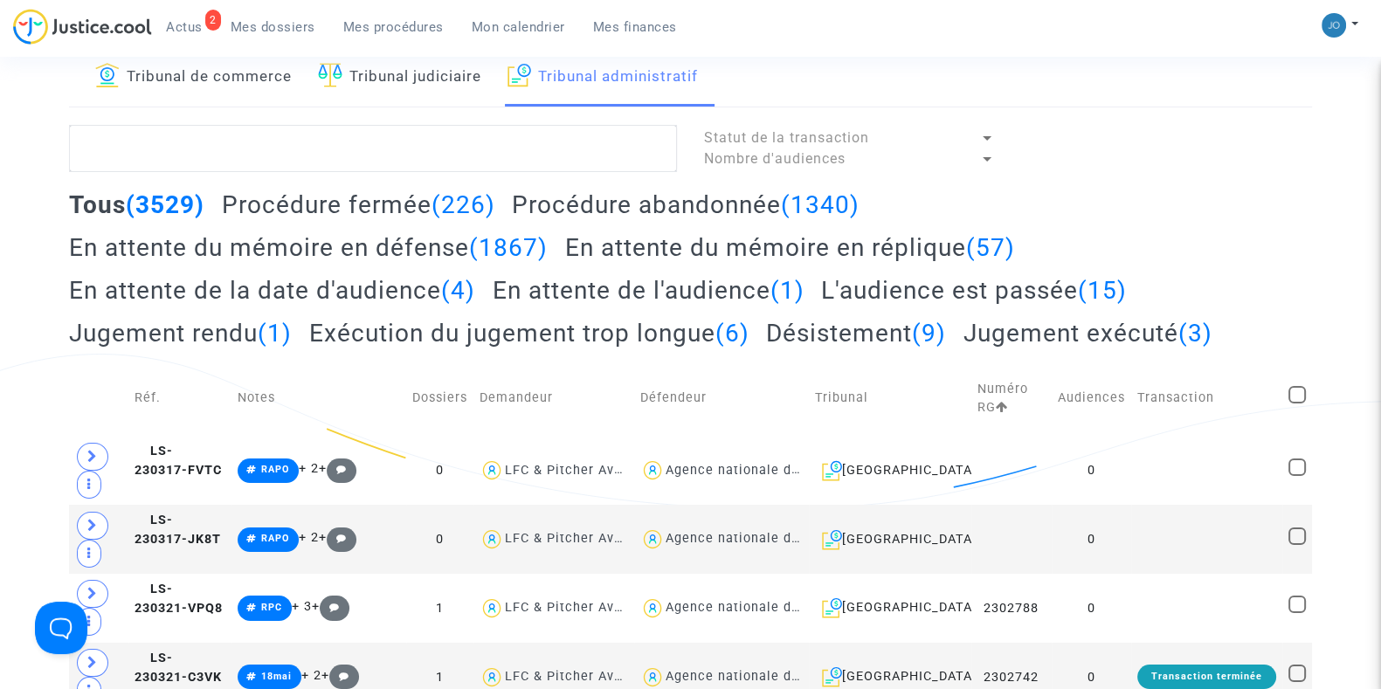
scroll to position [98, 0]
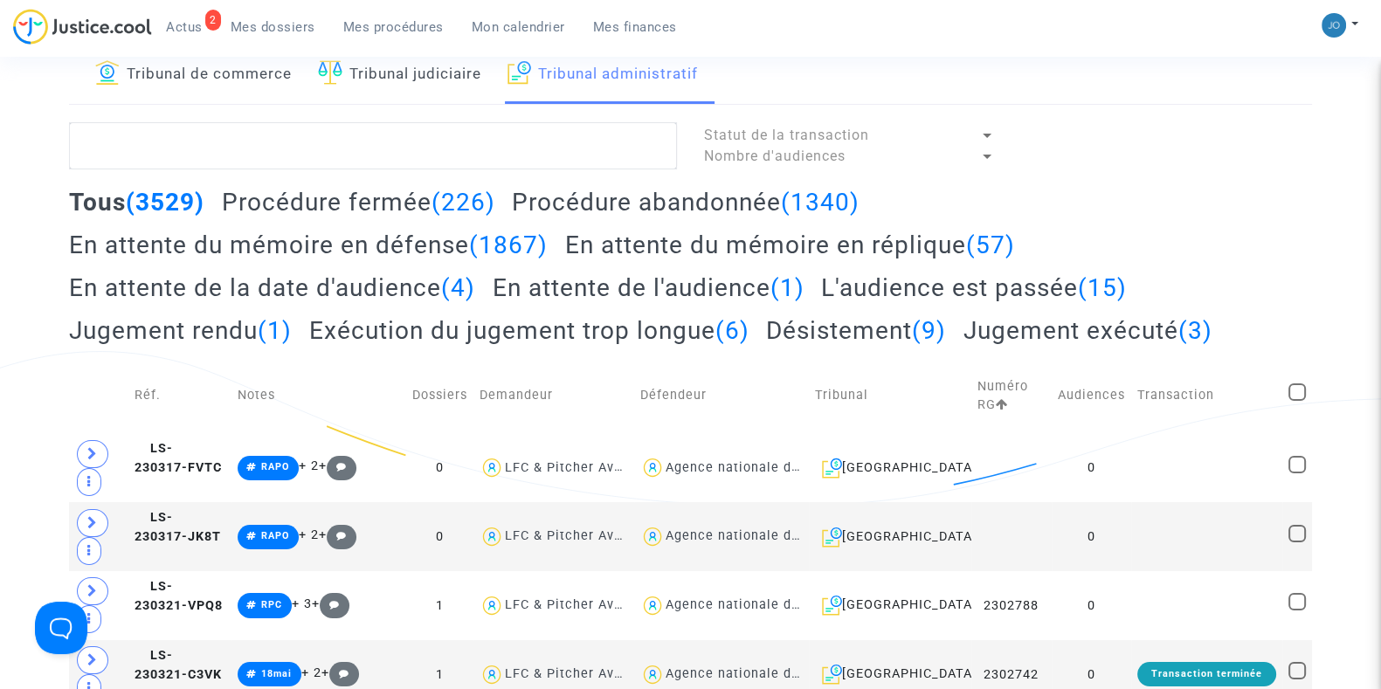
click at [906, 245] on h2 "En attente du mémoire en réplique (57)" at bounding box center [790, 245] width 450 height 31
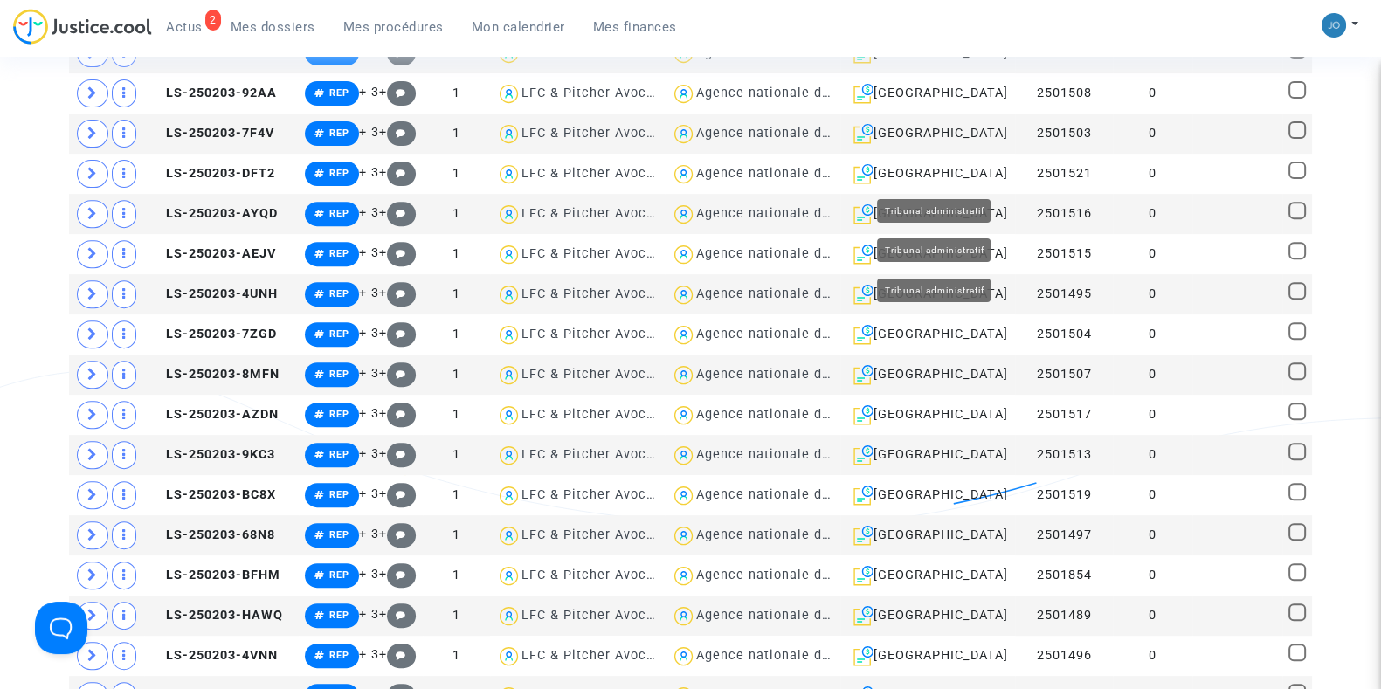
scroll to position [919, 0]
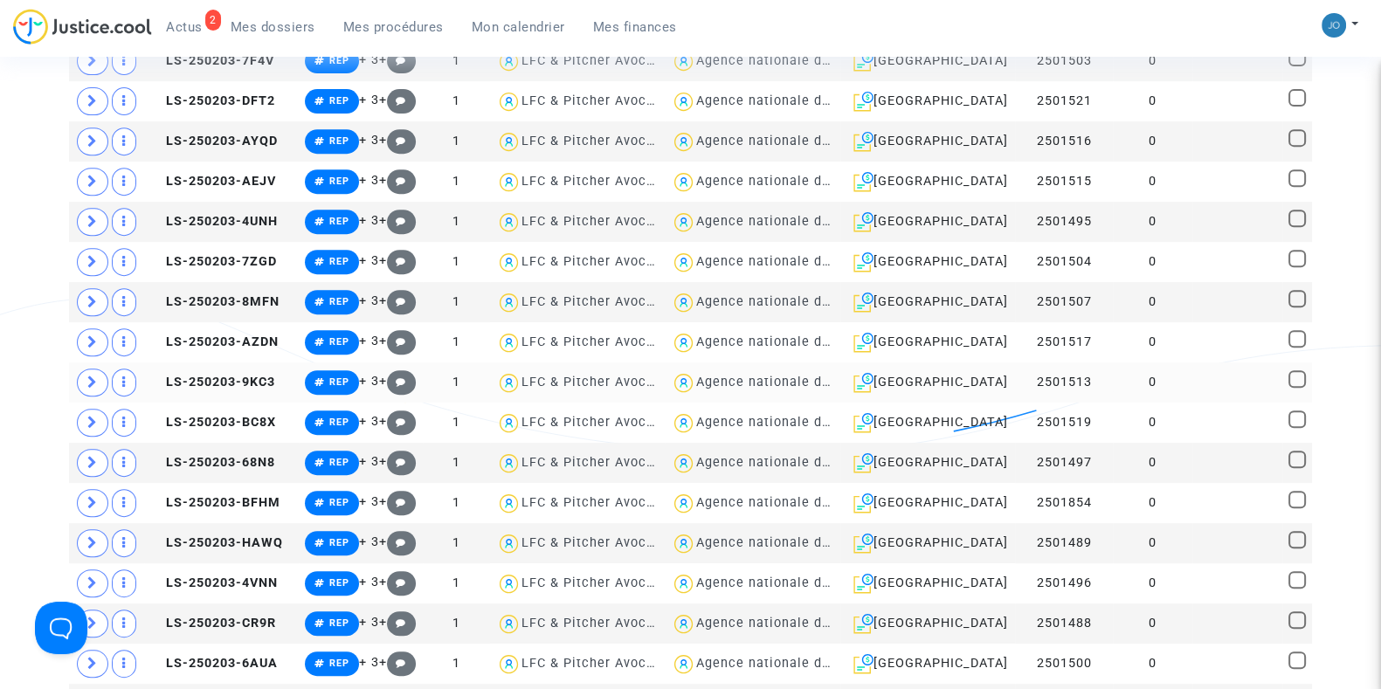
click at [1207, 375] on td at bounding box center [1236, 382] width 89 height 40
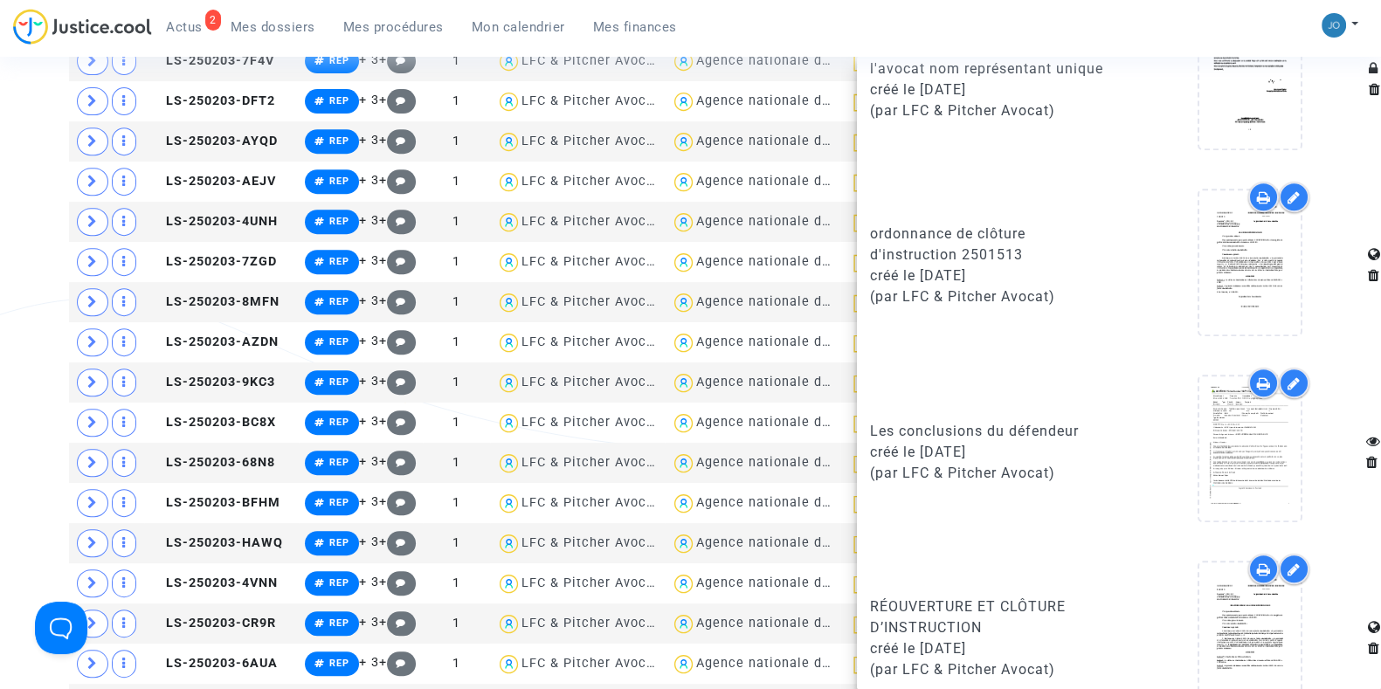
scroll to position [1719, 0]
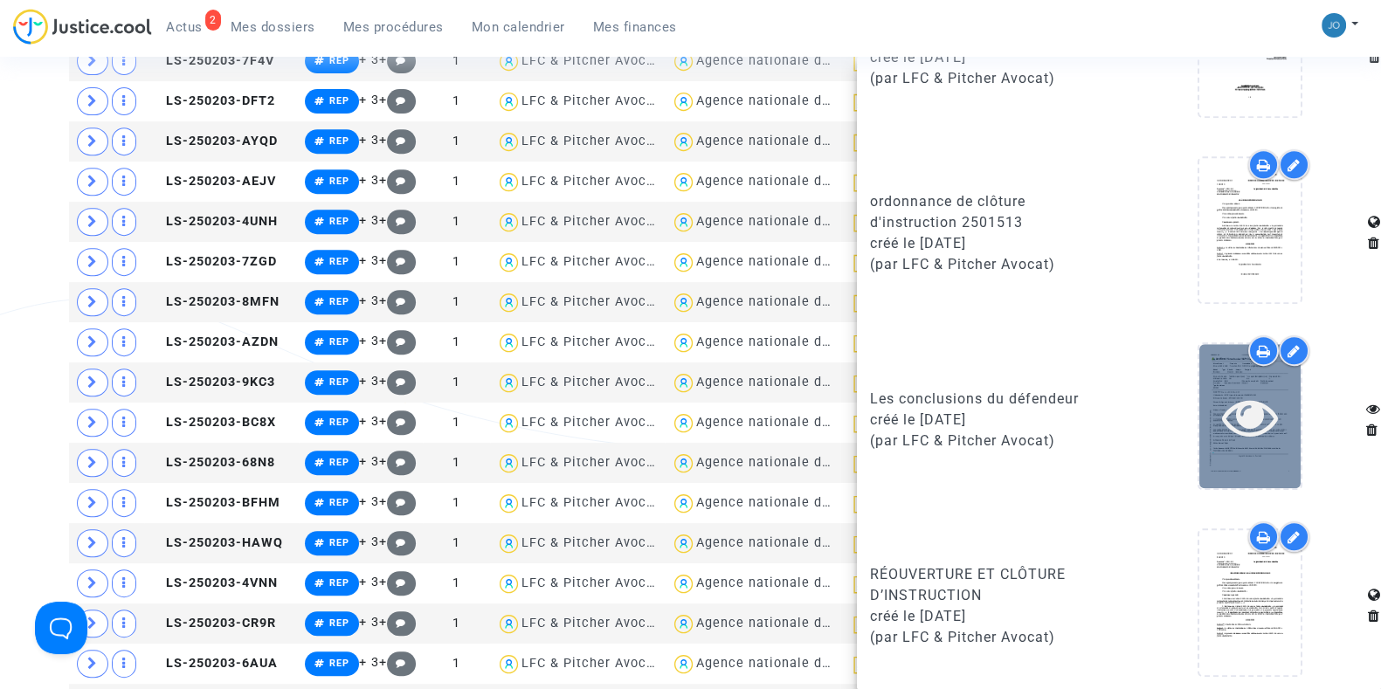
click at [1259, 403] on icon at bounding box center [1250, 417] width 57 height 56
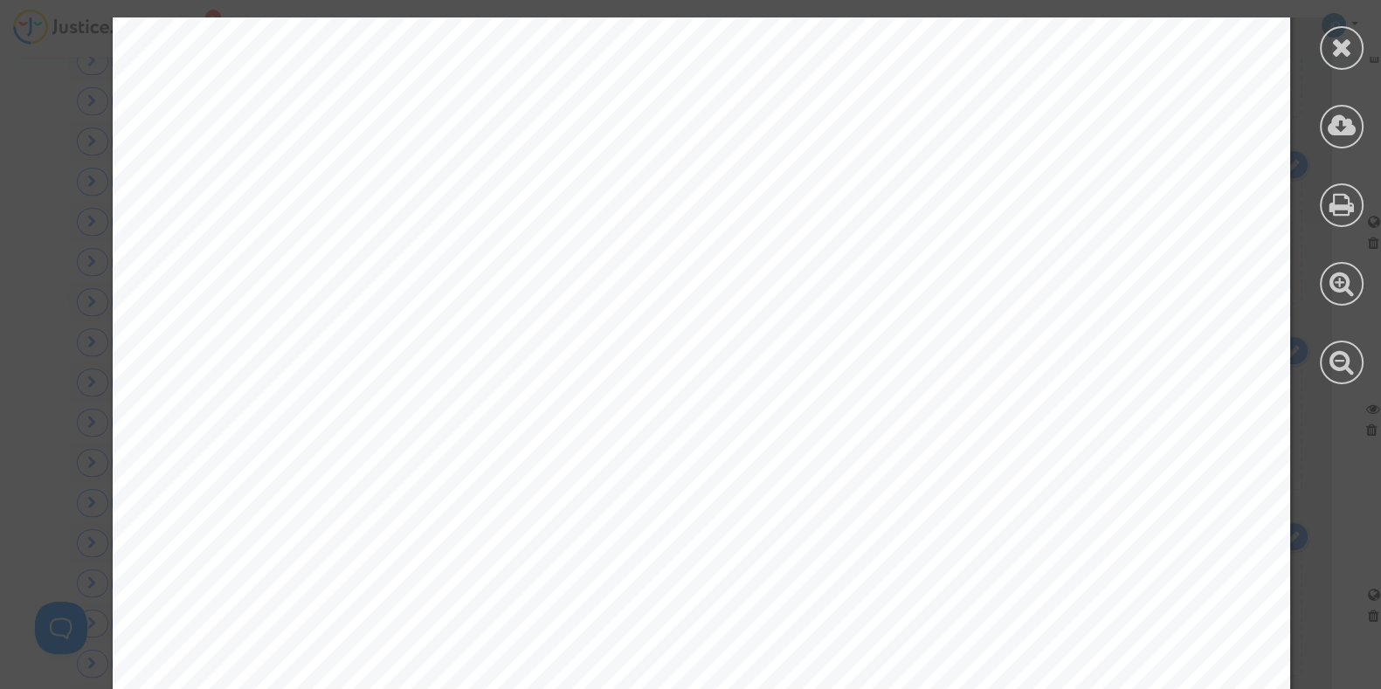
scroll to position [18033, 0]
click at [1332, 54] on icon at bounding box center [1342, 47] width 22 height 26
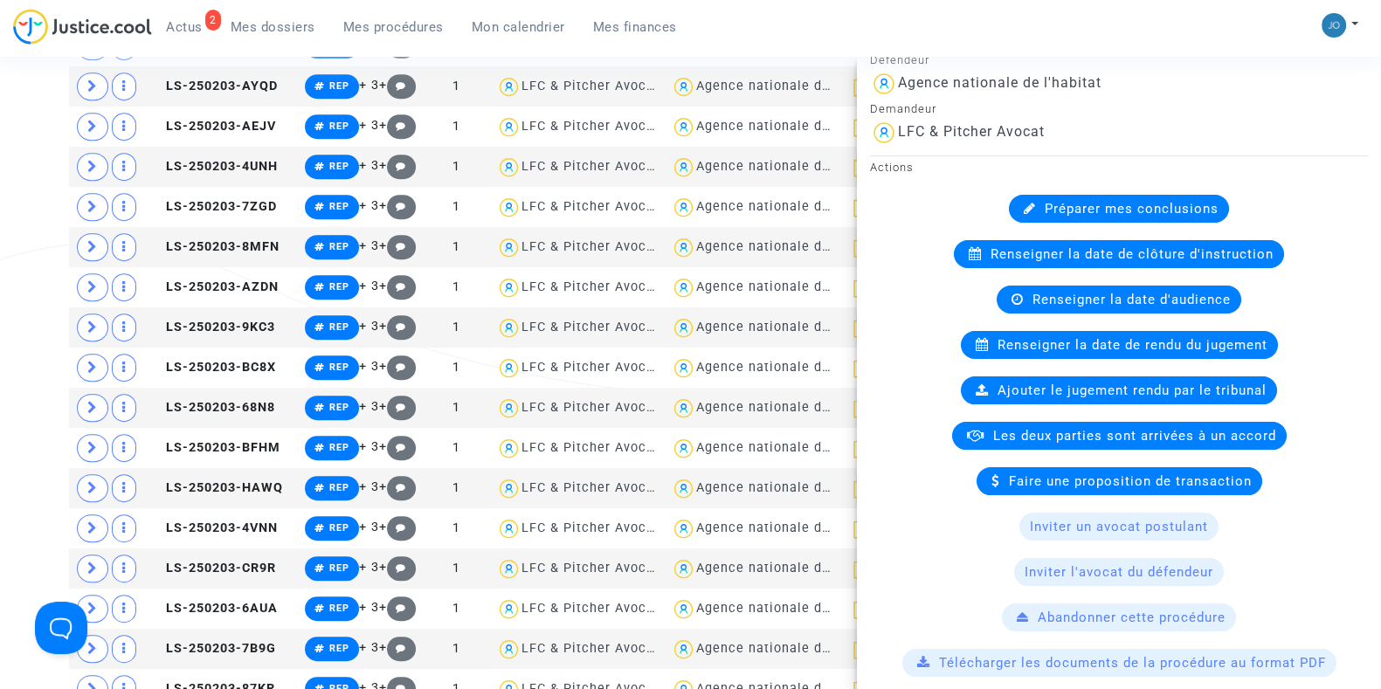
scroll to position [0, 0]
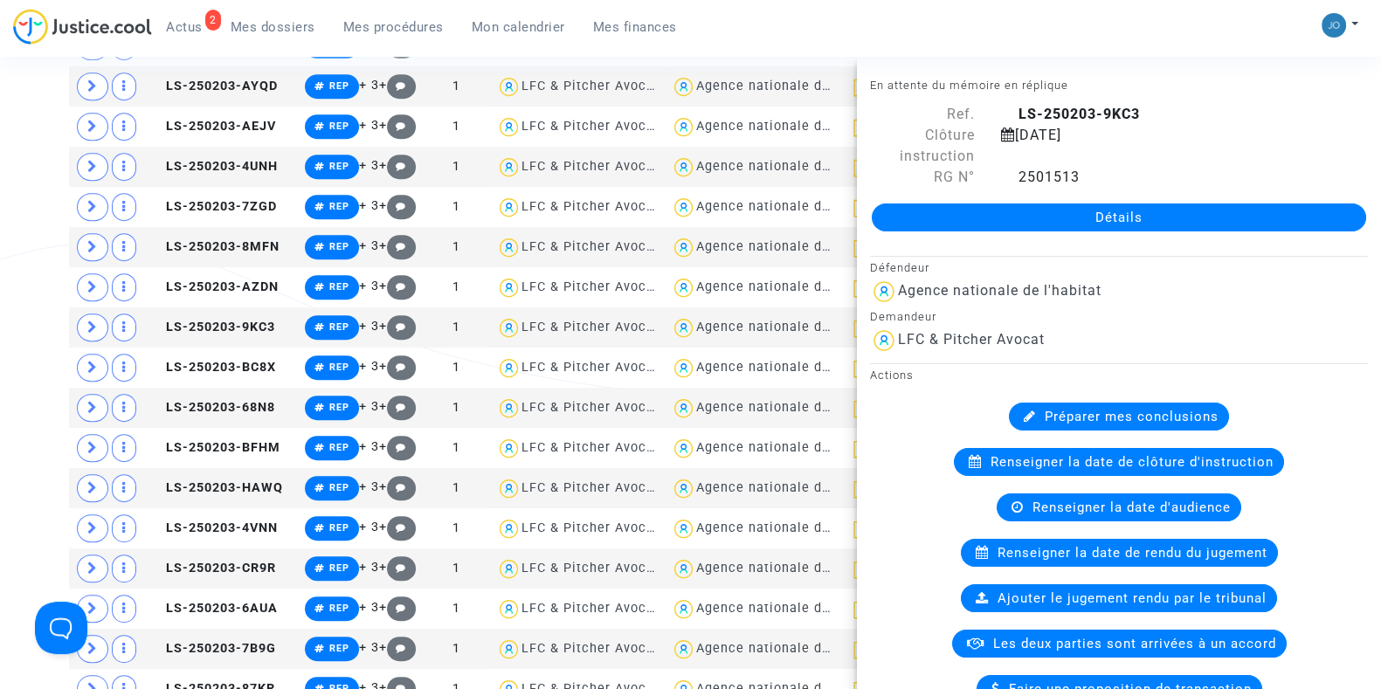
click at [1126, 210] on link "Détails" at bounding box center [1119, 217] width 494 height 28
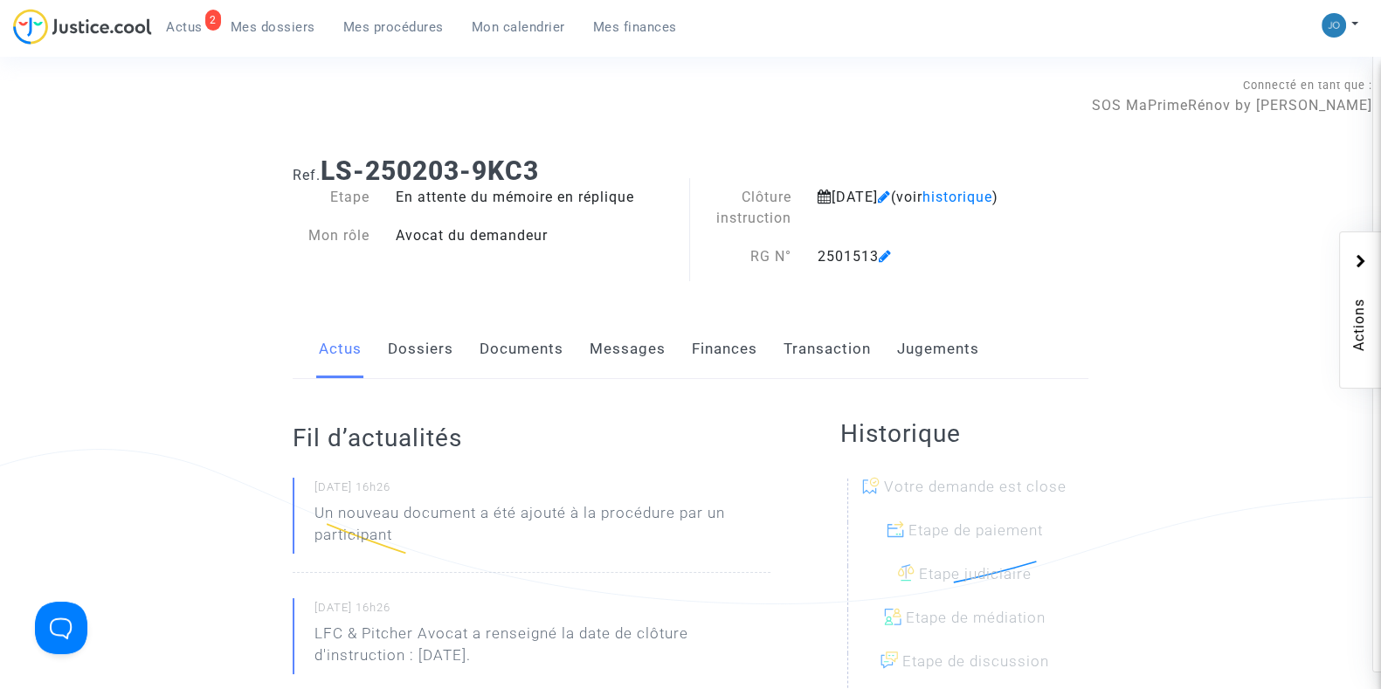
click at [412, 347] on link "Dossiers" at bounding box center [420, 349] width 65 height 58
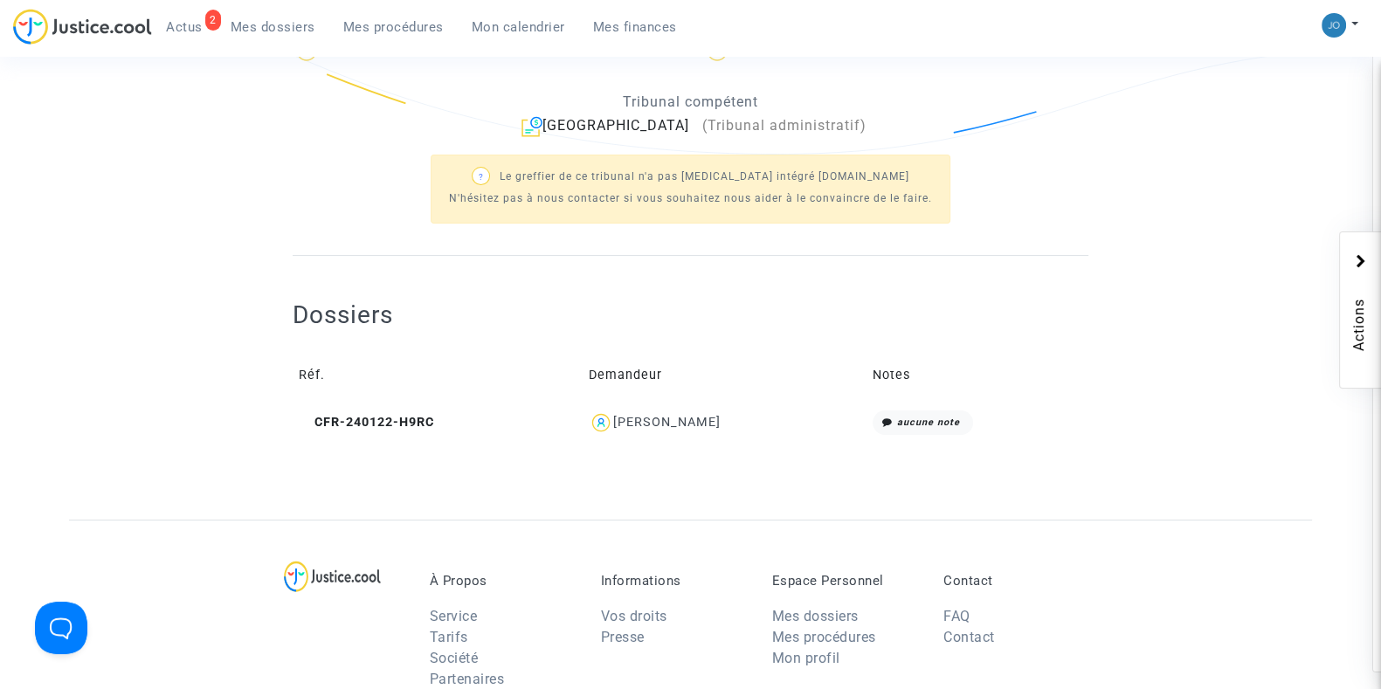
scroll to position [490, 0]
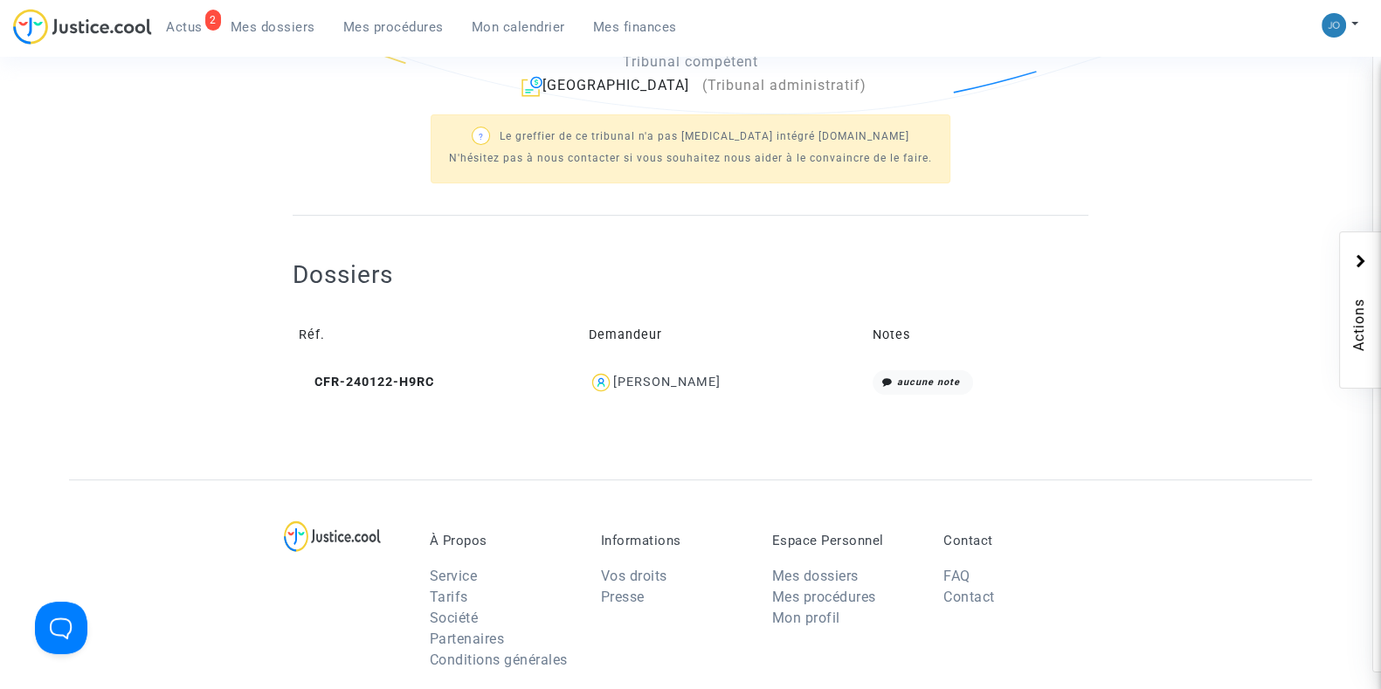
click at [692, 386] on div "[PERSON_NAME]" at bounding box center [666, 382] width 107 height 15
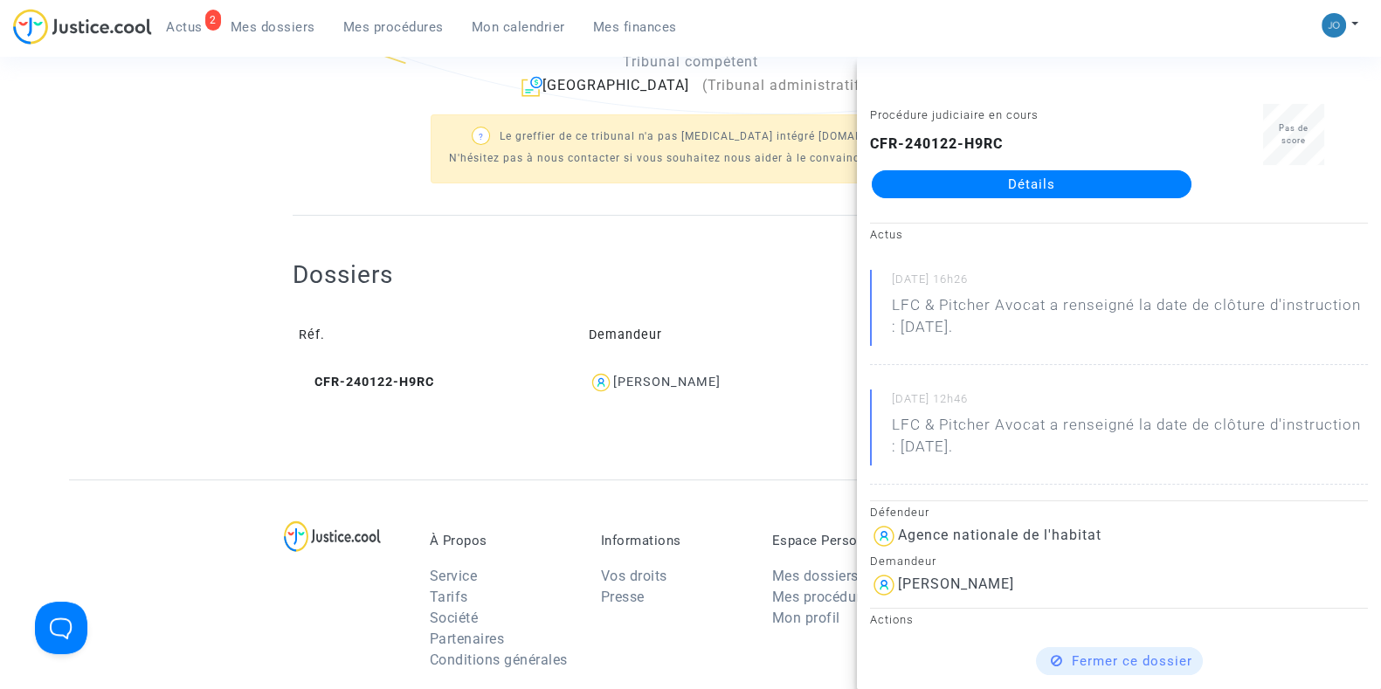
click at [1027, 183] on link "Détails" at bounding box center [1032, 184] width 320 height 28
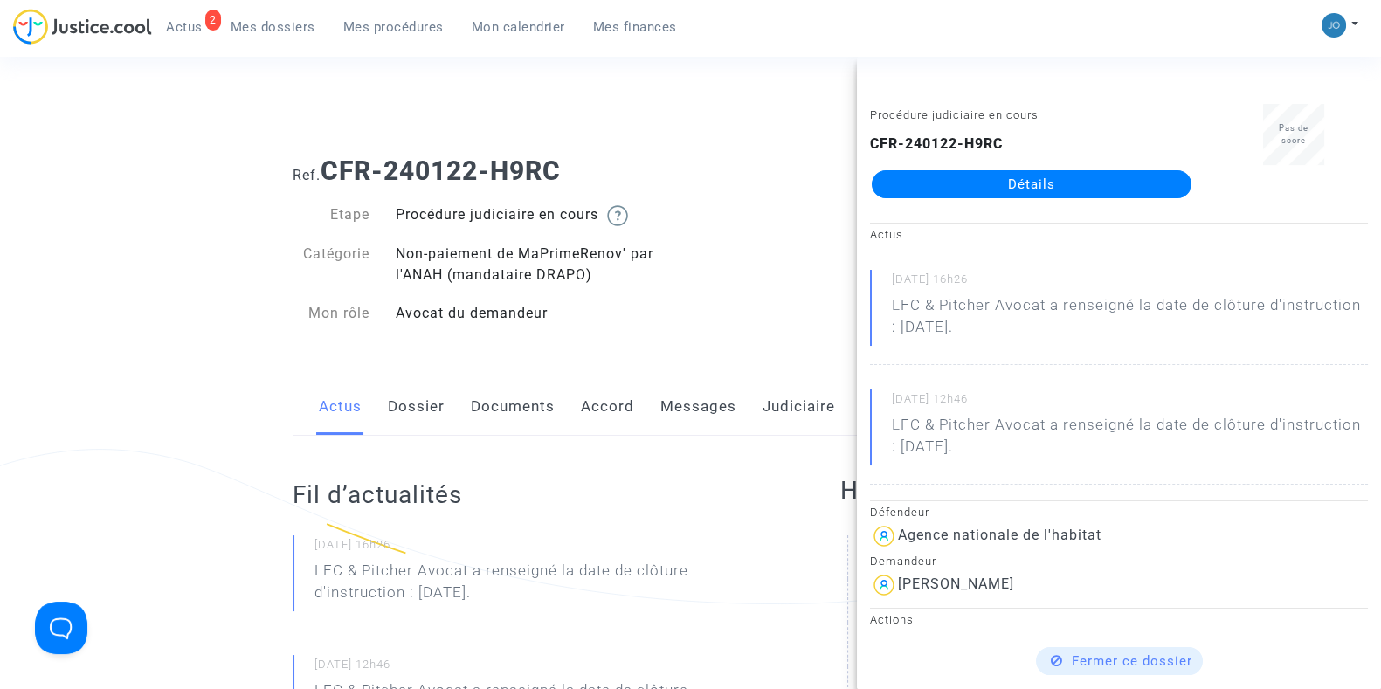
click at [483, 414] on link "Documents" at bounding box center [513, 407] width 84 height 58
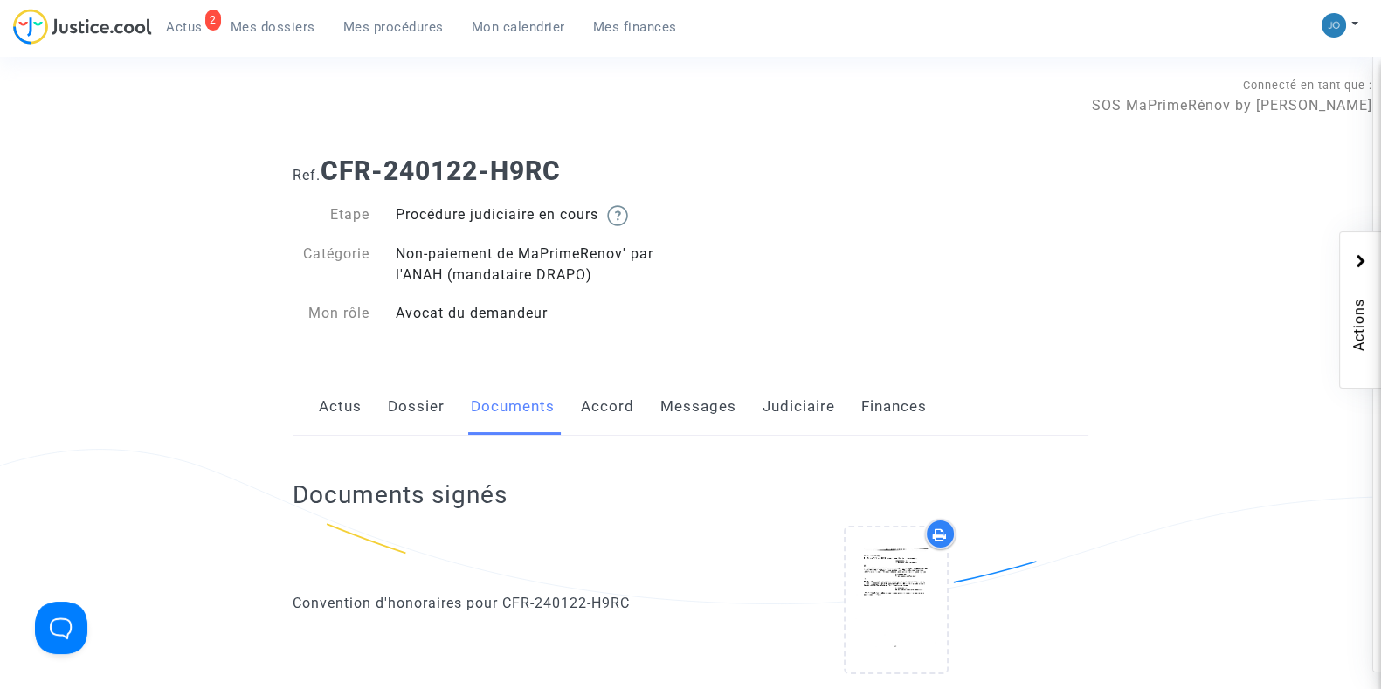
click at [698, 409] on link "Messages" at bounding box center [698, 407] width 76 height 58
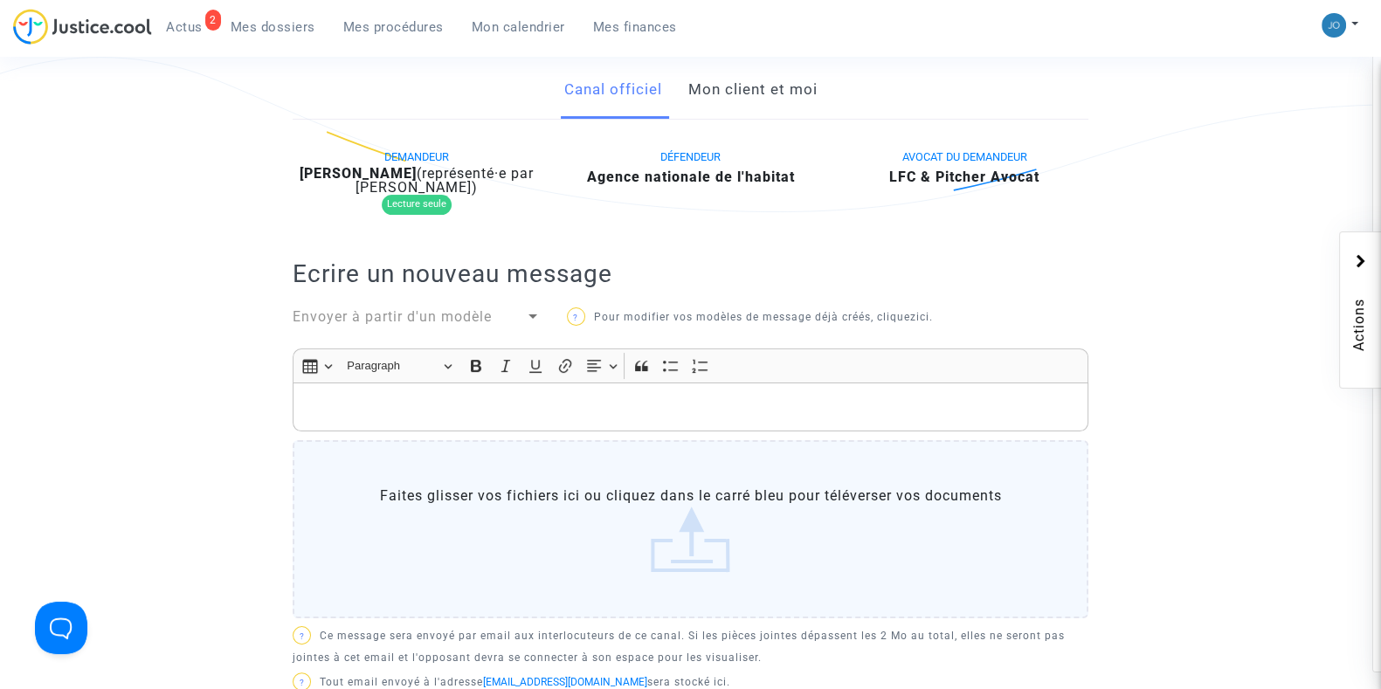
scroll to position [392, 0]
click at [770, 102] on link "Mon client et moi" at bounding box center [751, 90] width 129 height 58
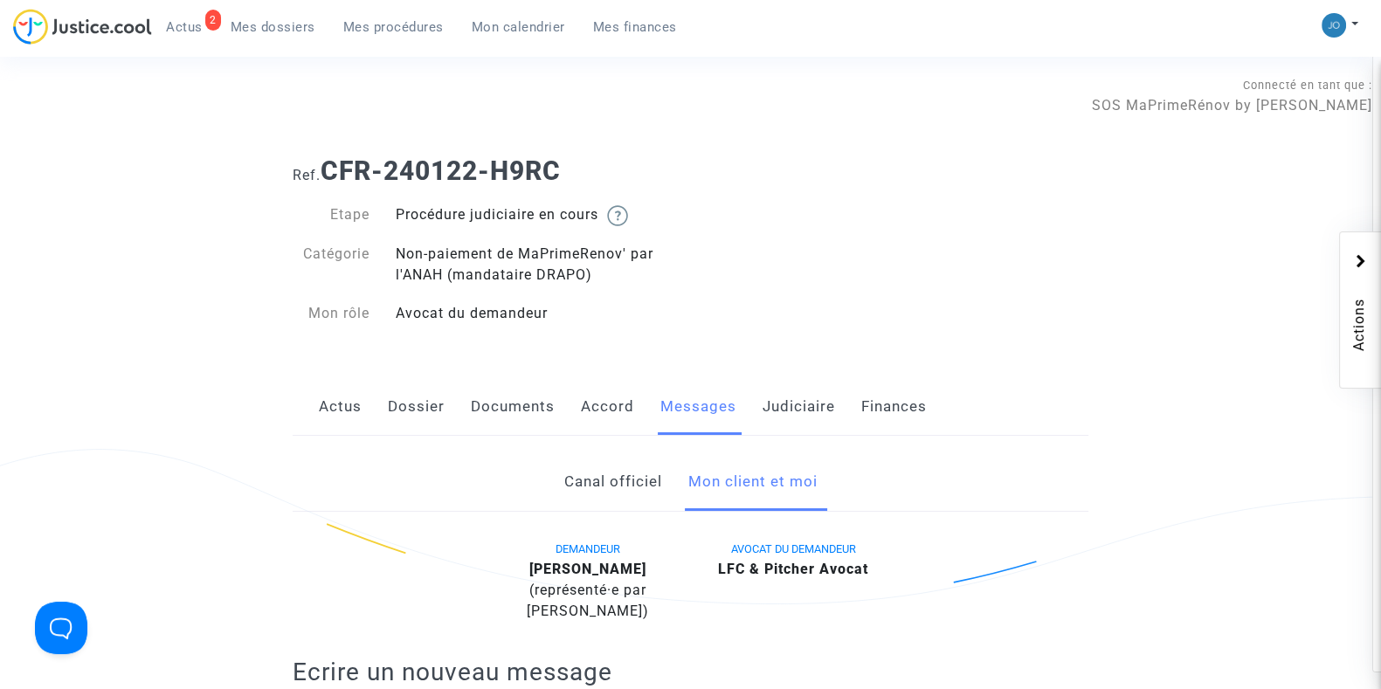
click at [526, 401] on link "Documents" at bounding box center [513, 407] width 84 height 58
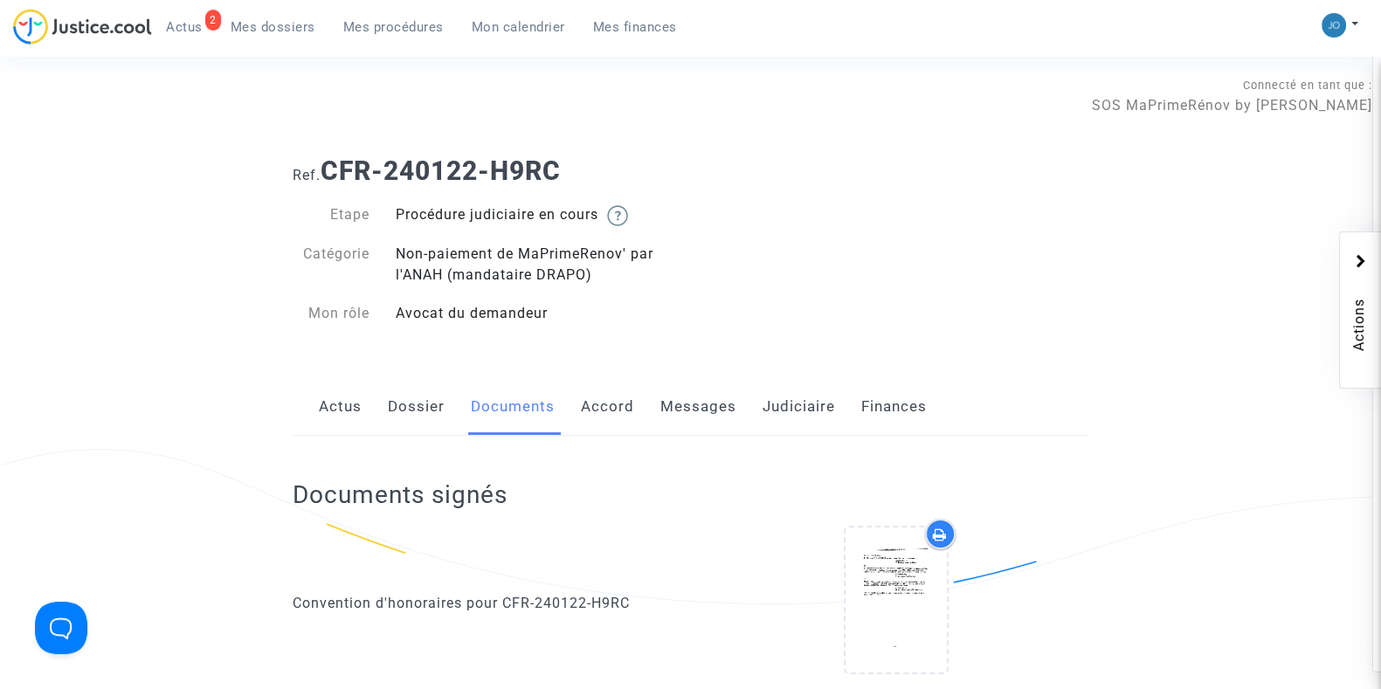
click at [805, 405] on link "Judiciaire" at bounding box center [798, 407] width 72 height 58
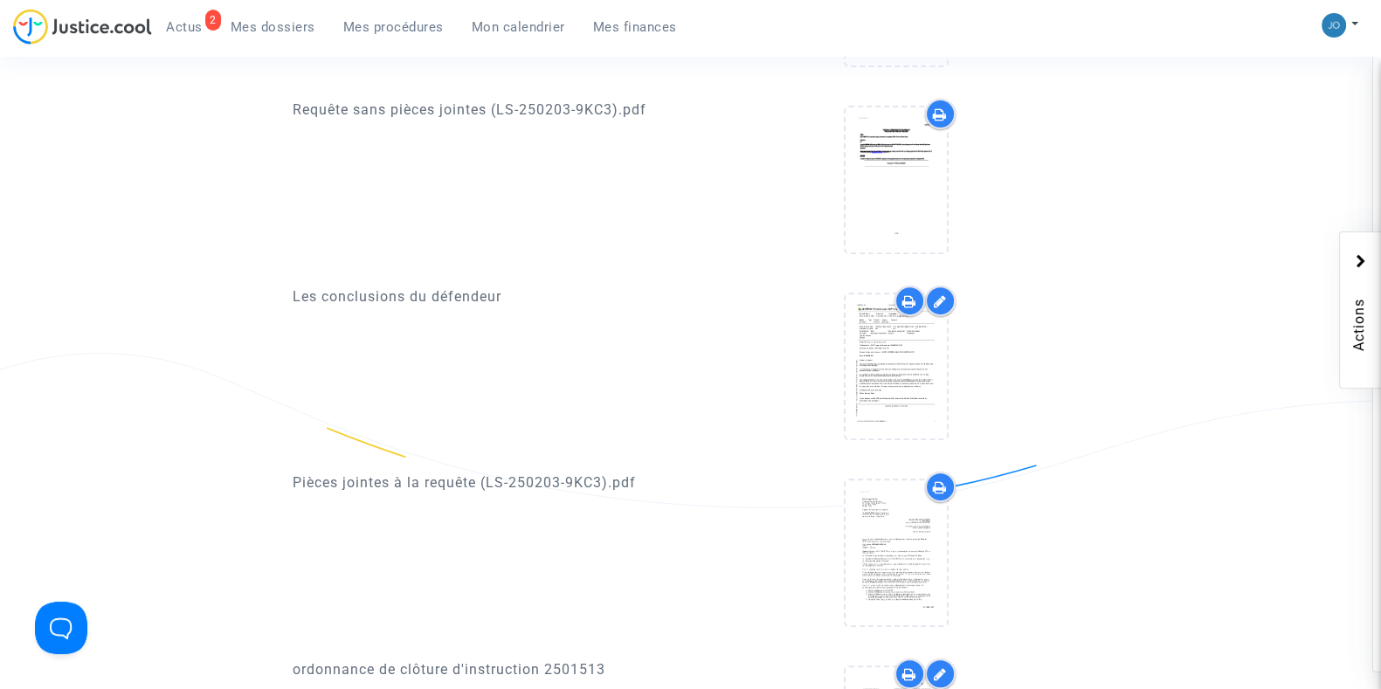
scroll to position [866, 0]
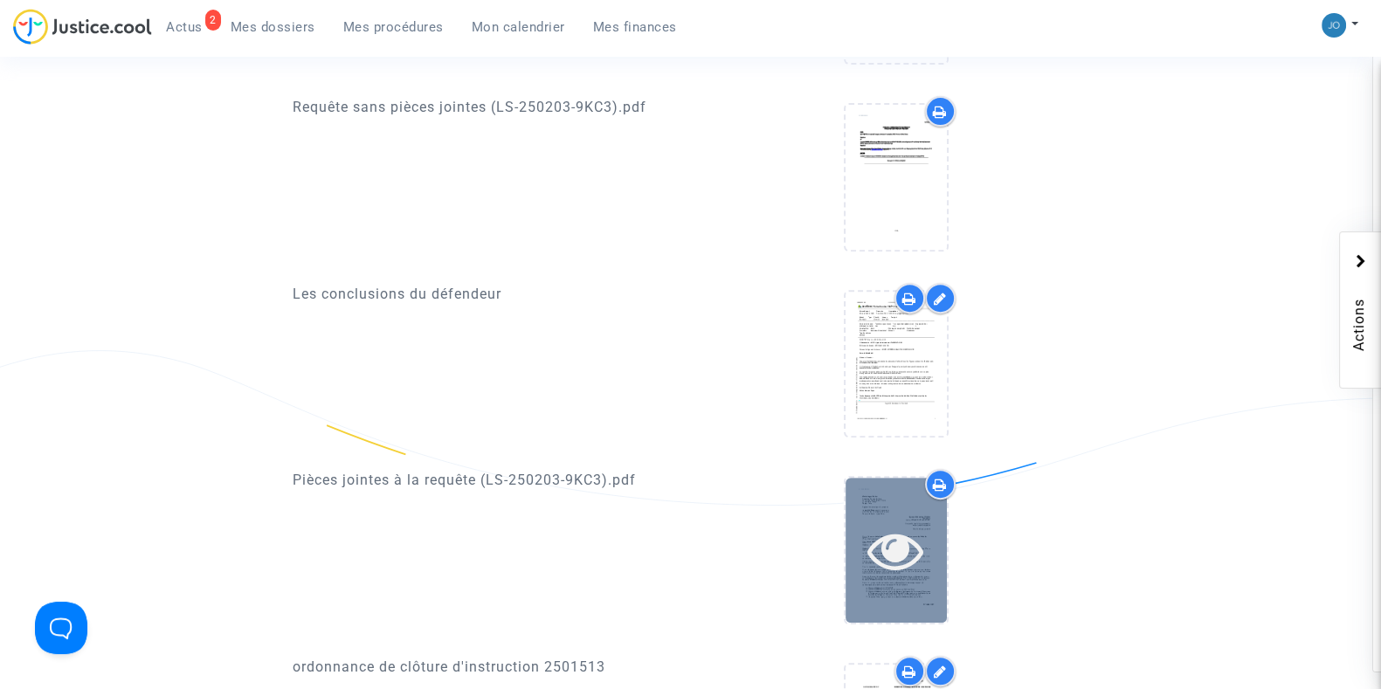
click at [867, 527] on icon at bounding box center [895, 550] width 57 height 56
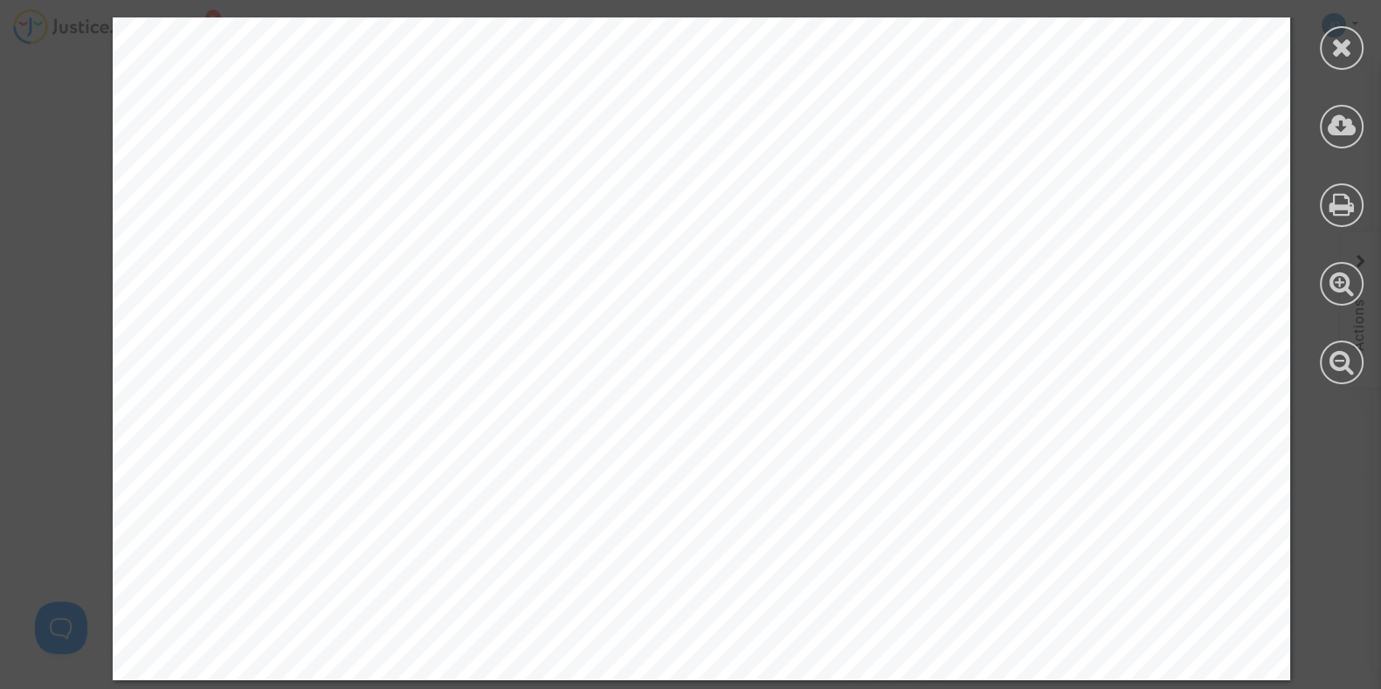
scroll to position [1616, 0]
click at [1336, 54] on icon at bounding box center [1342, 47] width 22 height 26
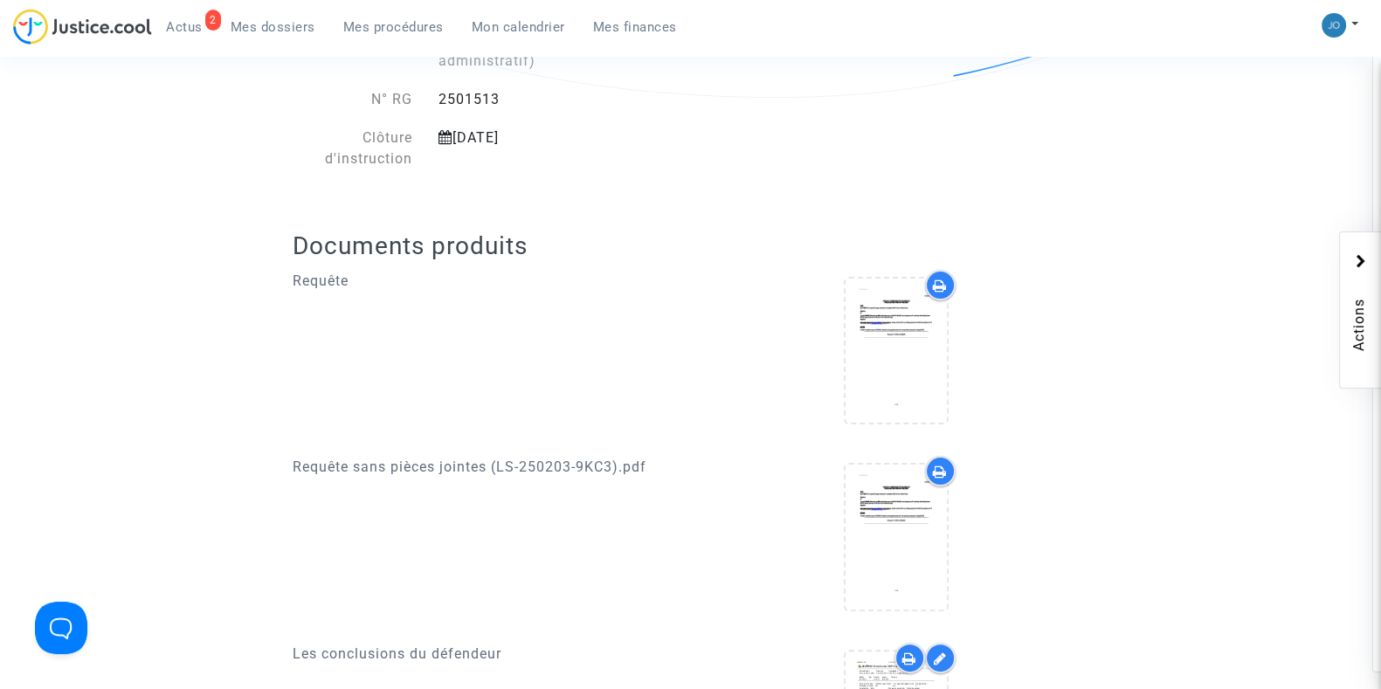
scroll to position [0, 0]
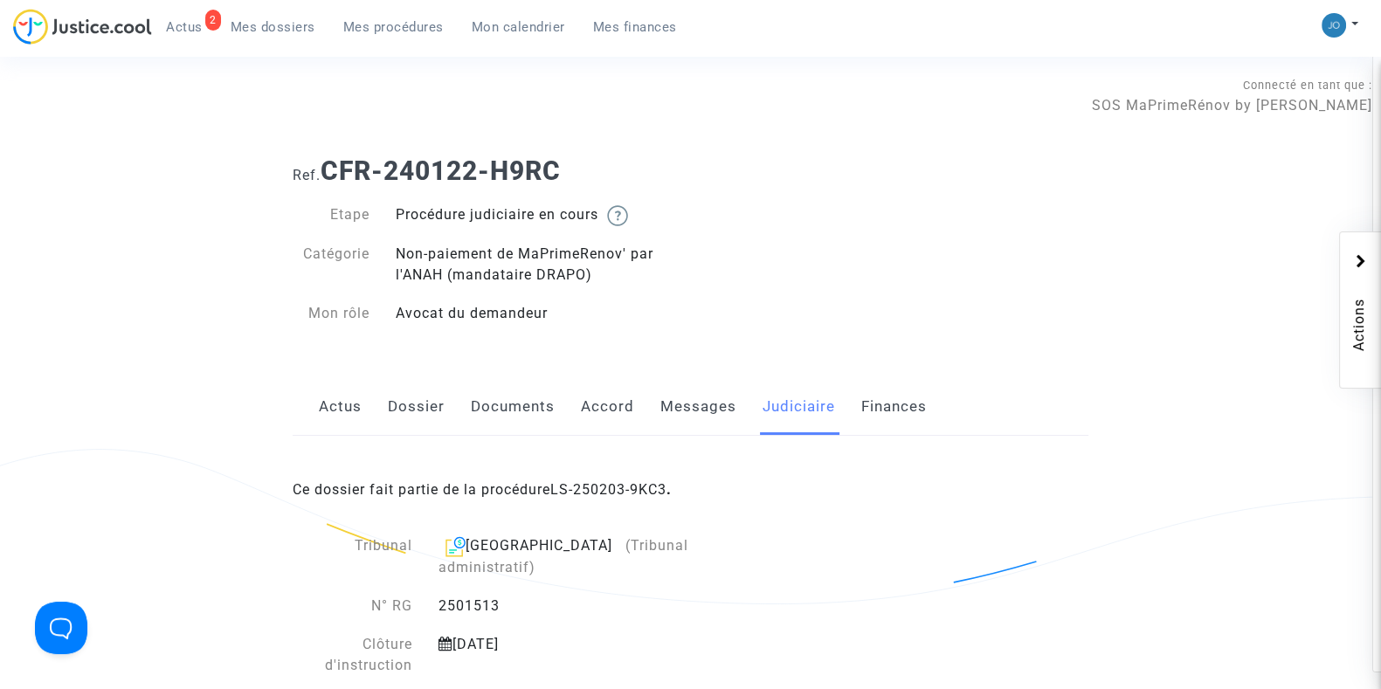
click at [854, 228] on div "Ref. CFR-240122-H9RC Etape Procédure judiciaire en cours Catégorie Non-paiement…" at bounding box center [690, 242] width 822 height 200
click at [871, 318] on div "Ref. CFR-240122-H9RC Etape Procédure judiciaire en cours Catégorie Non-paiement…" at bounding box center [690, 242] width 822 height 200
